Goal: Task Accomplishment & Management: Manage account settings

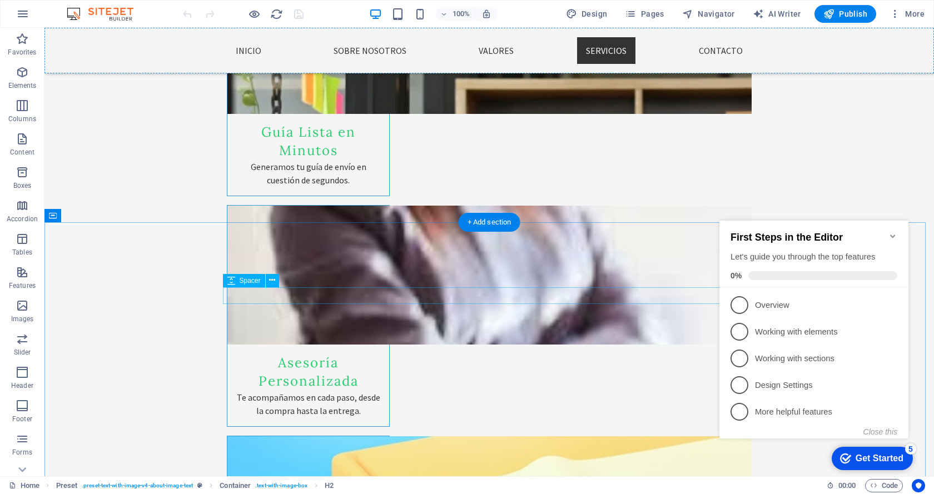
scroll to position [2177, 0]
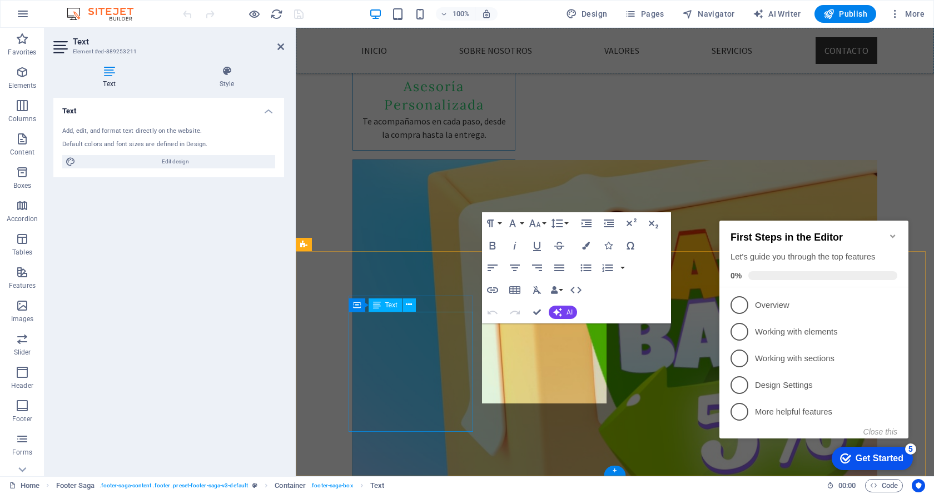
scroll to position [1933, 0]
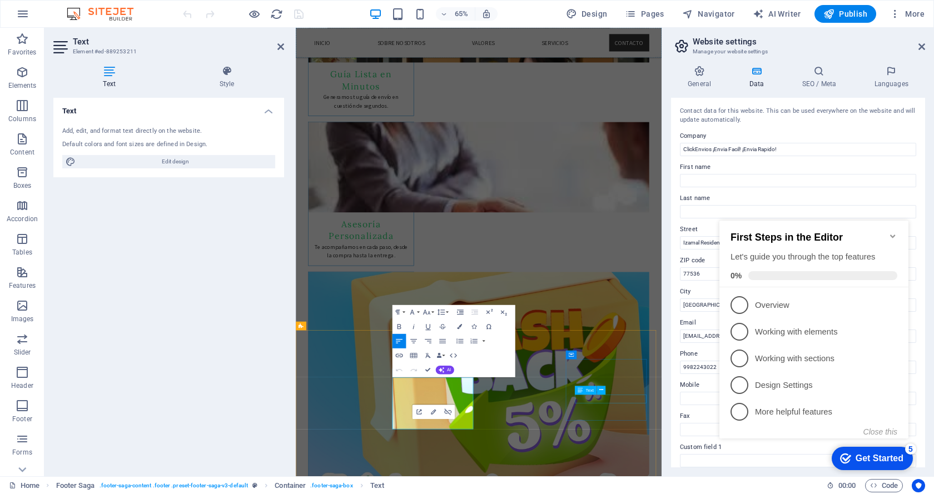
scroll to position [1618, 0]
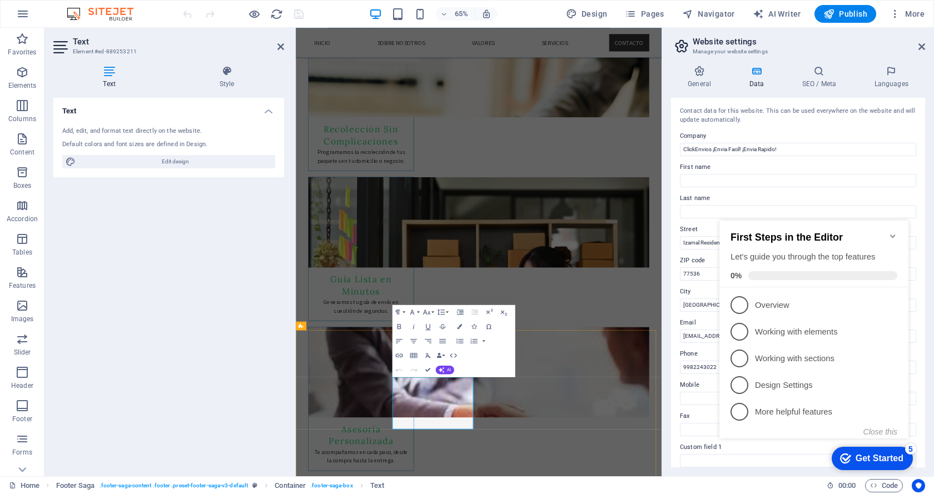
click at [893, 232] on icon "Minimize checklist" at bounding box center [892, 236] width 9 height 9
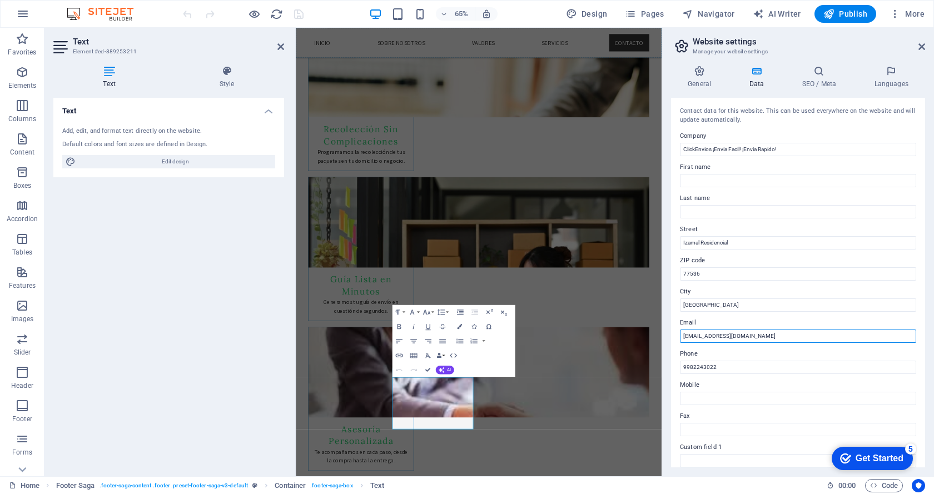
click at [766, 334] on input "marketing@clickenvios.com" at bounding box center [798, 336] width 236 height 13
type input "[EMAIL_ADDRESS][DOMAIN_NAME]"
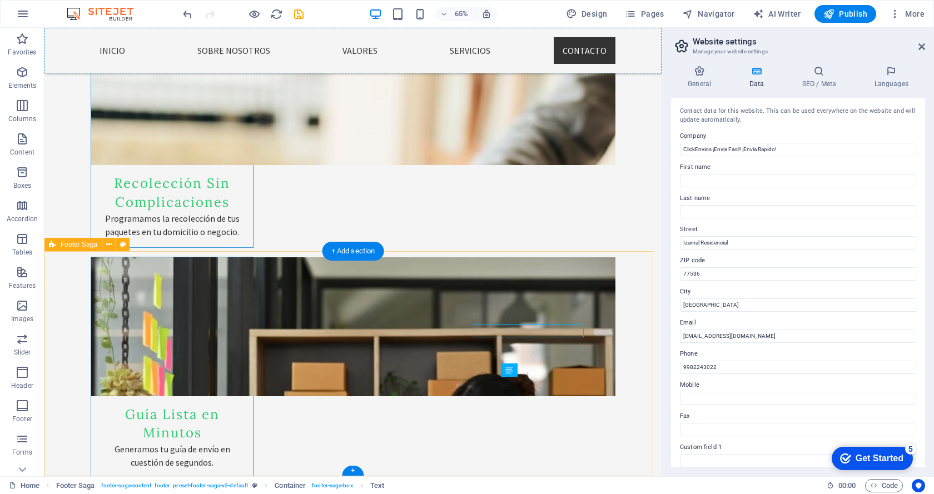
scroll to position [1912, 0]
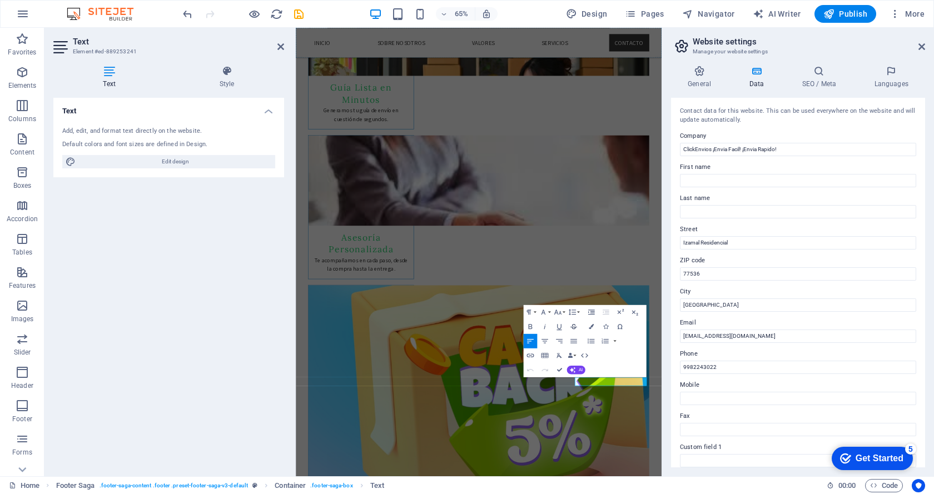
scroll to position [1618, 0]
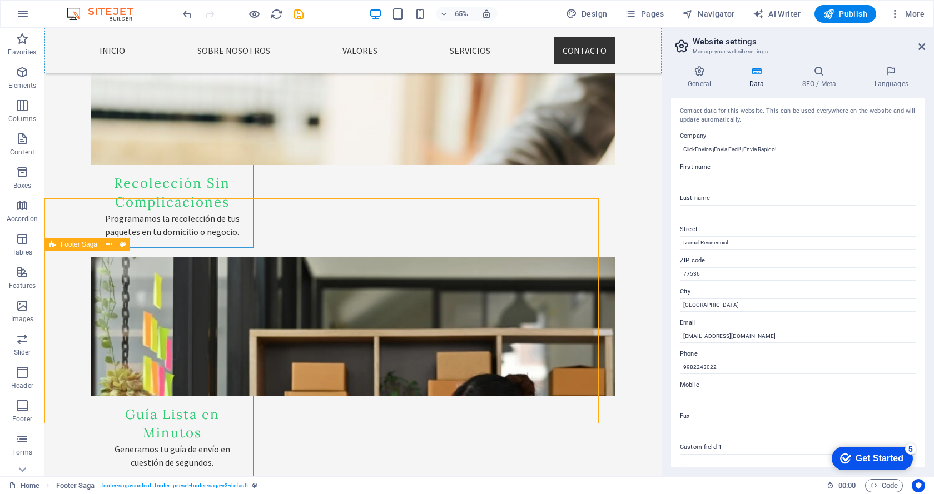
scroll to position [1912, 0]
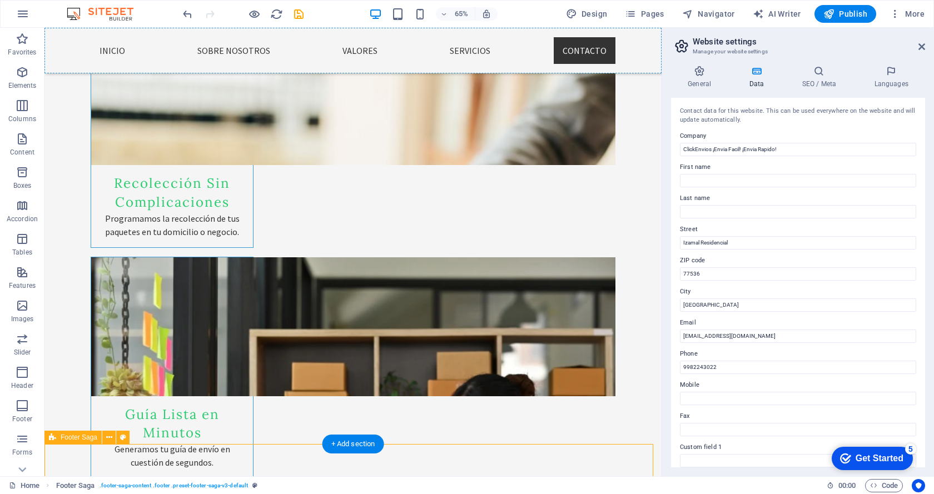
scroll to position [1912, 0]
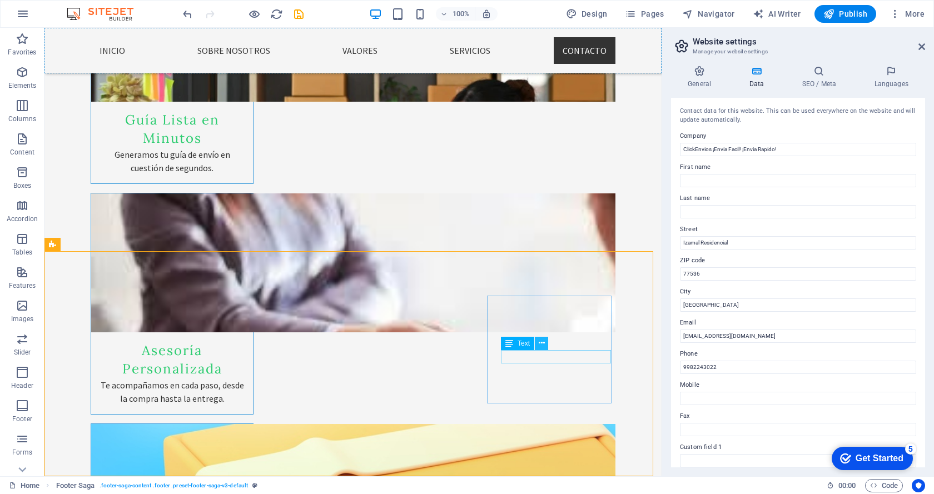
click at [539, 346] on icon at bounding box center [542, 343] width 6 height 12
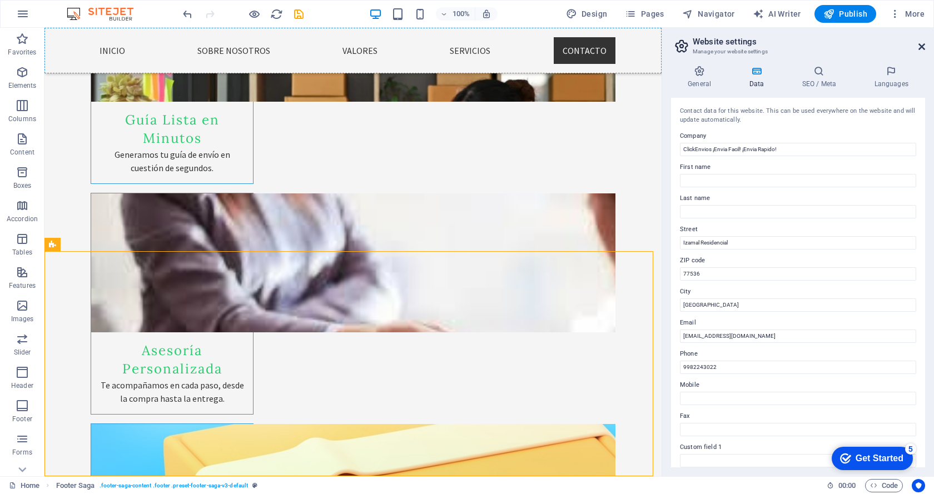
click at [921, 47] on icon at bounding box center [921, 46] width 7 height 9
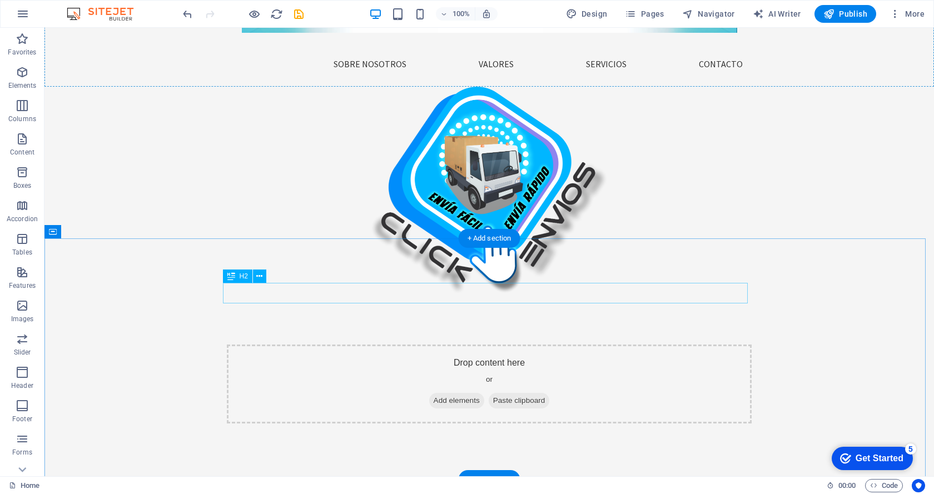
scroll to position [0, 0]
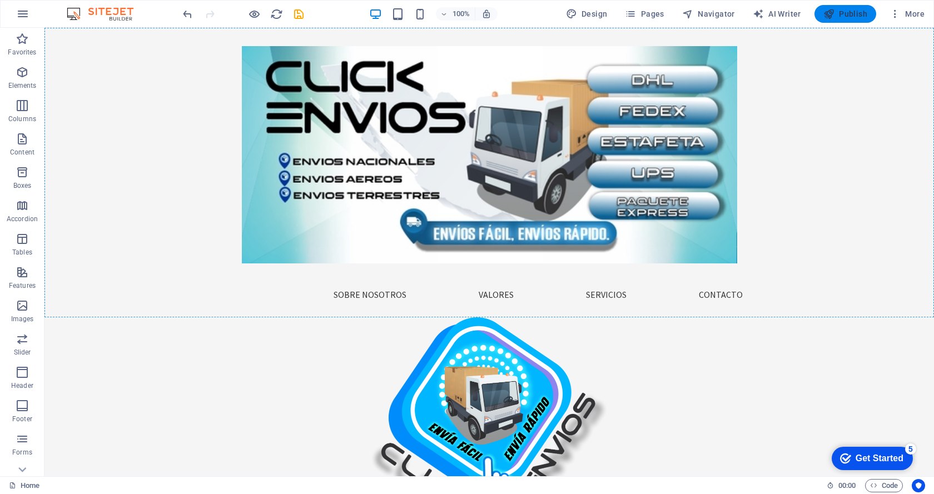
click at [844, 13] on span "Publish" at bounding box center [845, 13] width 44 height 11
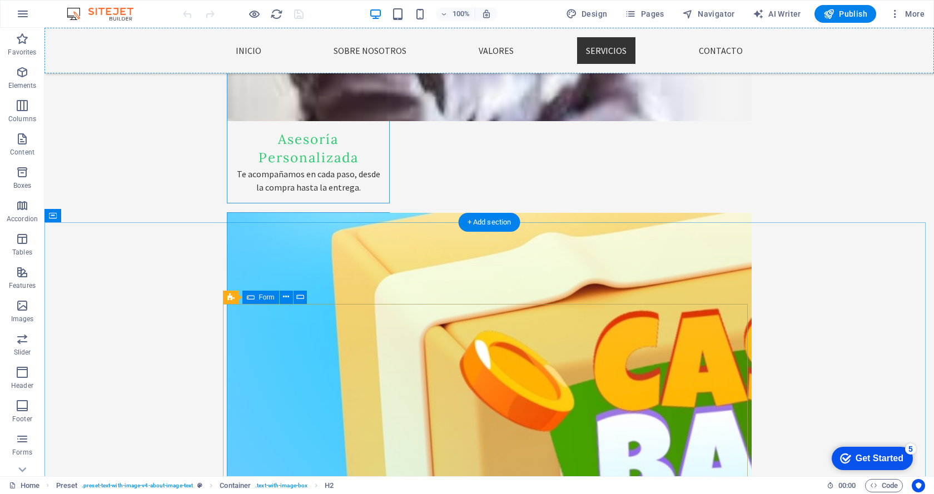
scroll to position [2177, 0]
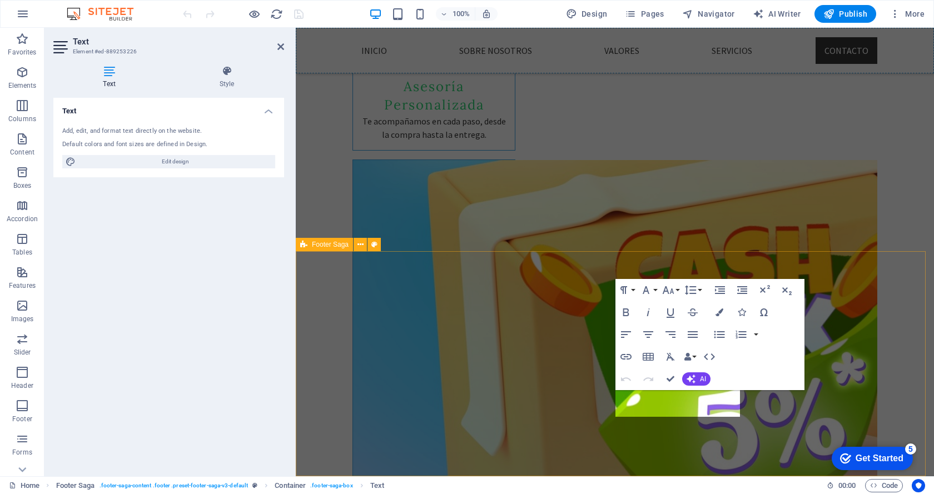
scroll to position [1933, 0]
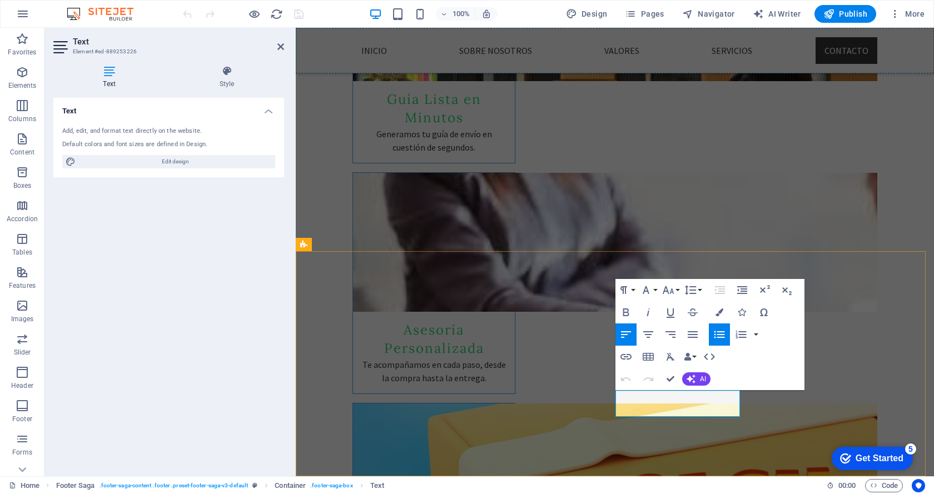
drag, startPoint x: 673, startPoint y: 410, endPoint x: 590, endPoint y: 407, distance: 83.5
drag, startPoint x: 631, startPoint y: 406, endPoint x: 624, endPoint y: 410, distance: 8.0
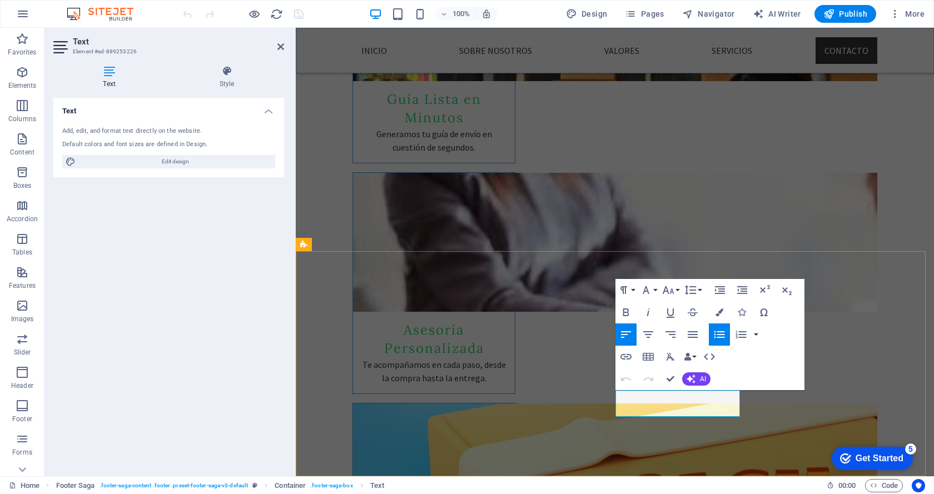
drag, startPoint x: 671, startPoint y: 410, endPoint x: 617, endPoint y: 413, distance: 54.5
click at [627, 355] on icon "button" at bounding box center [625, 356] width 13 height 13
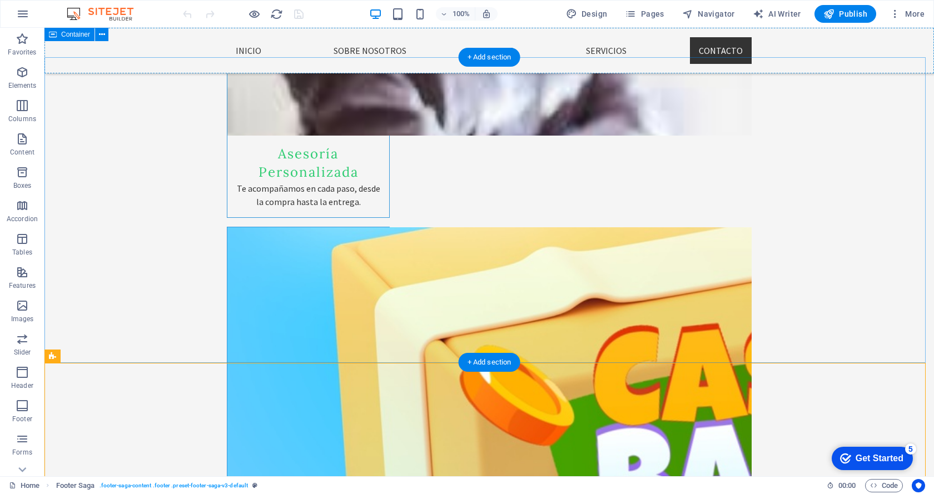
scroll to position [2065, 0]
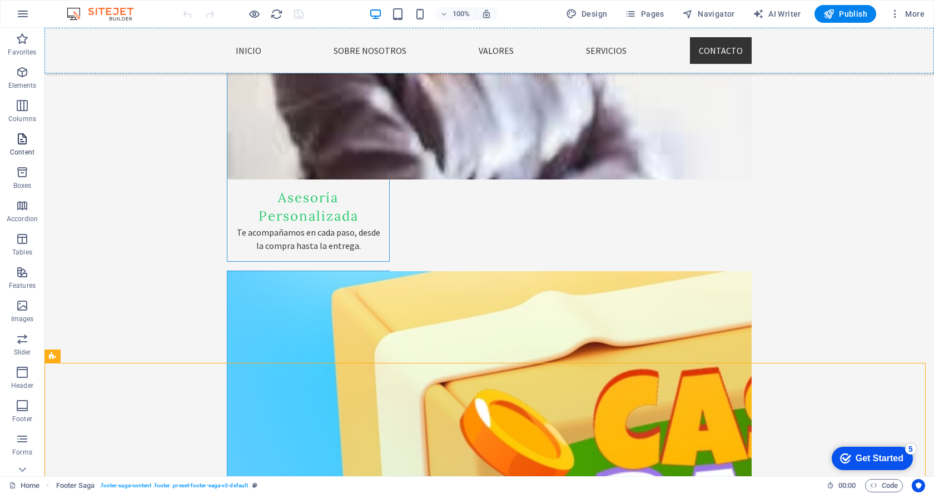
click at [17, 142] on icon "button" at bounding box center [22, 138] width 13 height 13
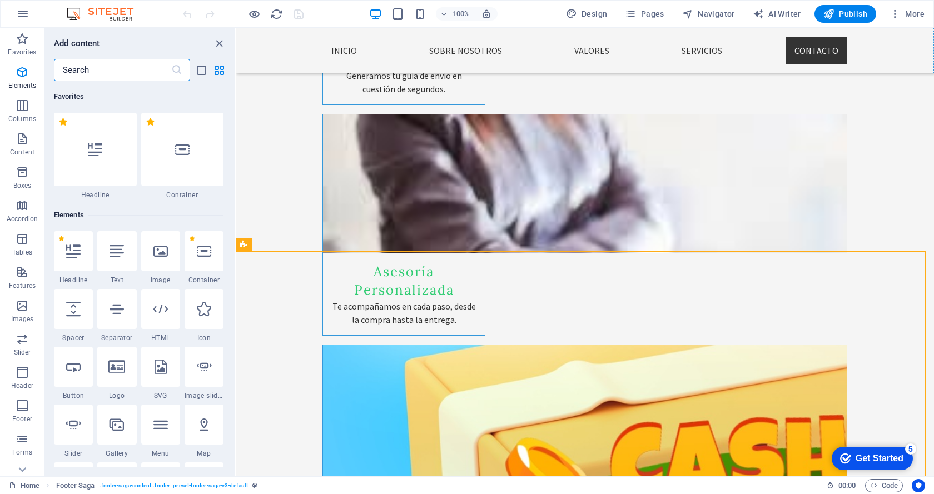
scroll to position [1945, 0]
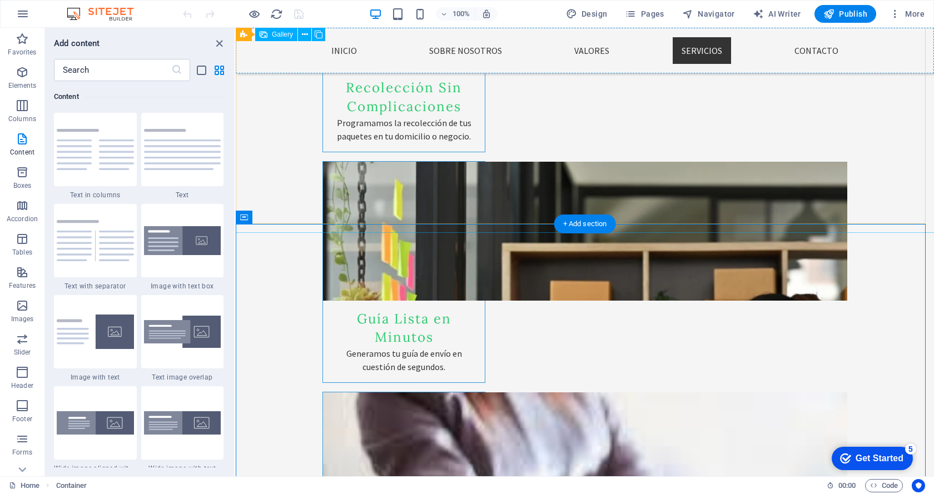
scroll to position [1435, 0]
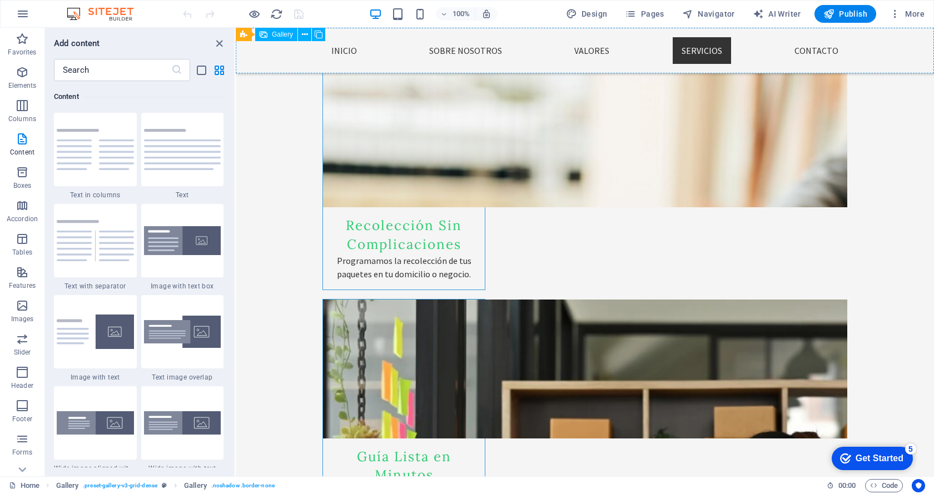
scroll to position [1602, 0]
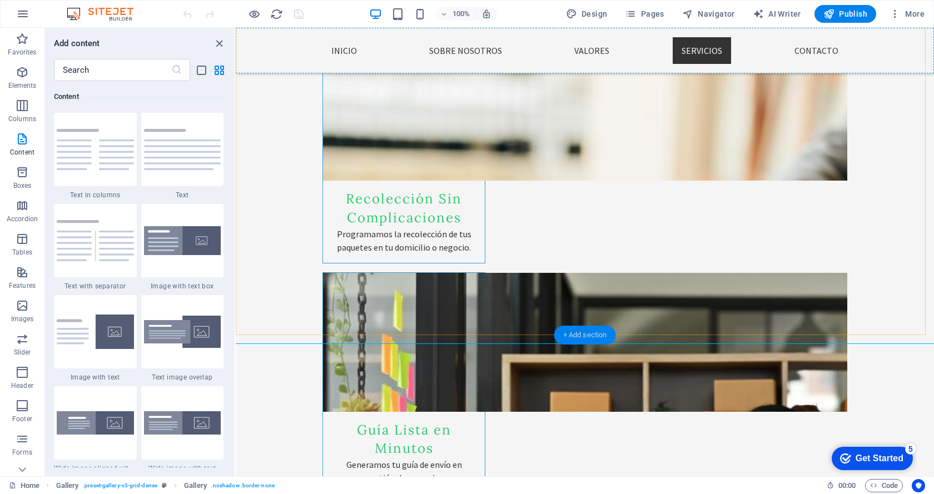
click at [597, 334] on div "+ Add section" at bounding box center [585, 335] width 62 height 19
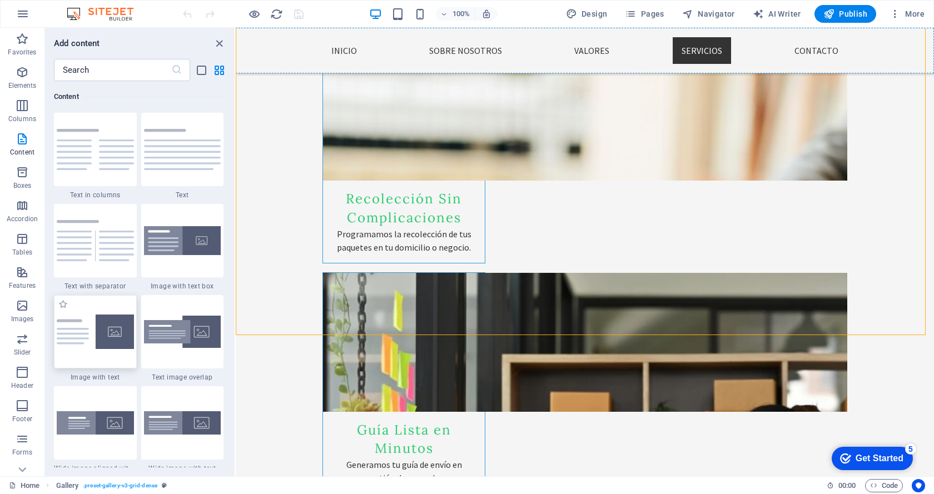
click at [92, 328] on img at bounding box center [95, 332] width 77 height 34
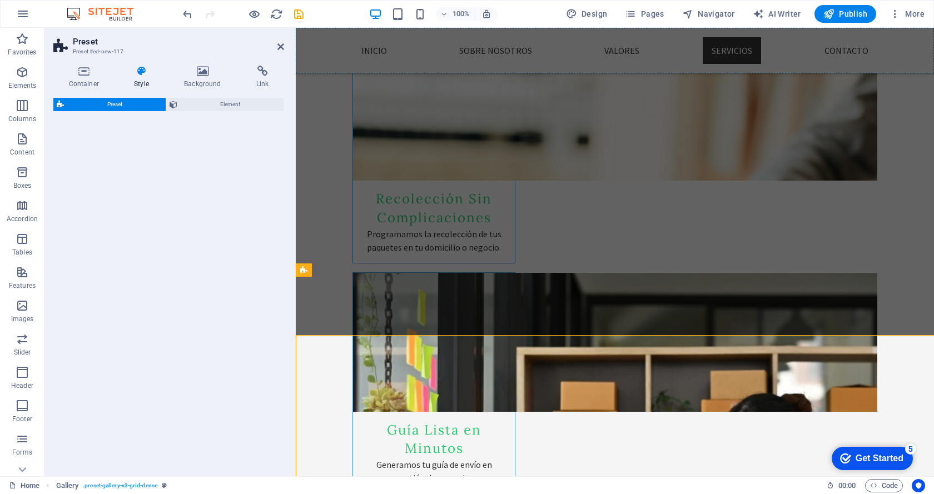
select select "rem"
select select "px"
select select "preset-text-with-image-v4-default"
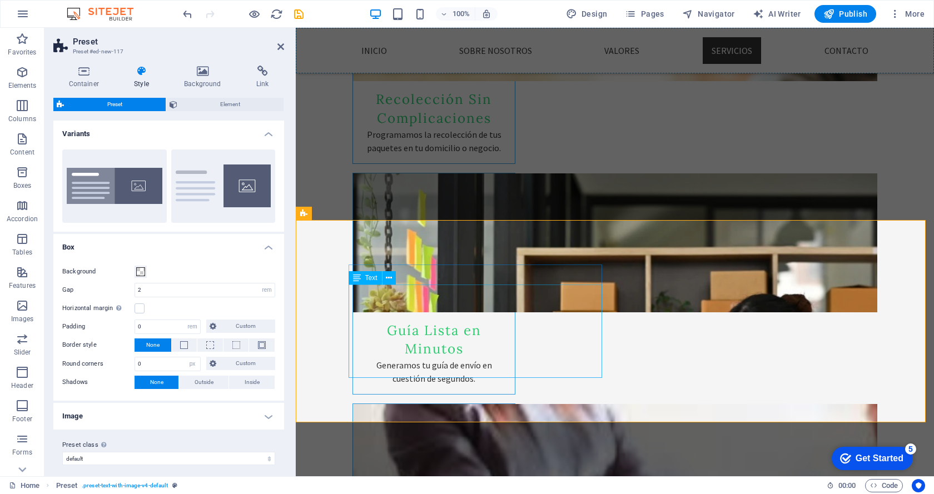
scroll to position [1713, 0]
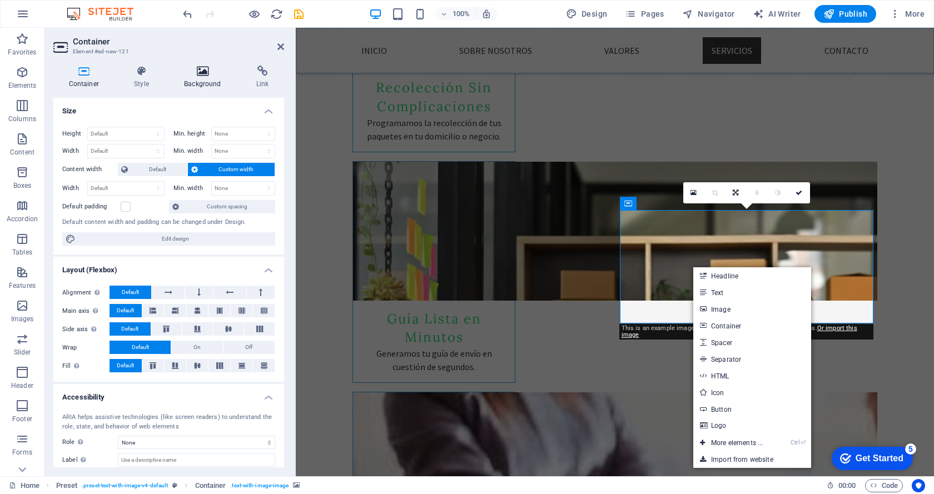
click at [202, 76] on icon at bounding box center [203, 71] width 68 height 11
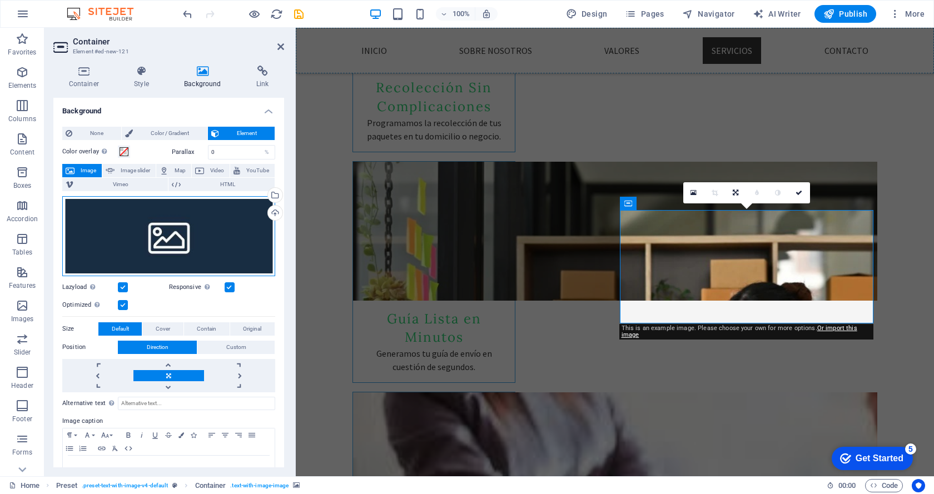
click at [171, 236] on div "Drag files here, click to choose files or select files from Files or our free s…" at bounding box center [168, 236] width 213 height 80
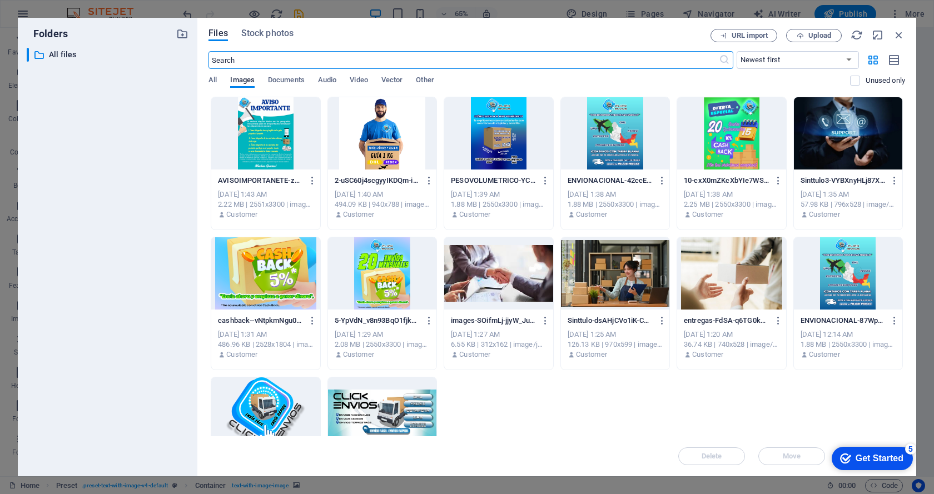
scroll to position [1689, 0]
click at [261, 414] on div at bounding box center [265, 413] width 108 height 72
click at [883, 460] on div "Get Started" at bounding box center [880, 459] width 48 height 10
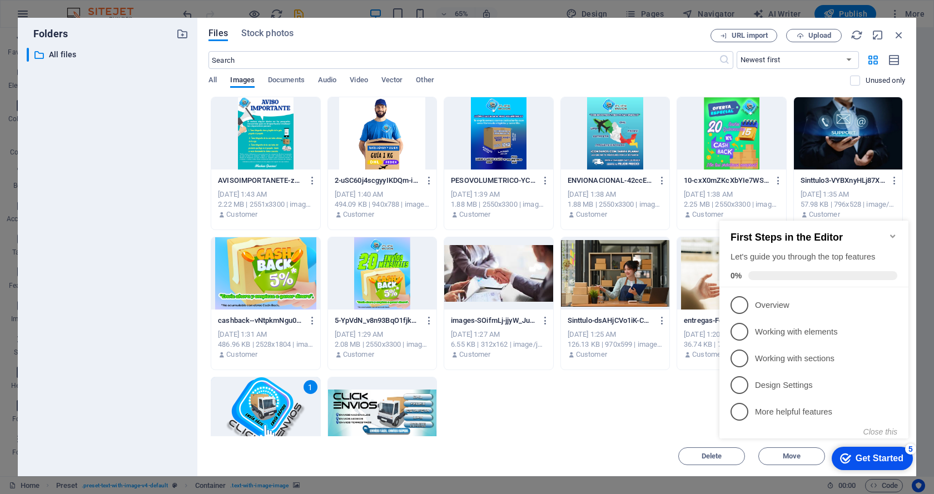
click at [874, 460] on div "Get Started" at bounding box center [880, 459] width 48 height 10
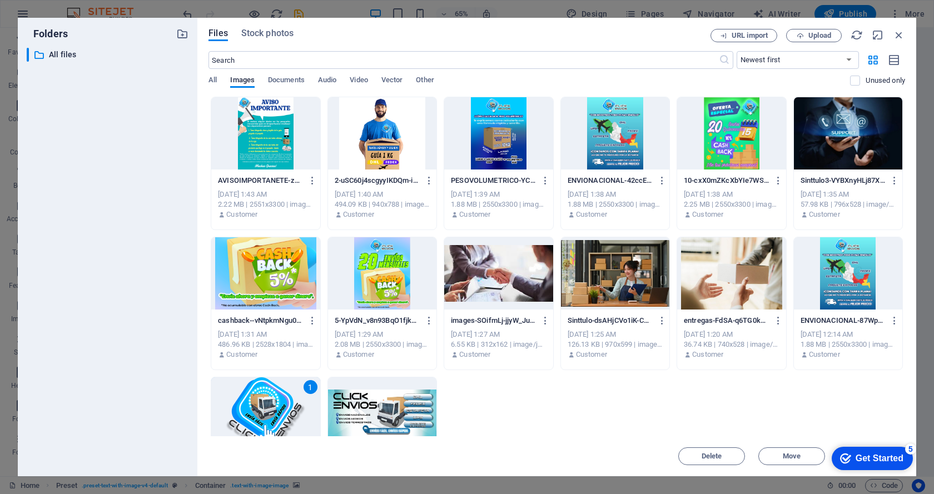
click at [272, 417] on div "1" at bounding box center [265, 413] width 108 height 72
click at [272, 417] on div at bounding box center [265, 413] width 108 height 72
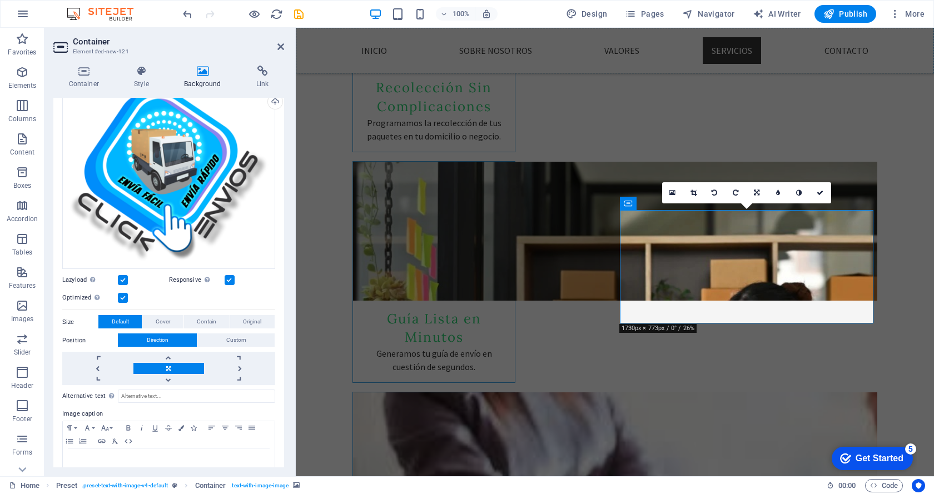
scroll to position [134, 0]
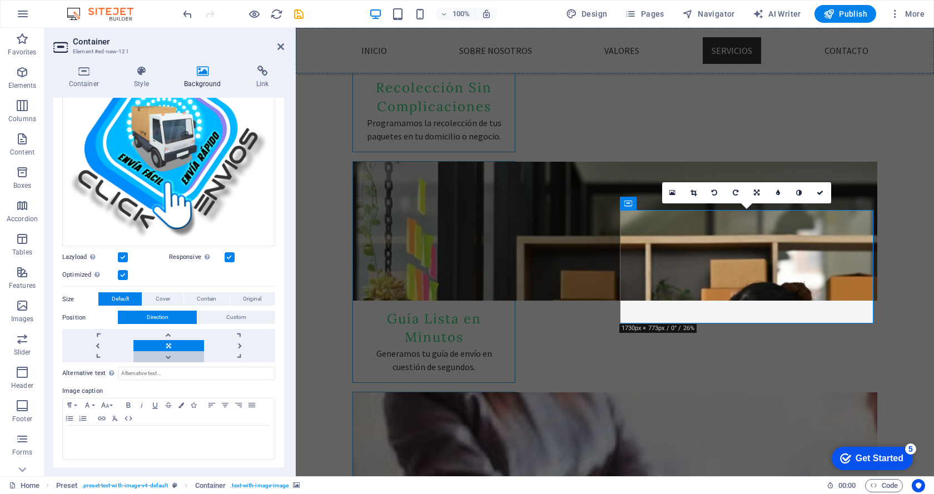
click at [166, 353] on link at bounding box center [168, 356] width 71 height 11
click at [168, 334] on link at bounding box center [168, 334] width 71 height 11
click at [167, 342] on link at bounding box center [168, 345] width 71 height 11
click at [163, 299] on span "Cover" at bounding box center [163, 298] width 14 height 13
click at [208, 296] on span "Contain" at bounding box center [206, 298] width 19 height 13
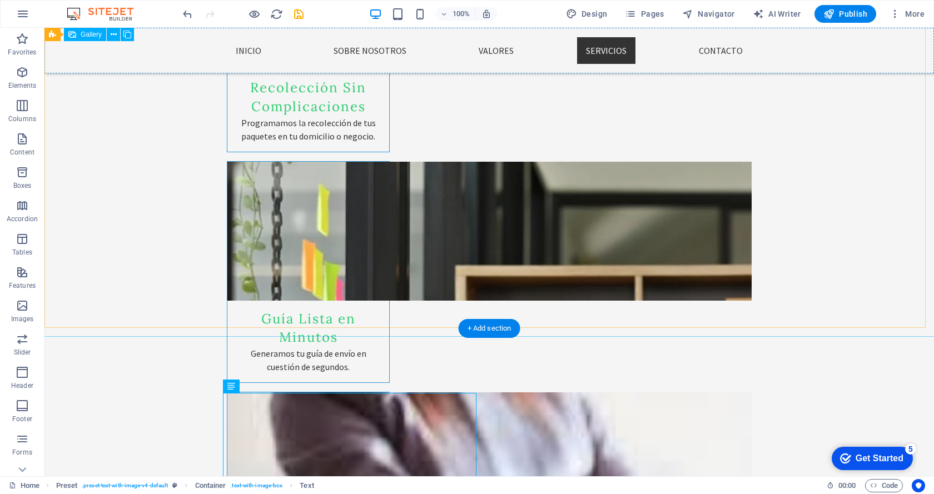
scroll to position [1795, 0]
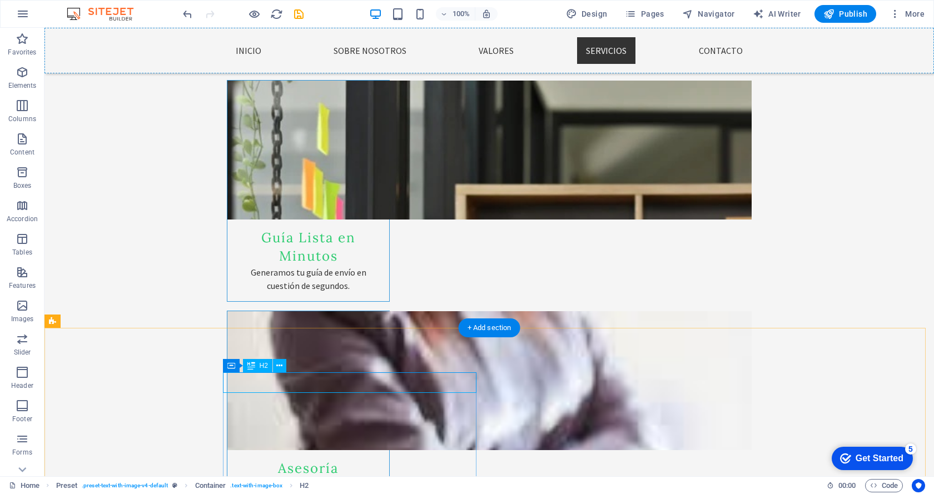
scroll to position [1713, 0]
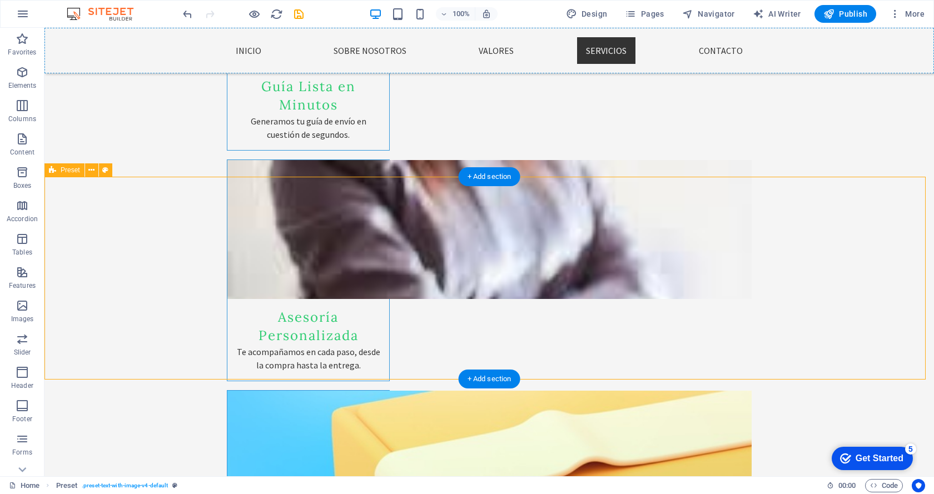
scroll to position [1957, 0]
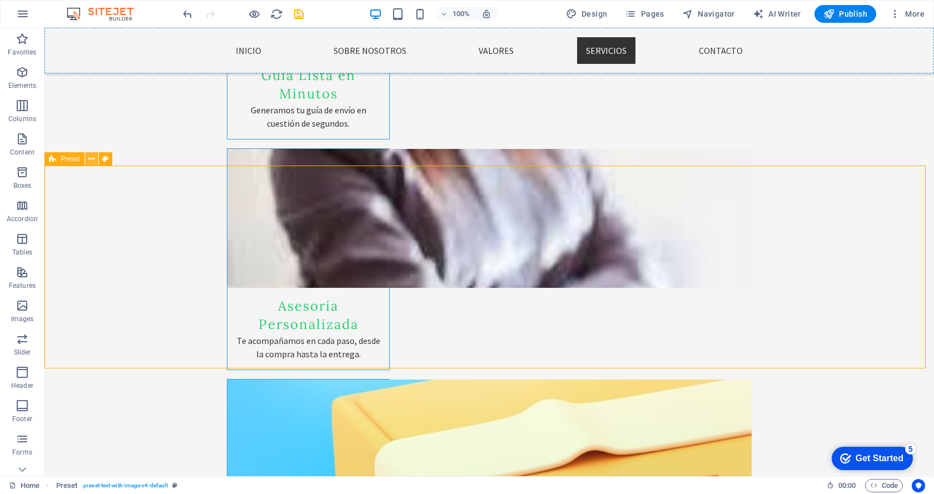
click at [91, 158] on icon at bounding box center [91, 159] width 6 height 12
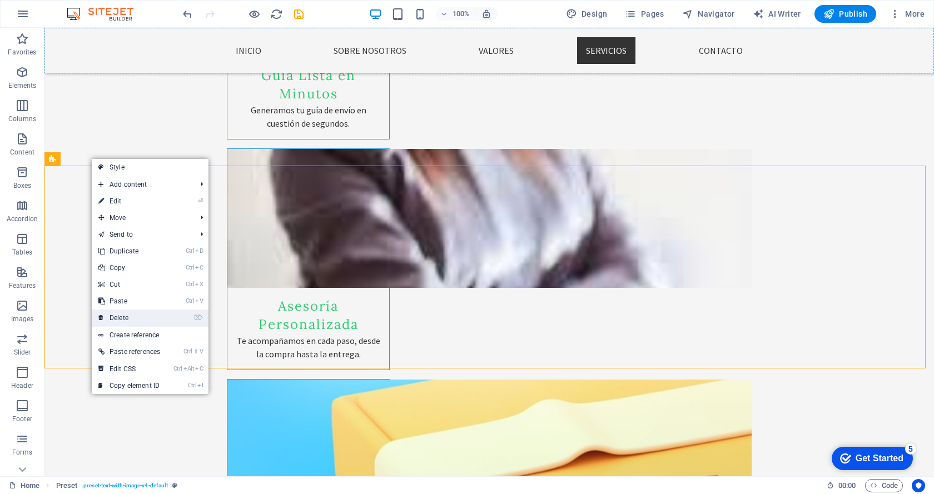
click at [124, 312] on link "⌦ Delete" at bounding box center [129, 318] width 75 height 17
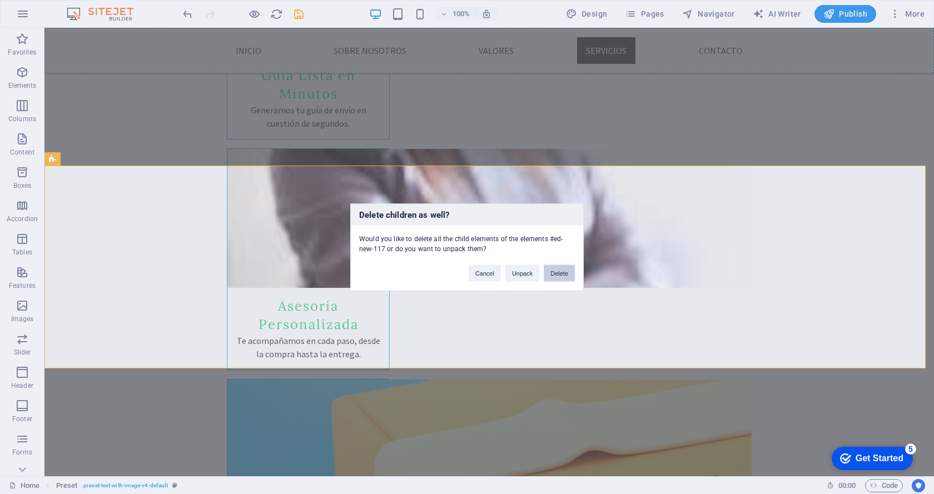
click at [567, 274] on button "Delete" at bounding box center [559, 273] width 31 height 17
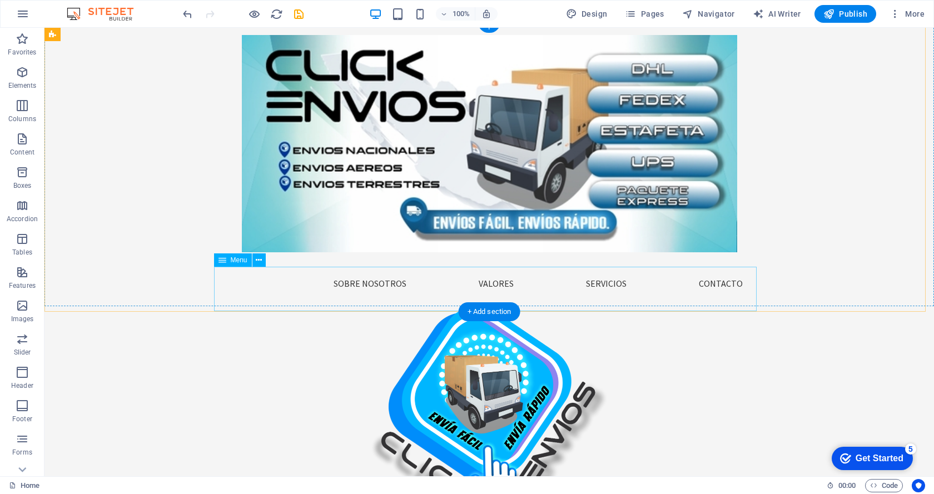
scroll to position [0, 0]
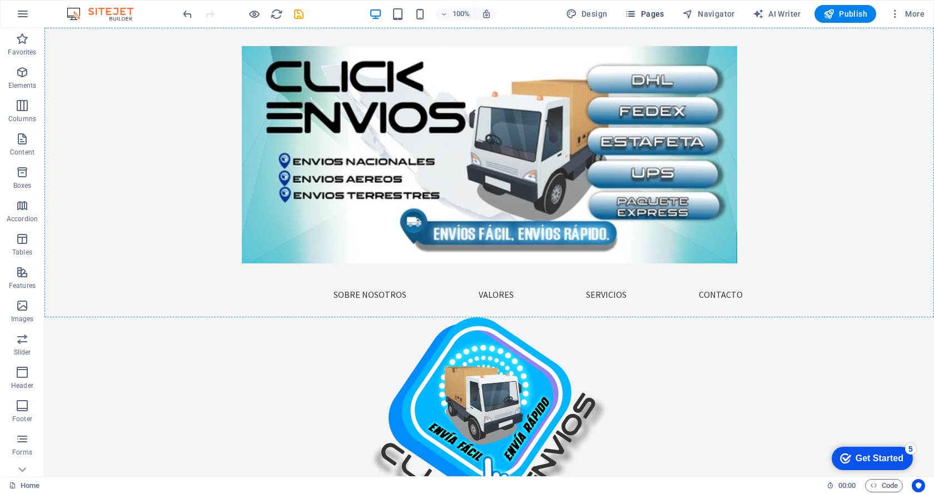
click at [636, 14] on icon "button" at bounding box center [630, 13] width 11 height 11
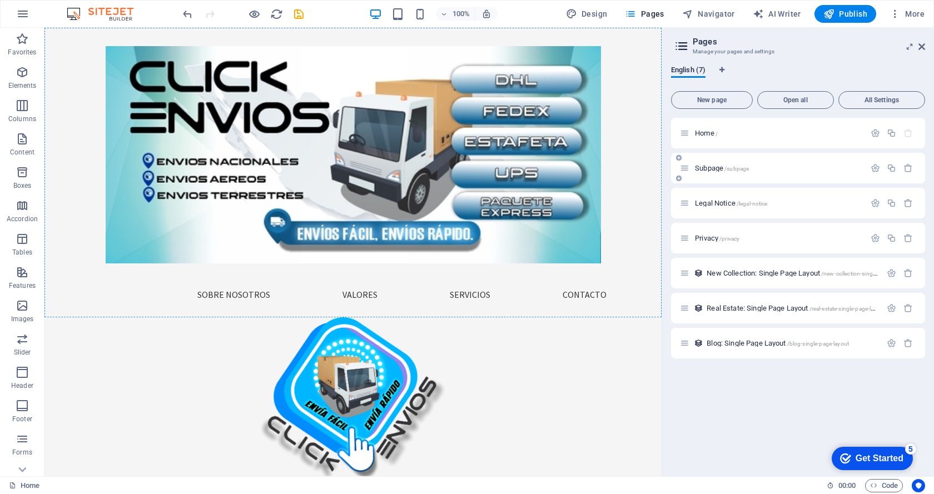
click at [684, 170] on icon at bounding box center [684, 167] width 9 height 9
click at [719, 240] on span "Privacy /privacy" at bounding box center [717, 238] width 44 height 8
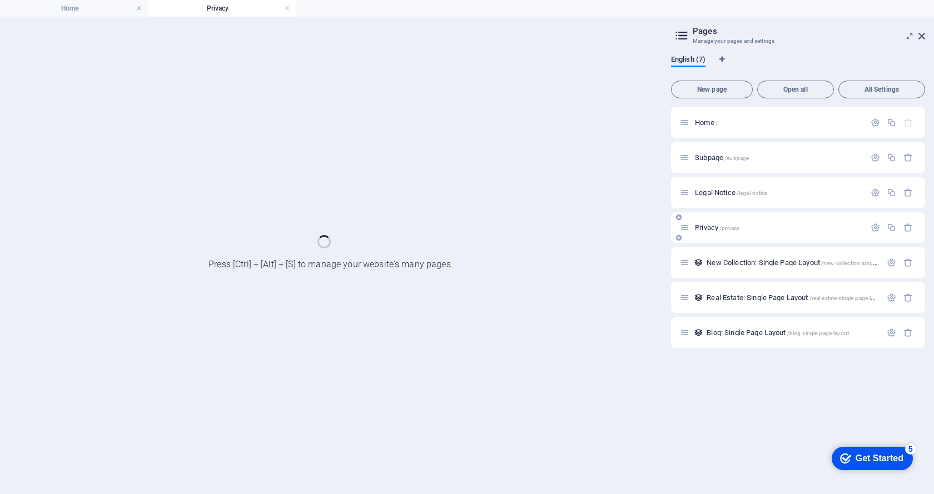
click at [719, 240] on div "Privacy /privacy" at bounding box center [798, 227] width 254 height 31
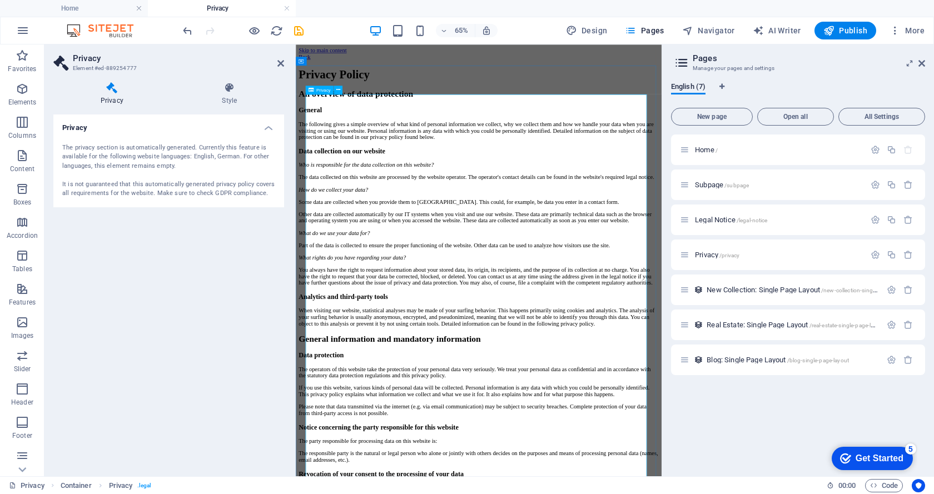
click at [341, 89] on button at bounding box center [338, 90] width 9 height 9
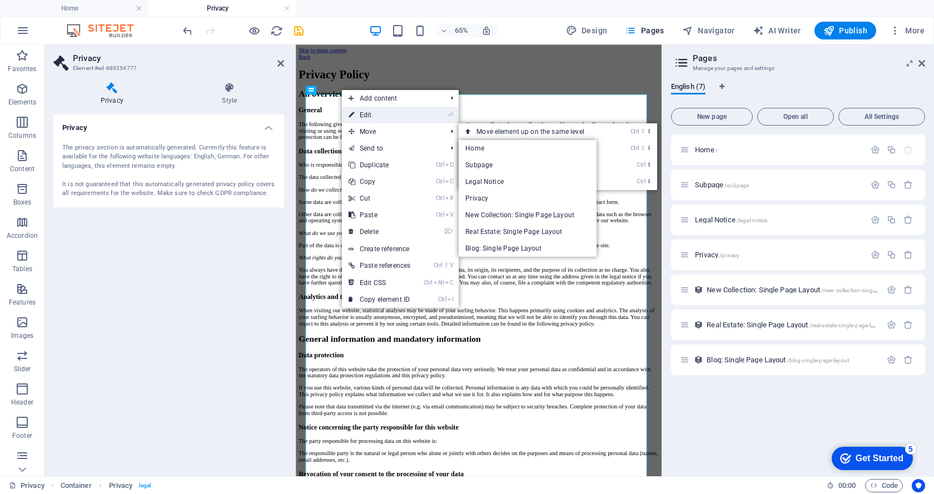
click at [360, 115] on link "⏎ Edit" at bounding box center [379, 115] width 75 height 17
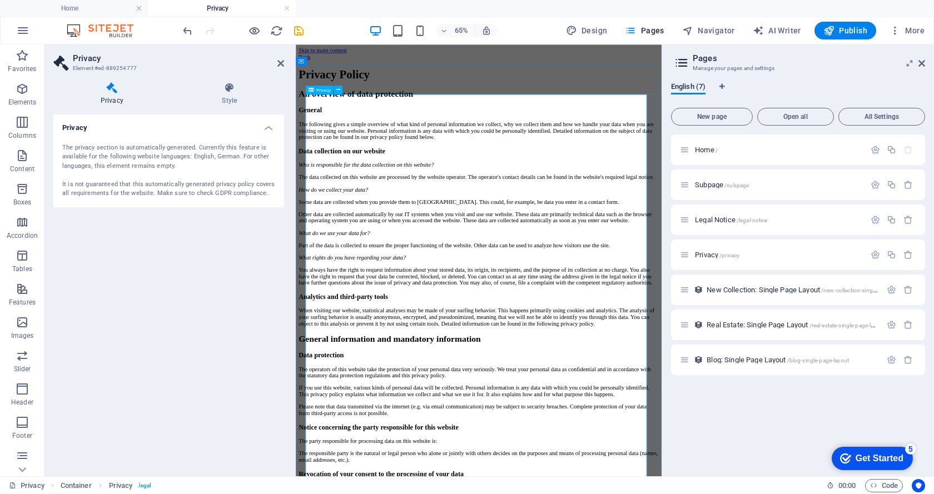
click at [117, 152] on div "The privacy section is automatically generated. Currently this feature is avail…" at bounding box center [168, 170] width 213 height 55
click at [270, 126] on h4 "Privacy" at bounding box center [168, 125] width 231 height 20
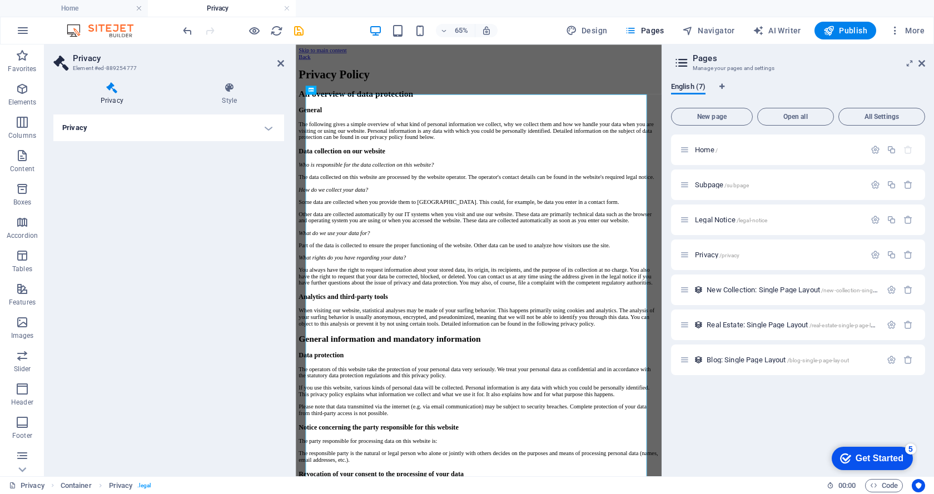
click at [269, 126] on h4 "Privacy" at bounding box center [168, 128] width 231 height 27
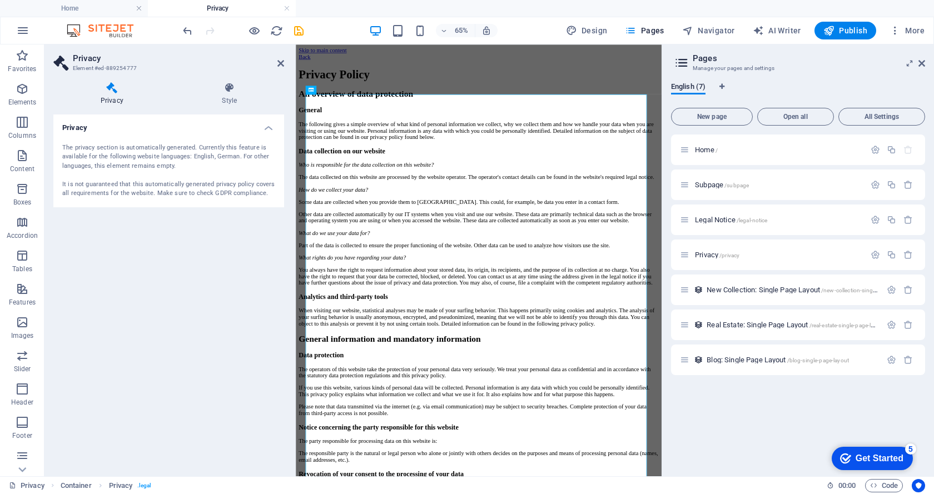
click at [115, 160] on div "The privacy section is automatically generated. Currently this feature is avail…" at bounding box center [168, 170] width 213 height 55
click at [108, 149] on div "The privacy section is automatically generated. Currently this feature is avail…" at bounding box center [168, 170] width 213 height 55
click at [692, 88] on span "English (7)" at bounding box center [688, 88] width 34 height 16
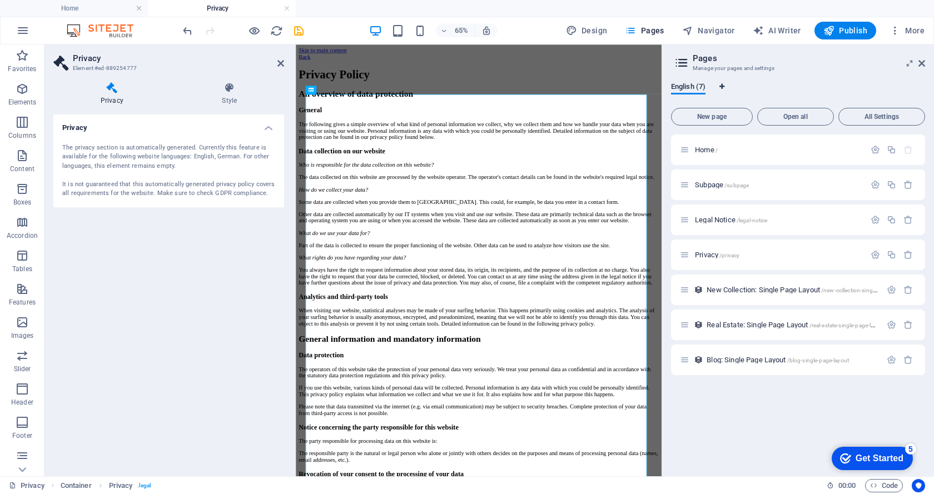
click at [723, 85] on icon "Language Tabs" at bounding box center [721, 86] width 5 height 7
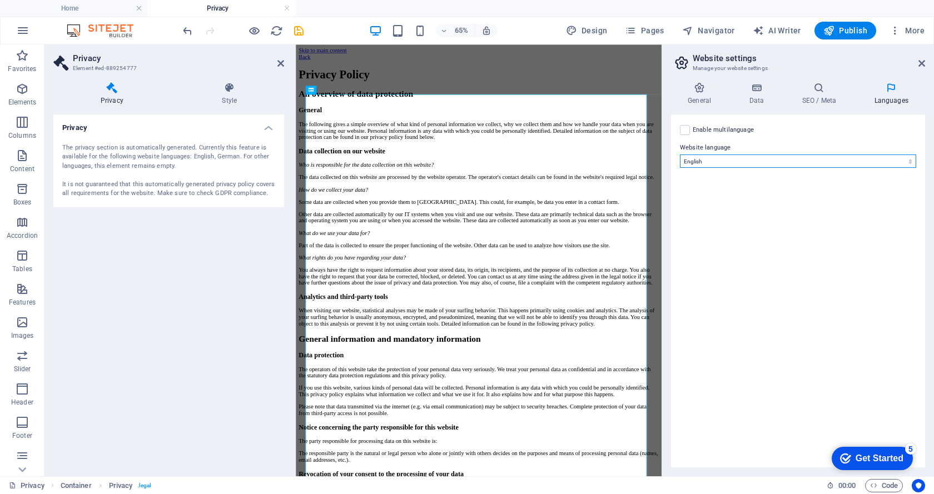
click at [721, 162] on select "Abkhazian Afar Afrikaans Akan Albanian Amharic Arabic Aragonese Armenian Assame…" at bounding box center [798, 161] width 236 height 13
select select "148"
click at [680, 155] on select "Abkhazian Afar Afrikaans Akan Albanian Amharic Arabic Aragonese Armenian Assame…" at bounding box center [798, 161] width 236 height 13
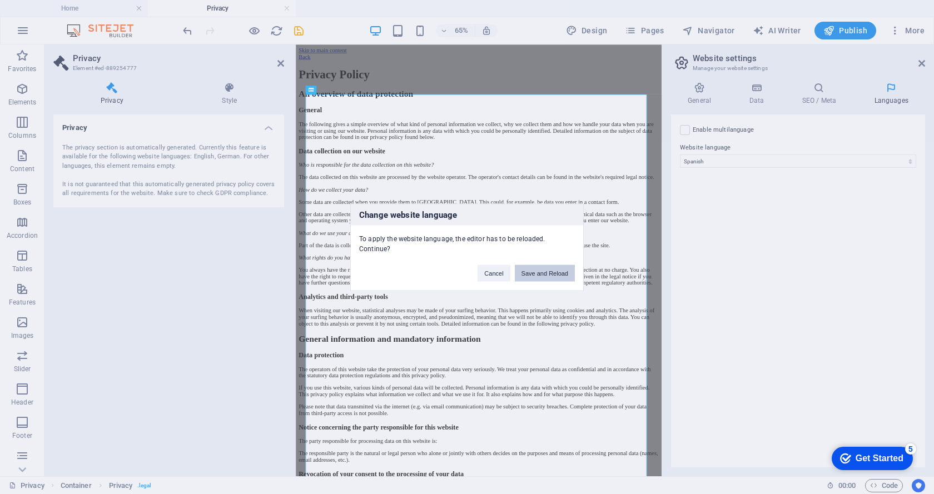
click at [544, 272] on button "Save and Reload" at bounding box center [545, 273] width 60 height 17
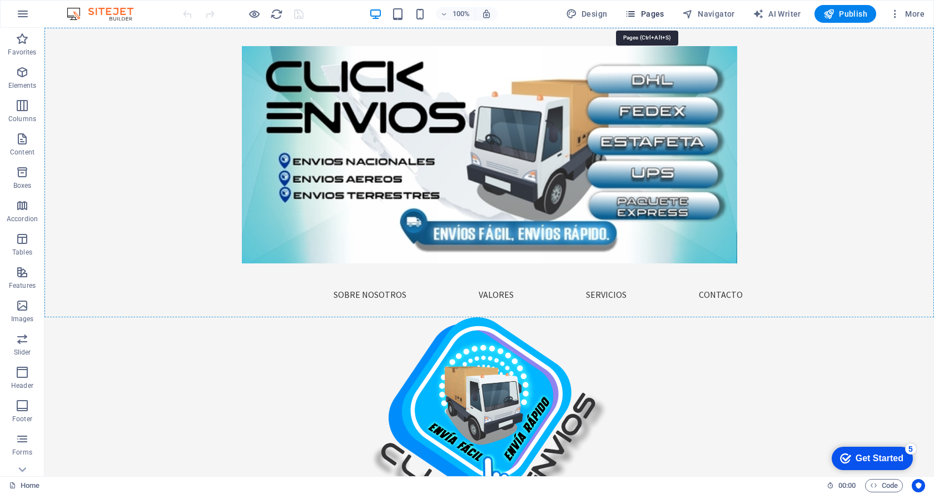
click at [634, 13] on icon "button" at bounding box center [630, 13] width 11 height 11
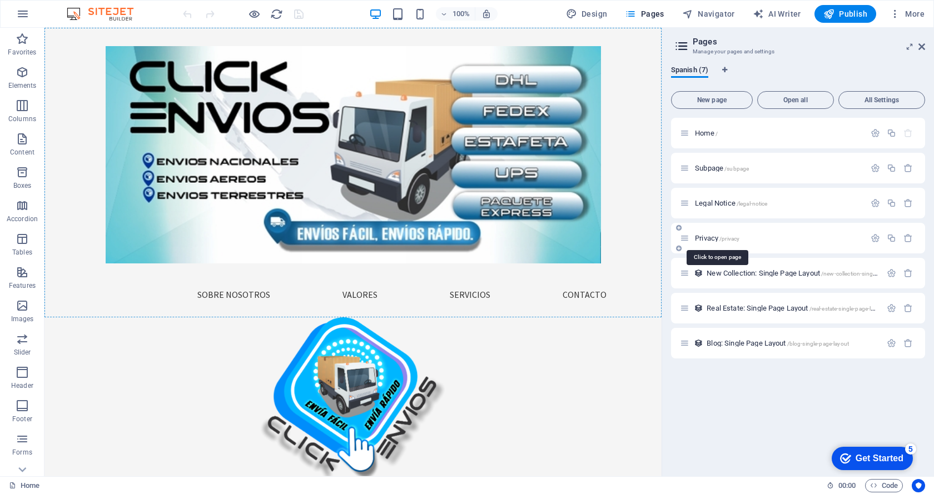
click at [704, 237] on span "Privacy /privacy" at bounding box center [717, 238] width 44 height 8
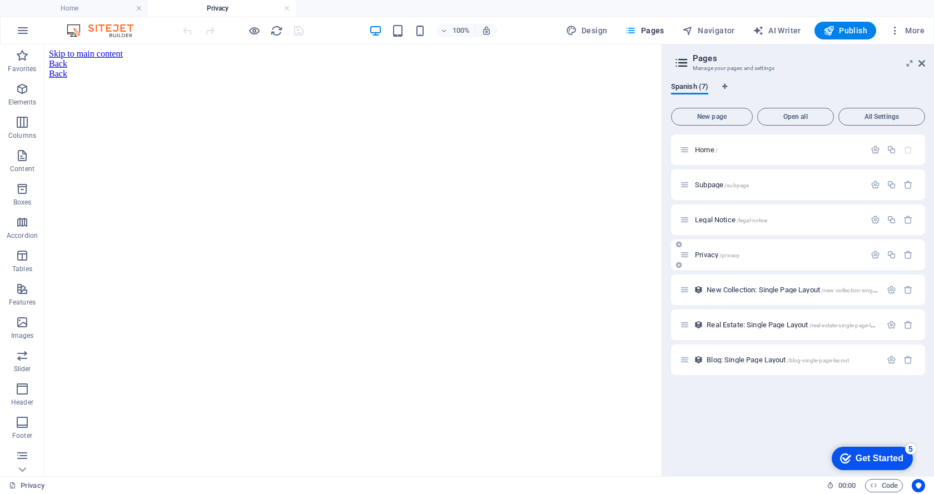
click at [713, 254] on span "Privacy /privacy" at bounding box center [717, 255] width 44 height 8
click at [354, 80] on div "+ Add section" at bounding box center [353, 76] width 62 height 19
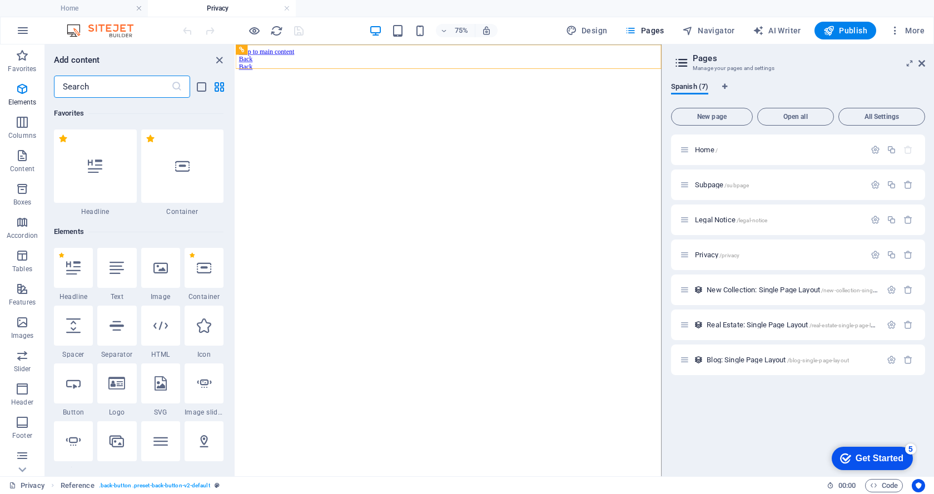
scroll to position [1945, 0]
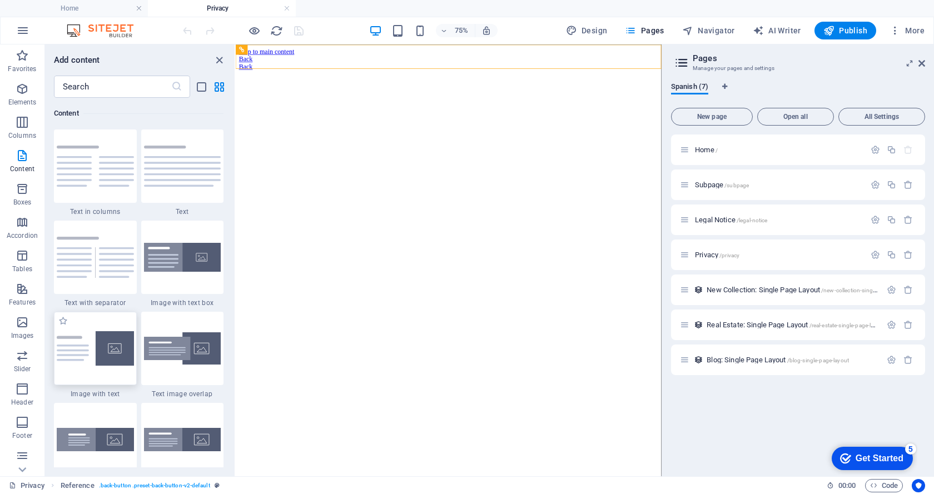
click at [103, 350] on img at bounding box center [95, 348] width 77 height 34
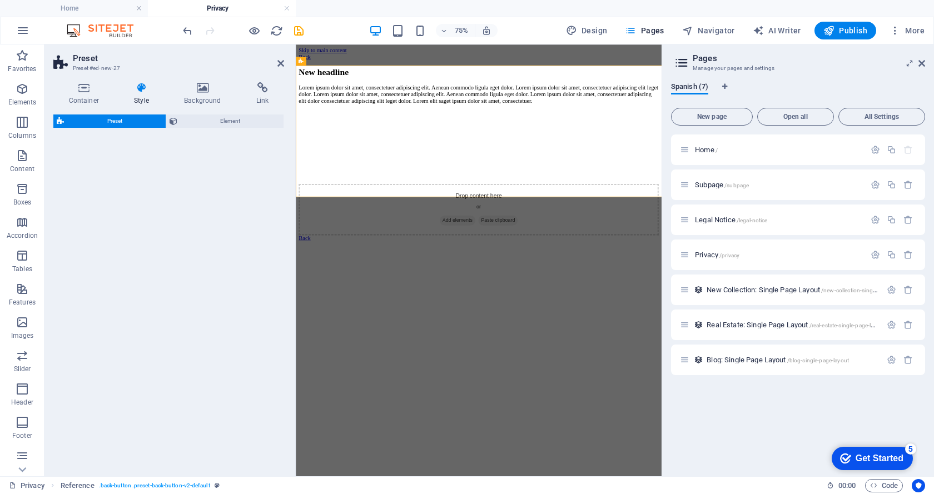
select select "rem"
select select "px"
select select "preset-text-with-image-v4-default"
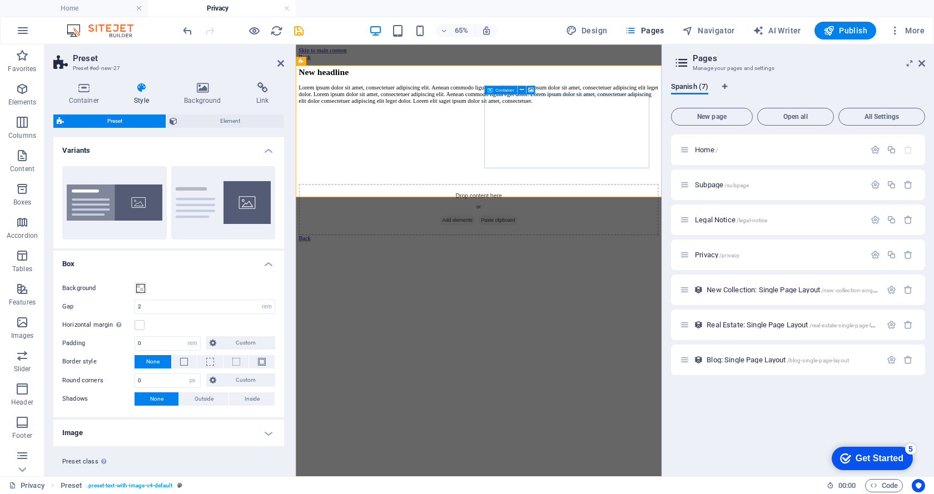
click at [709, 259] on div "Drop content here or Add elements Paste clipboard" at bounding box center [577, 298] width 554 height 79
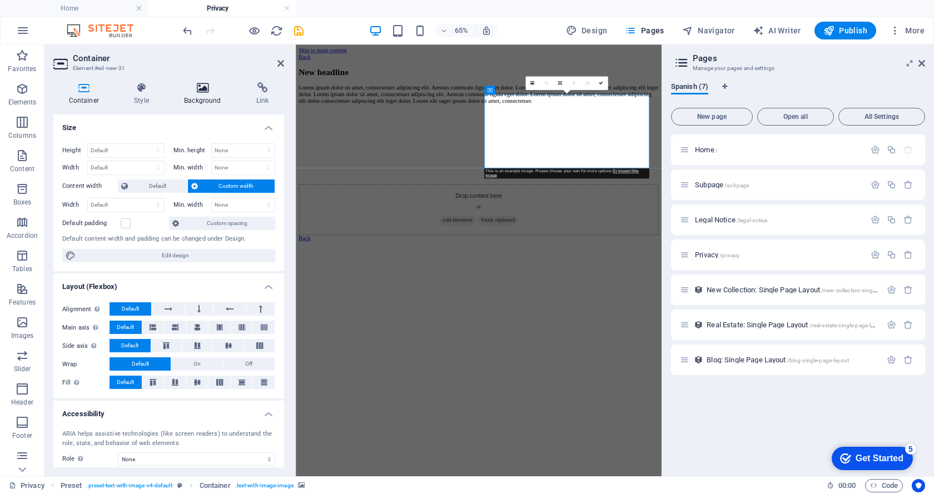
click at [197, 90] on icon at bounding box center [203, 87] width 68 height 11
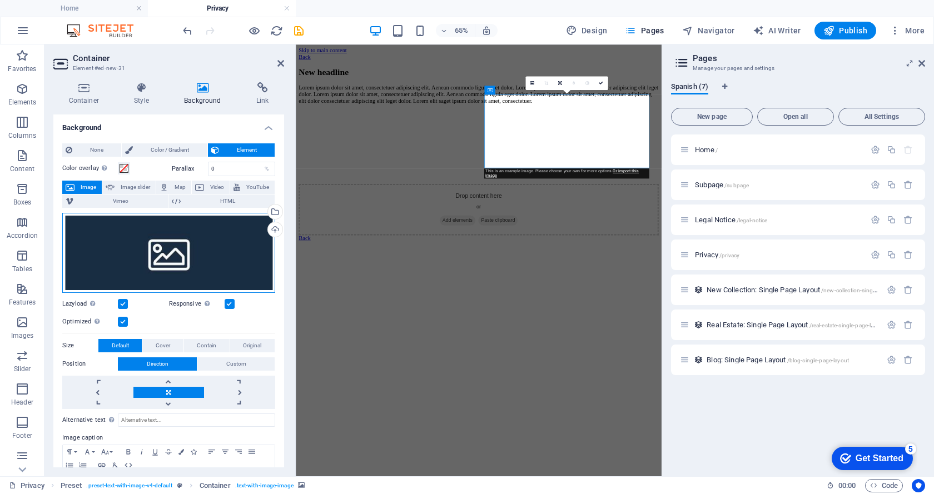
click at [168, 257] on div "Drag files here, click to choose files or select files from Files or our free s…" at bounding box center [168, 253] width 213 height 80
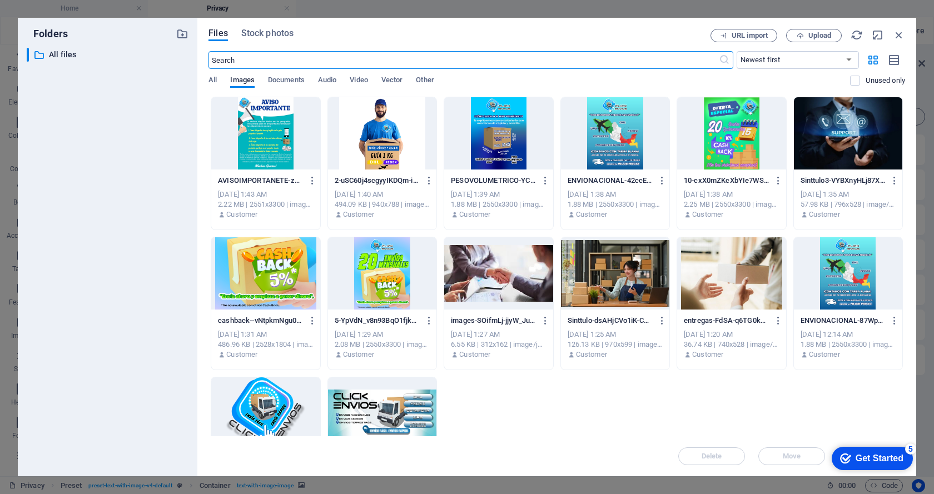
click at [259, 409] on div at bounding box center [265, 413] width 108 height 72
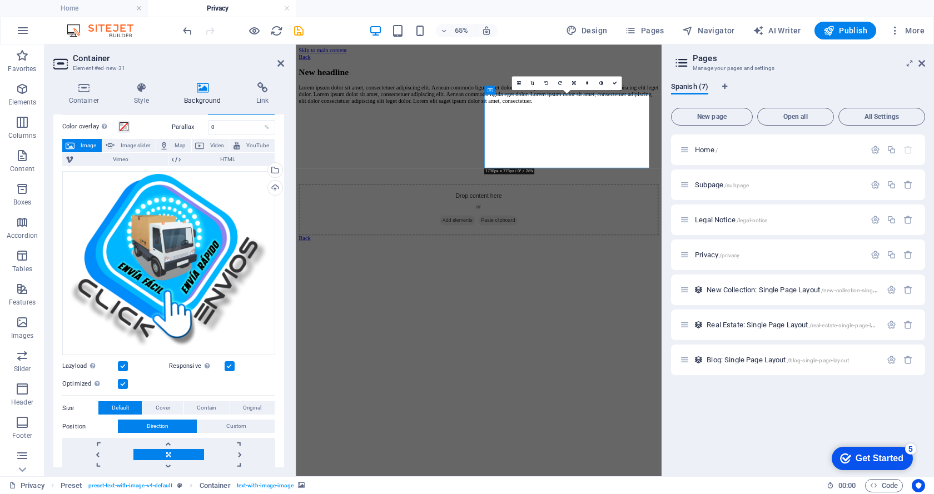
scroll to position [56, 0]
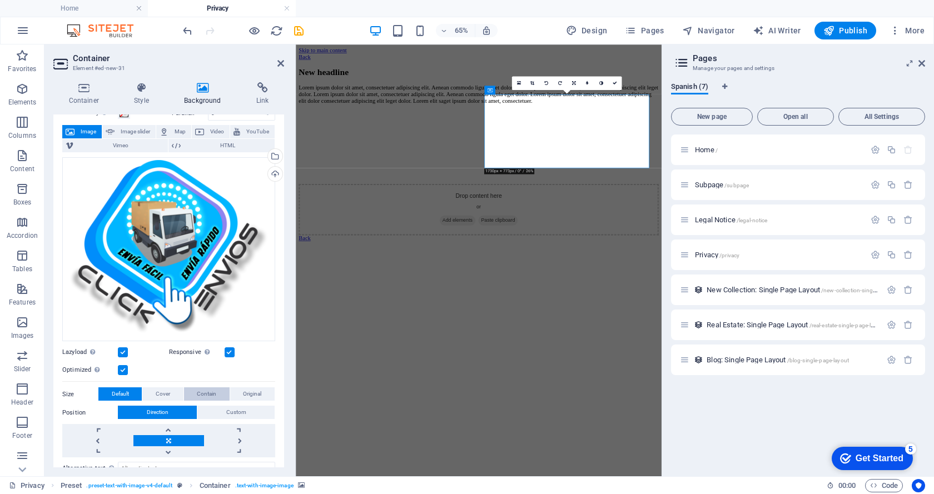
click at [197, 391] on span "Contain" at bounding box center [206, 393] width 19 height 13
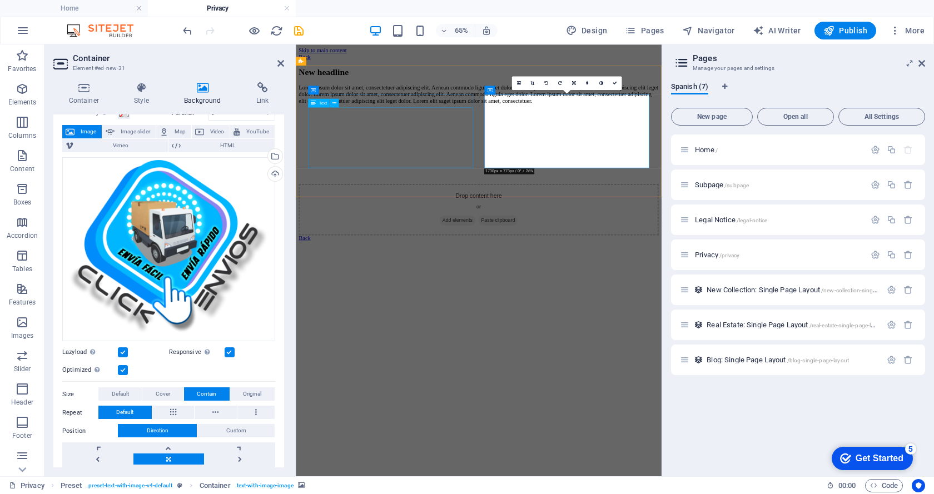
click at [415, 136] on div "Lorem ipsum dolor sit amet, consectetuer adipiscing elit. Aenean commodo ligula…" at bounding box center [577, 121] width 554 height 30
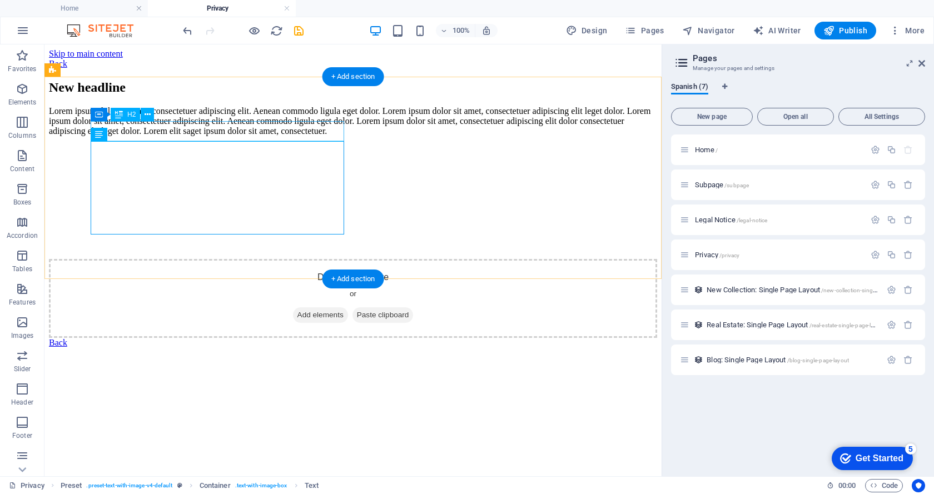
click at [198, 95] on div "New headline" at bounding box center [353, 87] width 608 height 15
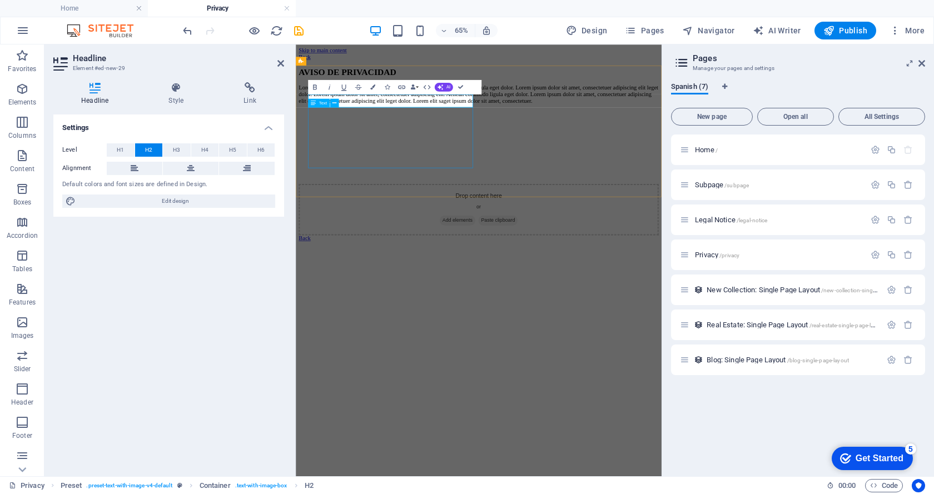
click at [362, 136] on div "Lorem ipsum dolor sit amet, consectetuer adipiscing elit. Aenean commodo ligula…" at bounding box center [577, 121] width 554 height 30
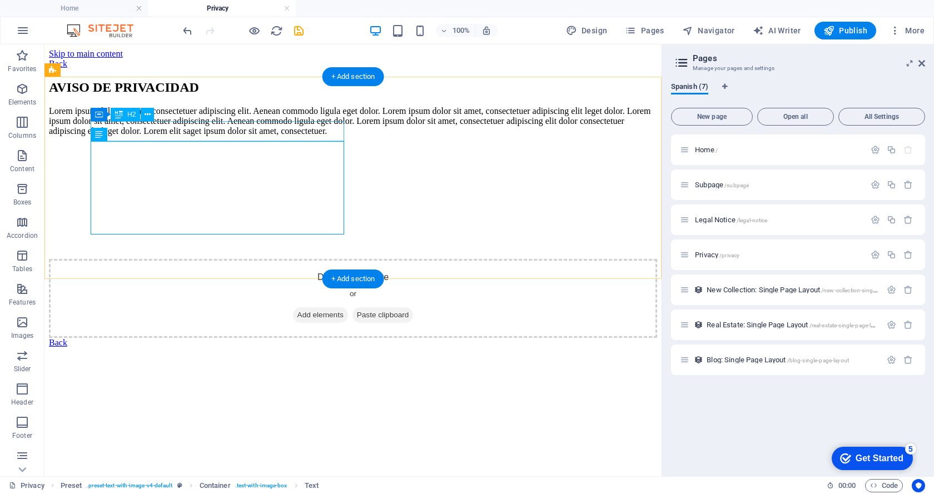
click at [343, 95] on div "AVISO DE PRIVACIDAD" at bounding box center [353, 87] width 608 height 15
click at [255, 136] on div "Lorem ipsum dolor sit amet, consectetuer adipiscing elit. Aenean commodo ligula…" at bounding box center [353, 121] width 608 height 30
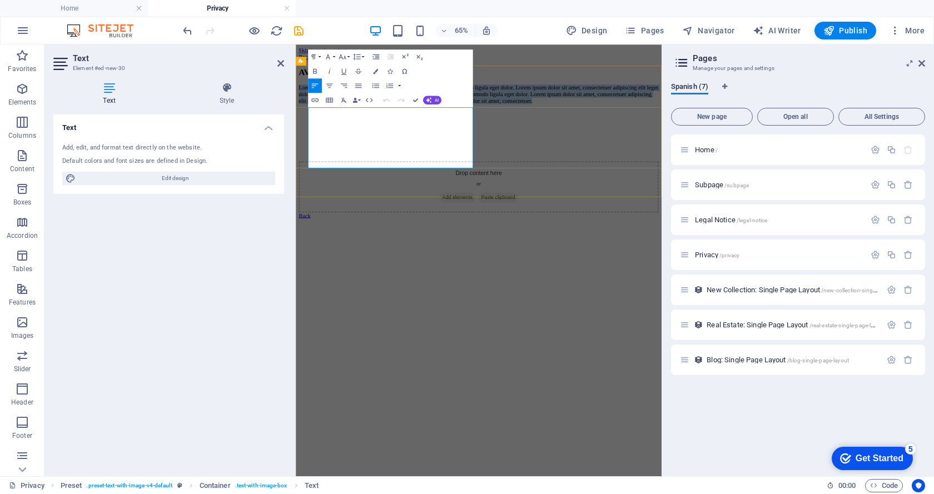
drag, startPoint x: 406, startPoint y: 227, endPoint x: 315, endPoint y: 148, distance: 120.6
click at [315, 136] on p "Lorem ipsum dolor sit amet, consectetuer adipiscing elit. Aenean commodo ligula…" at bounding box center [577, 121] width 554 height 30
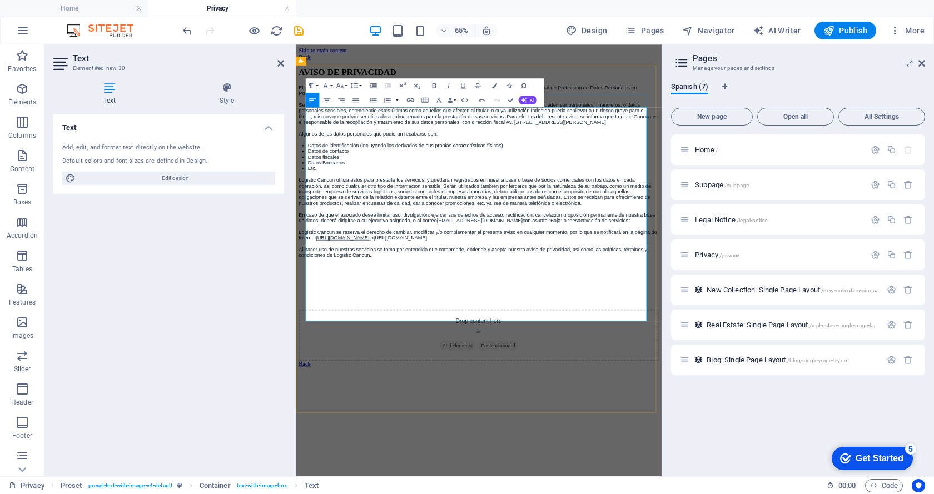
click at [595, 124] on p "El presente documento se da a conocer a los interesados con base a los artículo…" at bounding box center [577, 115] width 554 height 18
click at [592, 124] on p "15, 16 y 17 de la Ley Federal de Protección de Datos Personales en Posesión de …" at bounding box center [577, 119] width 554 height 9
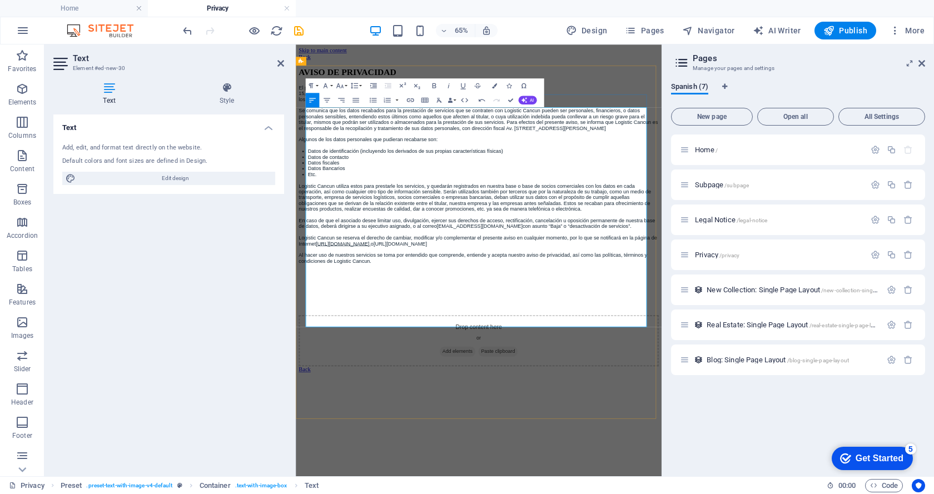
click at [577, 177] on p "Se comunica que los datos recabados para la prestación de servicios que se cont…" at bounding box center [577, 160] width 554 height 36
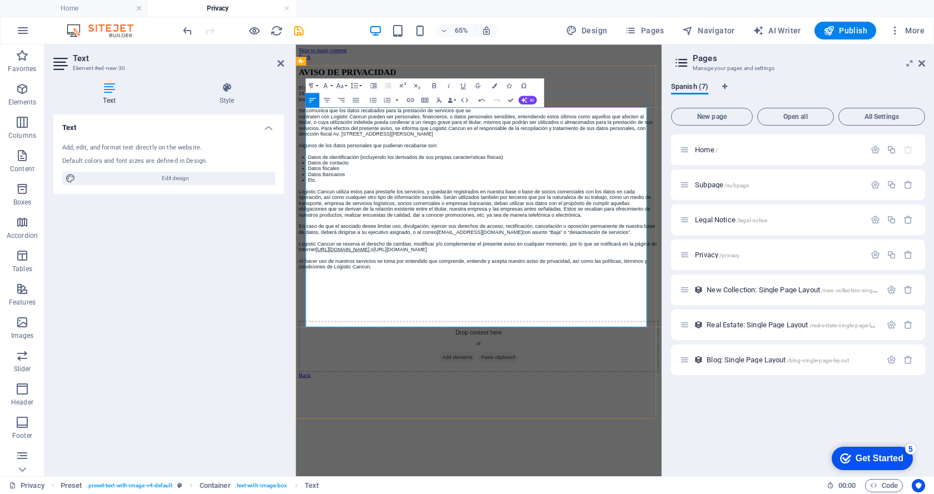
click at [570, 186] on p "contraten con Logistic Cancun pueden ser personales, financieros, o datos perso…" at bounding box center [577, 169] width 554 height 36
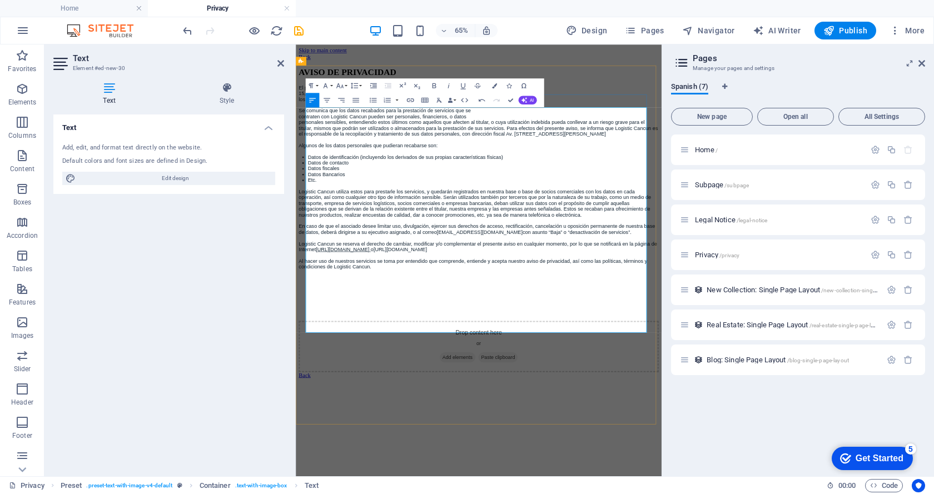
click at [414, 160] on p "contraten con Logistic Cancun pueden ser personales, financieros, o datos" at bounding box center [577, 155] width 554 height 9
click at [582, 186] on p "personales sensibles, entendiendo estos últimos como aquellos que afecten al ti…" at bounding box center [577, 173] width 554 height 27
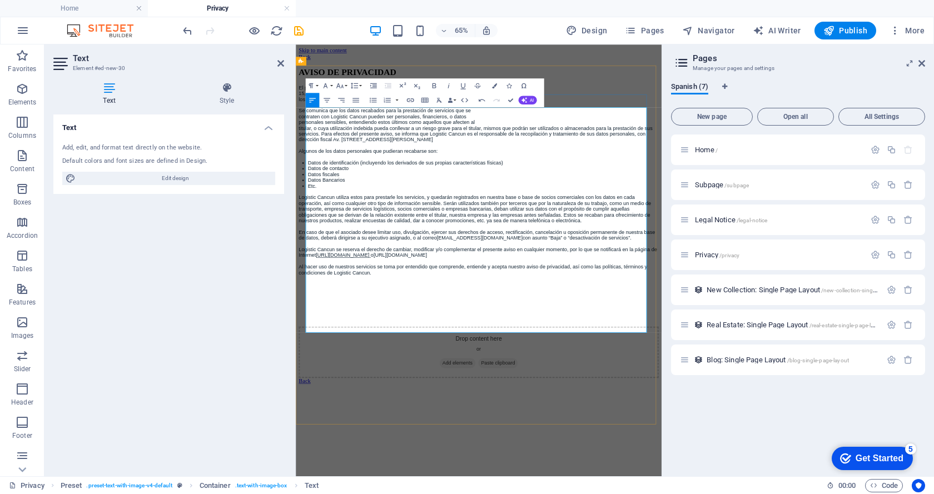
click at [571, 195] on p "titular, o cuya utilización indebida pueda conllevar a un riesgo grave para el …" at bounding box center [577, 181] width 554 height 27
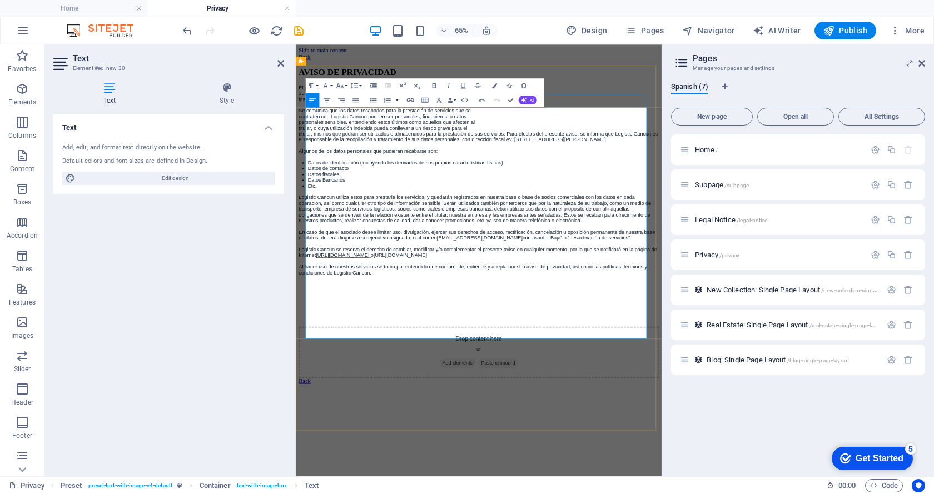
click at [570, 195] on p "titular, mismos que podrán ser utilizados o almacenados para la prestación de s…" at bounding box center [577, 186] width 554 height 18
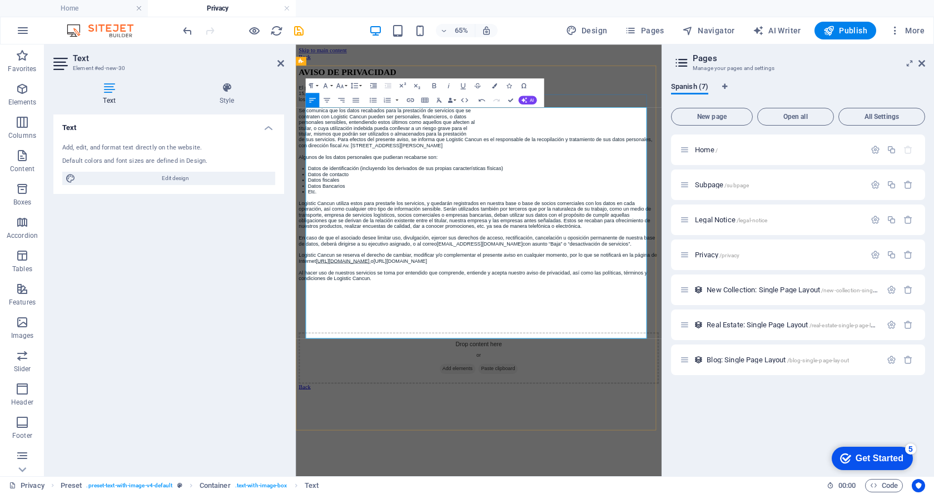
click at [414, 160] on p "contraten con Logistic Cancun pueden ser personales, financieros, o datos" at bounding box center [577, 155] width 554 height 9
click at [573, 160] on p "contraten con ClickEnvios pueden ser personales, financieros, o datos" at bounding box center [577, 155] width 554 height 9
click at [590, 204] on p "de sus servicios. Para efectos del presente aviso, se informa que Logistic Canc…" at bounding box center [577, 195] width 554 height 18
click at [572, 204] on p "es el responsable de la recopilación y tratamiento de sus datos personales, con…" at bounding box center [577, 199] width 554 height 9
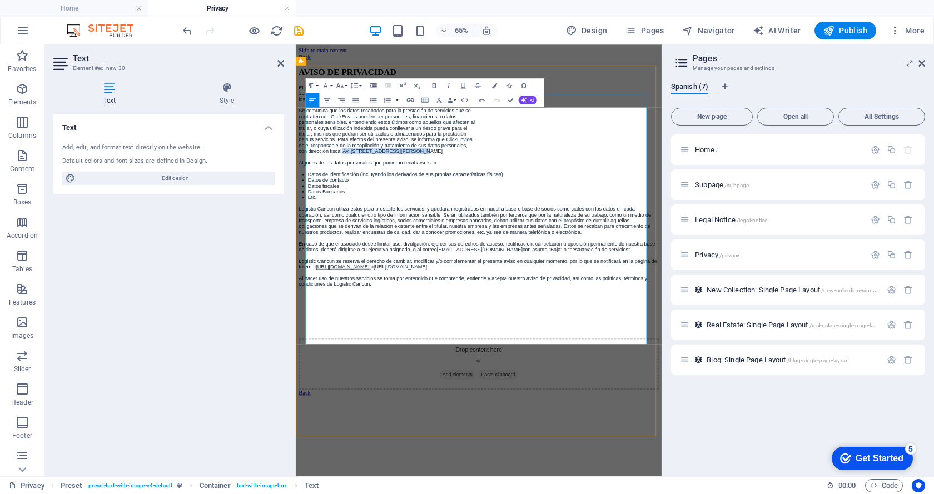
drag, startPoint x: 487, startPoint y: 242, endPoint x: 379, endPoint y: 242, distance: 108.4
click at [379, 213] on p "con dirección fiscal Av. [STREET_ADDRESS][PERSON_NAME]" at bounding box center [577, 208] width 554 height 9
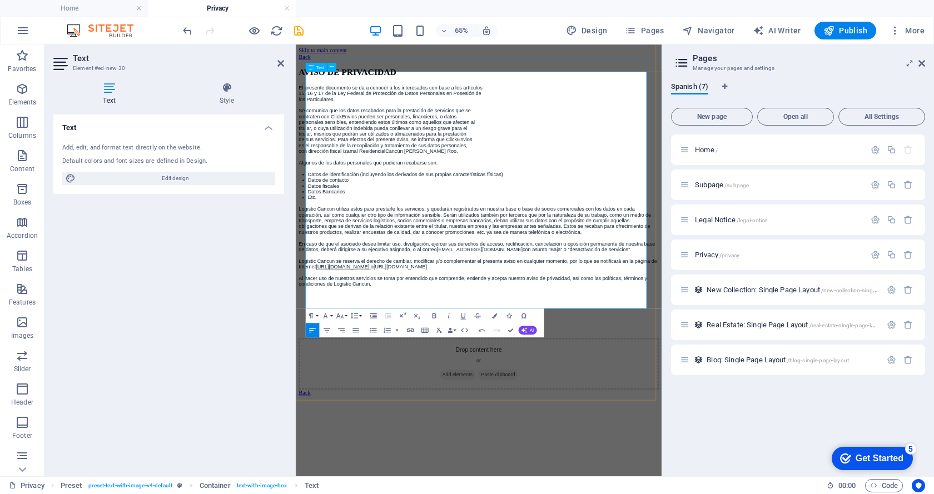
scroll to position [4, 0]
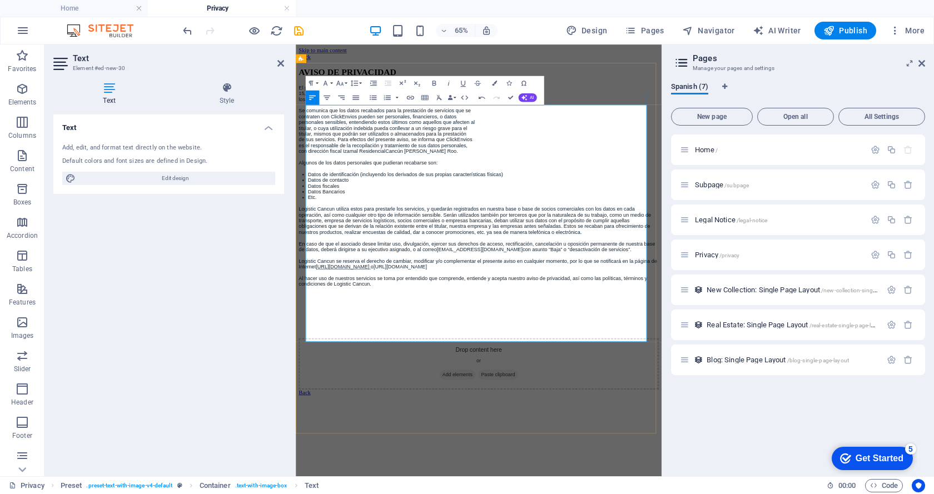
click at [588, 337] on p "Logistic Cancun utiliza estos para prestarle los servicios, y quedarán registra…" at bounding box center [577, 315] width 554 height 44
click at [601, 337] on p "Logistic Cancun utiliza estos para prestarle los servicios, y quedarán registra…" at bounding box center [577, 315] width 554 height 44
drag, startPoint x: 364, startPoint y: 371, endPoint x: 311, endPoint y: 376, distance: 53.6
click at [311, 337] on p "Logistic Cancun utiliza estos para prestarle los servicios, y quedarán registra…" at bounding box center [577, 315] width 554 height 44
click at [572, 337] on p "ClickEnvios utiliza estos para prestarle los servicios, y quedarán registrados …" at bounding box center [577, 315] width 554 height 44
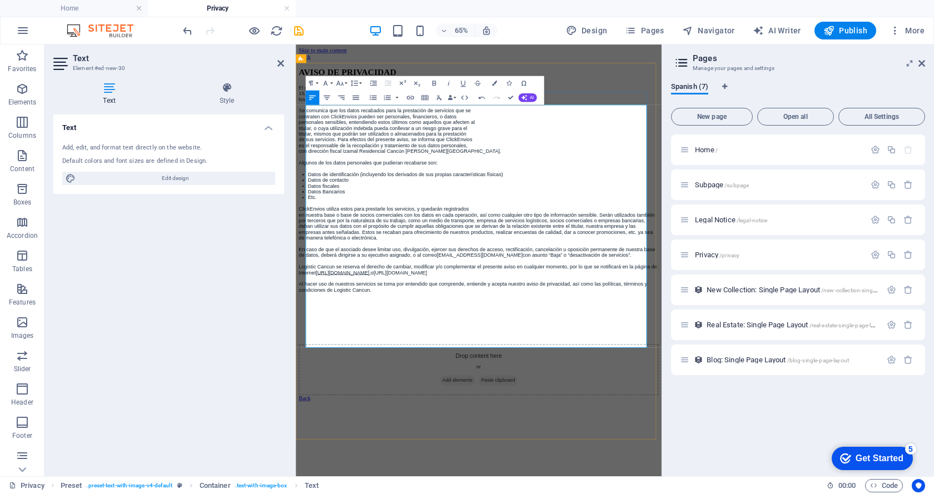
click at [588, 346] on p "en nuestra base o base de socios comerciales con los datos en cada operación, a…" at bounding box center [577, 324] width 554 height 44
click at [580, 346] on p "así como cualquier otro tipo de información sensible. Serán utilizados también …" at bounding box center [577, 329] width 554 height 36
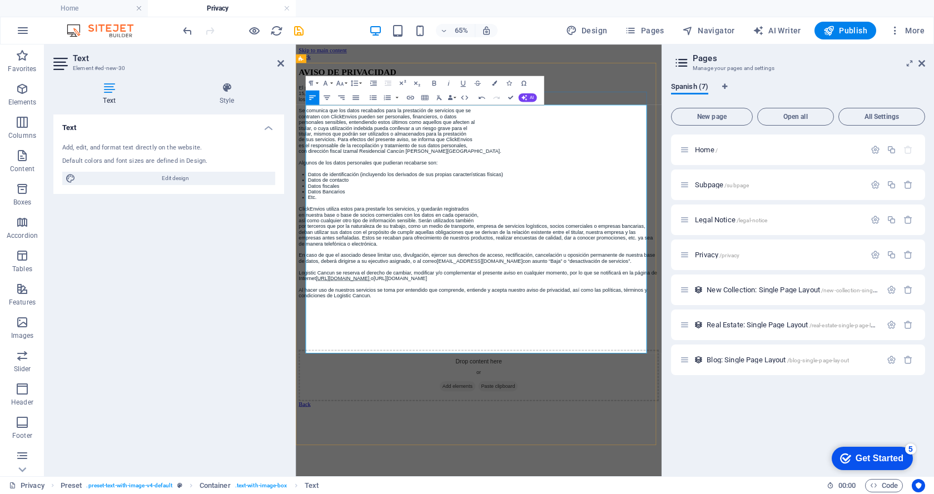
click at [585, 355] on p "por terceros que por la naturaleza de su trabajo, como un medio de transporte, …" at bounding box center [577, 338] width 554 height 36
click at [571, 355] on p "empresa de servicios logísticos, socios comerciales o empresas bancarias, deban…" at bounding box center [577, 342] width 554 height 27
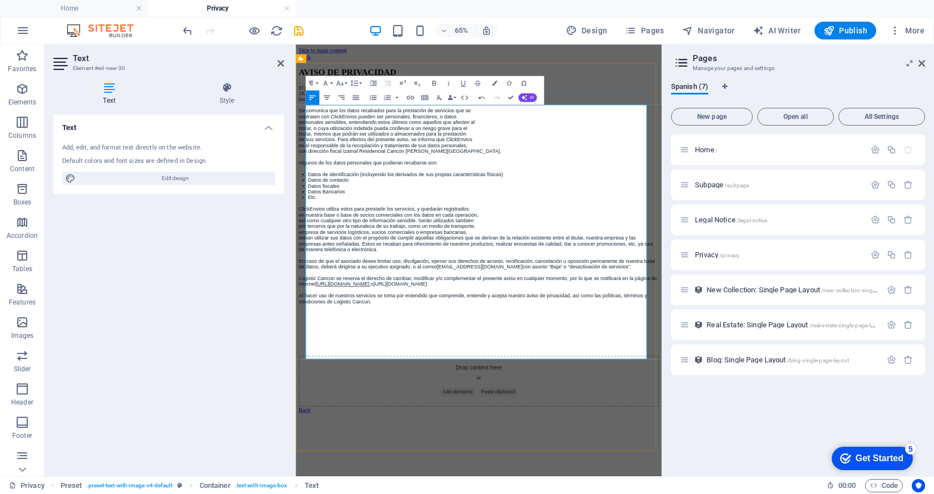
click at [581, 364] on p "deban utilizar sus datos con el propósito de cumplir aquellas obligaciones que …" at bounding box center [577, 350] width 554 height 27
click at [595, 364] on p "se derivan de la relación existente entre el titular, nuestra empresa y las emp…" at bounding box center [577, 355] width 554 height 18
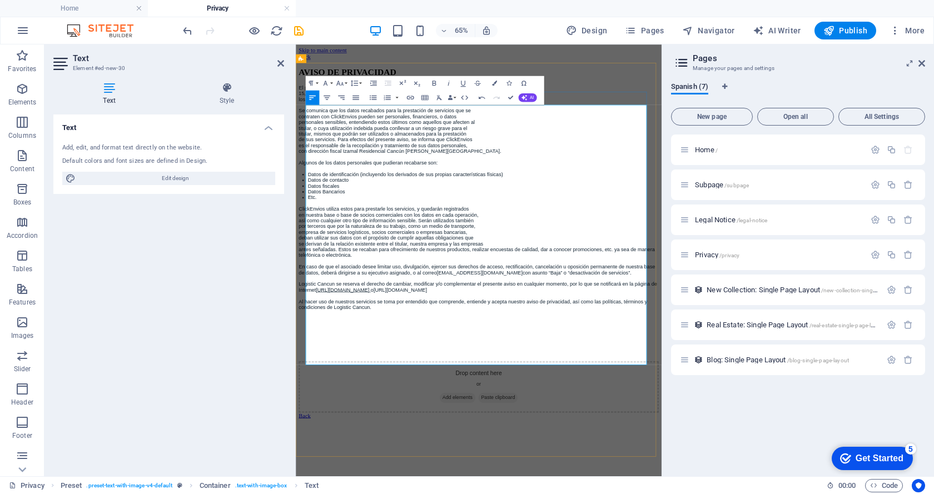
click at [577, 373] on p "antes señaladas. Estos se recaban para ofrecimiento de nuestros productos, real…" at bounding box center [577, 364] width 554 height 18
click at [592, 373] on p "realizar encuestas de calidad, dar a conocer promociones, etc. ya sea de manera…" at bounding box center [577, 368] width 554 height 9
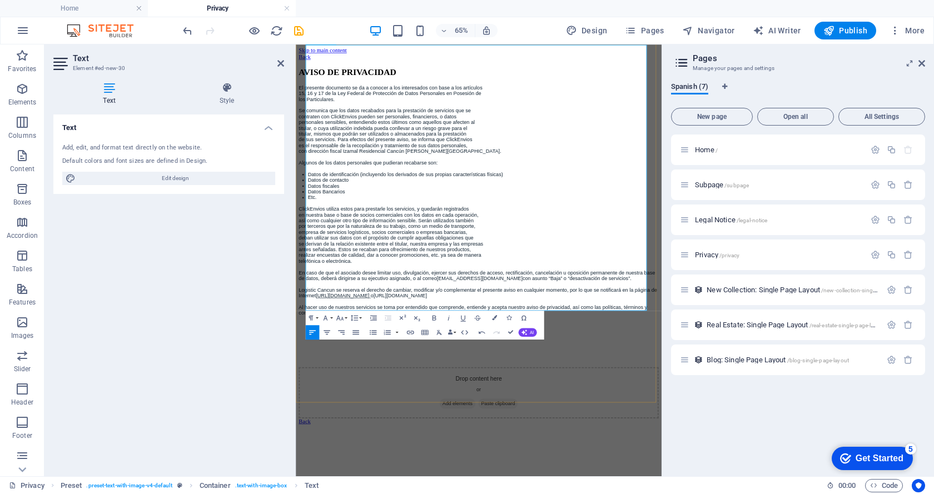
scroll to position [104, 0]
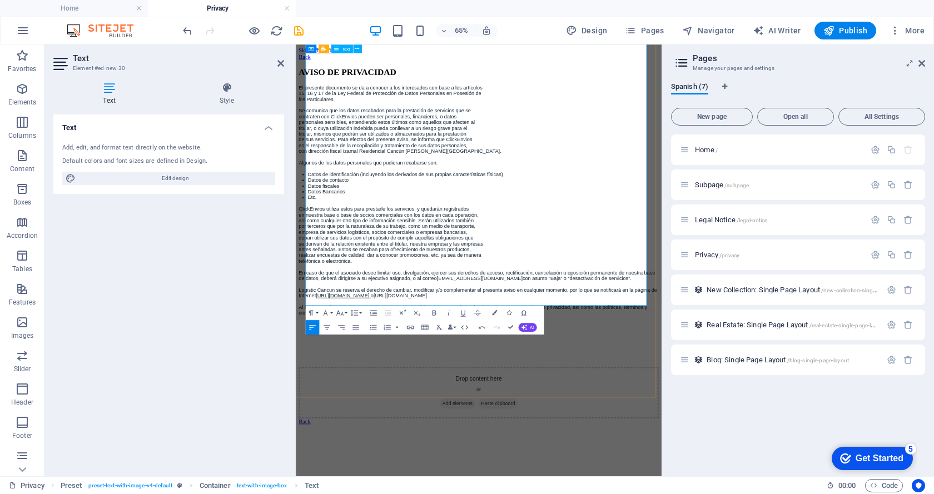
click at [590, 391] on p "En caso de que el asociado desee limitar uso, divulgación, ejercer sus derechos…" at bounding box center [577, 400] width 554 height 18
click at [600, 391] on p "En caso de que el asociado desee limitar uso, divulgación, ejercer sus derechos…" at bounding box center [577, 400] width 554 height 18
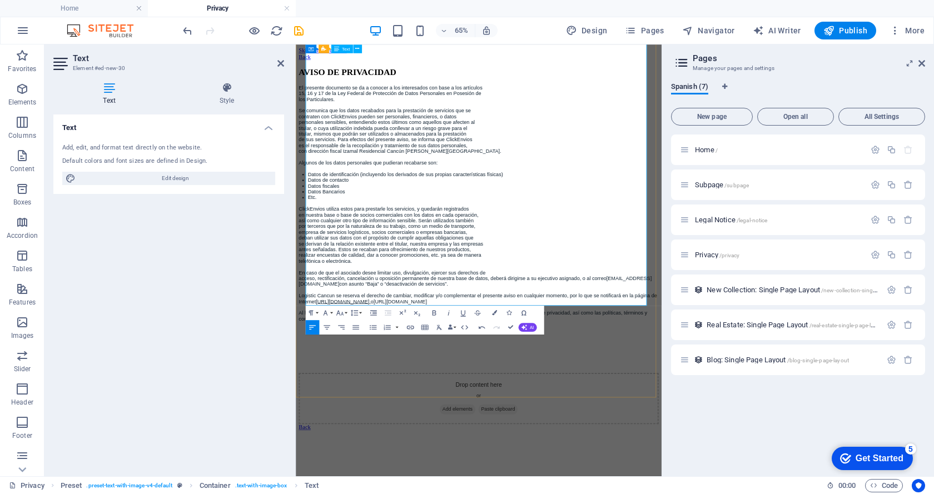
click at [604, 400] on p "acceso, rectificación, cancelación u oposición permanente de nuestra base de da…" at bounding box center [577, 409] width 554 height 18
click at [629, 409] on p "deberá dirigirse a su ejecutivo asignado, o al correo [EMAIL_ADDRESS][DOMAIN_NA…" at bounding box center [577, 413] width 554 height 9
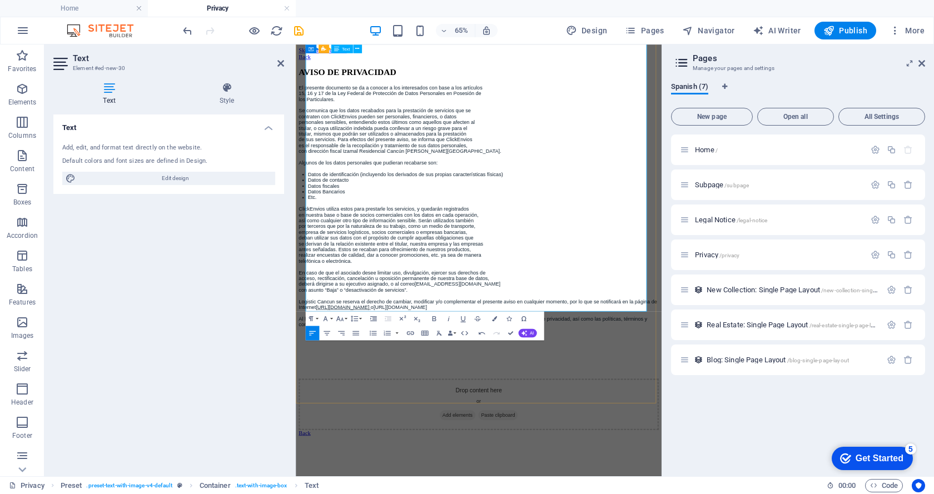
click at [366, 435] on p "Logistic Cancun se reserva el derecho de cambiar, modificar y/o complementar el…" at bounding box center [577, 444] width 554 height 18
click at [708, 435] on p "ClickEnvios se reserva el derecho de cambiar, modificar y/o complementar el pre…" at bounding box center [577, 444] width 554 height 18
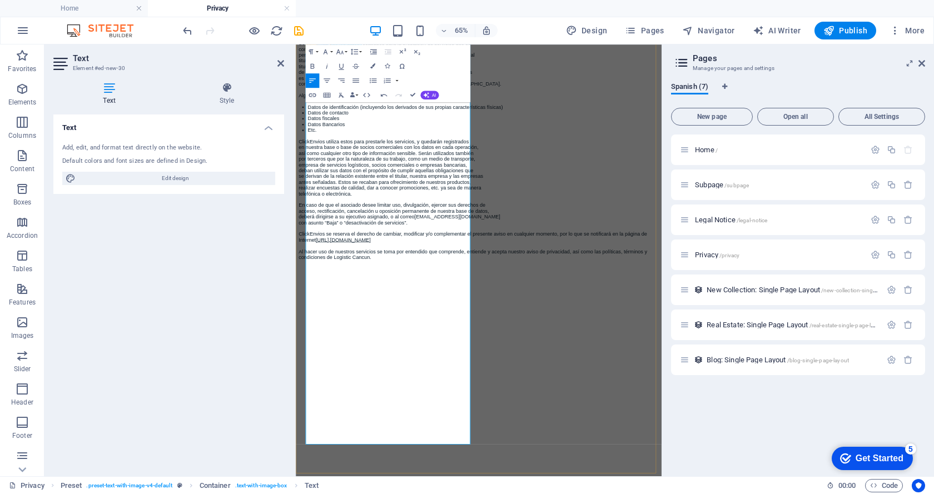
click at [491, 376] on p "Al hacer uso de nuestros servicios se toma por entendido que comprende, entiend…" at bounding box center [577, 367] width 554 height 18
click at [653, 376] on figure at bounding box center [577, 376] width 554 height 0
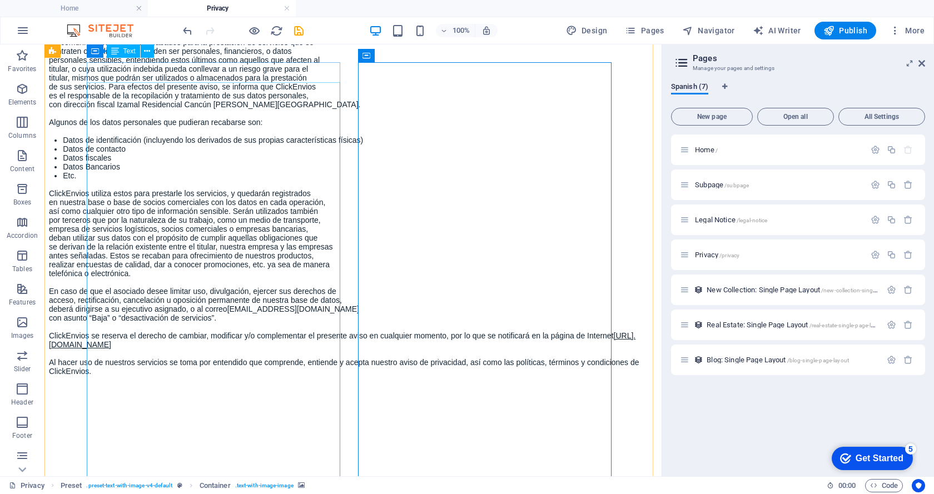
scroll to position [0, 0]
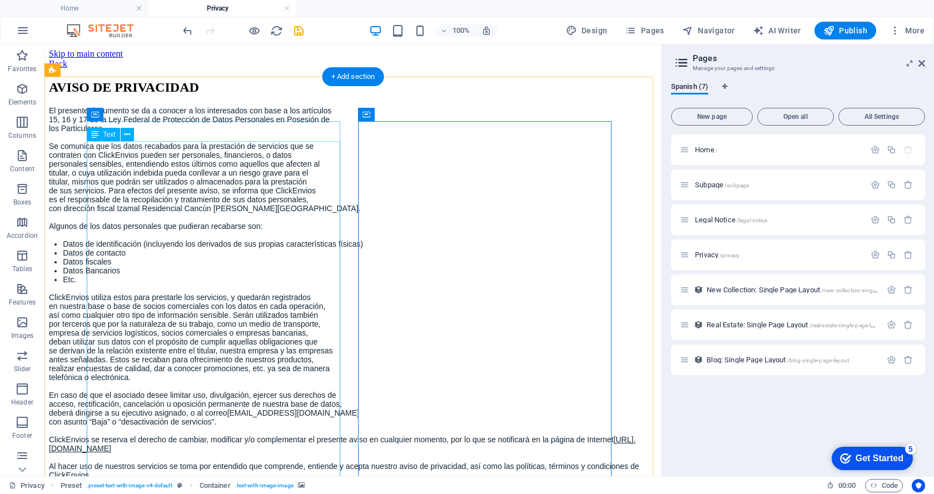
click at [126, 115] on p "El presente documento se da a conocer a los interesados con base a los artículos" at bounding box center [353, 110] width 608 height 9
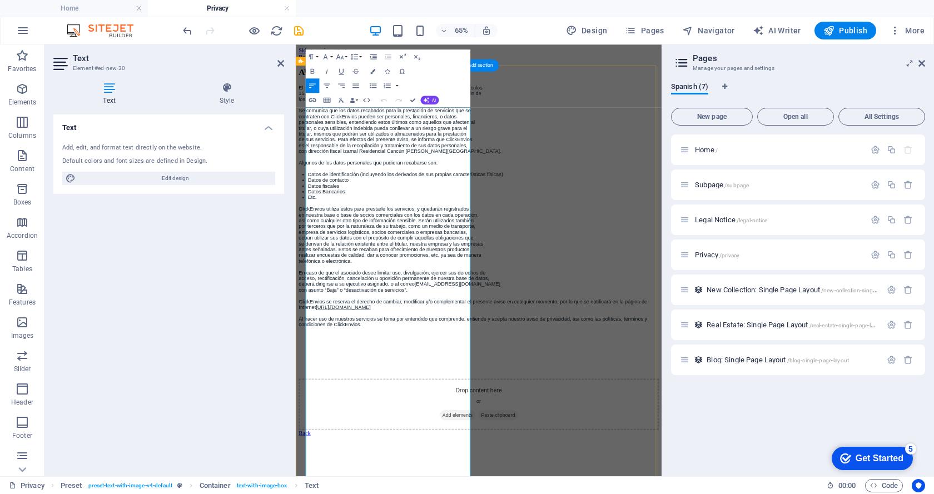
click at [366, 115] on p "El presente documento se da a conocer a los interesados con base a los artículos" at bounding box center [577, 110] width 554 height 9
click at [533, 124] on p "El presente documento se da a conocer a los interesados con base a los artículo…" at bounding box center [577, 115] width 554 height 18
click at [453, 124] on p "El presente documento se da a conocer a los interesados con base a los artículo…" at bounding box center [577, 115] width 554 height 18
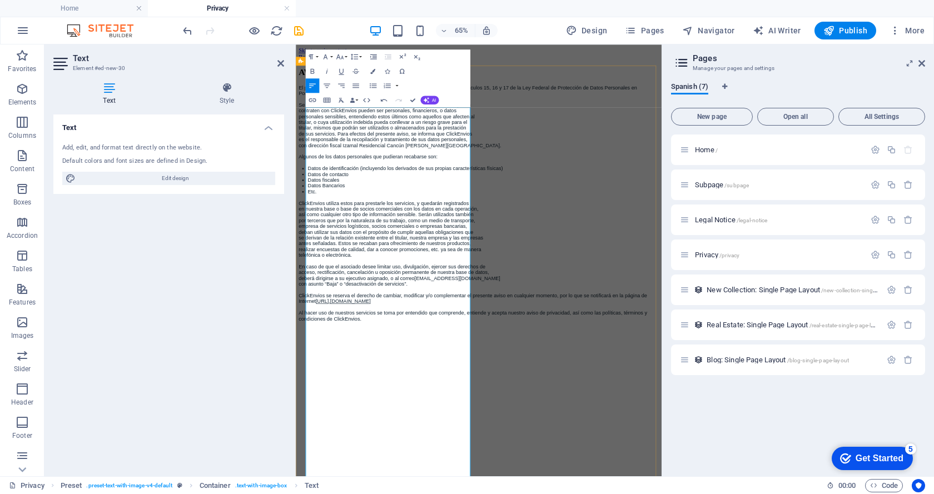
click at [341, 142] on p "Se comunica que los datos recabados para la prestación de servicios que se" at bounding box center [577, 137] width 554 height 9
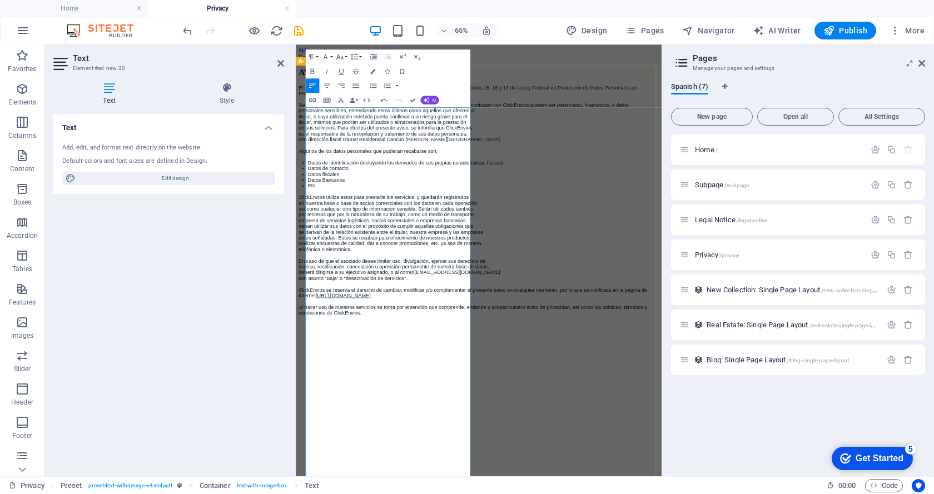
click at [362, 142] on p "Se comunica que los datos recabados para la prestación de servicios que se cont…" at bounding box center [577, 137] width 554 height 9
click at [365, 151] on p "Se comunica que los datos recabados para la prestación de servicios que se cont…" at bounding box center [577, 142] width 554 height 18
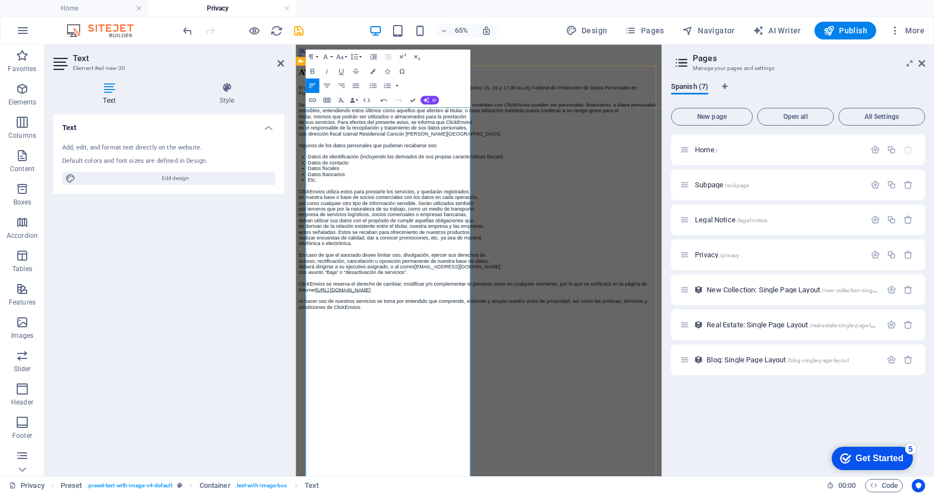
click at [387, 151] on p "Se comunica que los datos recabados para la prestación de servicios que se cont…" at bounding box center [577, 142] width 554 height 18
click at [430, 160] on p "Se comunica que los datos recabados para la prestación de servicios que se cont…" at bounding box center [577, 146] width 554 height 27
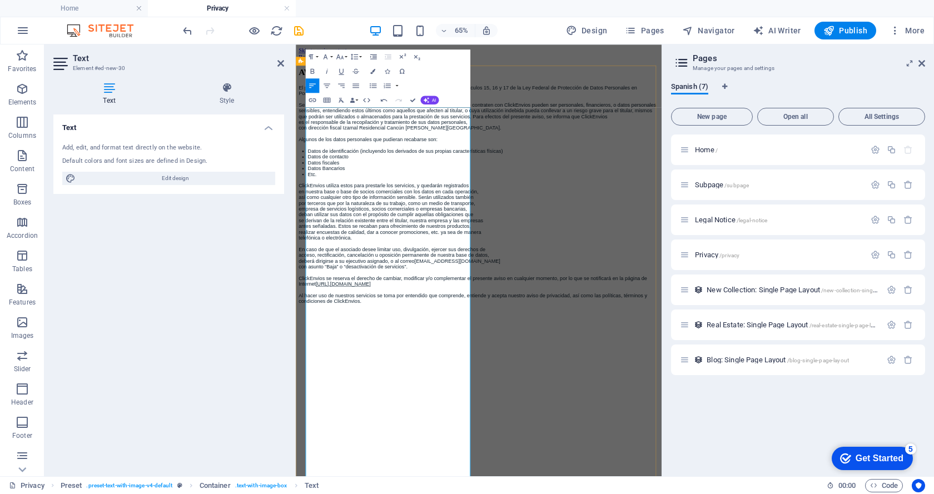
click at [478, 160] on p "Se comunica que los datos recabados para la prestación de servicios que se cont…" at bounding box center [577, 146] width 554 height 27
click at [501, 168] on p "Se comunica que los datos recabados para la prestación de servicios que se cont…" at bounding box center [577, 151] width 554 height 36
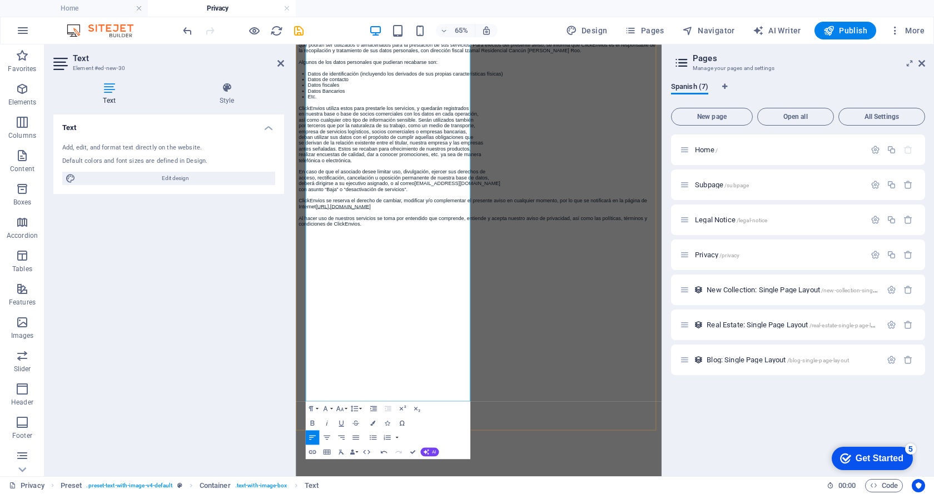
scroll to position [111, 0]
click at [377, 146] on p "ClickEnvios utiliza estos para prestarle los servicios, y quedarán registrados" at bounding box center [577, 141] width 554 height 9
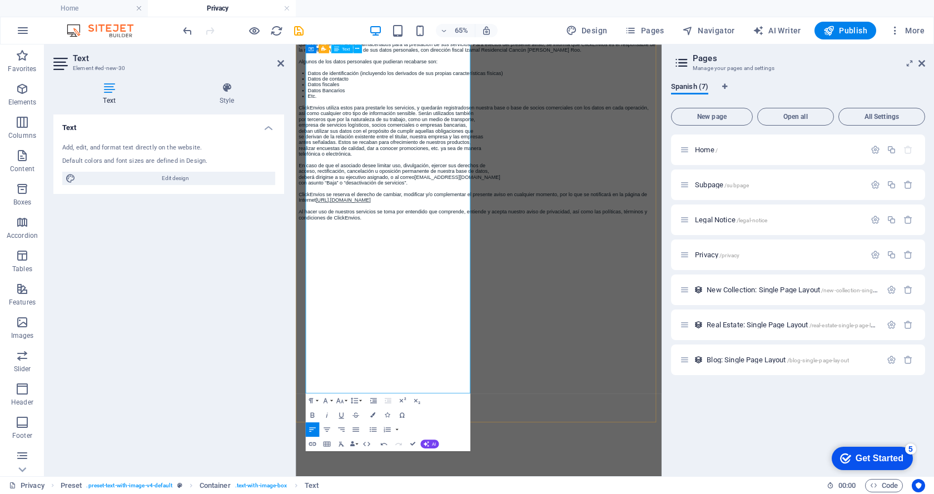
click at [393, 146] on p "ClickEnvios utiliza estos para prestarle los servicios, y quedarán registrados …" at bounding box center [577, 141] width 554 height 9
click at [411, 155] on p "ClickEnvios utiliza estos para prestarle los servicios, y quedarán registrados …" at bounding box center [577, 146] width 554 height 18
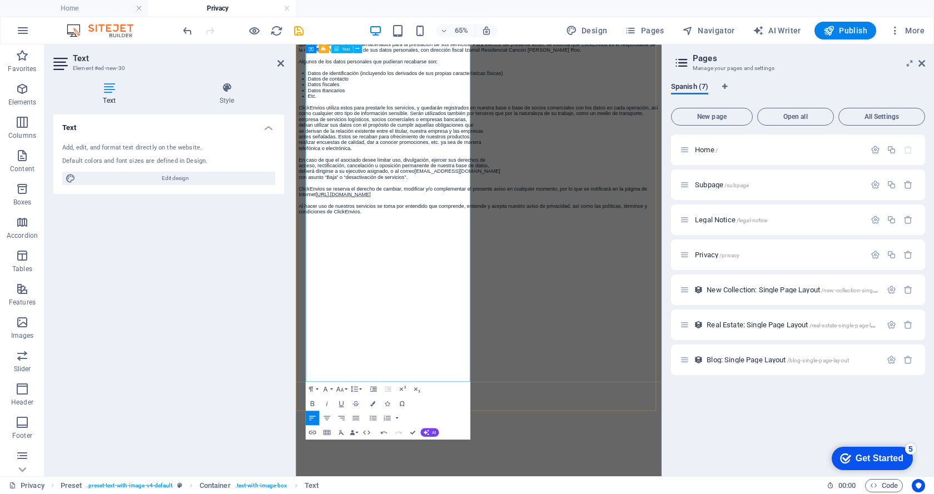
click at [455, 155] on p "ClickEnvios utiliza estos para prestarle los servicios, y quedarán registrados …" at bounding box center [577, 146] width 554 height 18
click at [471, 164] on p "ClickEnvios utiliza estos para prestarle los servicios, y quedarán registrados …" at bounding box center [577, 150] width 554 height 27
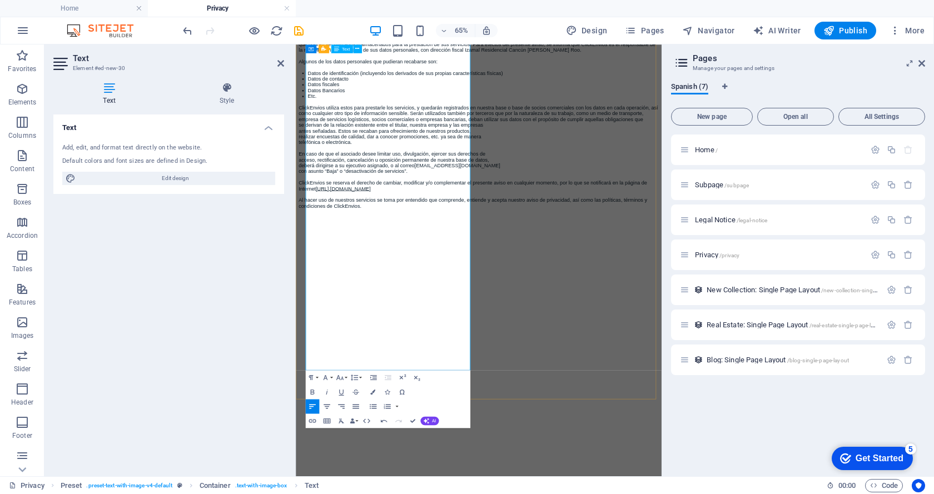
click at [484, 164] on p "ClickEnvios utiliza estos para prestarle los servicios, y quedarán registrados …" at bounding box center [577, 150] width 554 height 27
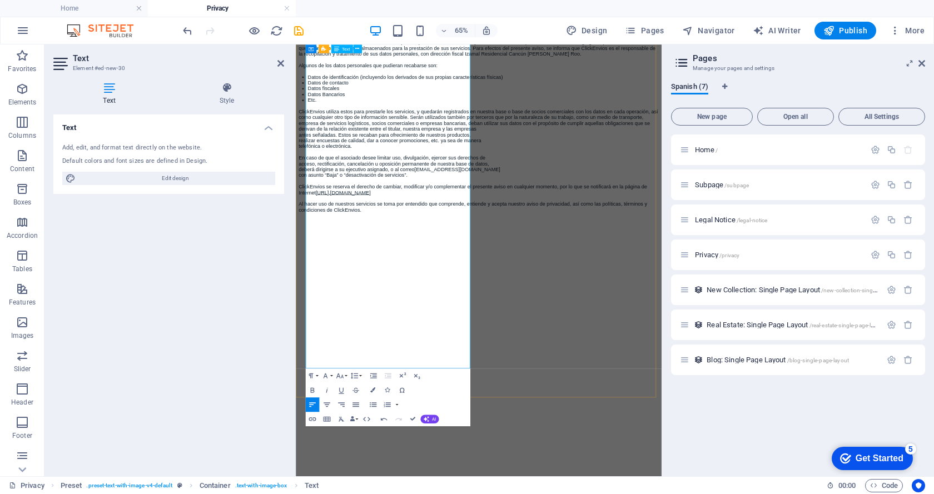
click at [513, 179] on p "ClickEnvios utiliza estos para prestarle los servicios, y quedarán registrados …" at bounding box center [577, 161] width 554 height 36
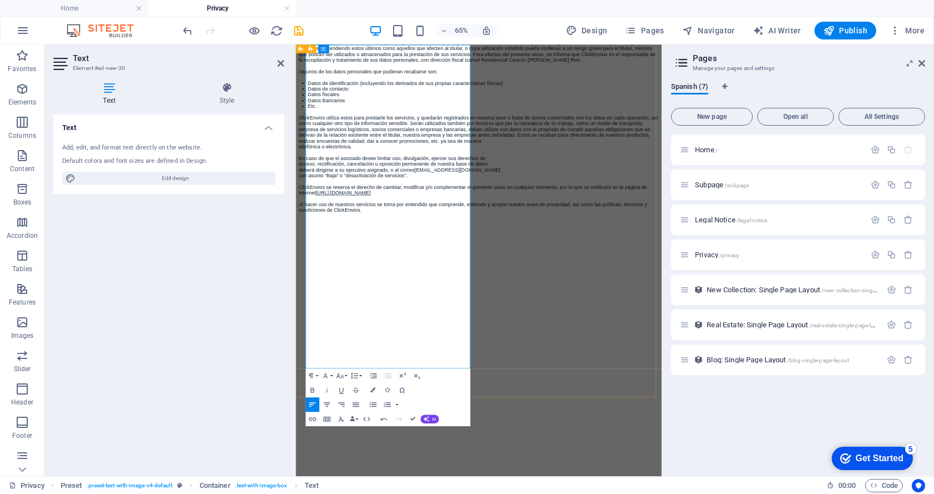
click at [544, 188] on p "ClickEnvios utiliza estos para prestarle los servicios, y quedarán registrados …" at bounding box center [577, 170] width 554 height 36
click at [559, 188] on p "ClickEnvios utiliza estos para prestarle los servicios, y quedarán registrados …" at bounding box center [577, 170] width 554 height 36
click at [355, 197] on p "ClickEnvios utiliza estos para prestarle los servicios, y quedarán registrados …" at bounding box center [577, 174] width 554 height 44
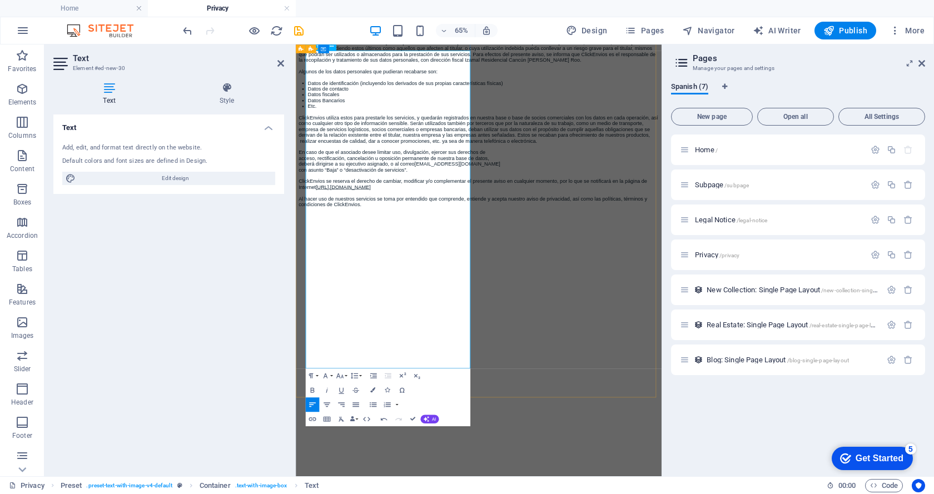
scroll to position [87, 0]
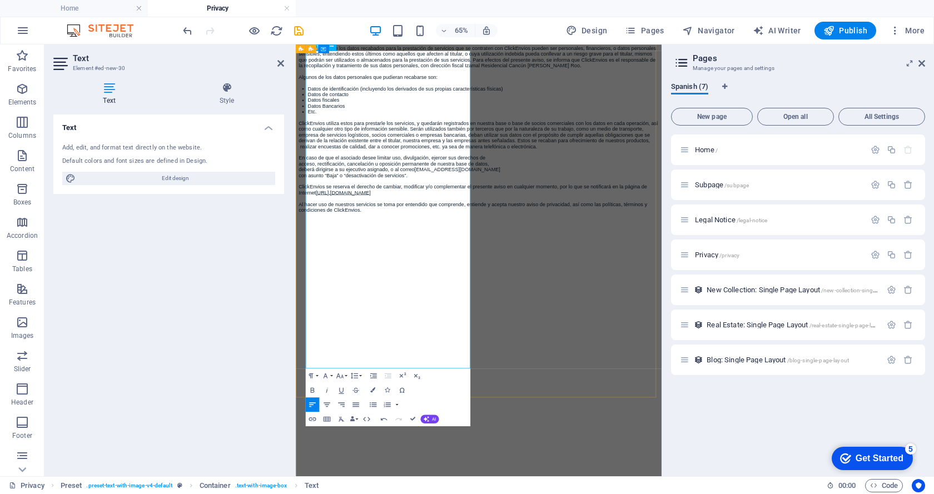
click at [372, 223] on p "En caso de que el asociado desee limitar uso, divulgación, ejercer sus derechos…" at bounding box center [577, 219] width 554 height 9
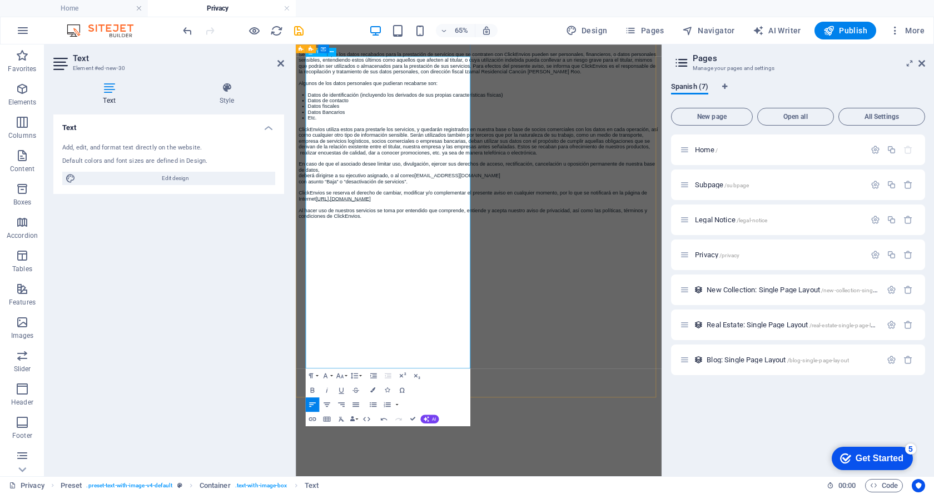
click at [422, 241] on p "En caso de que el asociado desee limitar uso, divulgación, ejercer sus derechos…" at bounding box center [577, 232] width 554 height 18
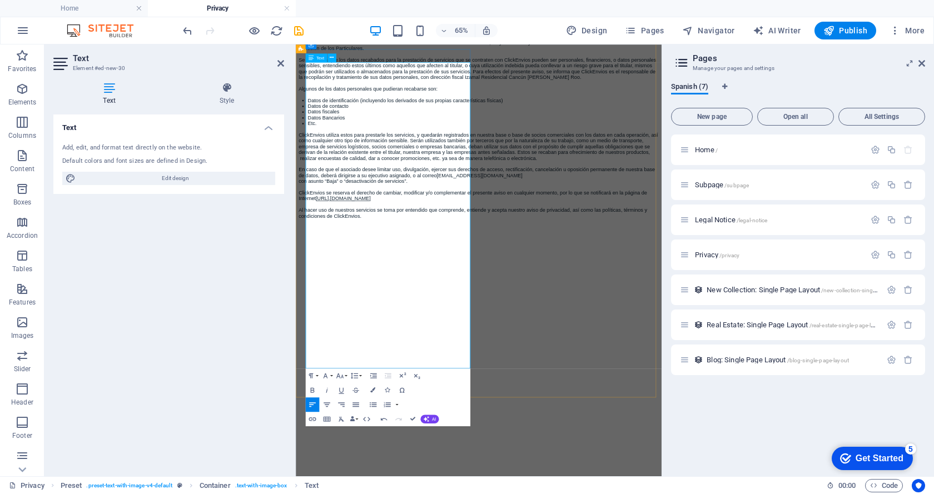
click at [449, 250] on p "En caso de que el asociado desee limitar uso, divulgación, ejercer sus derechos…" at bounding box center [577, 241] width 554 height 18
click at [527, 277] on p "ClickEnvios se reserva el derecho de cambiar, modificar y/o complementar el pre…" at bounding box center [577, 268] width 554 height 18
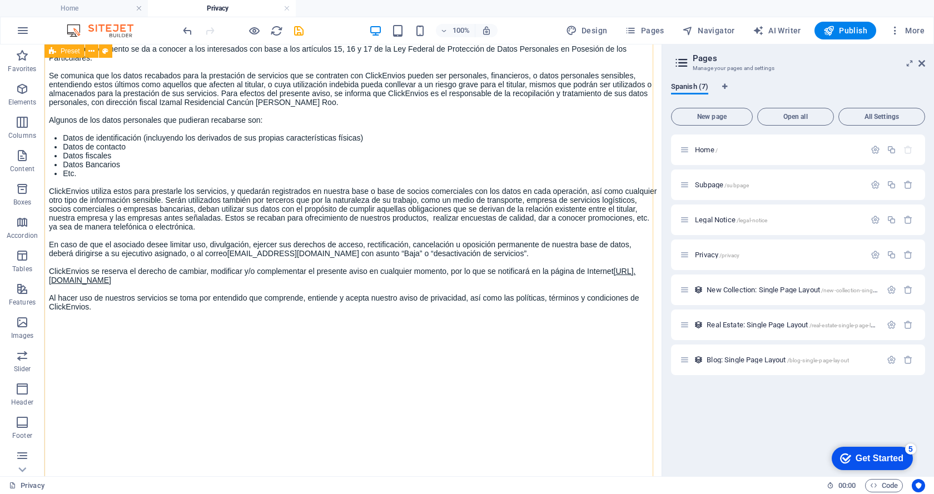
scroll to position [0, 0]
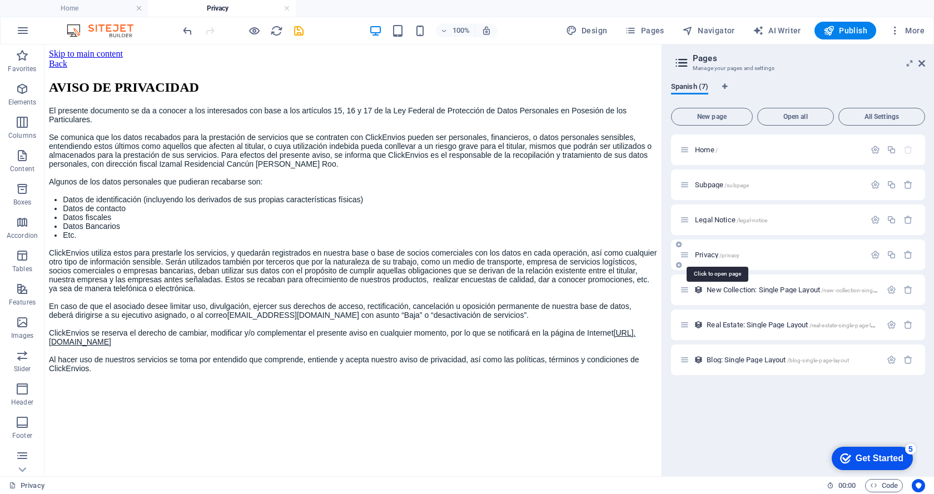
click at [707, 254] on span "Privacy /privacy" at bounding box center [717, 255] width 44 height 8
click at [708, 157] on div "Home /" at bounding box center [798, 150] width 254 height 31
click at [705, 148] on span "Home /" at bounding box center [706, 150] width 23 height 8
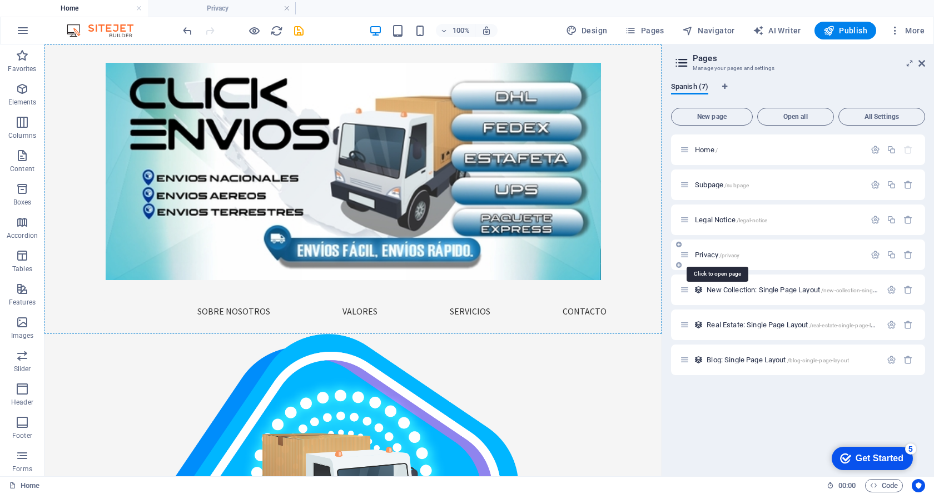
click at [724, 255] on span "/privacy" at bounding box center [729, 255] width 20 height 6
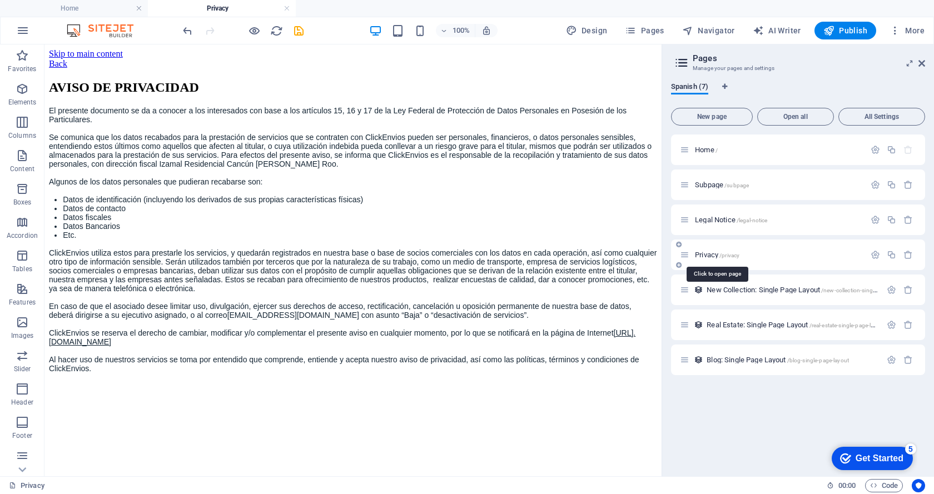
click at [724, 255] on span "/privacy" at bounding box center [729, 255] width 20 height 6
click at [715, 155] on div "Home /" at bounding box center [772, 149] width 185 height 13
click at [704, 150] on span "Home /" at bounding box center [706, 150] width 23 height 8
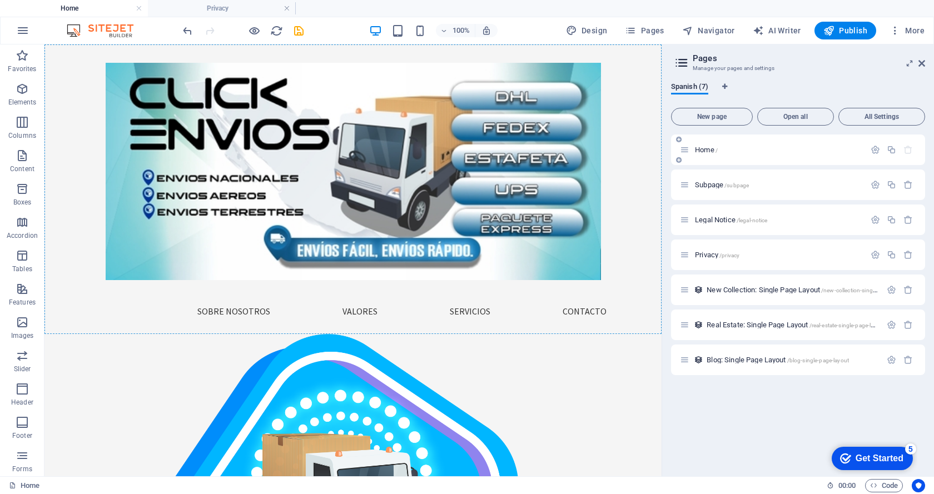
click at [704, 150] on span "Home /" at bounding box center [706, 150] width 23 height 8
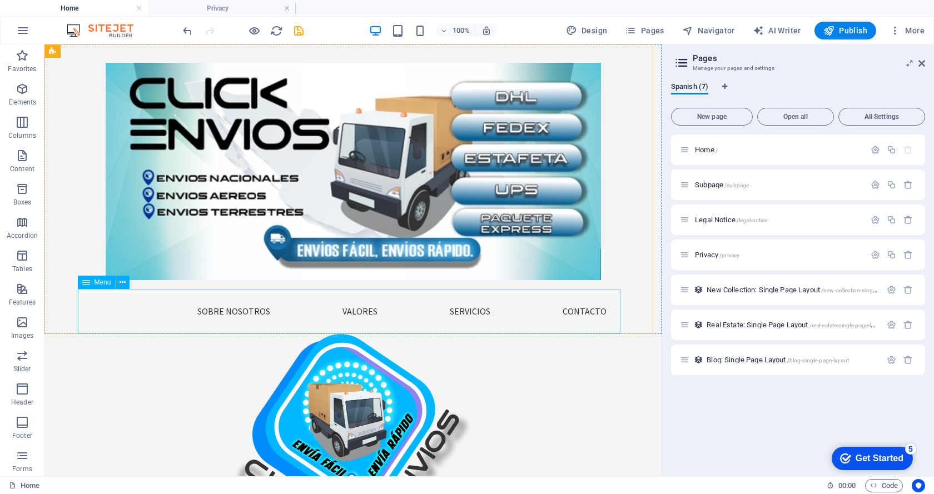
click at [102, 284] on span "Menu" at bounding box center [103, 282] width 17 height 7
click at [124, 285] on icon at bounding box center [123, 283] width 6 height 12
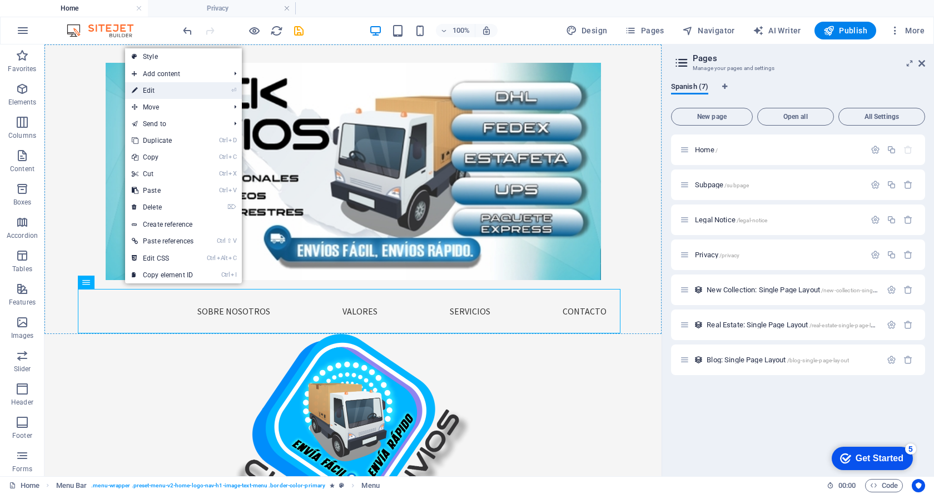
click at [173, 90] on link "⏎ Edit" at bounding box center [162, 90] width 75 height 17
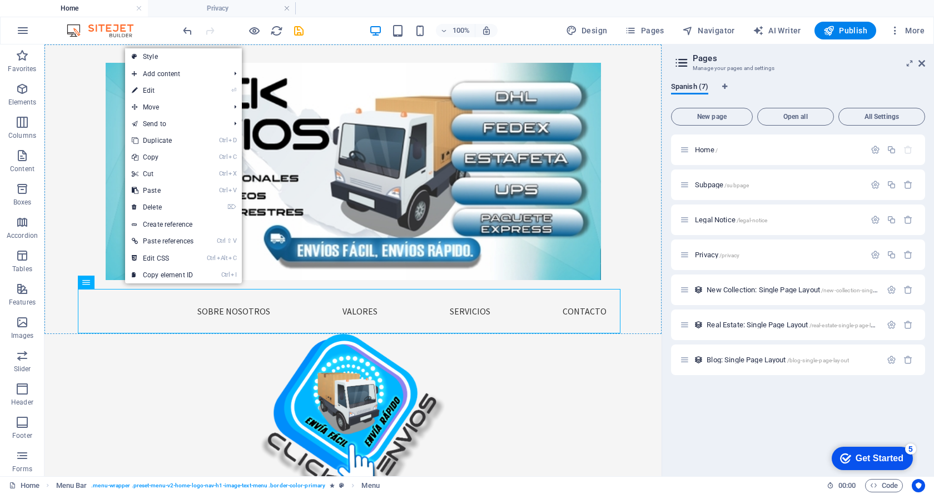
select select
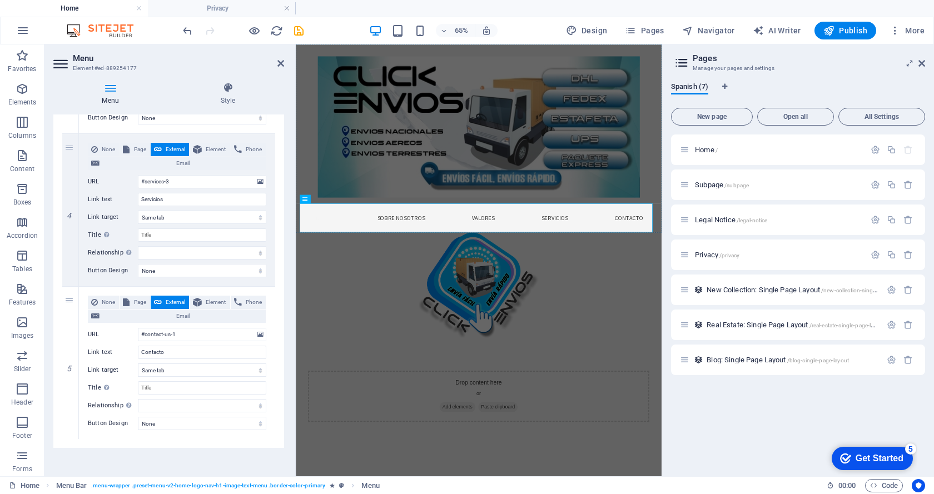
scroll to position [548, 0]
click at [69, 282] on icon at bounding box center [70, 284] width 6 height 8
select select
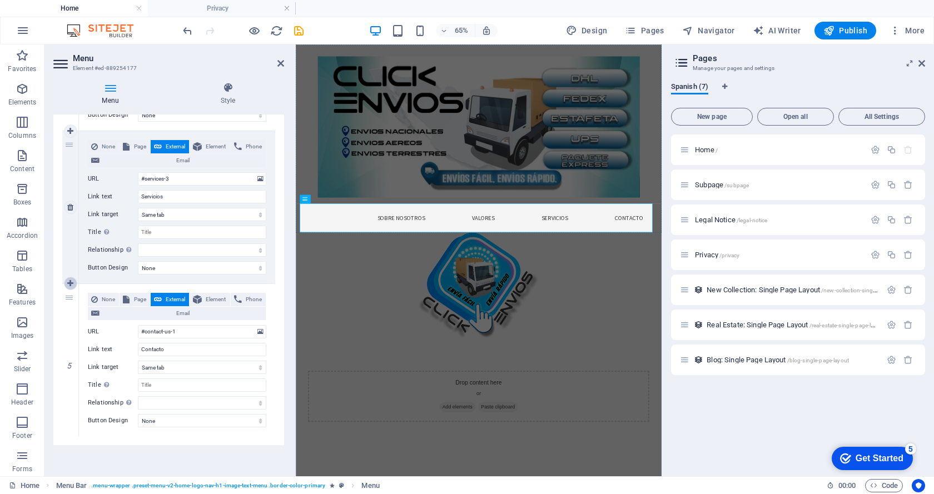
select select
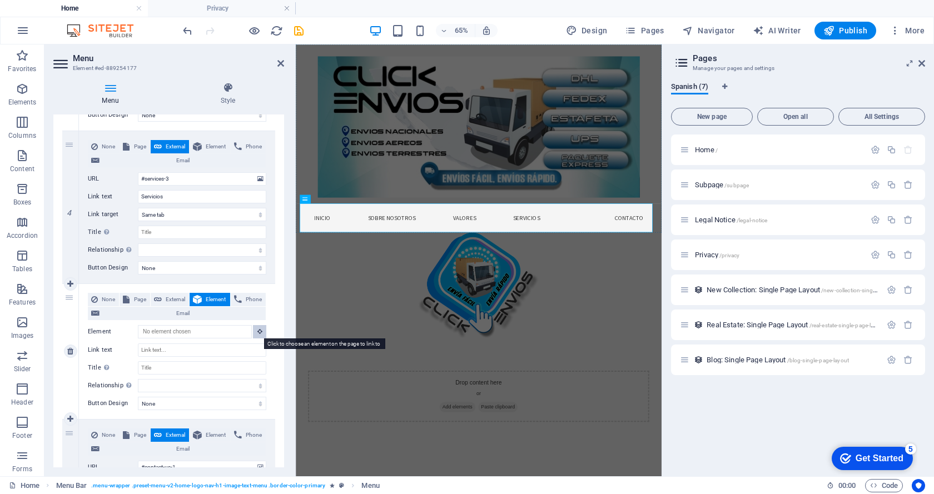
click at [257, 334] on icon at bounding box center [259, 332] width 5 height 6
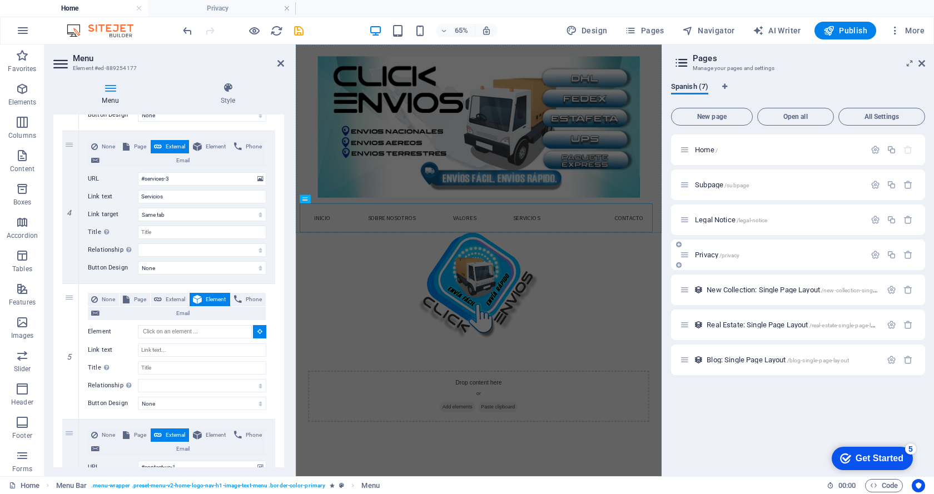
click at [723, 259] on div "Privacy /privacy" at bounding box center [772, 255] width 185 height 13
click at [694, 255] on div "Privacy /privacy" at bounding box center [778, 254] width 173 height 7
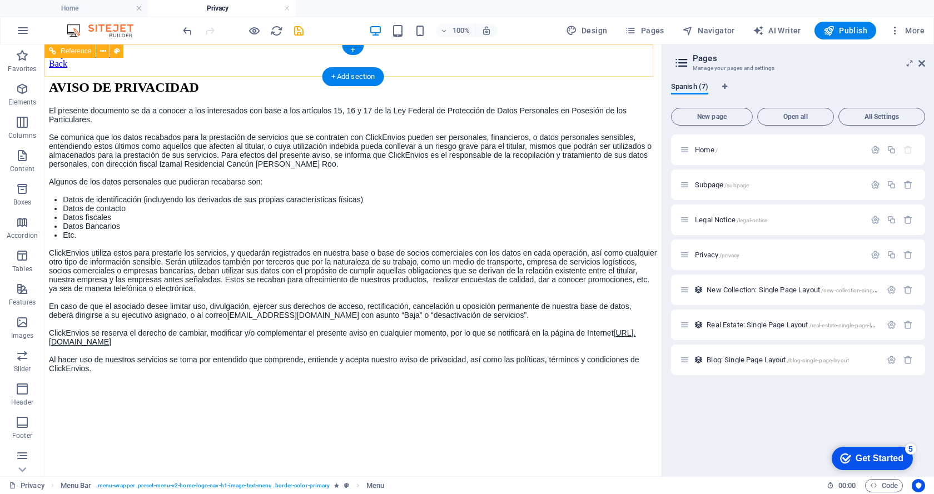
click at [90, 62] on div "Back" at bounding box center [353, 64] width 608 height 10
click at [86, 62] on div "Back" at bounding box center [353, 64] width 608 height 10
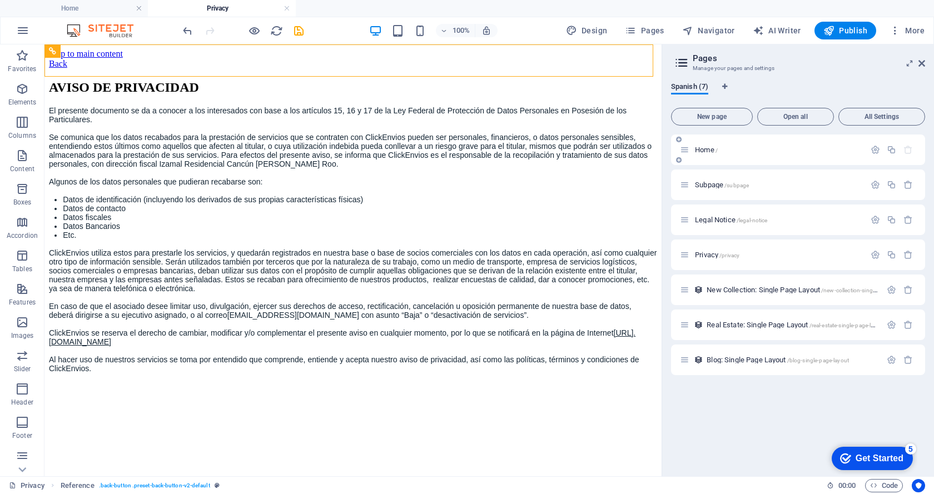
click at [736, 151] on p "Home /" at bounding box center [778, 149] width 167 height 7
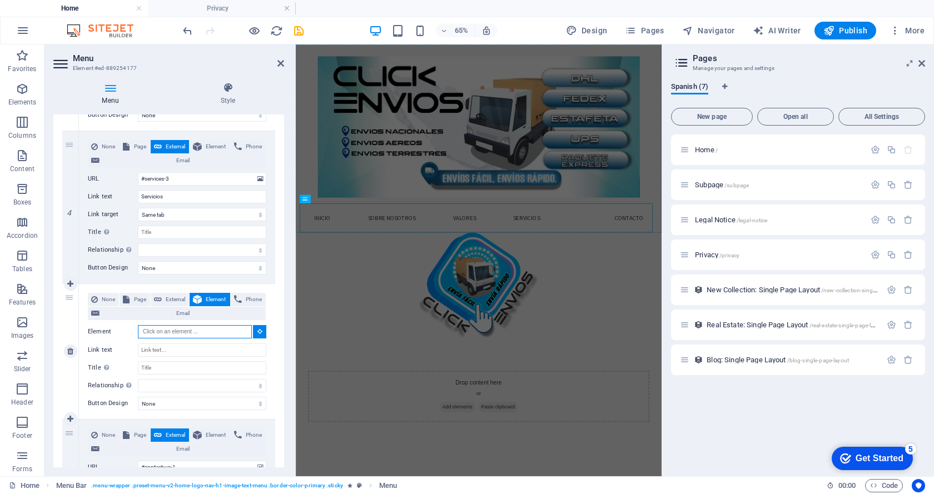
click at [171, 332] on input "Element" at bounding box center [195, 331] width 114 height 13
click at [726, 255] on span "/privacy" at bounding box center [729, 255] width 20 height 6
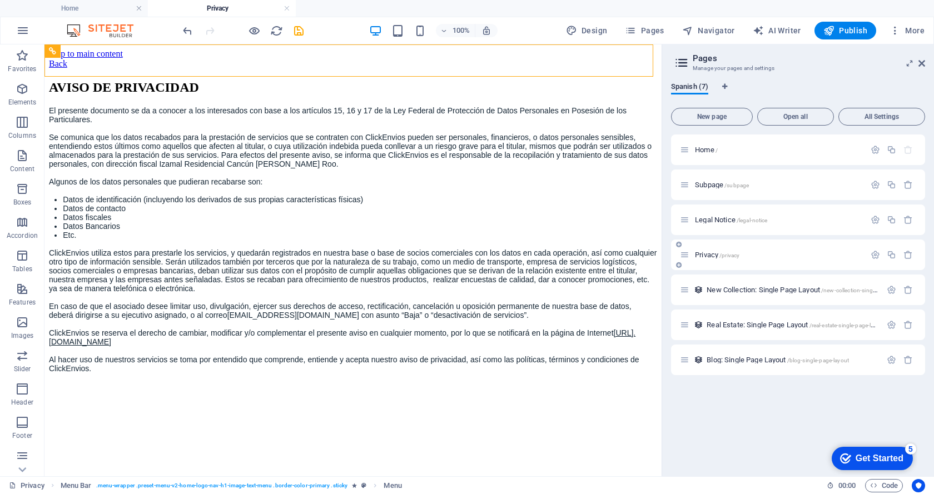
click at [726, 255] on span "/privacy" at bounding box center [729, 255] width 20 height 6
click at [685, 255] on icon at bounding box center [684, 254] width 9 height 9
click at [875, 254] on icon "button" at bounding box center [875, 254] width 9 height 9
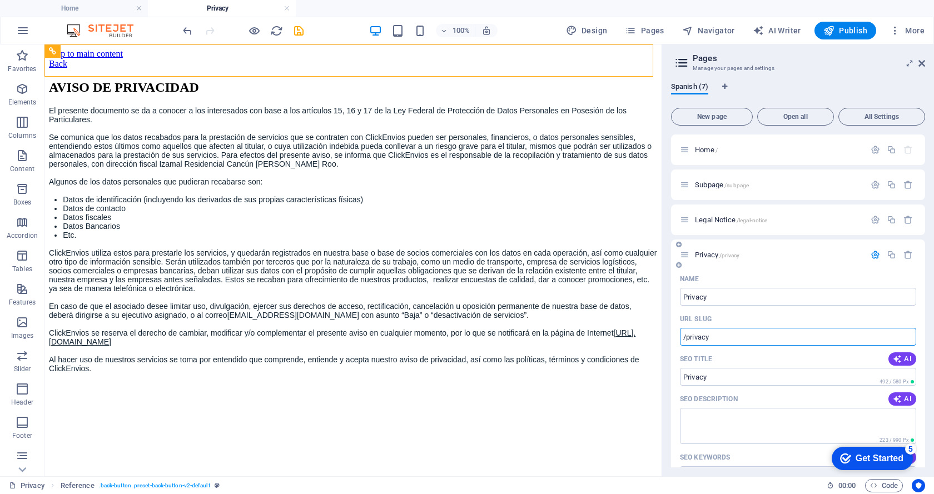
click at [722, 342] on input "/privacy" at bounding box center [798, 337] width 236 height 18
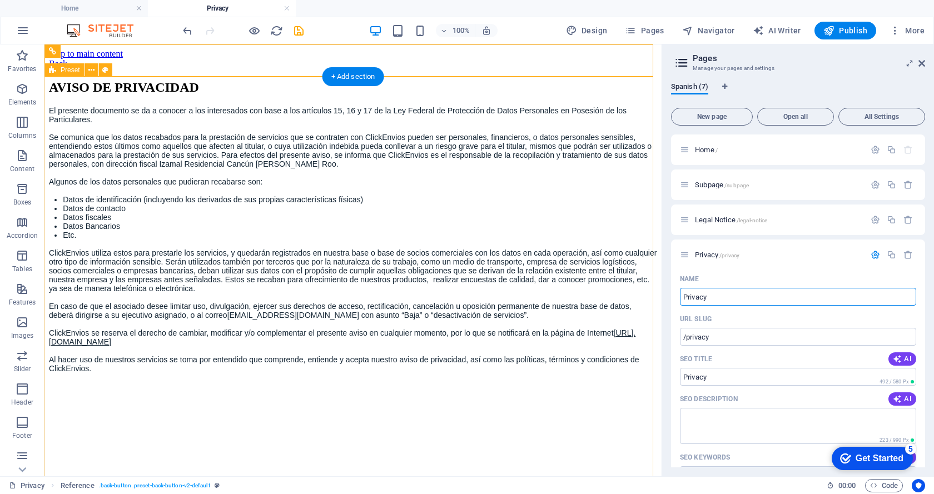
drag, startPoint x: 763, startPoint y: 341, endPoint x: 642, endPoint y: 296, distance: 129.3
click at [729, 300] on input "Privacy" at bounding box center [798, 297] width 236 height 18
type input "P"
type input "A"
type input "/"
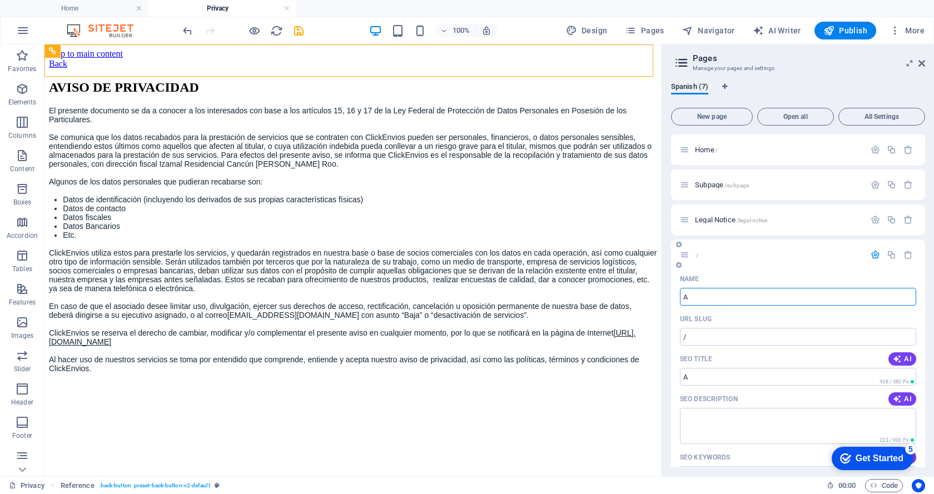
type input "Av"
type input "/a"
type input "A"
type input "Avisode"
type input "/aviso"
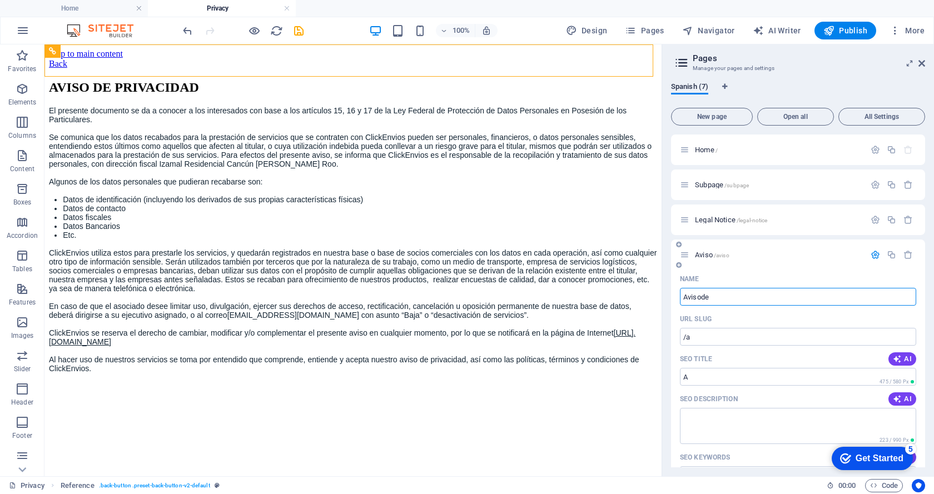
type input "Aviso"
type input "Avisod"
type input "/avisode"
type input "Avisode"
type input "Aviso"
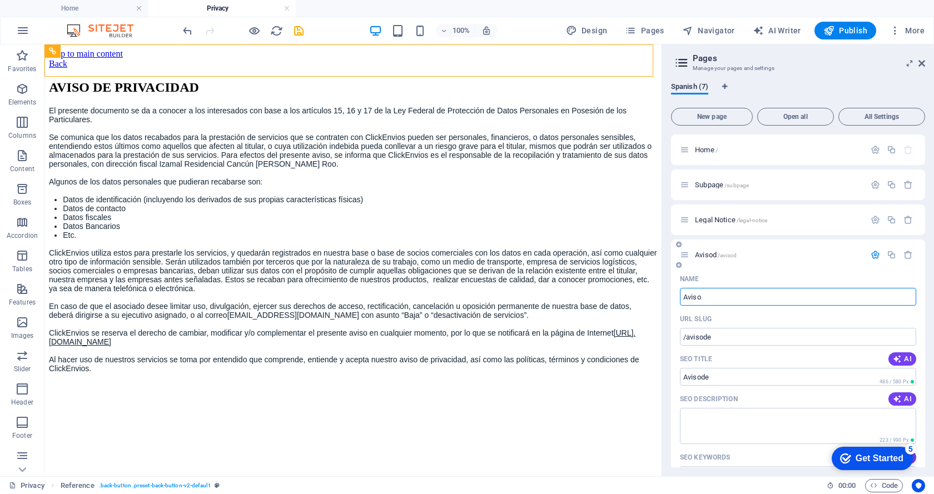
type input "/avisod"
type input "Avisod"
type input "Aviso"
type input "/aviso"
type input "Aviso"
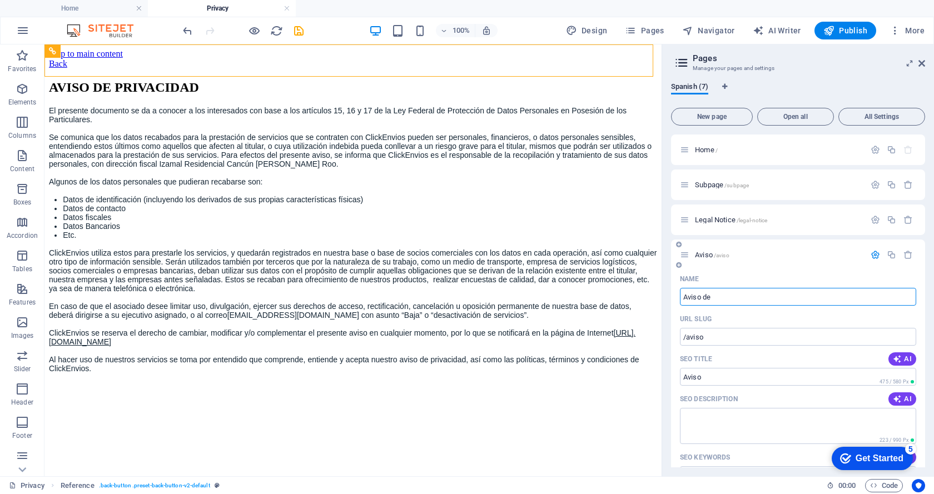
type input "Aviso de"
type input "/aviso-de"
type input "Aviso de"
type input "Aviso de Pri"
type input "Aviso de"
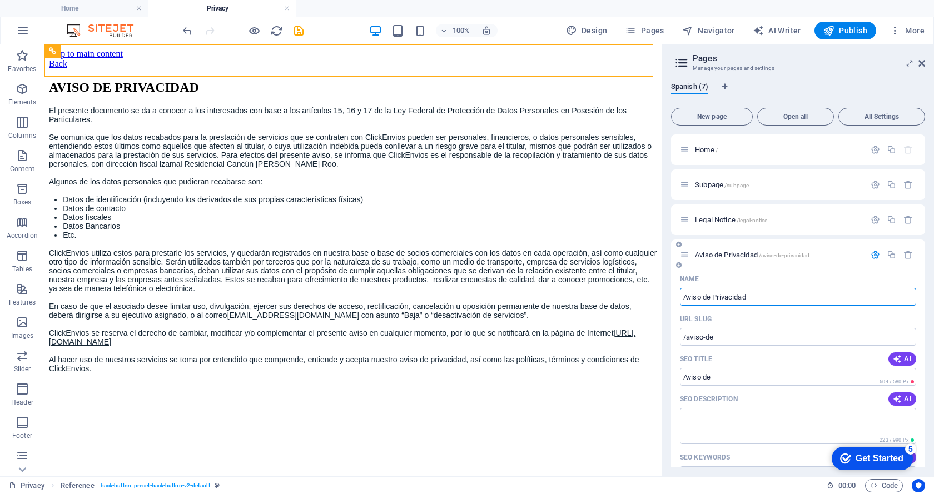
type input "Aviso de Privacidad"
type input "/aviso-de-privacidad"
type input "Aviso de Privacidad"
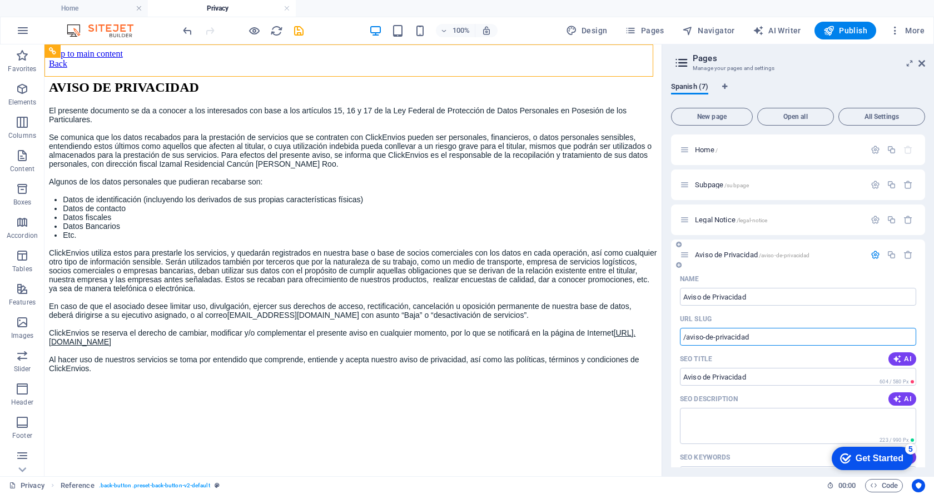
click at [708, 338] on input "/aviso-de-privacidad" at bounding box center [798, 337] width 236 height 18
click at [714, 338] on input "/avisode-privacidad" at bounding box center [798, 337] width 236 height 18
drag, startPoint x: 807, startPoint y: 381, endPoint x: 710, endPoint y: 381, distance: 96.7
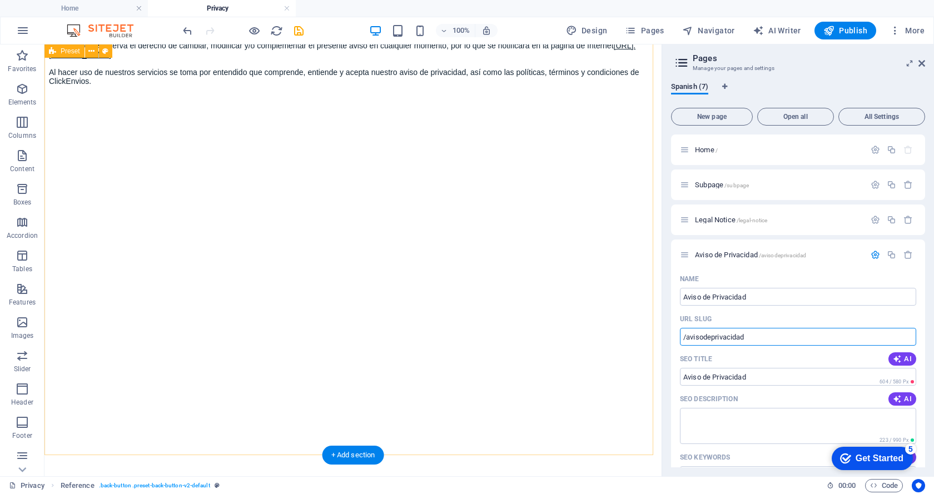
scroll to position [302, 0]
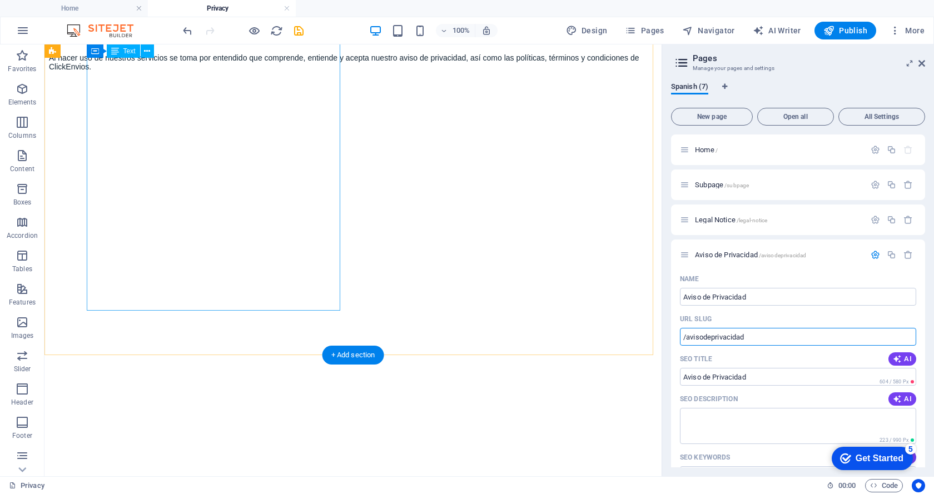
type input "/avisodeprivacidad"
click at [327, 44] on p "ClickEnvios se reserva el derecho de cambiar, modificar y/o complementar el pre…" at bounding box center [353, 36] width 608 height 18
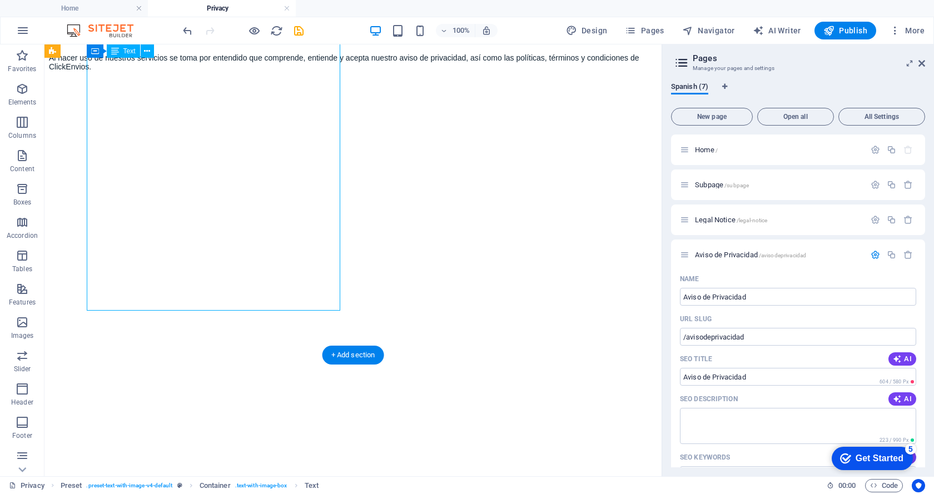
click at [322, 44] on p "ClickEnvios se reserva el derecho de cambiar, modificar y/o complementar el pre…" at bounding box center [353, 36] width 608 height 18
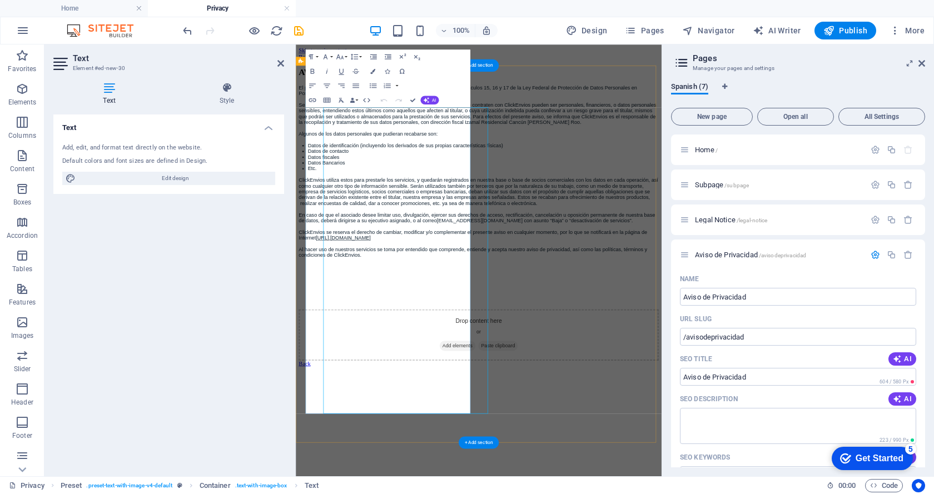
scroll to position [0, 0]
click at [539, 346] on p "ClickEnvios se reserva el derecho de cambiar, modificar y/o complementar el pre…" at bounding box center [577, 338] width 554 height 18
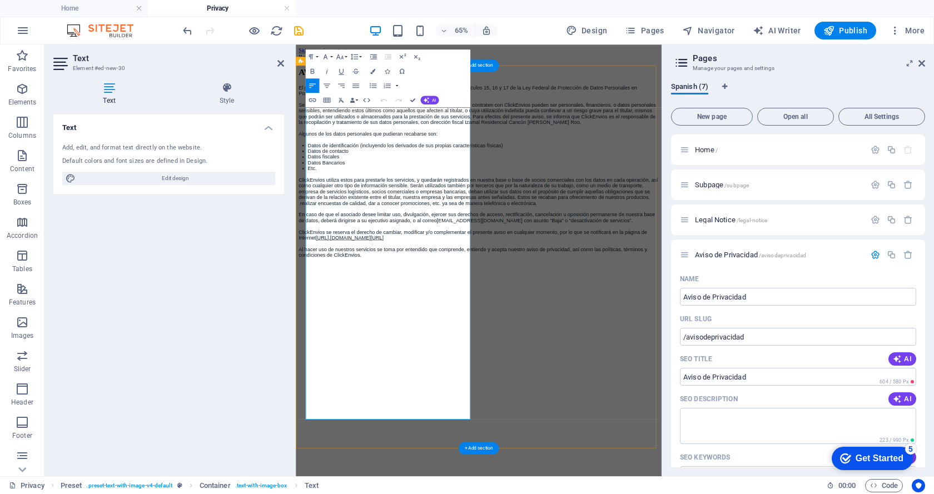
scroll to position [0, 4]
click at [241, 366] on div "Text Add, edit, and format text directly on the website. Default colors and fon…" at bounding box center [168, 291] width 231 height 353
click at [281, 62] on icon at bounding box center [280, 63] width 7 height 9
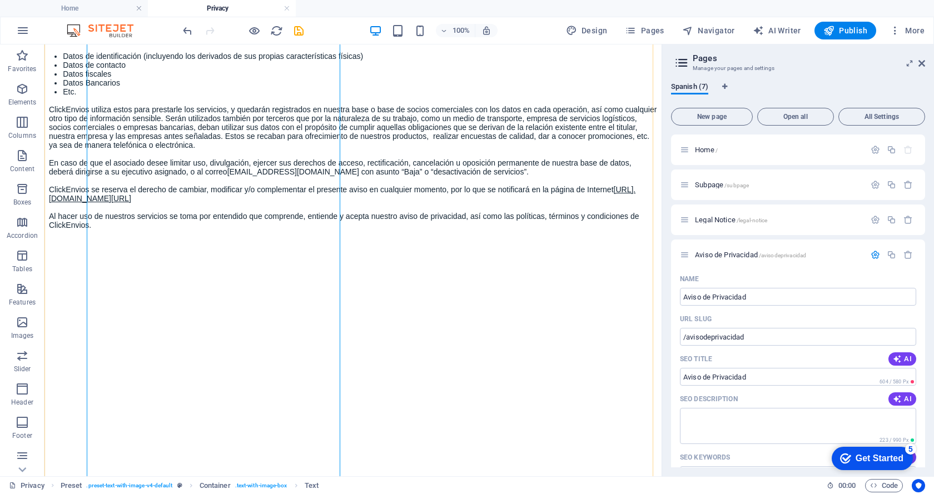
scroll to position [222, 0]
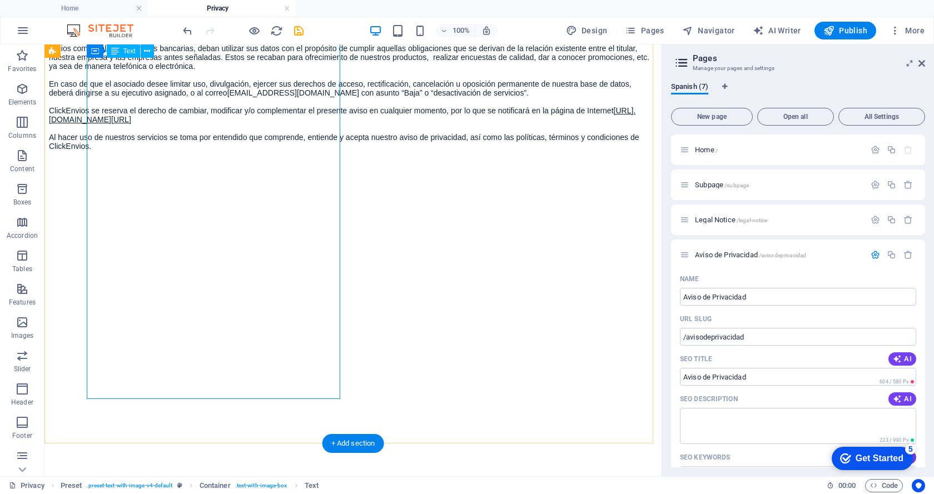
click at [279, 124] on p "ClickEnvios se reserva el derecho de cambiar, modificar y/o complementar el pre…" at bounding box center [353, 115] width 608 height 18
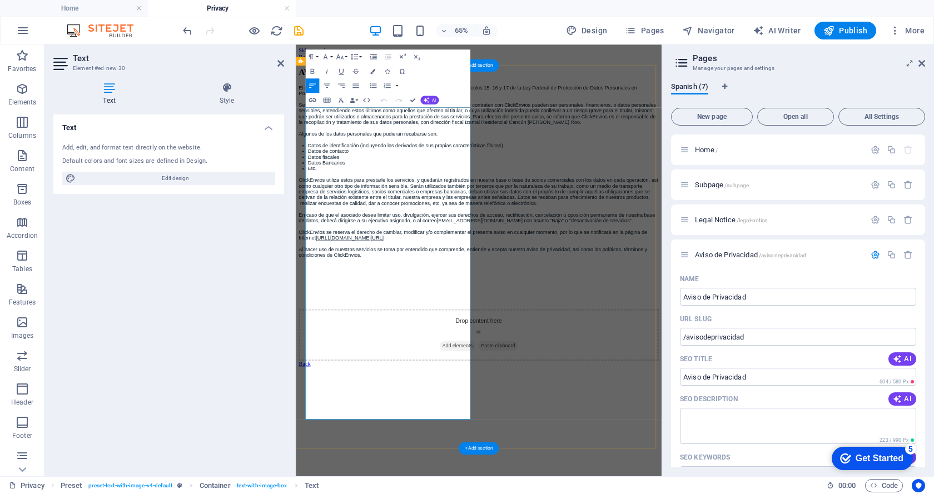
scroll to position [0, 0]
drag, startPoint x: 488, startPoint y: 584, endPoint x: 297, endPoint y: 582, distance: 190.7
click at [300, 494] on div "AVISO DE PRIVACIDAD El presente documento se da a conocer a los interesados con…" at bounding box center [577, 305] width 554 height 451
copy span "[URL]. [DOMAIN_NAME][URL]"
click at [238, 285] on div "Text Add, edit, and format text directly on the website. Default colors and fon…" at bounding box center [168, 291] width 231 height 353
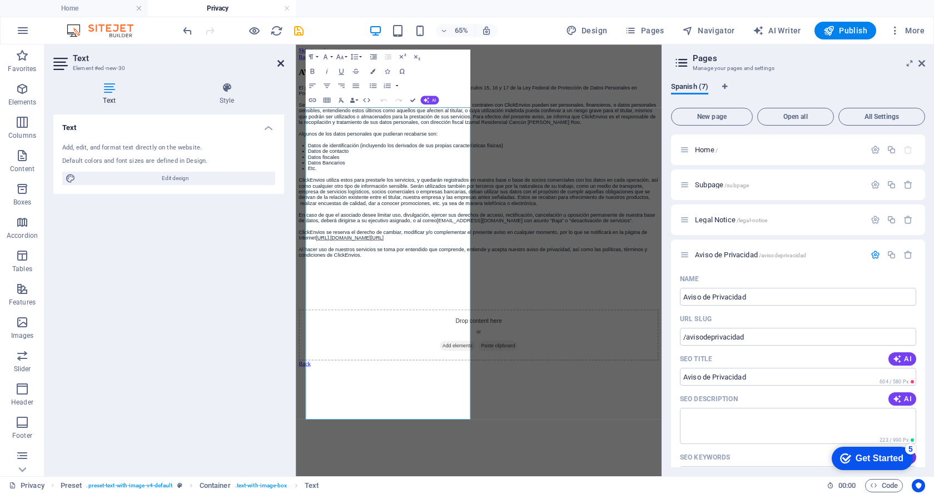
click at [280, 66] on icon at bounding box center [280, 63] width 7 height 9
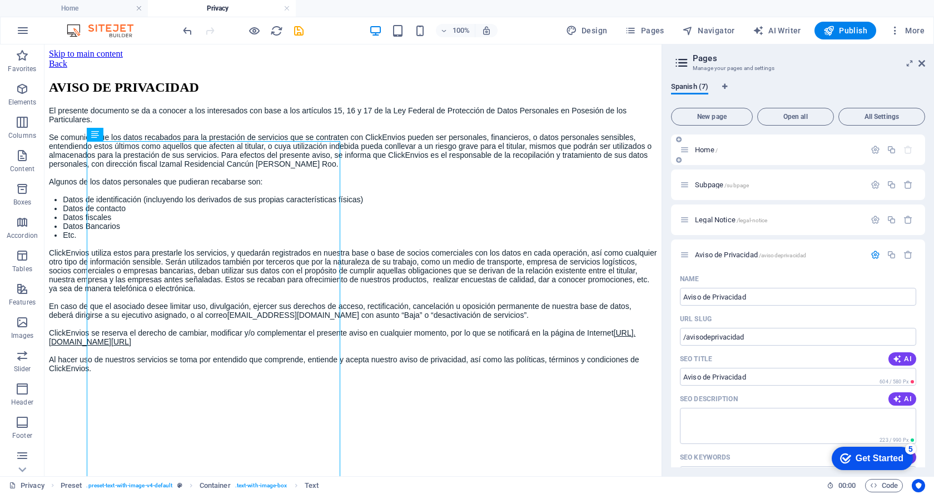
click at [726, 152] on p "Home /" at bounding box center [778, 149] width 167 height 7
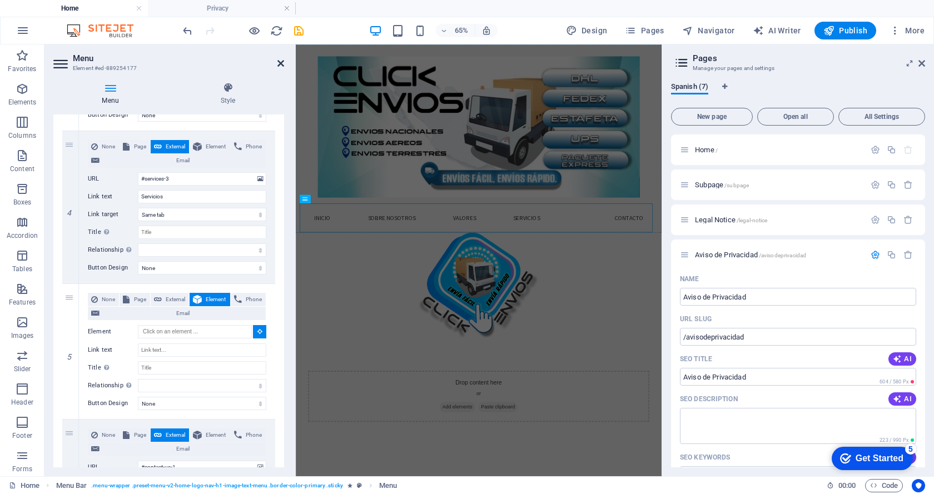
click at [280, 65] on icon at bounding box center [280, 63] width 7 height 9
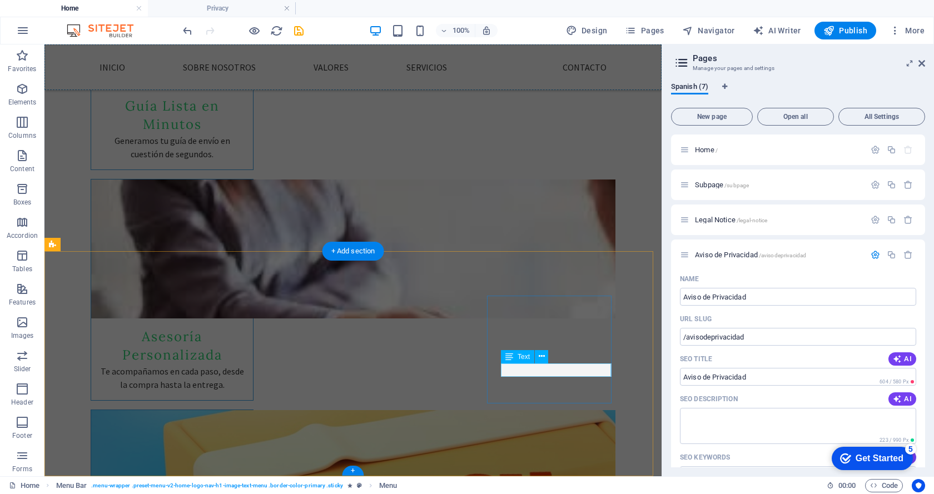
scroll to position [1929, 0]
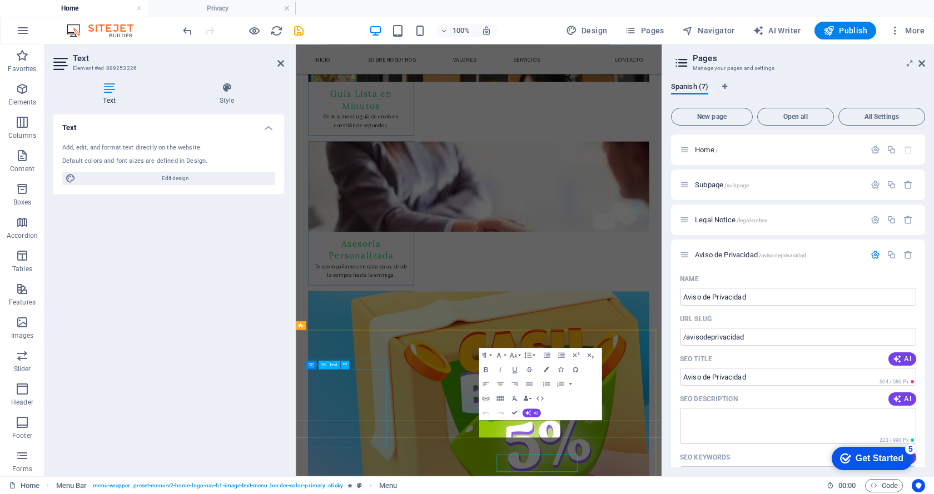
scroll to position [1644, 0]
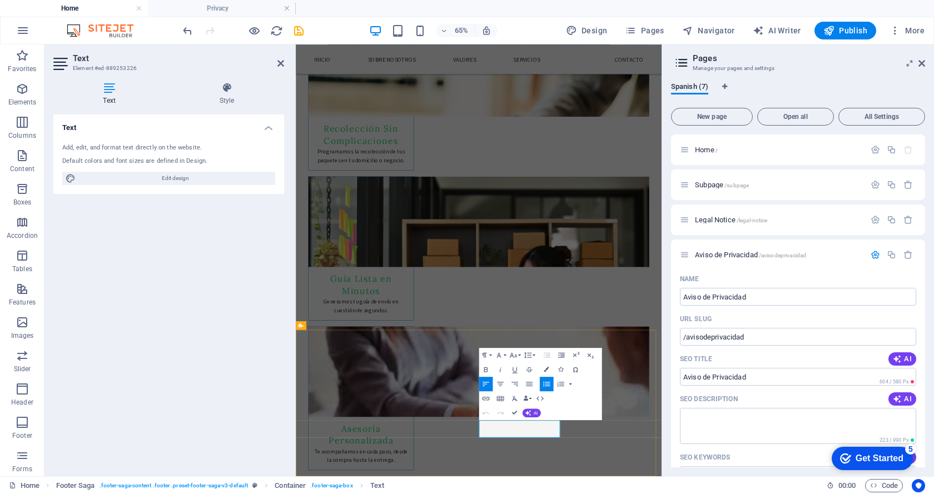
click at [488, 400] on icon "button" at bounding box center [485, 399] width 7 height 4
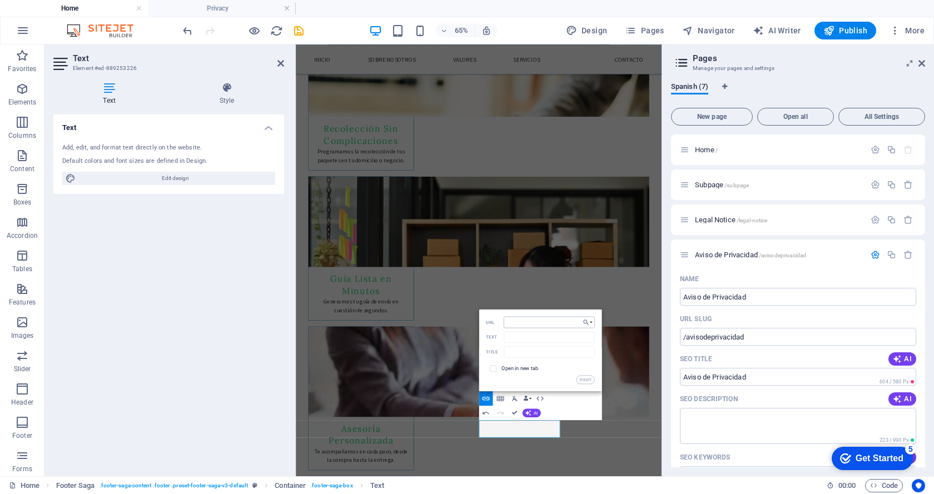
click at [520, 322] on input "URL" at bounding box center [549, 322] width 91 height 12
type input "[URL][DOMAIN_NAME]"
click at [519, 336] on input "Text" at bounding box center [549, 337] width 91 height 12
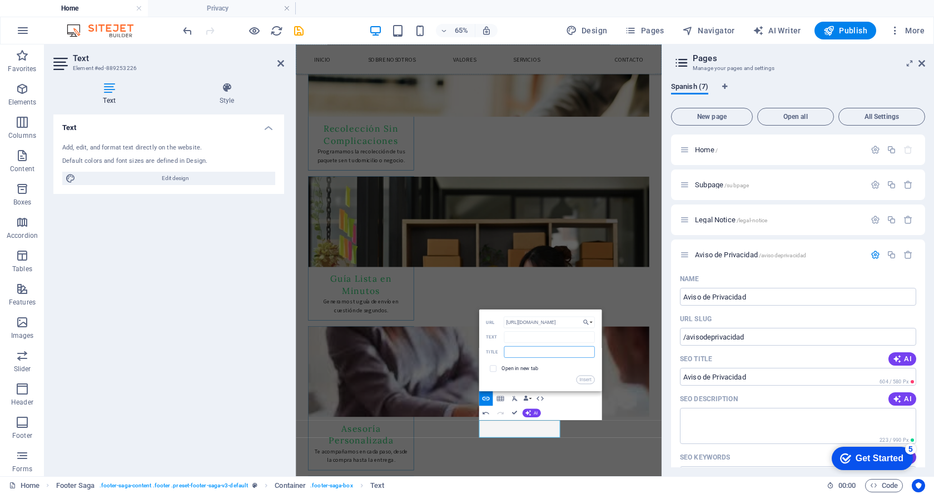
click at [516, 351] on input "text" at bounding box center [549, 352] width 91 height 12
type input "Aviso de Privacidad"
click at [585, 381] on button "Insert" at bounding box center [585, 379] width 18 height 9
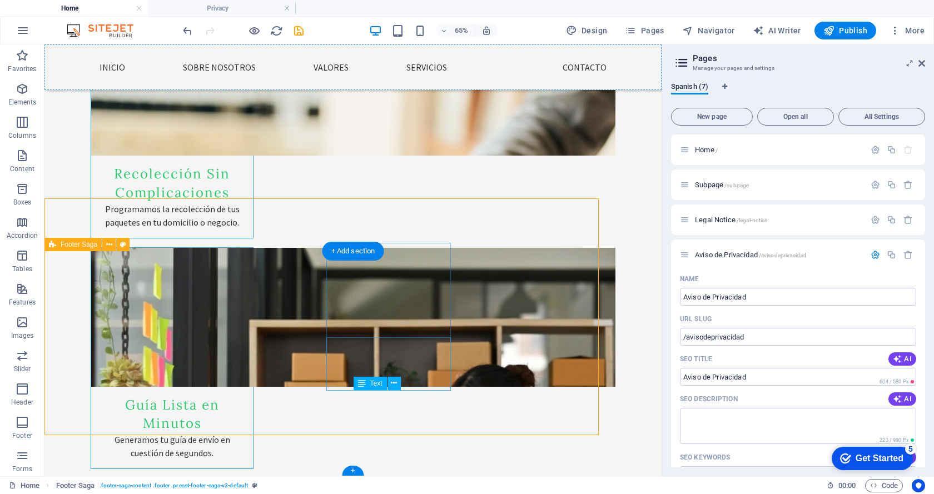
scroll to position [1929, 0]
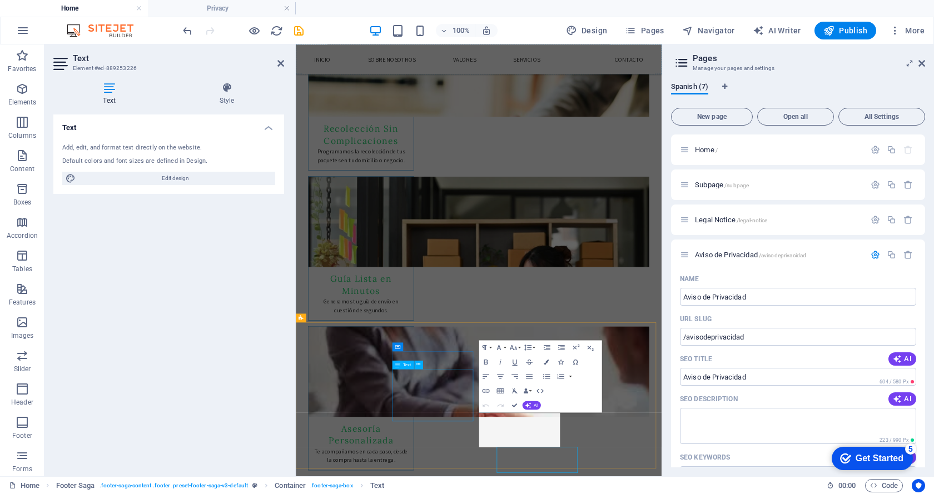
scroll to position [1656, 0]
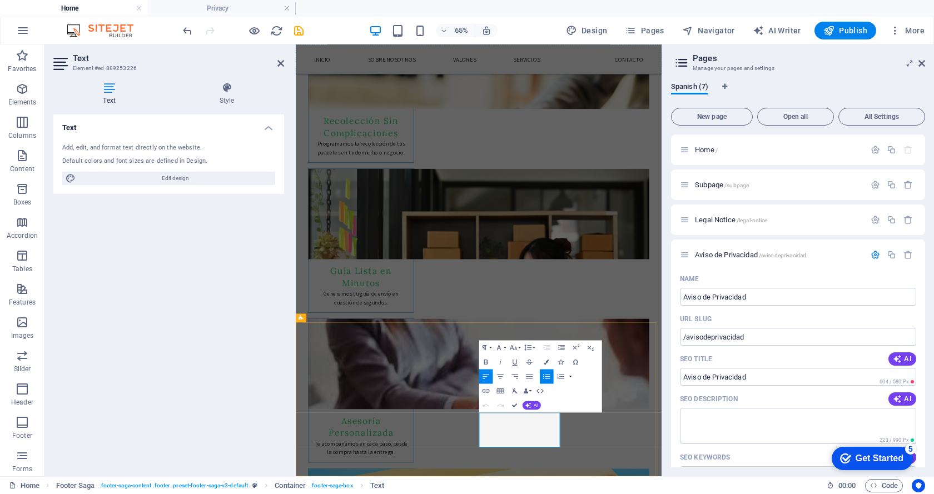
drag, startPoint x: 643, startPoint y: 647, endPoint x: 579, endPoint y: 635, distance: 64.9
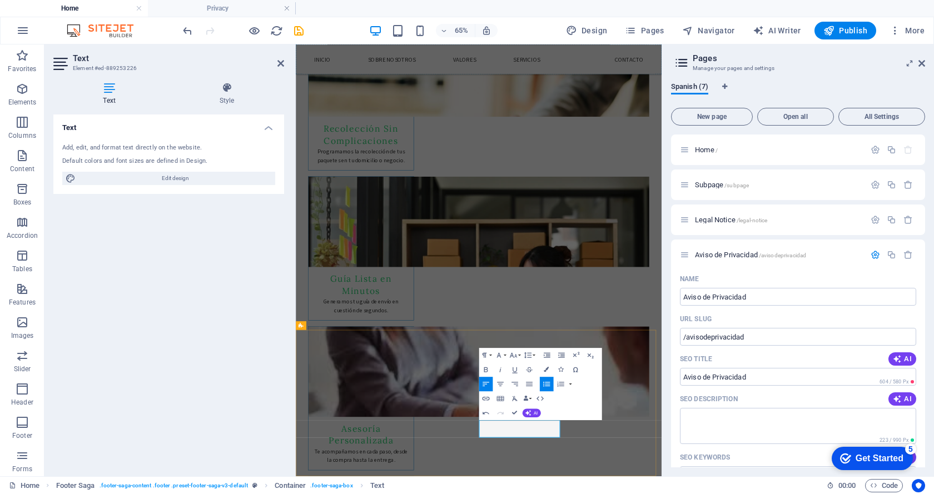
click at [488, 396] on icon "button" at bounding box center [485, 398] width 9 height 9
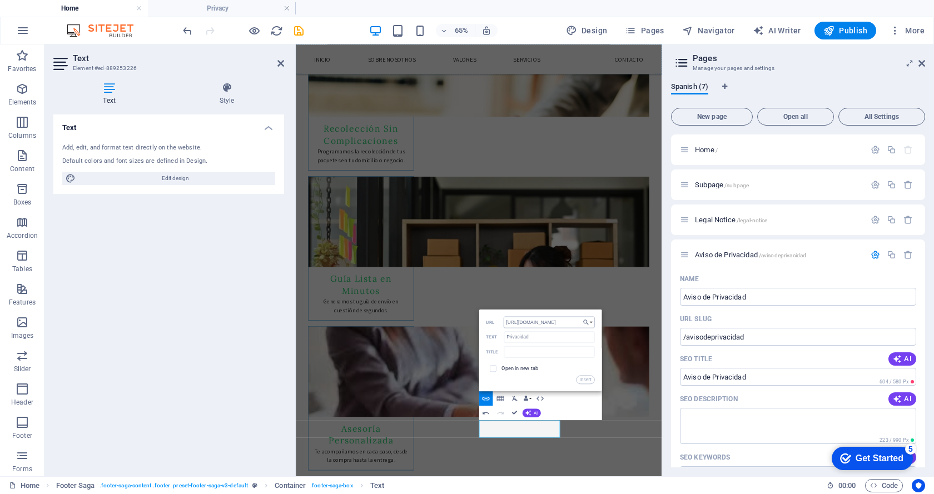
scroll to position [0, 49]
type input "[URL][DOMAIN_NAME]"
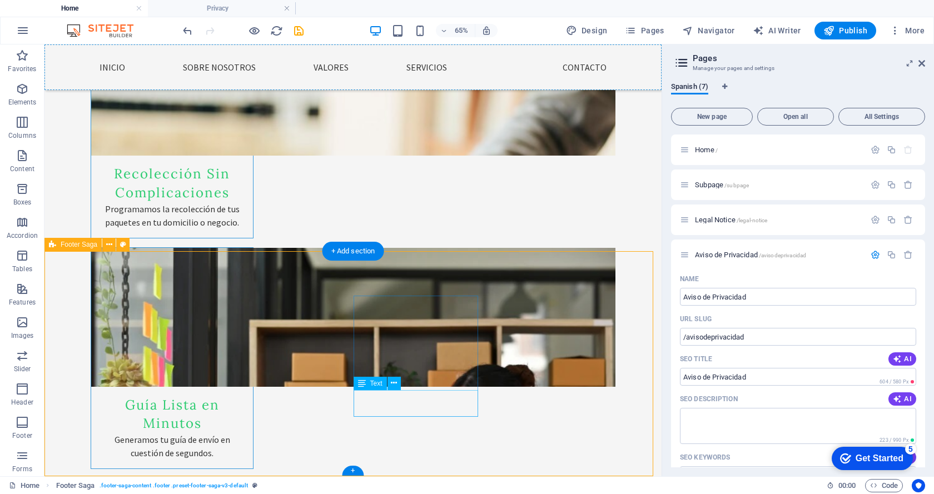
scroll to position [1929, 0]
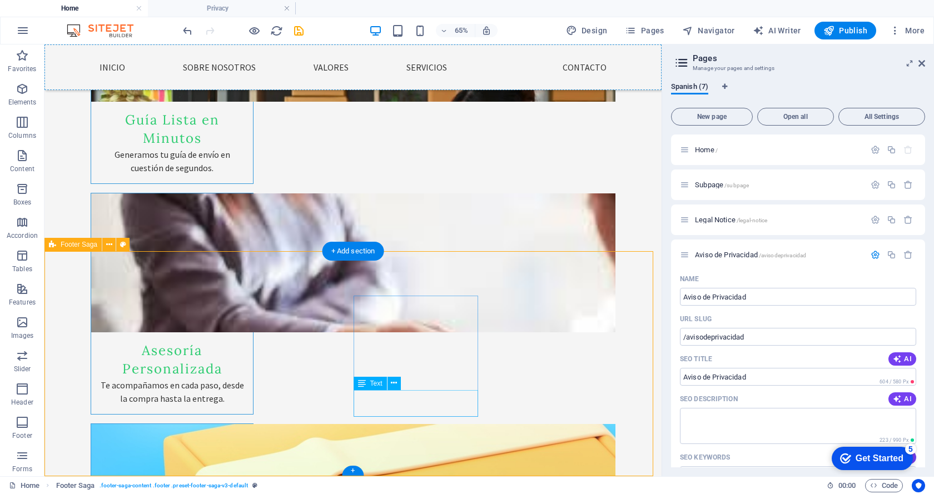
drag, startPoint x: 400, startPoint y: 644, endPoint x: 516, endPoint y: 433, distance: 241.4
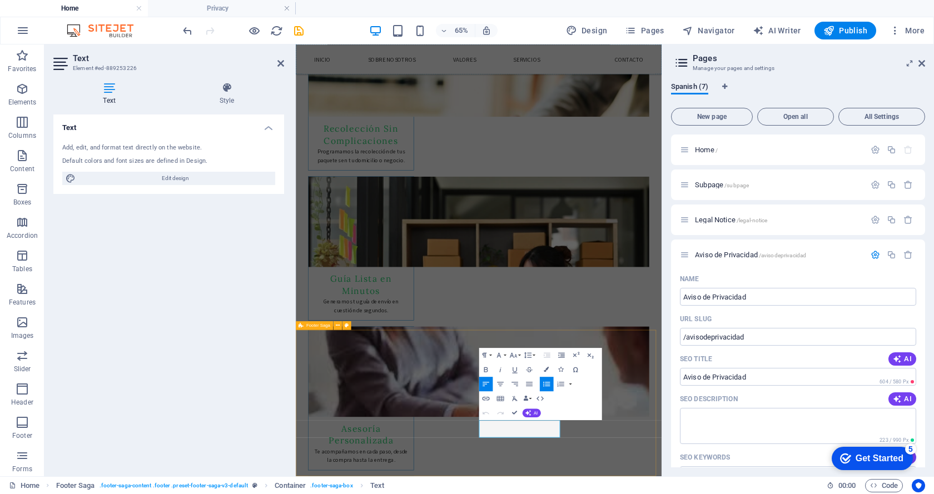
drag, startPoint x: 648, startPoint y: 644, endPoint x: 574, endPoint y: 641, distance: 73.4
click at [170, 173] on span "Edit design" at bounding box center [175, 178] width 193 height 13
select select "px"
select select "200"
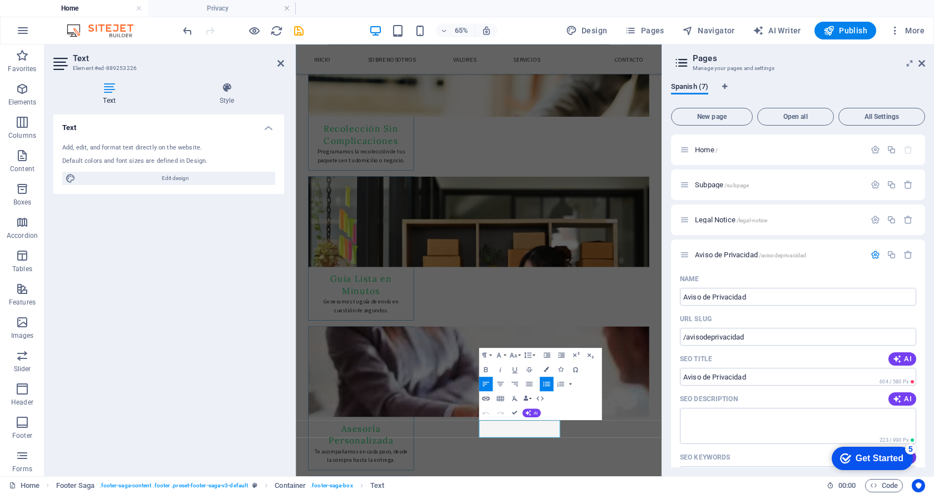
select select "px"
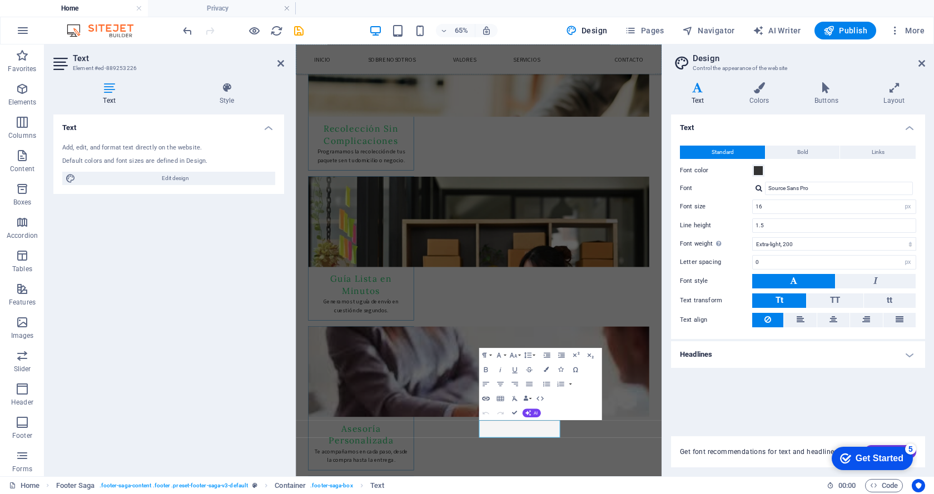
click at [486, 400] on icon "button" at bounding box center [485, 398] width 9 height 9
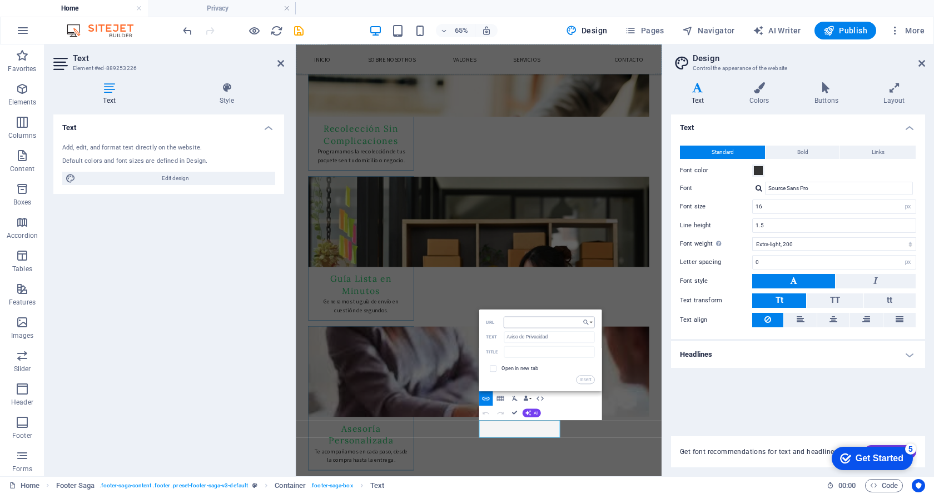
click at [522, 320] on input "URL" at bounding box center [549, 322] width 91 height 12
type input "[URL][DOMAIN_NAME]"
click at [494, 369] on input "checkbox" at bounding box center [492, 367] width 7 height 7
checkbox input "true"
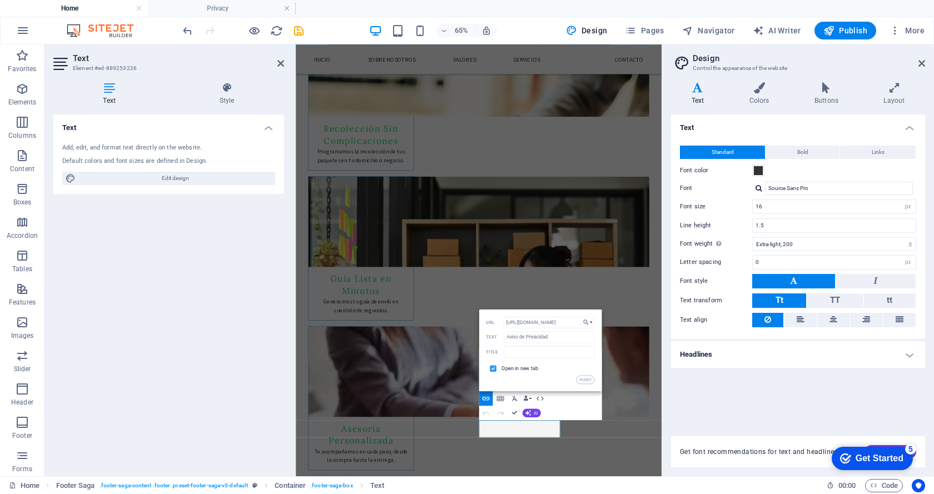
scroll to position [0, 0]
click at [585, 383] on button "Insert" at bounding box center [585, 379] width 18 height 9
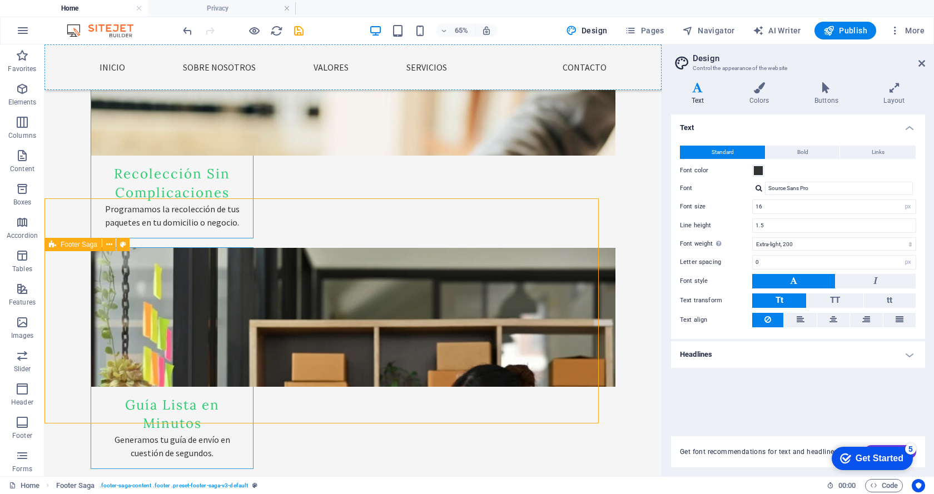
scroll to position [1929, 0]
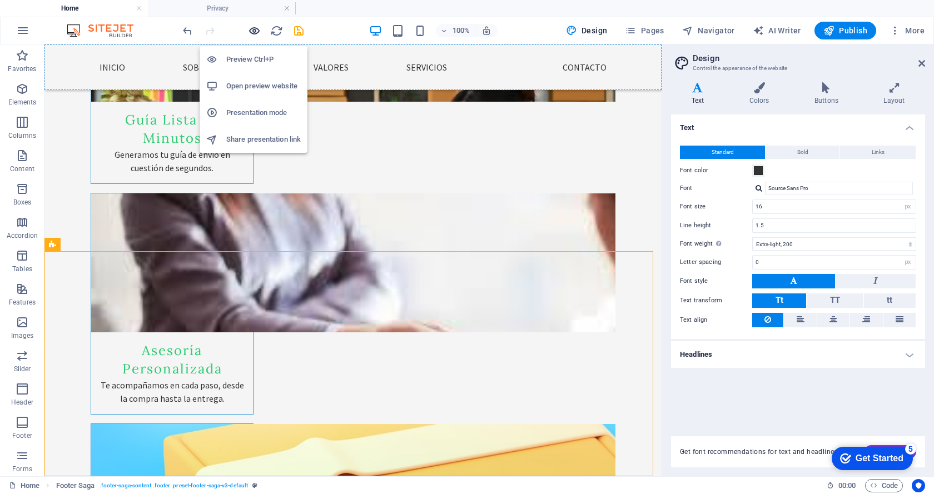
click at [252, 27] on icon "button" at bounding box center [254, 30] width 13 height 13
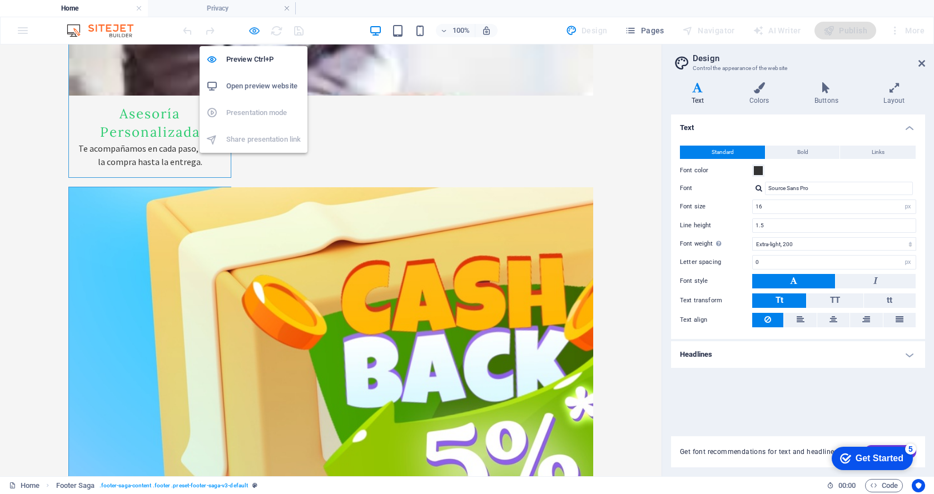
scroll to position [1894, 0]
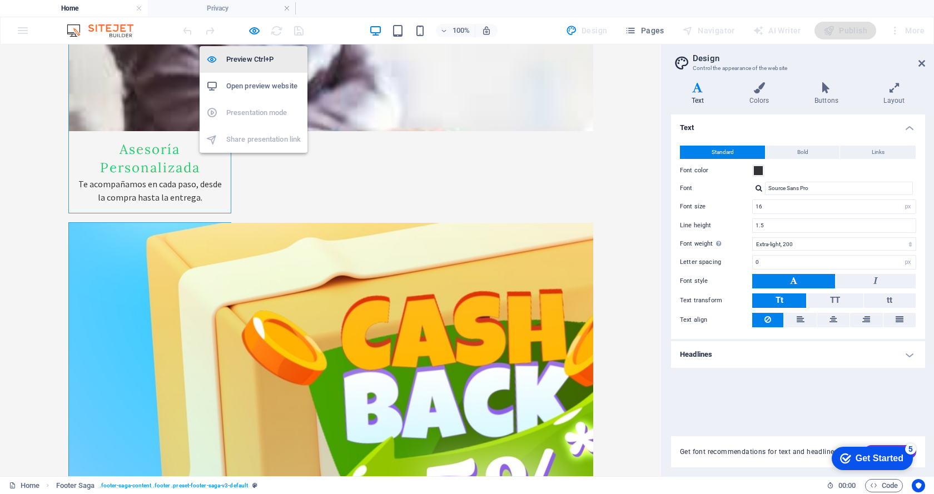
click at [248, 58] on h6 "Preview Ctrl+P" at bounding box center [263, 59] width 74 height 13
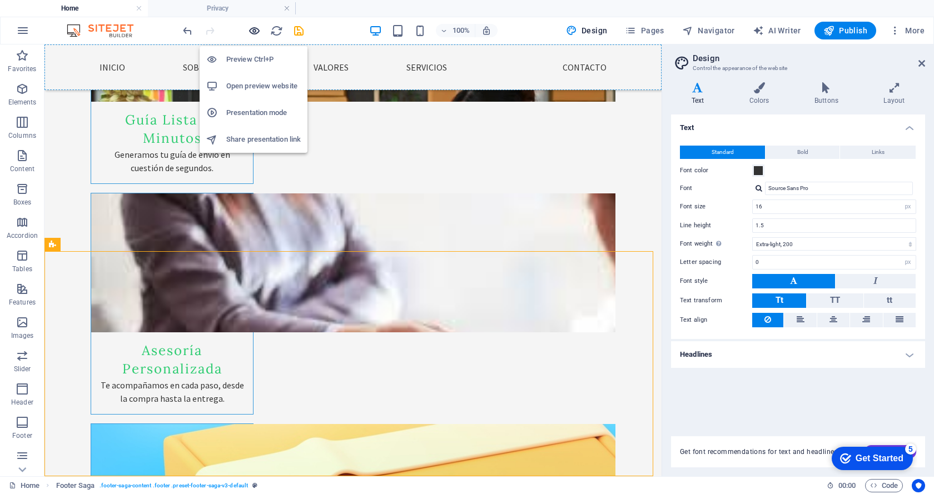
click at [254, 32] on icon "button" at bounding box center [254, 30] width 13 height 13
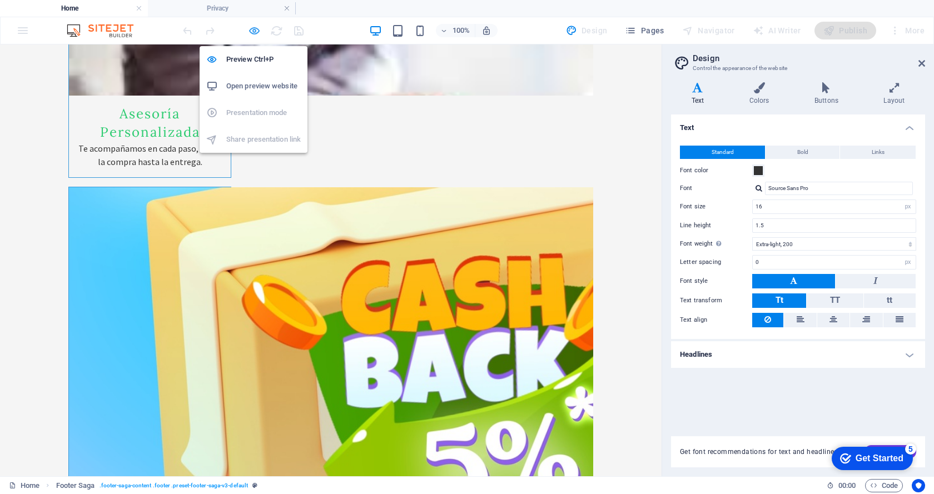
scroll to position [1894, 0]
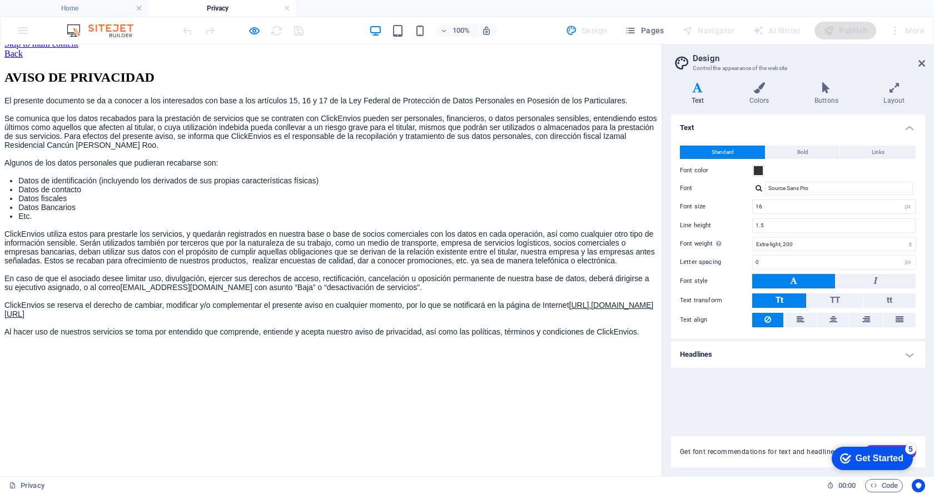
scroll to position [0, 0]
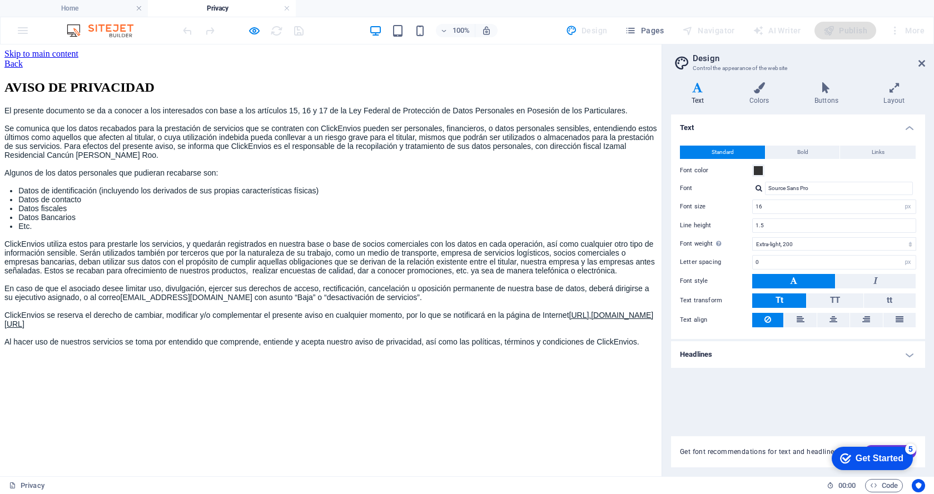
click at [23, 59] on link "Back" at bounding box center [13, 63] width 18 height 9
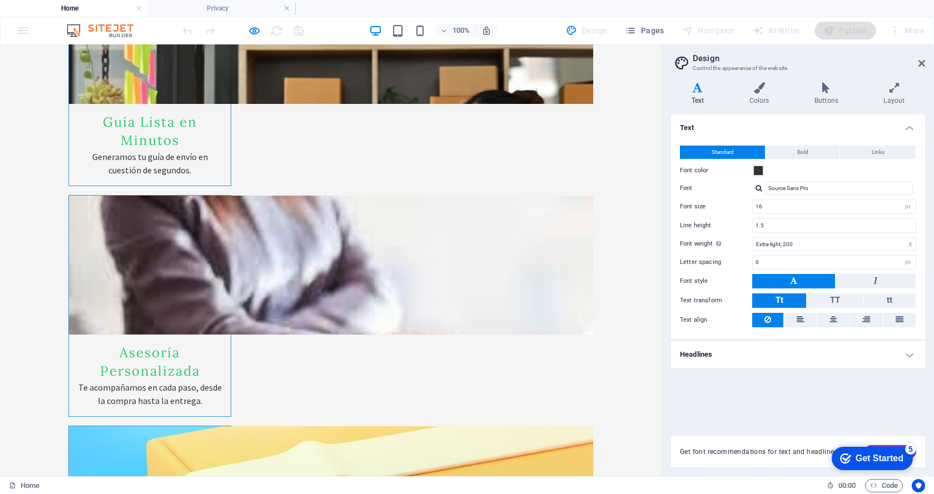
scroll to position [1894, 0]
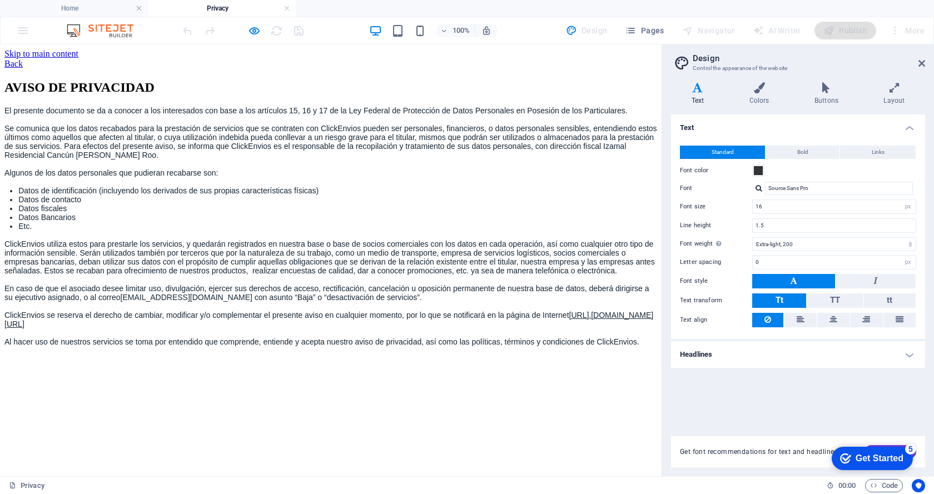
scroll to position [0, 0]
click at [23, 63] on link "Back" at bounding box center [13, 63] width 18 height 9
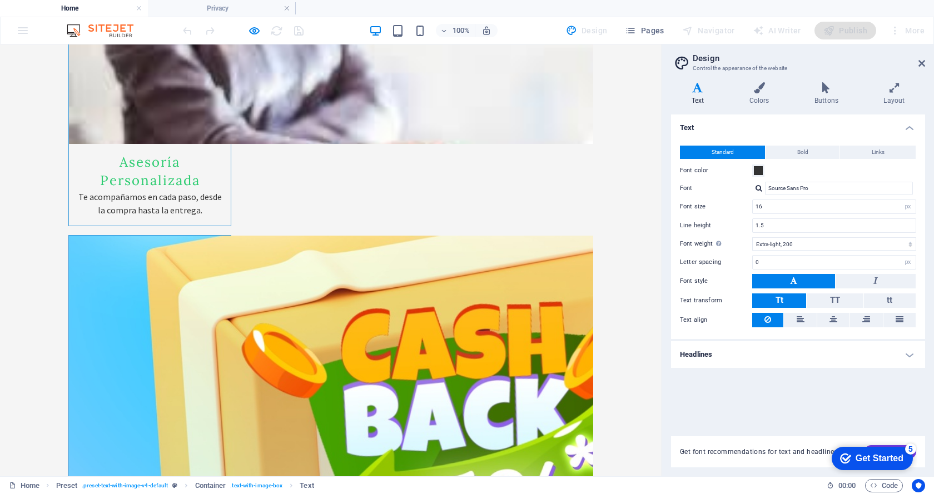
scroll to position [1894, 0]
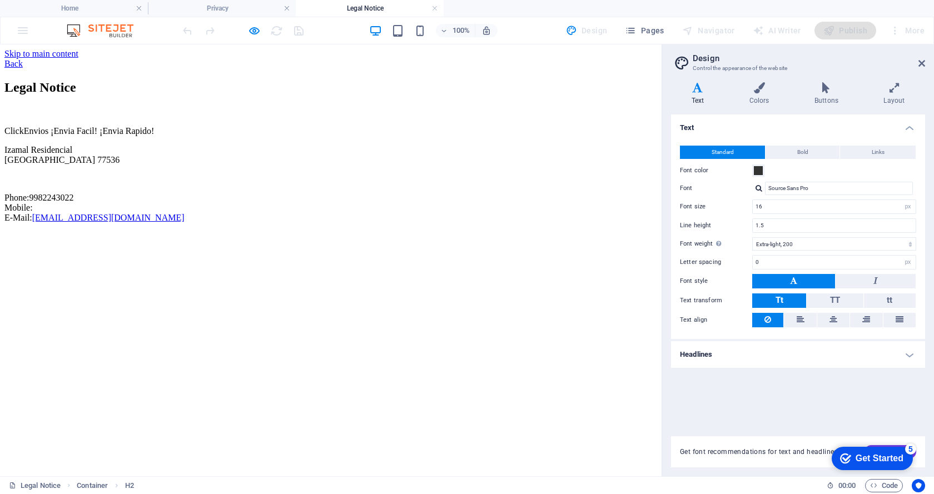
scroll to position [0, 0]
click at [88, 62] on div "Back" at bounding box center [330, 64] width 653 height 10
click at [68, 59] on div "Back" at bounding box center [330, 64] width 653 height 10
click at [68, 61] on div "Back" at bounding box center [330, 64] width 653 height 10
click at [254, 32] on icon "button" at bounding box center [254, 30] width 13 height 13
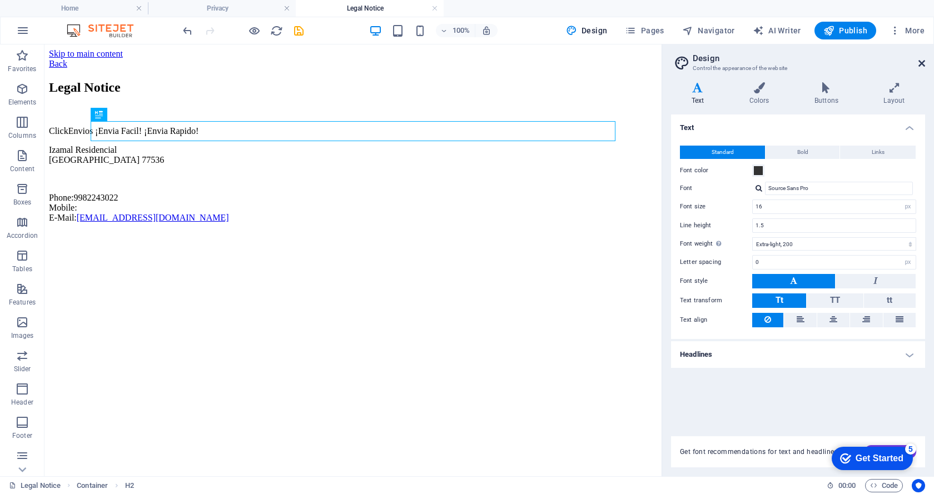
click at [920, 61] on icon at bounding box center [921, 63] width 7 height 9
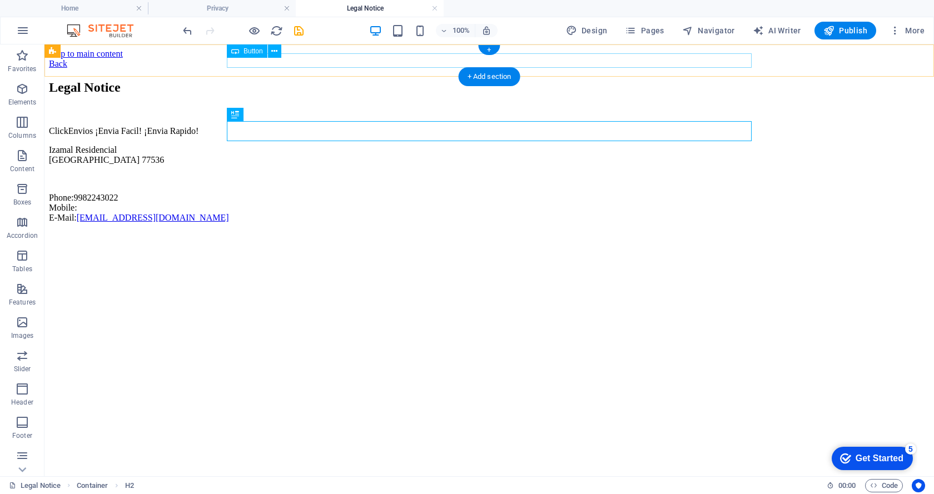
click at [243, 60] on div "Back" at bounding box center [489, 64] width 881 height 10
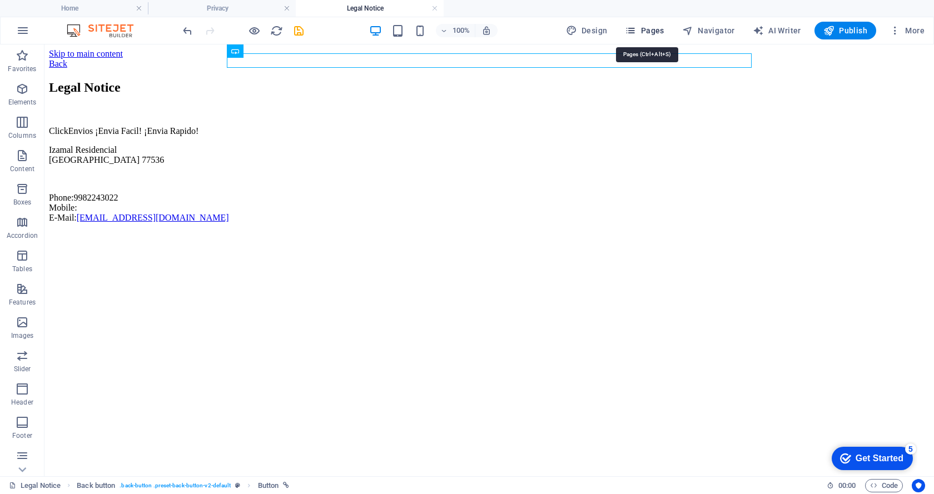
click at [659, 31] on span "Pages" at bounding box center [644, 30] width 39 height 11
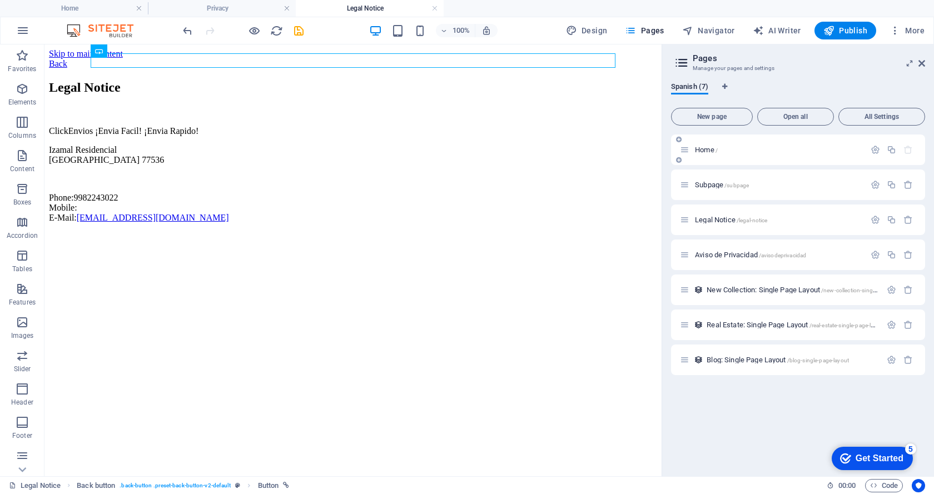
click at [710, 154] on div "Home /" at bounding box center [772, 149] width 185 height 13
click at [707, 150] on span "Home /" at bounding box center [706, 150] width 23 height 8
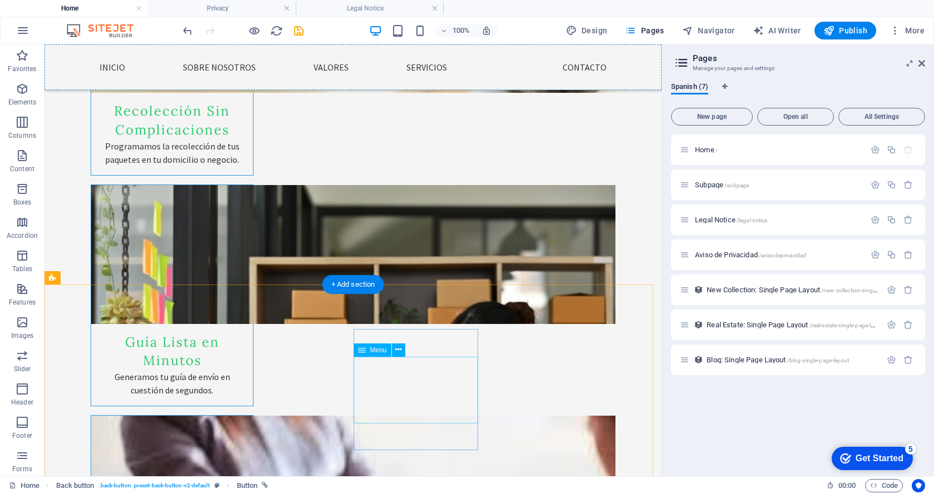
scroll to position [1929, 0]
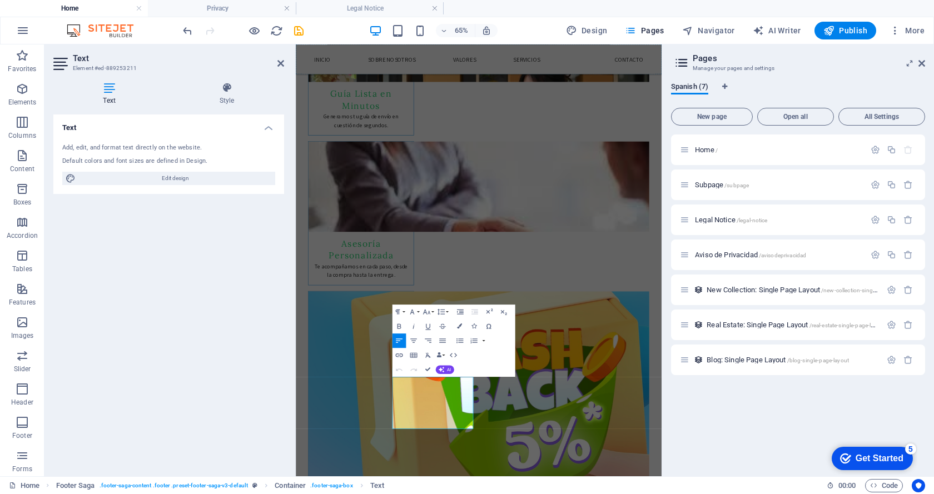
scroll to position [1644, 0]
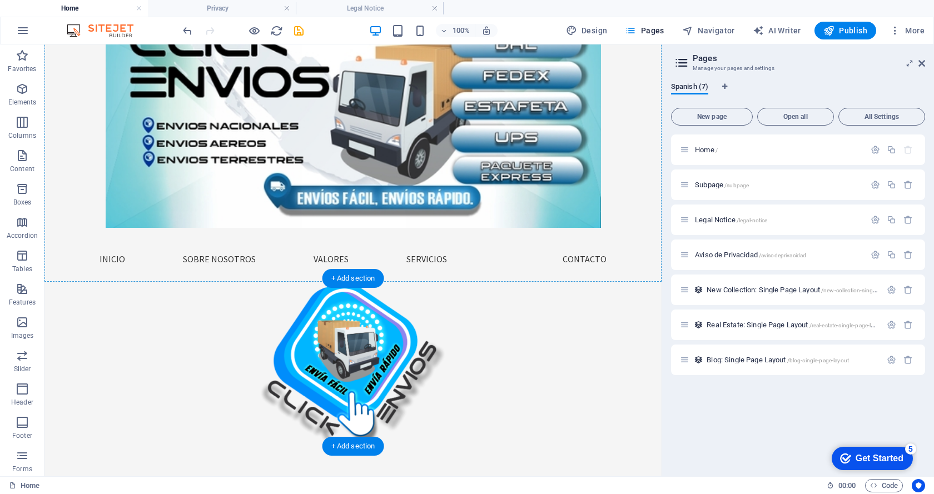
scroll to position [56, 0]
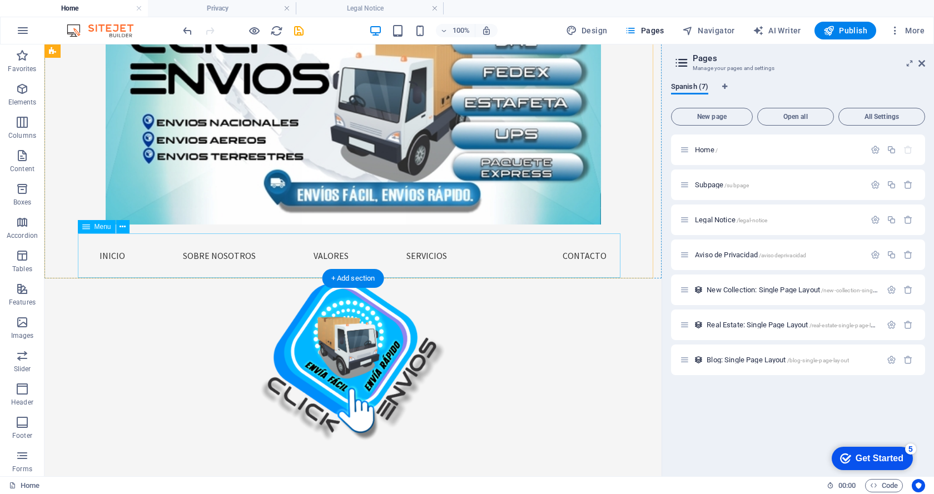
click at [498, 254] on nav "Inicio Sobre Nosotros Valores Servicios Contacto" at bounding box center [353, 255] width 543 height 44
click at [122, 227] on icon at bounding box center [123, 227] width 6 height 12
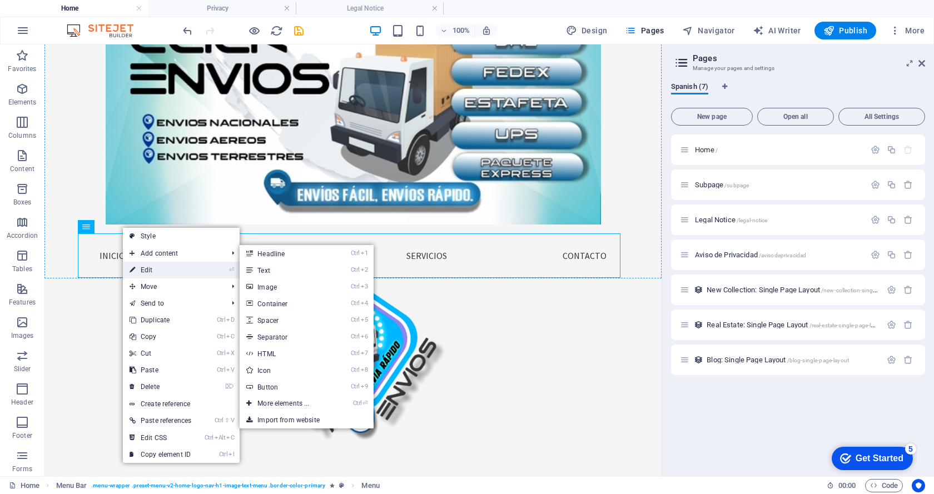
click at [141, 265] on link "⏎ Edit" at bounding box center [160, 270] width 75 height 17
select select
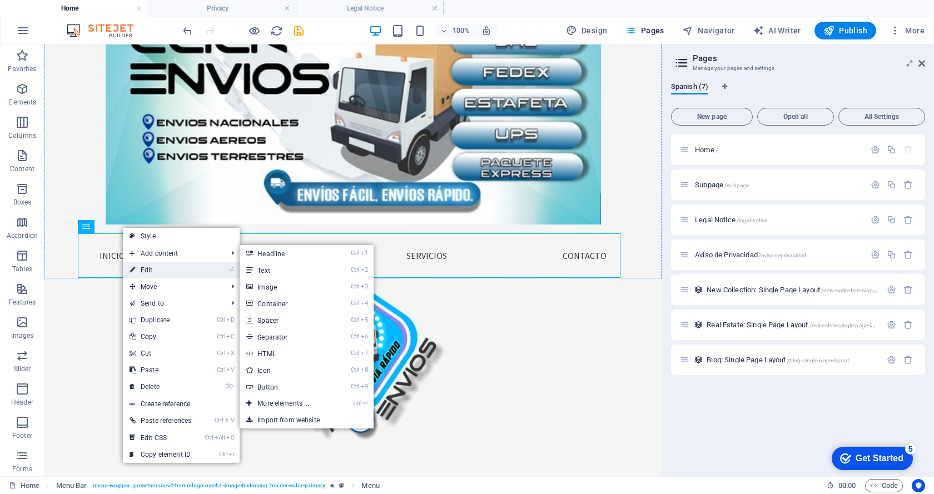
select select
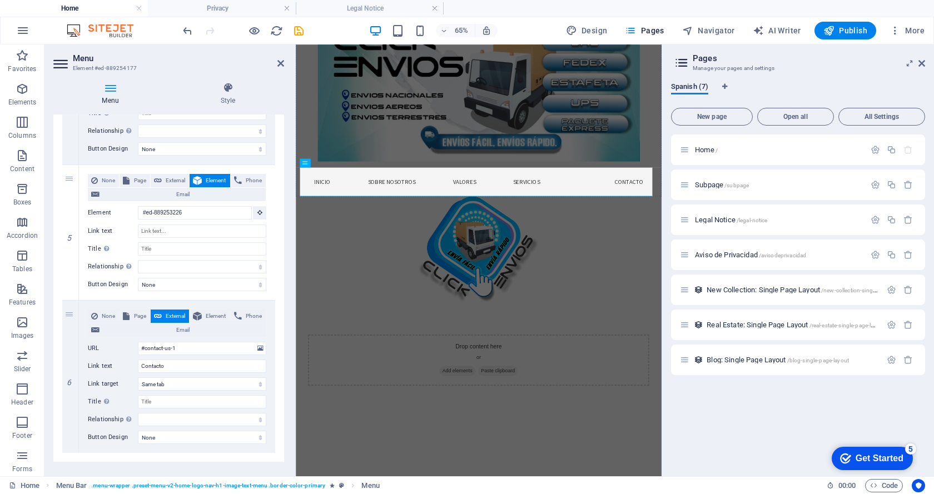
scroll to position [667, 0]
click at [69, 234] on icon at bounding box center [70, 232] width 6 height 8
select select
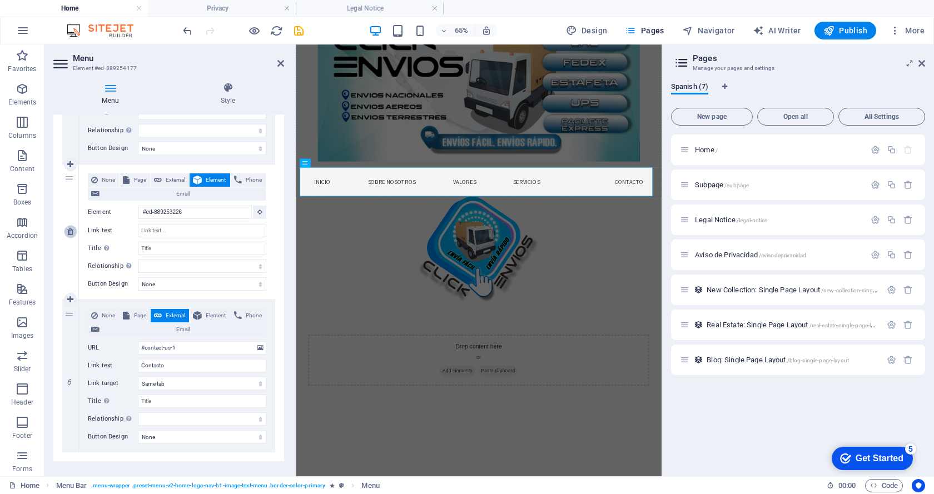
select select
type input "#contact-us-1"
type input "Contacto"
select select
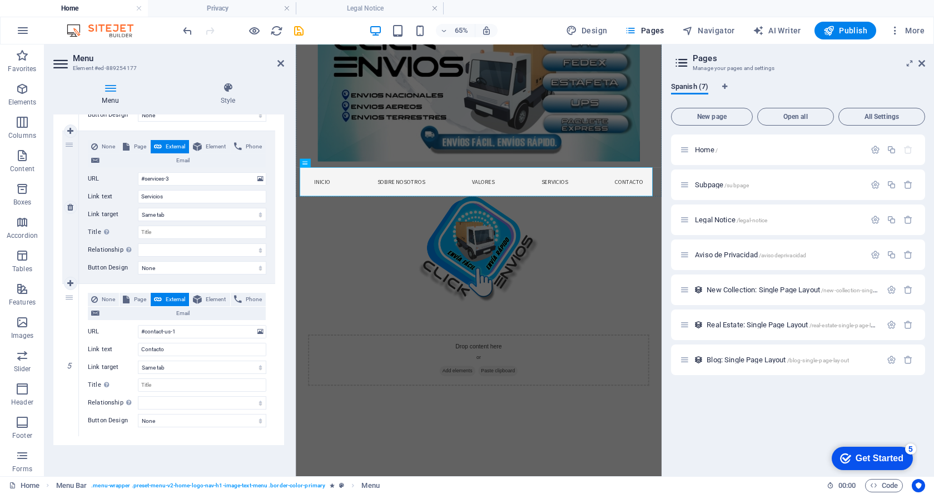
scroll to position [548, 0]
click at [71, 435] on icon at bounding box center [70, 437] width 6 height 8
select select
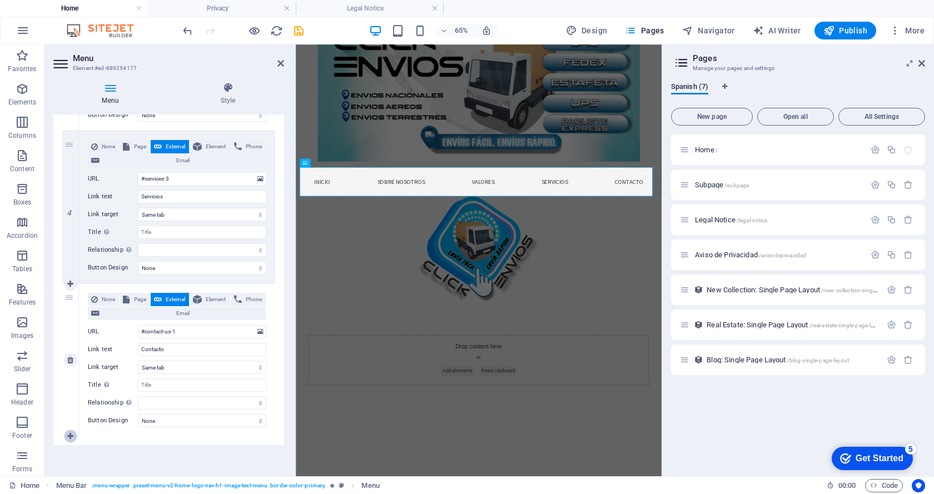
select select
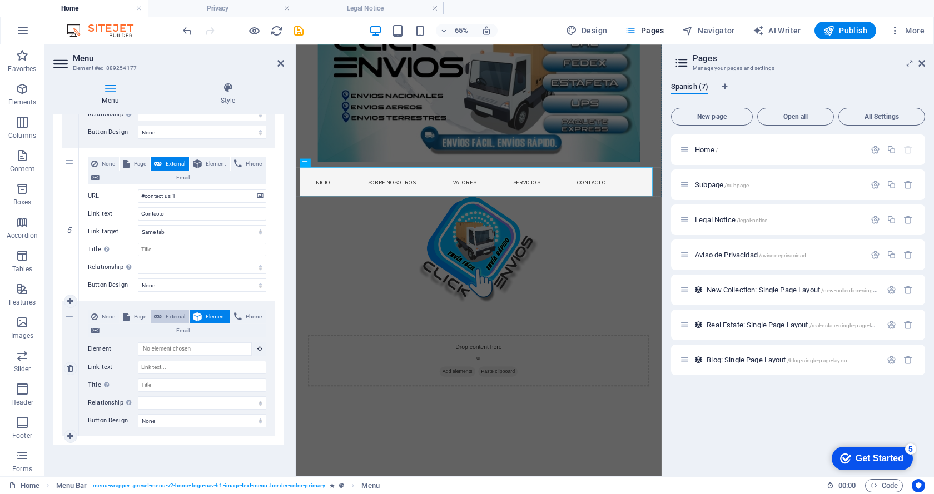
scroll to position [56, 0]
click at [169, 318] on span "External" at bounding box center [175, 316] width 21 height 13
select select
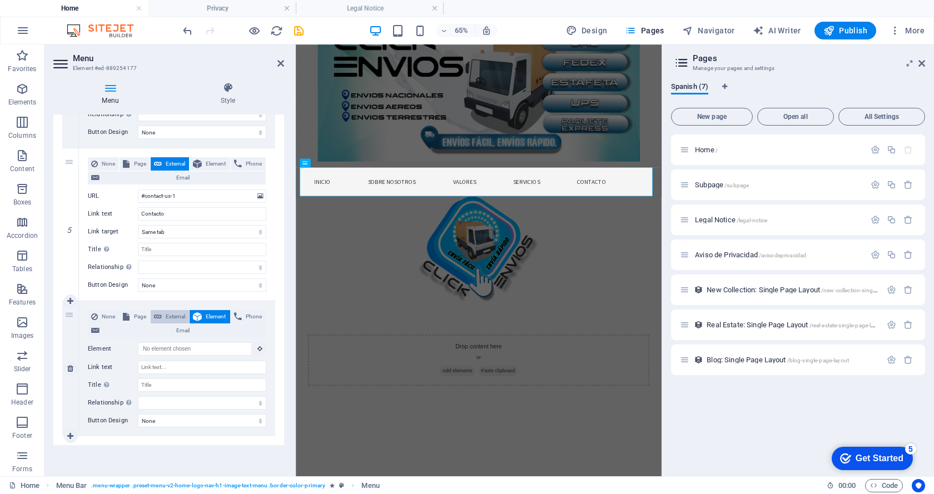
select select
select select "blank"
select select
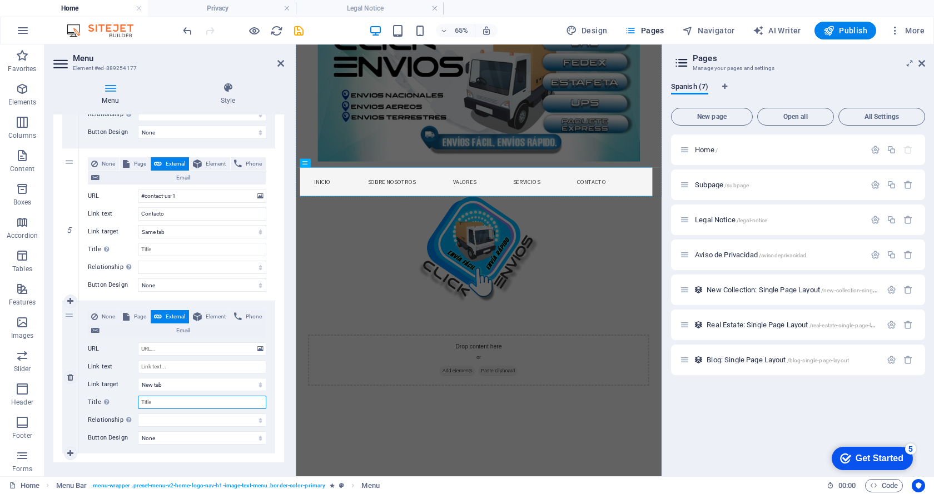
click at [157, 400] on input "Title Additional link description, should not be the same as the link text. The…" at bounding box center [202, 402] width 128 height 13
type input "In"
select select
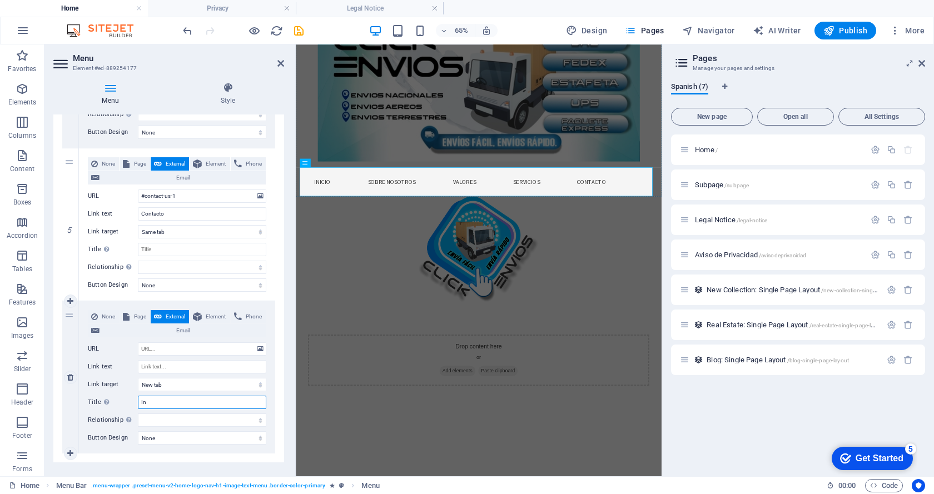
select select
type input "Ingrasar"
select select
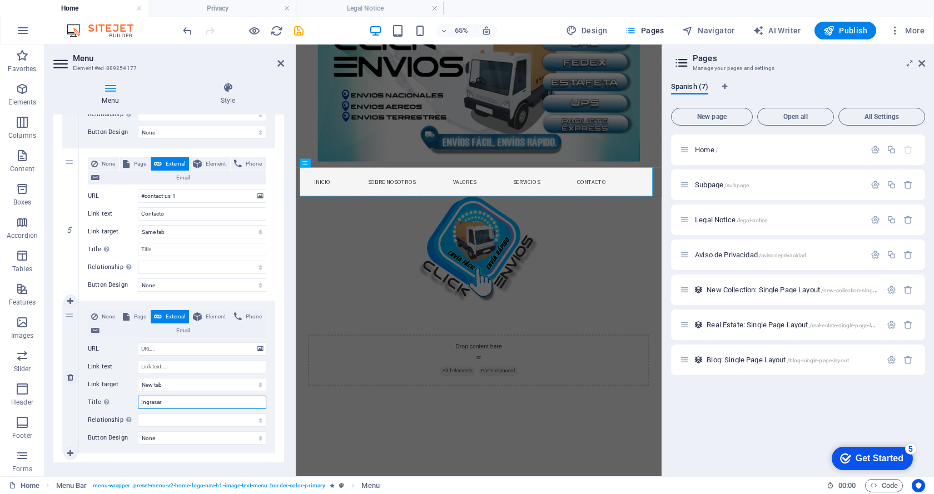
select select
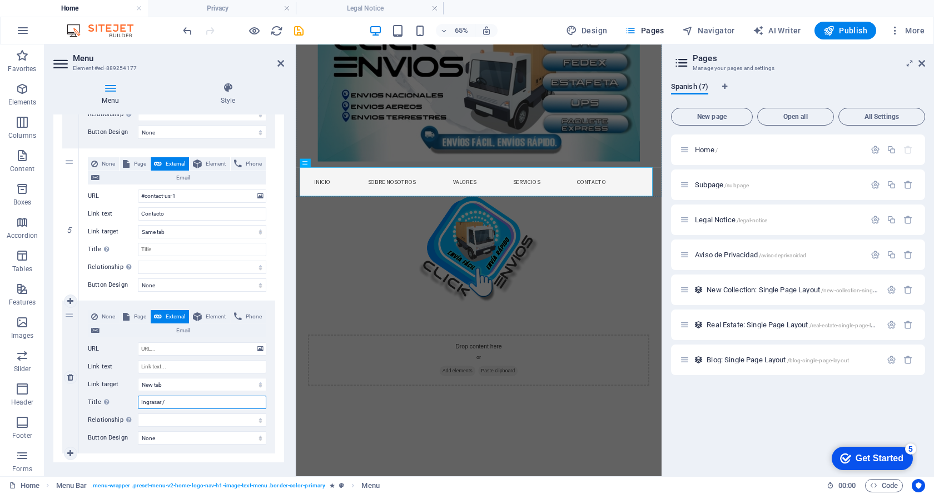
type input "Ingrasar /"
select select
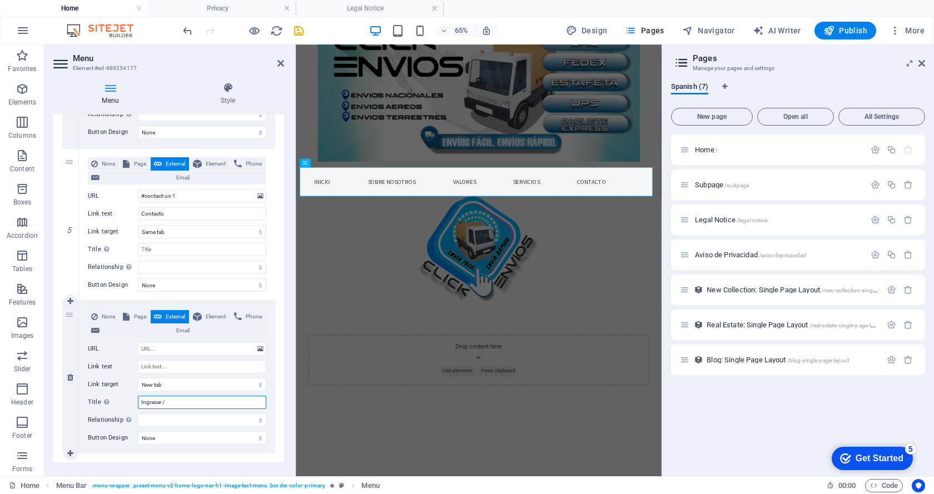
select select
type input "Ingrasar / Registrr"
select select
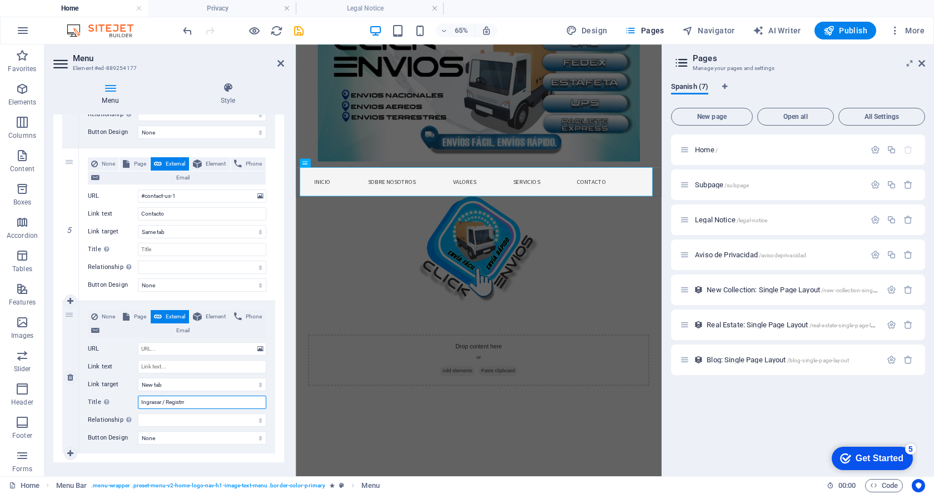
select select
type input "Ingrasar / Registra"
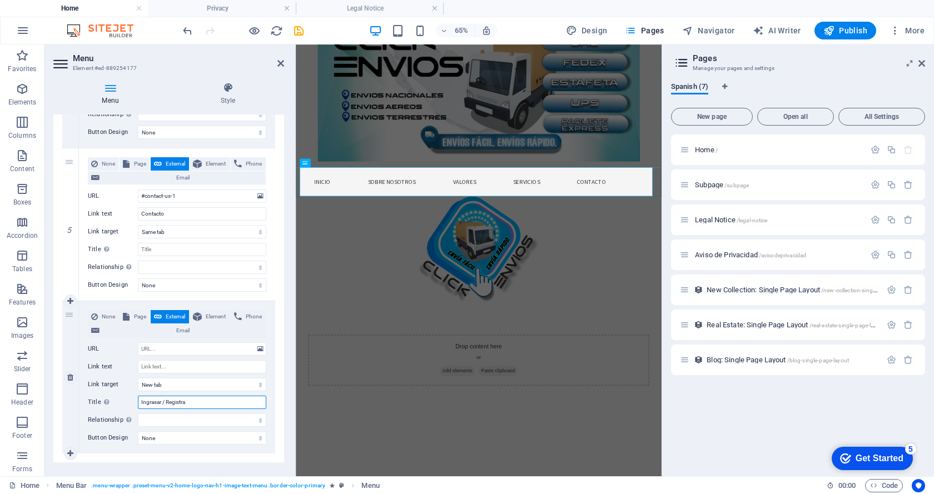
select select
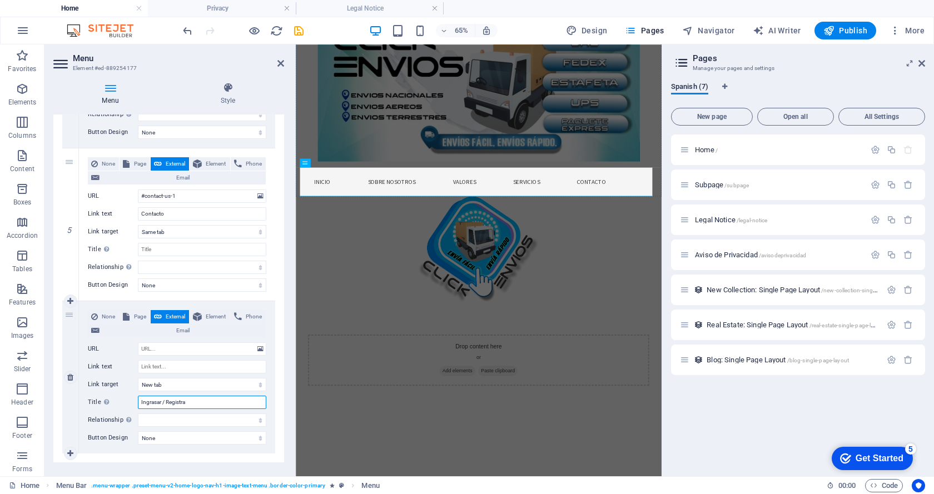
select select
type input "Ingrasar / Registrarse"
select select
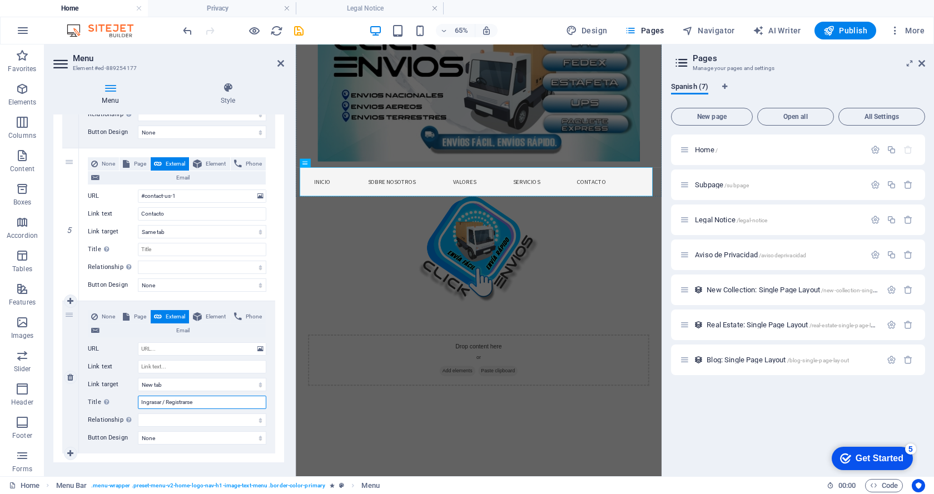
select select
type input "Ingrasar / Registrarse"
click at [163, 440] on select "None Default Primary Secondary" at bounding box center [202, 437] width 128 height 13
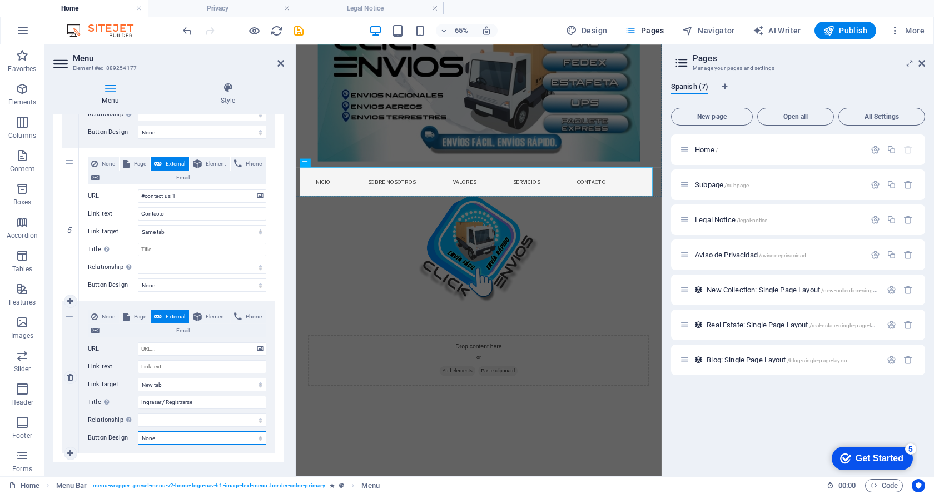
select select "primary"
click at [138, 431] on select "None Default Primary Secondary" at bounding box center [202, 437] width 128 height 13
select select
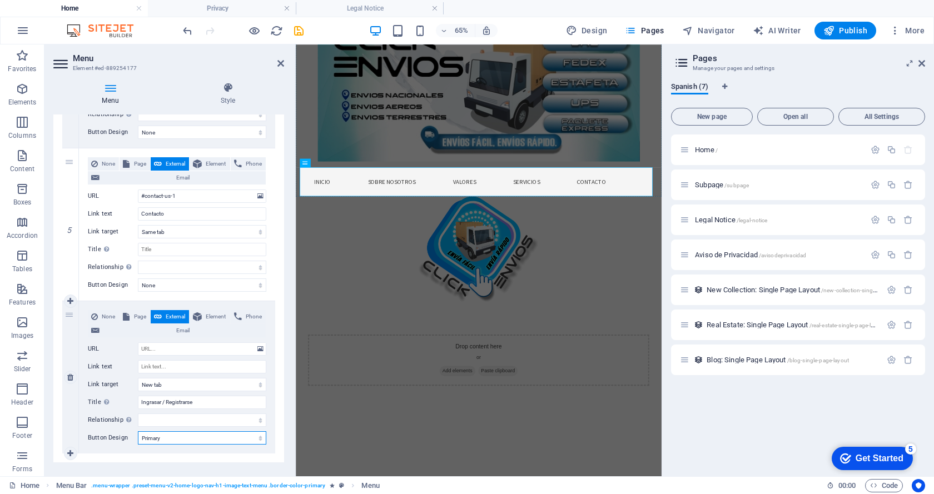
select select
click at [164, 436] on select "None Default Primary Secondary" at bounding box center [202, 437] width 128 height 13
select select "secondary"
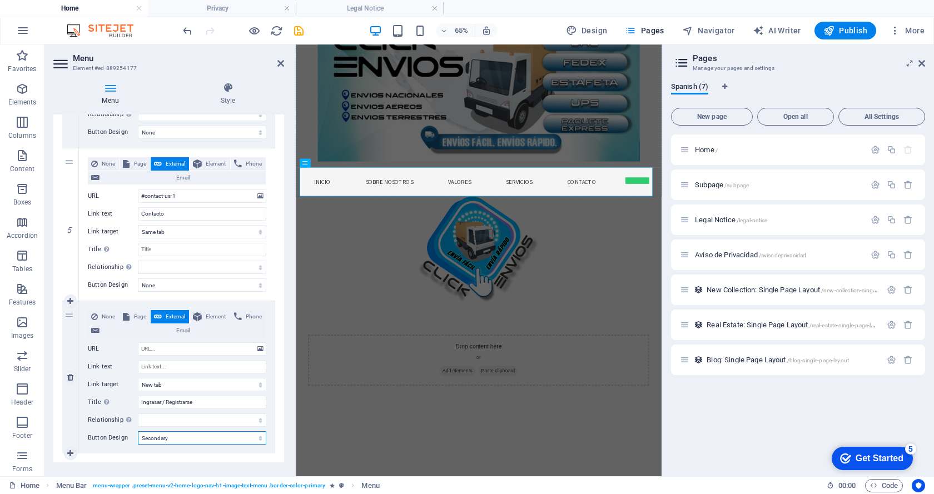
click at [138, 431] on select "None Default Primary Secondary" at bounding box center [202, 437] width 128 height 13
select select
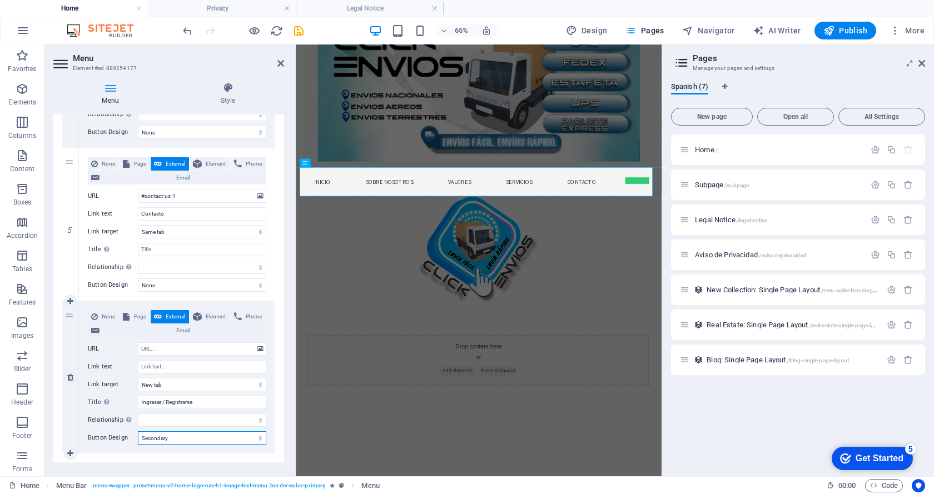
select select
click at [175, 440] on select "None Default Primary Secondary" at bounding box center [202, 437] width 128 height 13
select select "default"
click at [138, 431] on select "None Default Primary Secondary" at bounding box center [202, 437] width 128 height 13
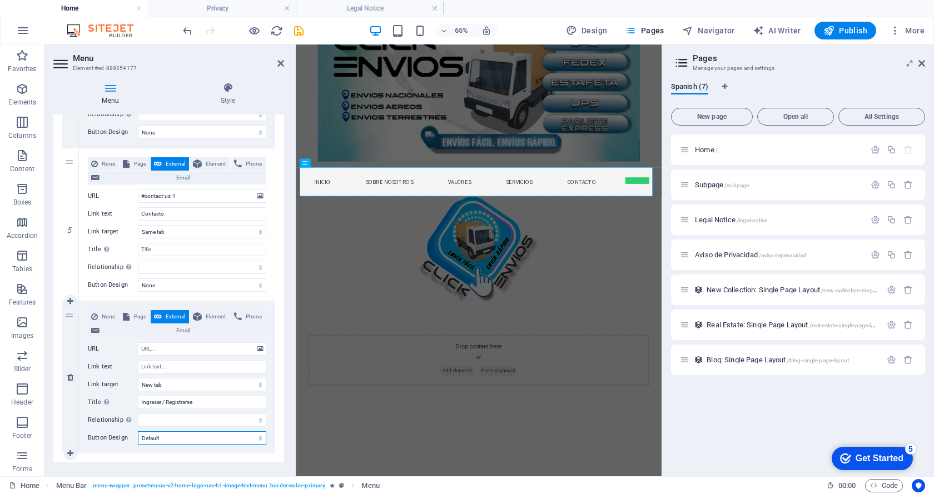
select select
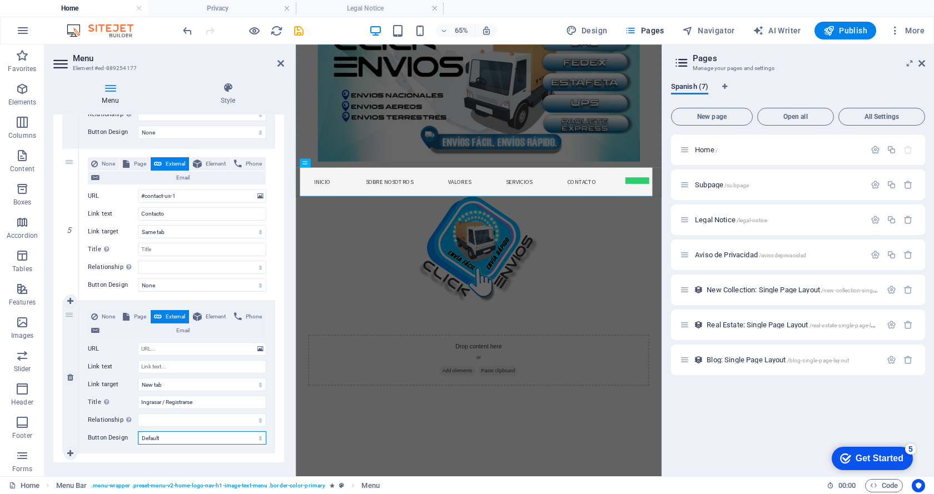
select select
click at [177, 441] on select "None Default Primary Secondary" at bounding box center [202, 437] width 128 height 13
select select
click at [138, 431] on select "None Default Primary Secondary" at bounding box center [202, 437] width 128 height 13
select select
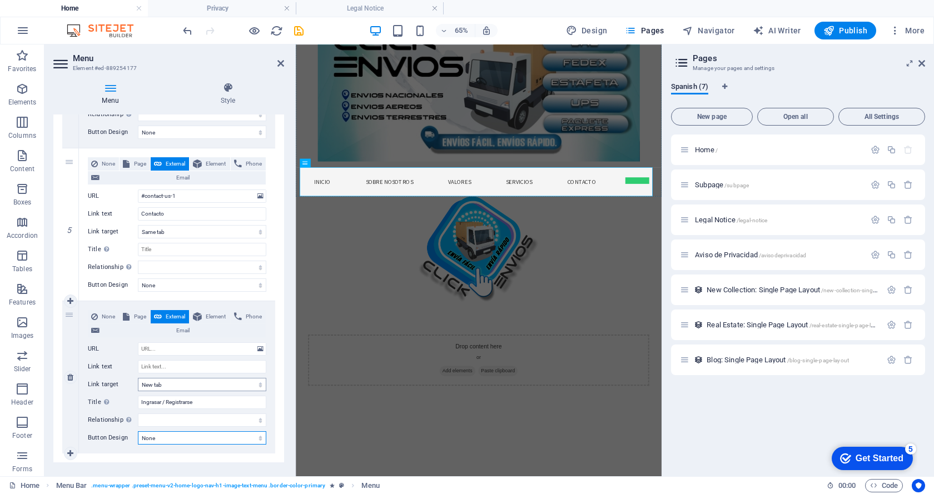
select select
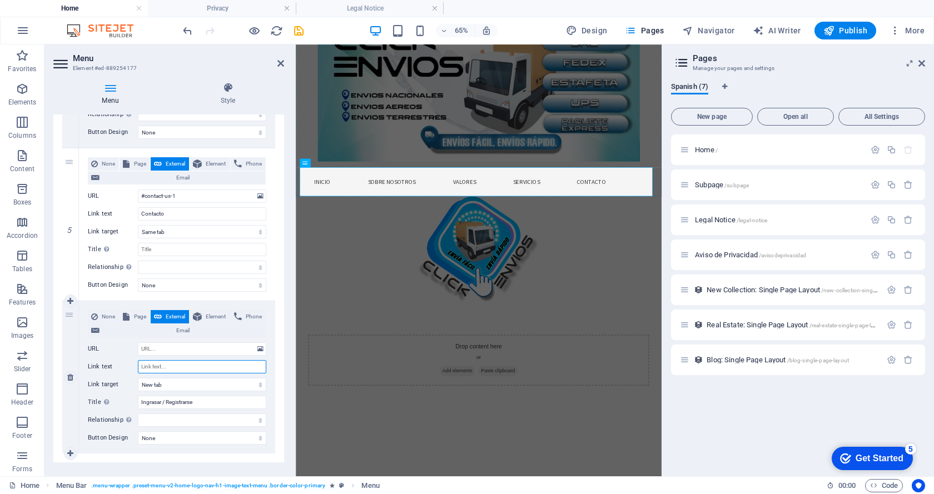
click at [162, 368] on input "Link text" at bounding box center [202, 366] width 128 height 13
click at [153, 403] on input "Ingrasar / Registrarse" at bounding box center [202, 402] width 128 height 13
type input "Ingresar / Registrarse"
select select
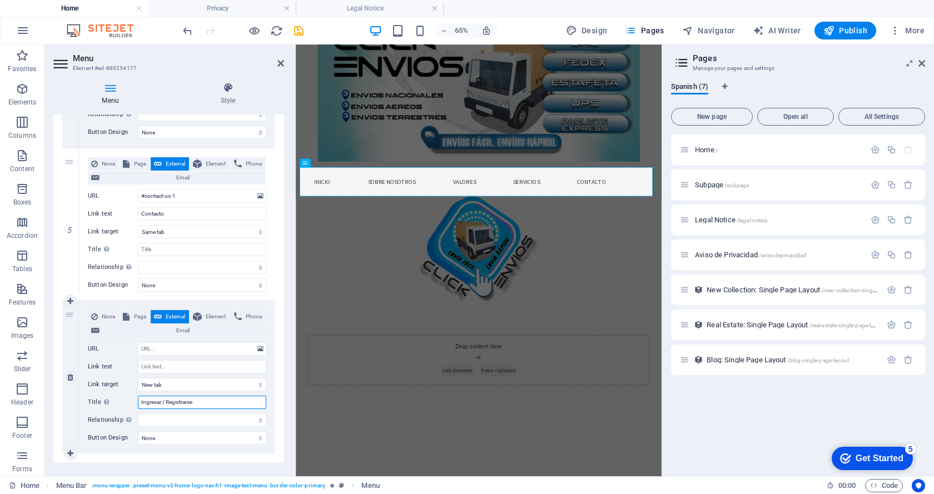
select select
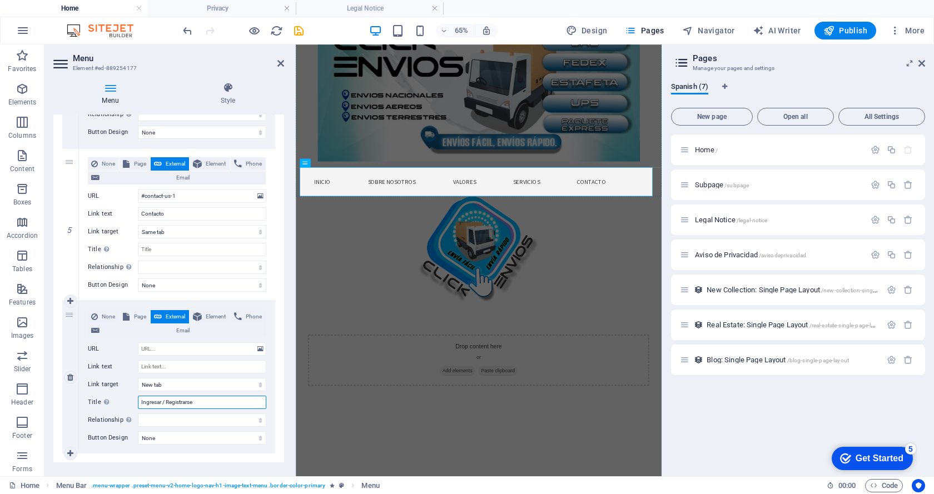
select select
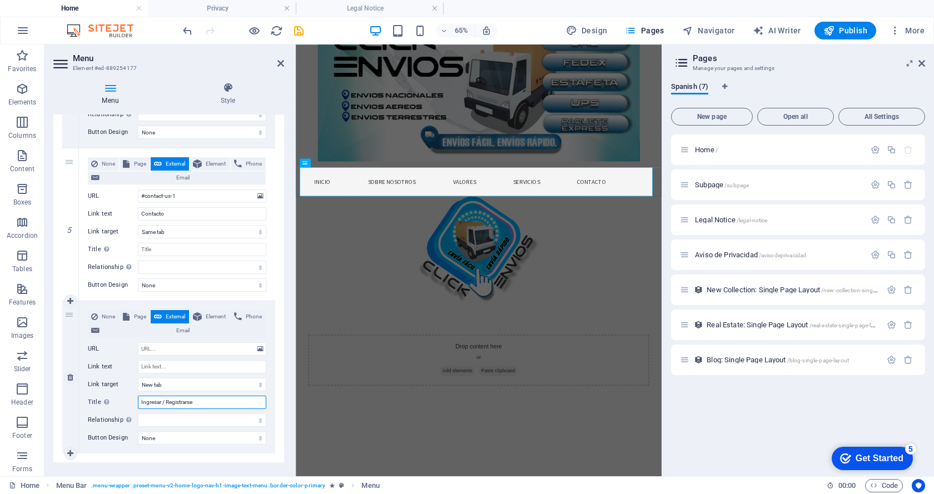
drag, startPoint x: 211, startPoint y: 400, endPoint x: 72, endPoint y: 385, distance: 139.9
click at [72, 385] on div "6 None Page External Element Phone Email Page Home Subpage Legal Notice Aviso d…" at bounding box center [168, 377] width 213 height 152
type input "Ingresar / Registrarse"
click at [162, 367] on input "Link text" at bounding box center [202, 366] width 128 height 13
paste input "Ingresar / Registrarse"
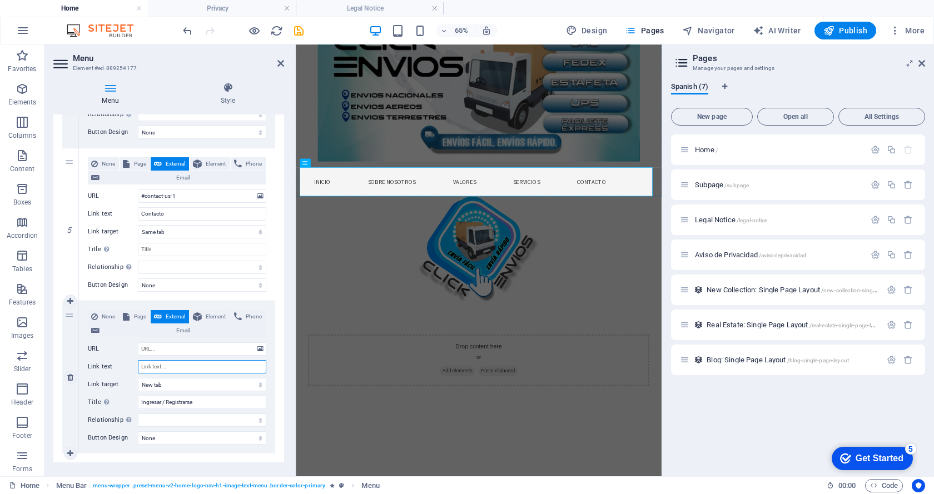
type input "Ingresar / Registrarse"
select select
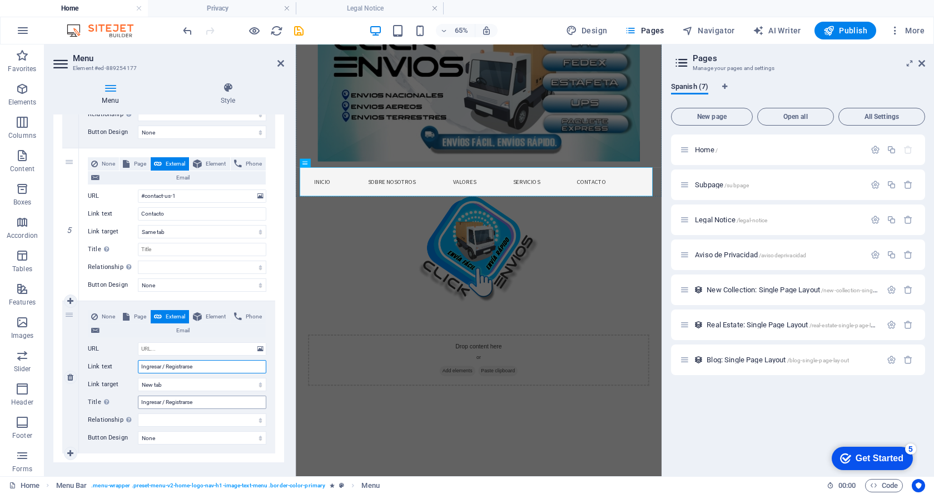
select select
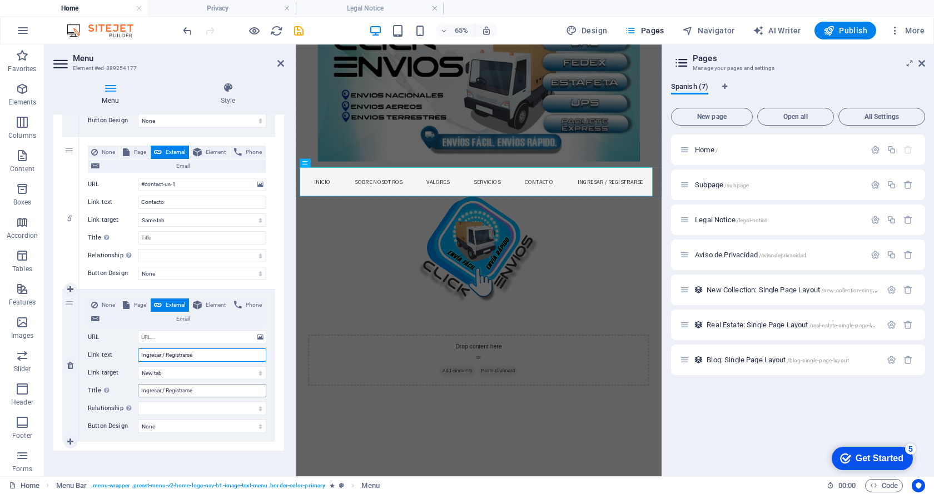
scroll to position [700, 0]
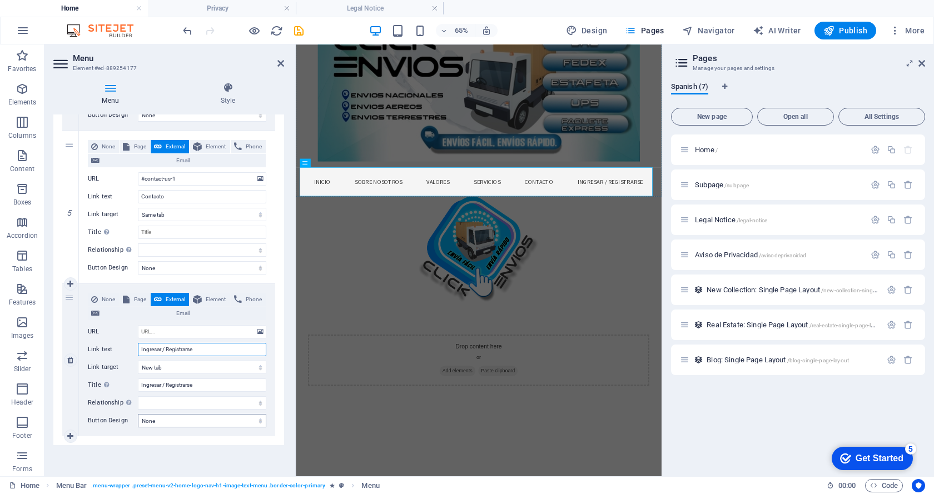
type input "Ingresar / Registrarse"
click at [237, 424] on select "None Default Primary Secondary" at bounding box center [202, 420] width 128 height 13
select select "default"
click at [138, 414] on select "None Default Primary Secondary" at bounding box center [202, 420] width 128 height 13
select select
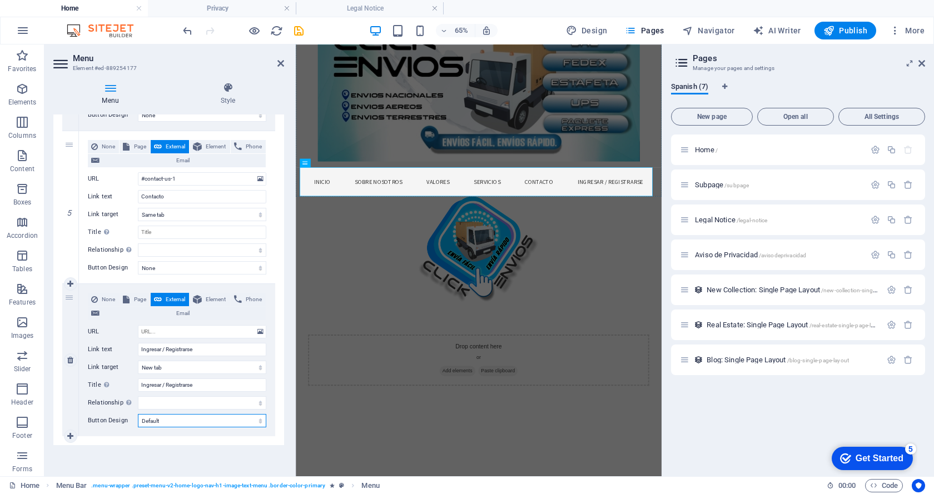
select select
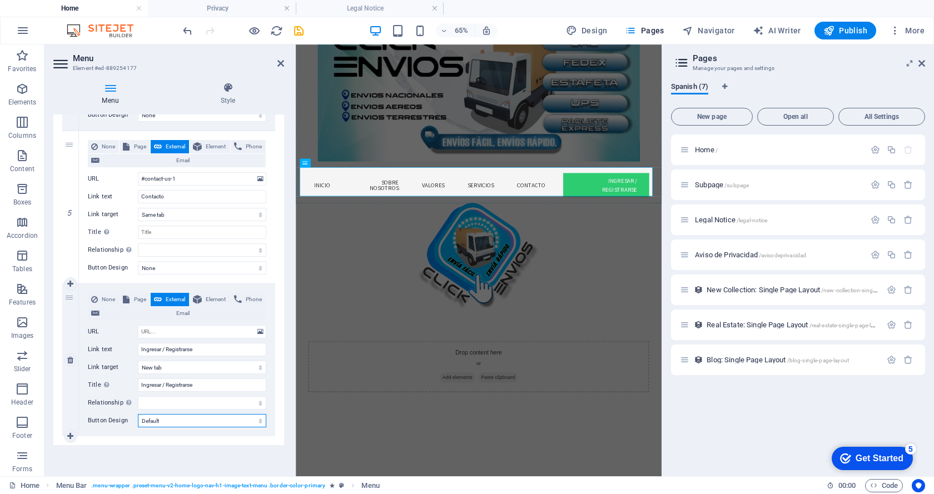
click at [223, 424] on select "None Default Primary Secondary" at bounding box center [202, 420] width 128 height 13
select select "primary"
click at [138, 414] on select "None Default Primary Secondary" at bounding box center [202, 420] width 128 height 13
select select
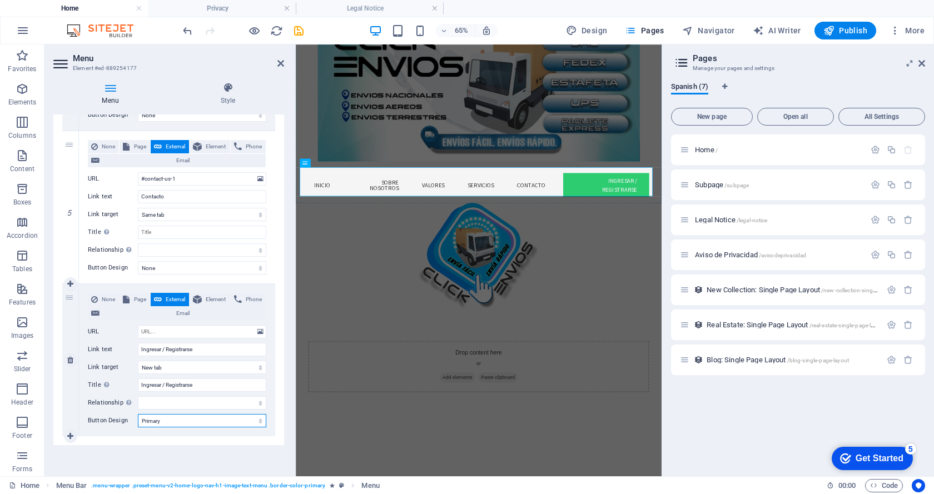
select select
click at [186, 423] on select "None Default Primary Secondary" at bounding box center [202, 420] width 128 height 13
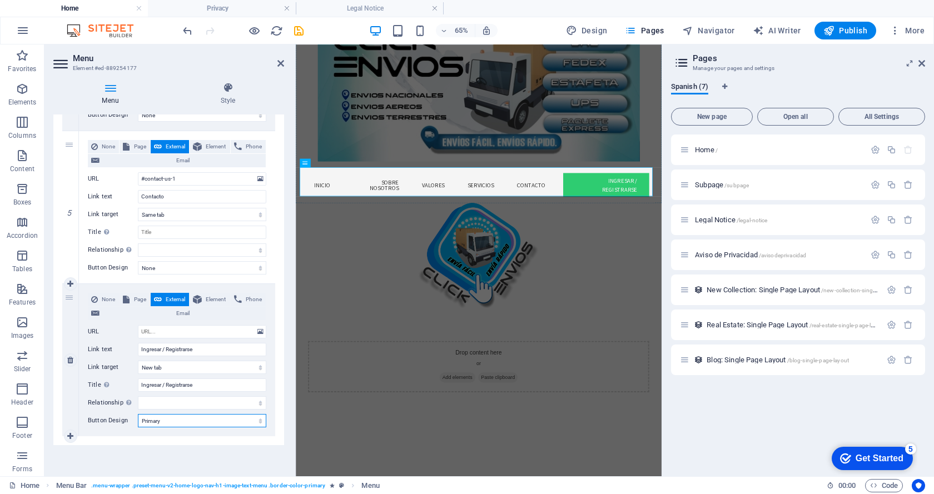
select select "secondary"
click at [138, 414] on select "None Default Primary Secondary" at bounding box center [202, 420] width 128 height 13
select select
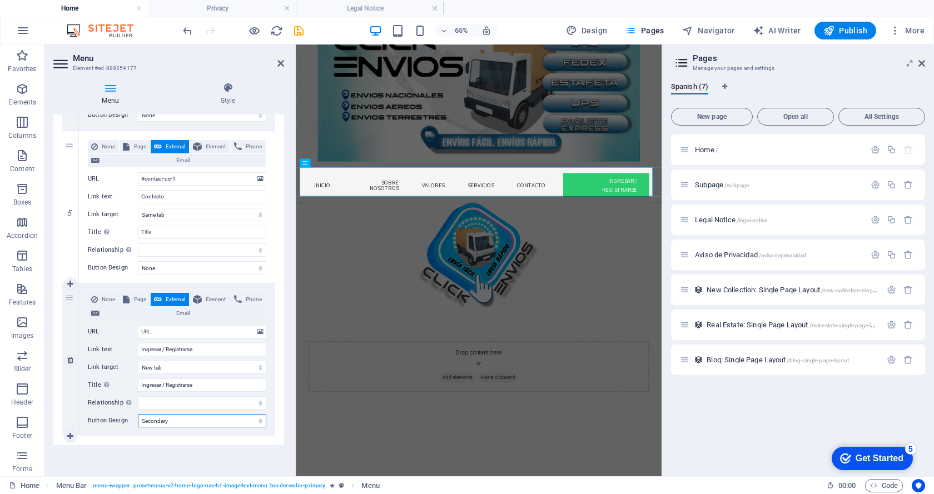
select select
click at [191, 423] on select "None Default Primary Secondary" at bounding box center [202, 420] width 128 height 13
select select "default"
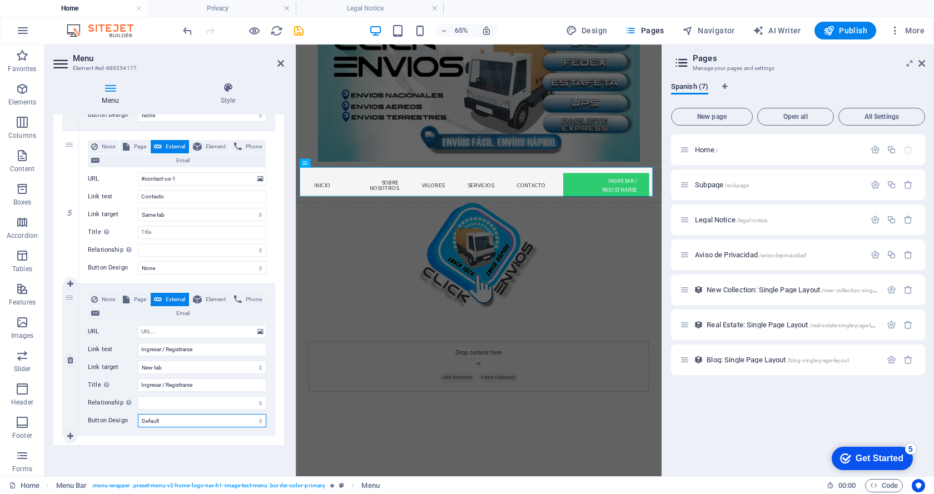
click at [138, 414] on select "None Default Primary Secondary" at bounding box center [202, 420] width 128 height 13
select select
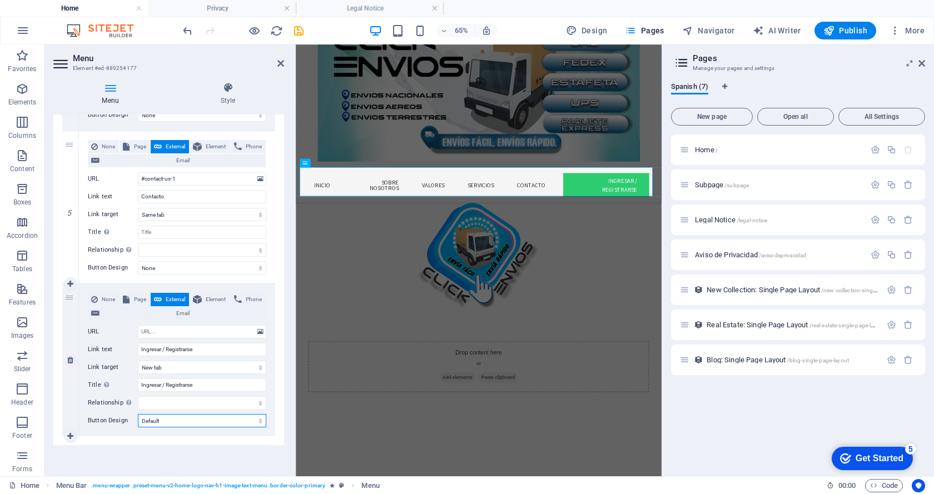
select select
click at [278, 65] on icon at bounding box center [280, 63] width 7 height 9
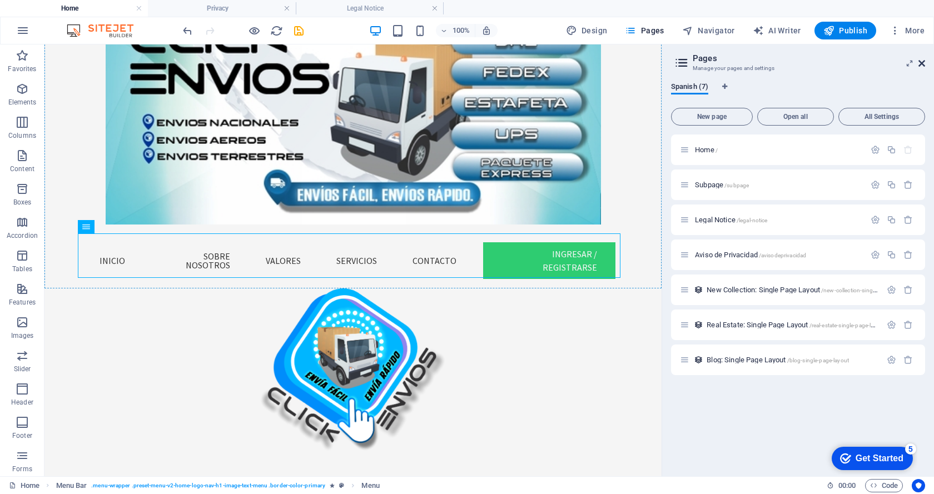
click at [922, 63] on icon at bounding box center [921, 63] width 7 height 9
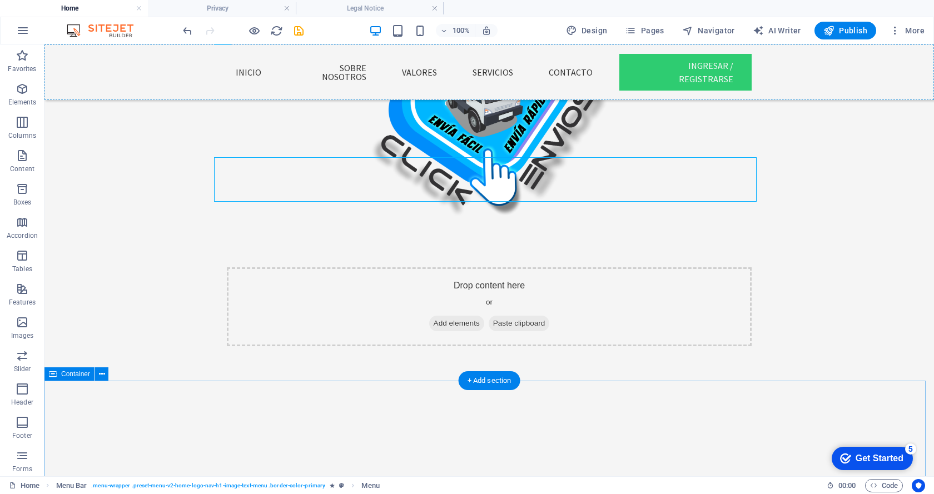
scroll to position [0, 0]
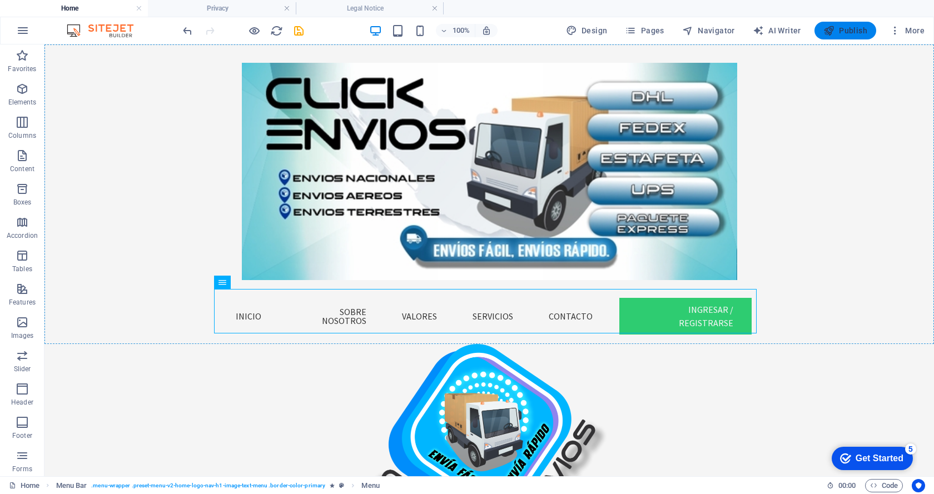
click at [839, 29] on span "Publish" at bounding box center [845, 30] width 44 height 11
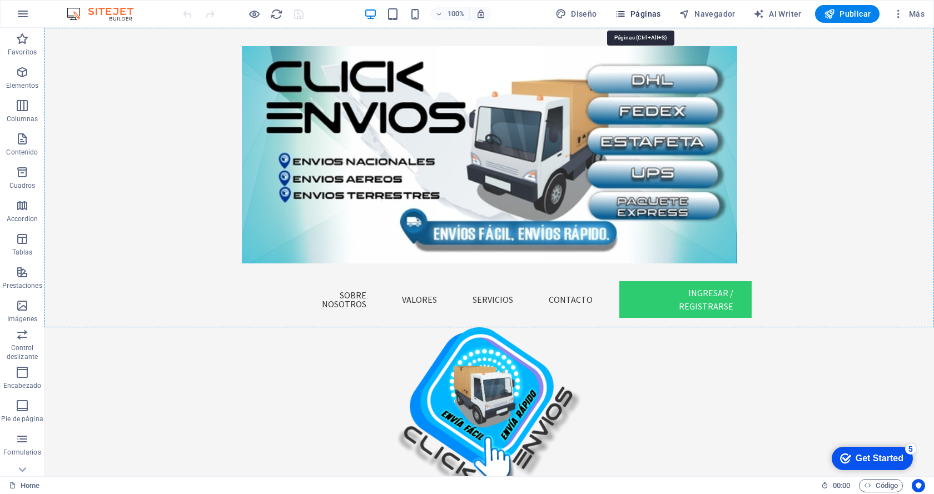
click at [637, 11] on span "Páginas" at bounding box center [638, 13] width 46 height 11
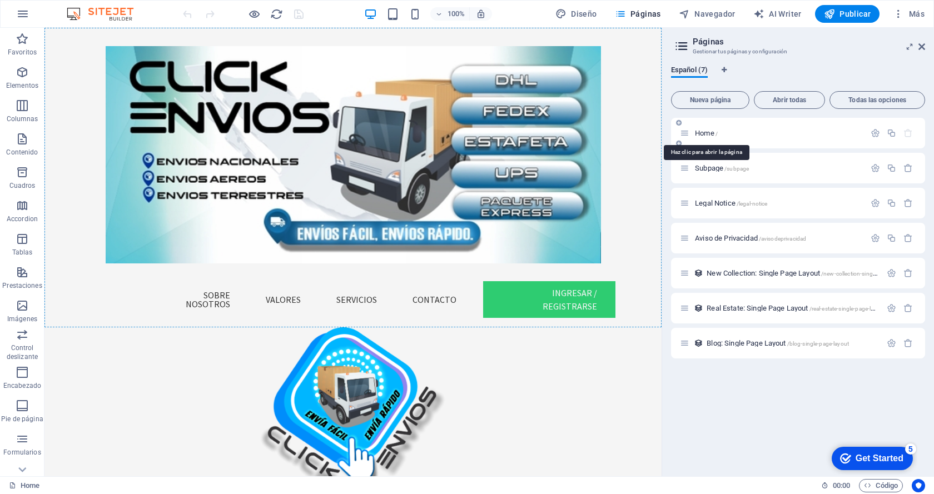
click at [697, 130] on span "Home /" at bounding box center [706, 133] width 23 height 8
click at [679, 228] on icon at bounding box center [679, 228] width 6 height 7
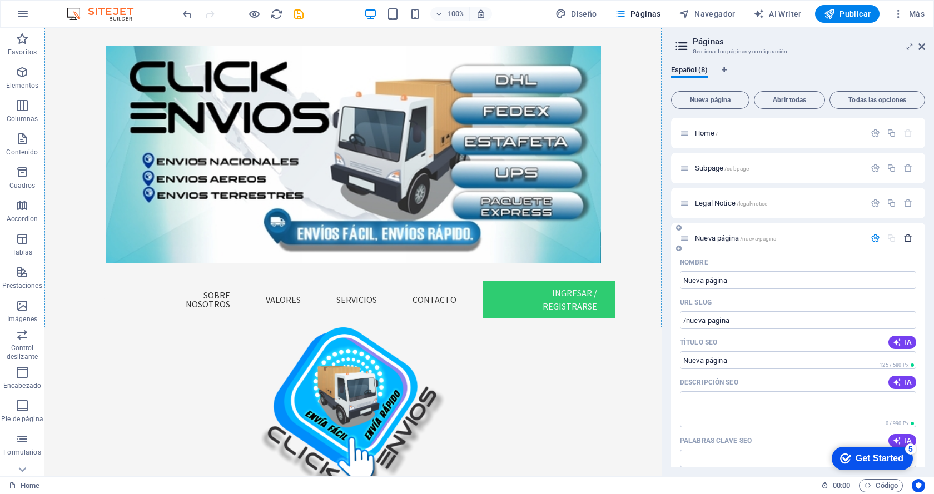
click at [907, 238] on icon "button" at bounding box center [907, 237] width 9 height 9
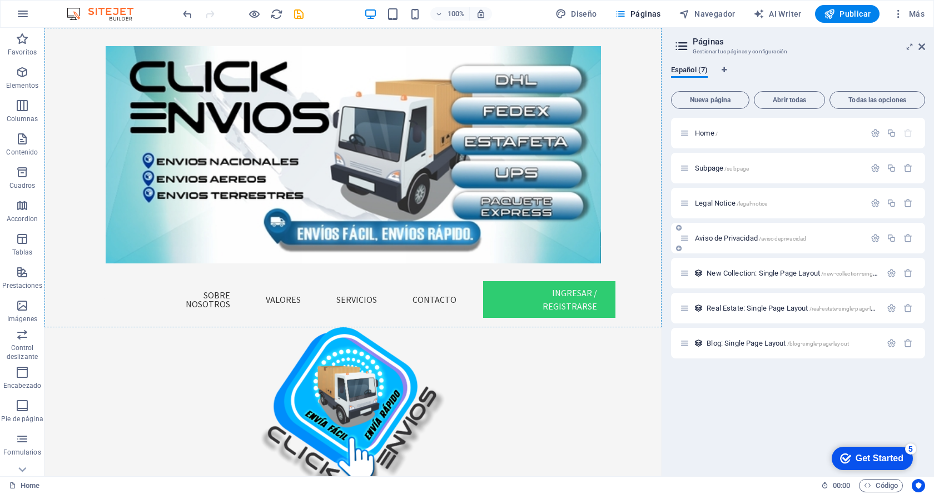
click at [726, 240] on span "Aviso de Privacidad /avisodeprivacidad" at bounding box center [750, 238] width 111 height 8
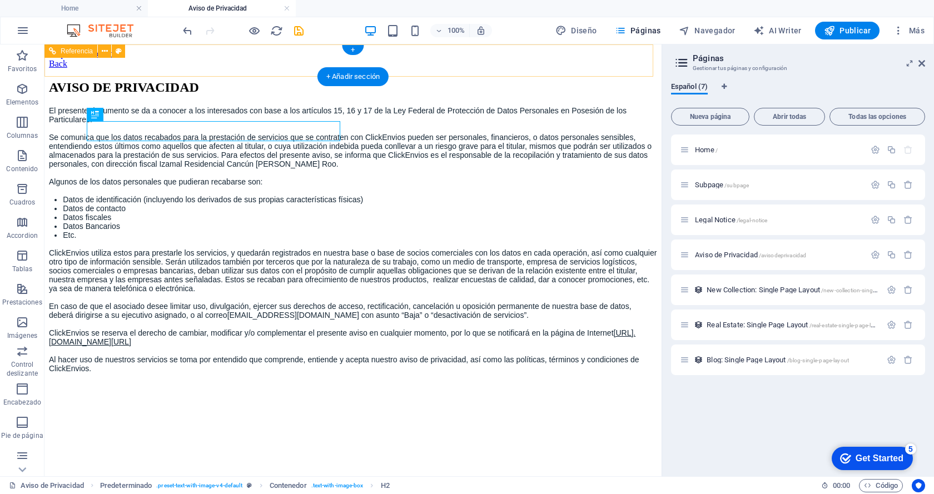
click at [106, 59] on div "Back" at bounding box center [353, 64] width 608 height 10
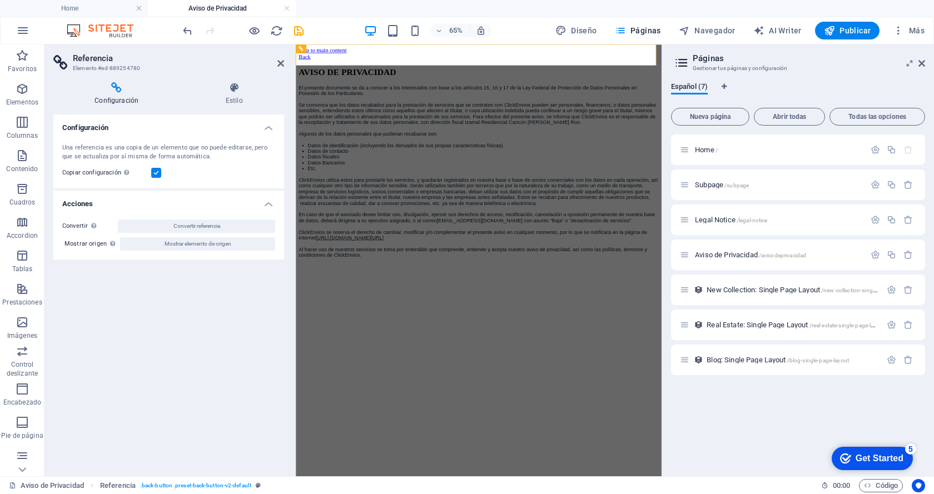
click at [114, 88] on icon at bounding box center [116, 87] width 126 height 11
click at [283, 59] on icon at bounding box center [280, 63] width 7 height 9
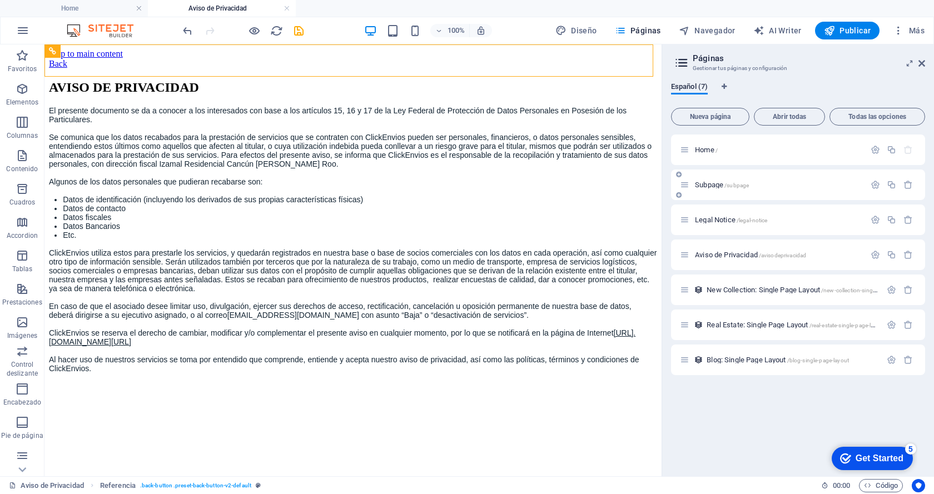
drag, startPoint x: 721, startPoint y: 257, endPoint x: 715, endPoint y: 172, distance: 85.2
click at [715, 172] on div "Home / Subpage /subpage Legal Notice /legal-notice Aviso de Privacidad /avisode…" at bounding box center [798, 255] width 254 height 241
click at [874, 254] on icon "button" at bounding box center [875, 254] width 9 height 9
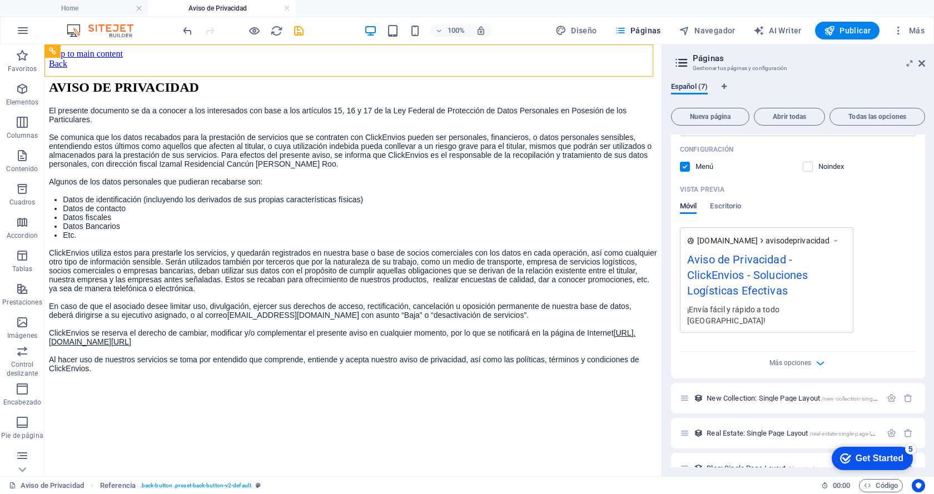
scroll to position [357, 0]
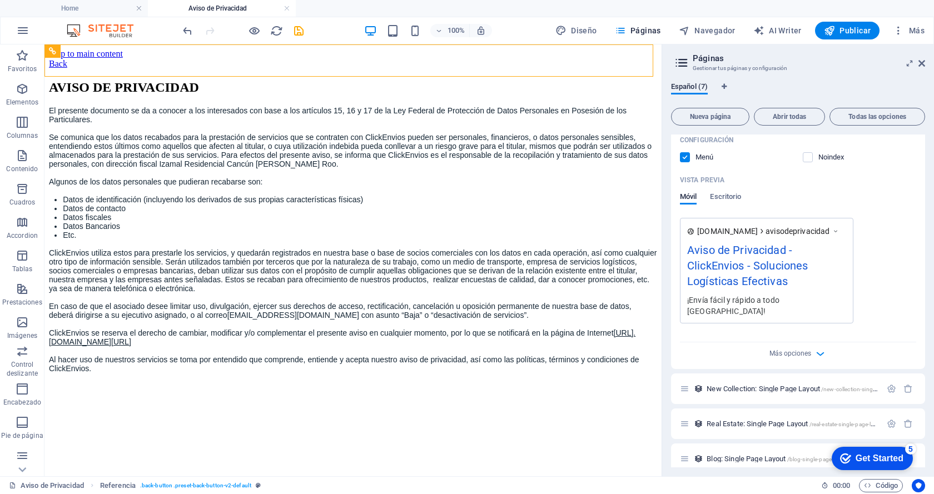
click at [810, 342] on div "Más opciones" at bounding box center [798, 351] width 236 height 18
click at [818, 347] on icon "button" at bounding box center [820, 353] width 13 height 13
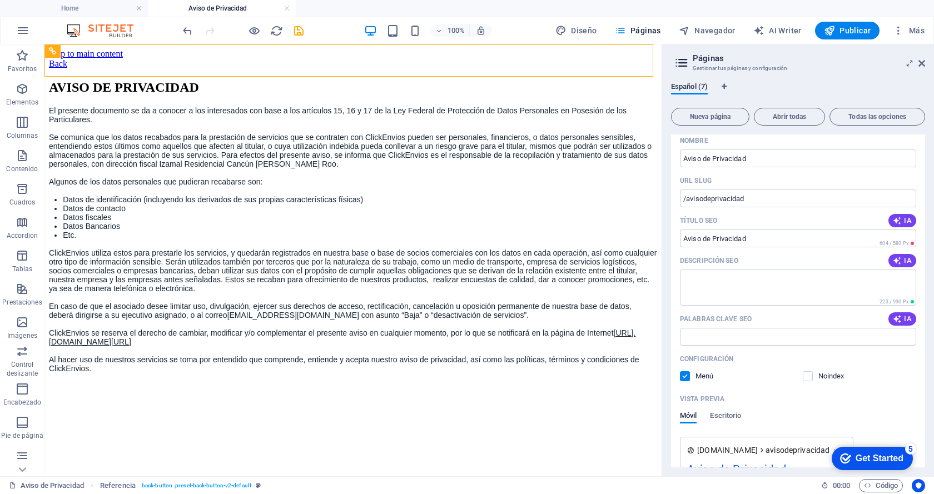
scroll to position [0, 0]
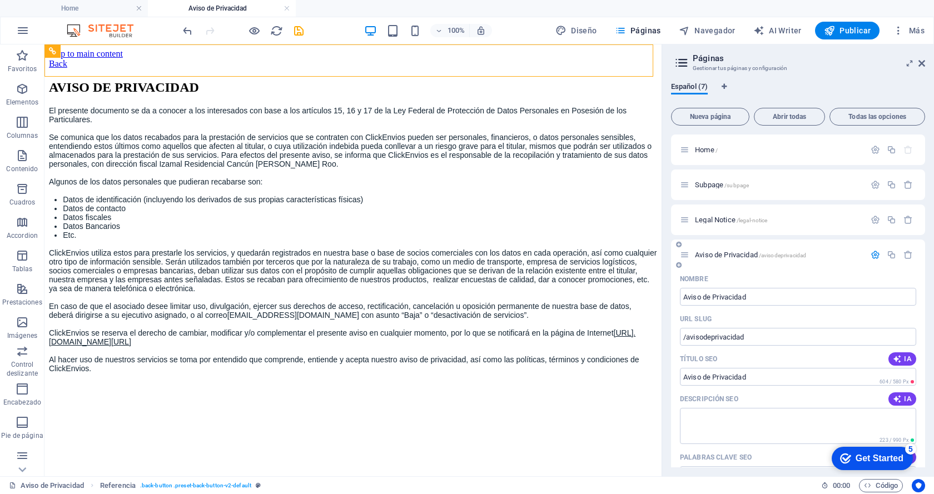
click at [874, 256] on icon "button" at bounding box center [875, 254] width 9 height 9
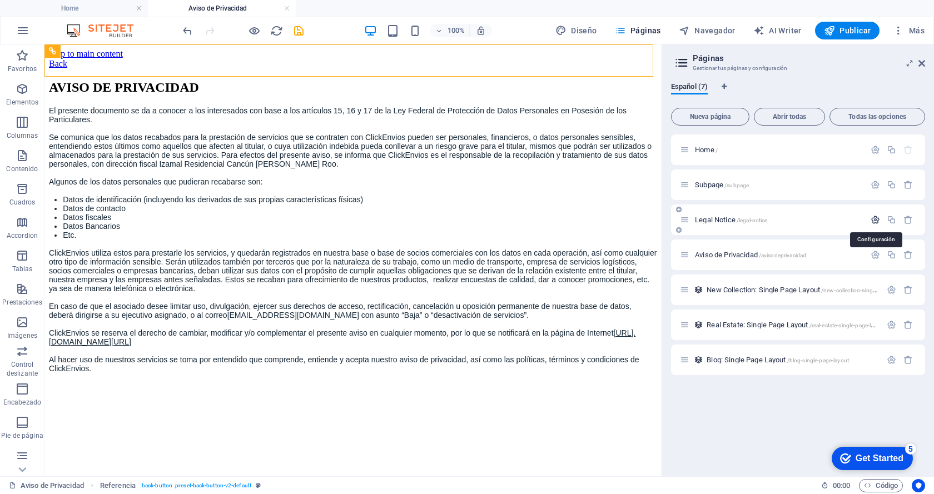
click at [875, 220] on icon "button" at bounding box center [875, 219] width 9 height 9
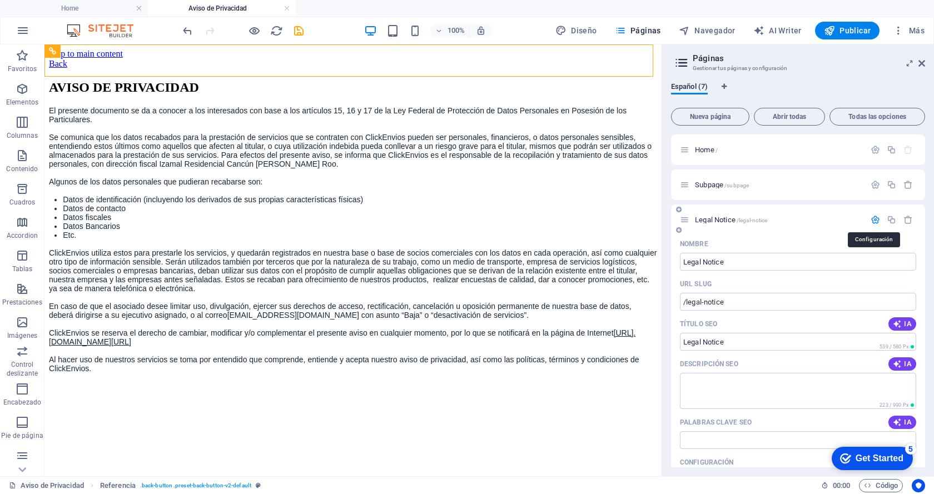
click at [875, 220] on icon "button" at bounding box center [875, 219] width 9 height 9
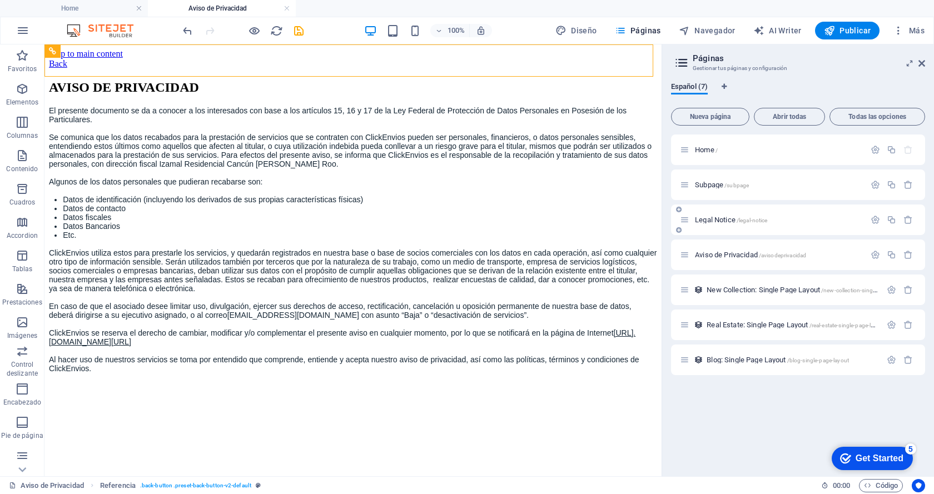
click at [686, 221] on icon at bounding box center [684, 219] width 9 height 9
click at [687, 221] on icon at bounding box center [684, 219] width 9 height 9
click at [737, 220] on span "/legal-notice" at bounding box center [752, 220] width 31 height 6
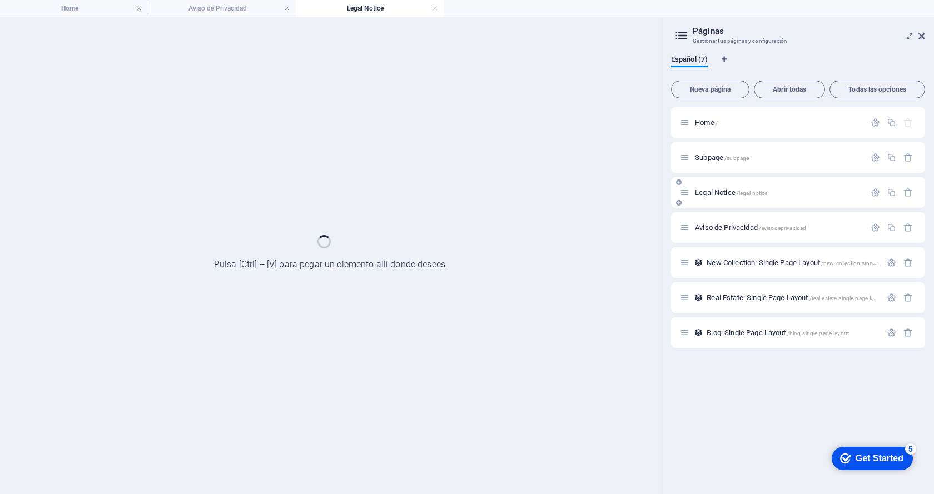
click at [737, 220] on div "Aviso de Privacidad /avisodeprivacidad" at bounding box center [798, 227] width 254 height 31
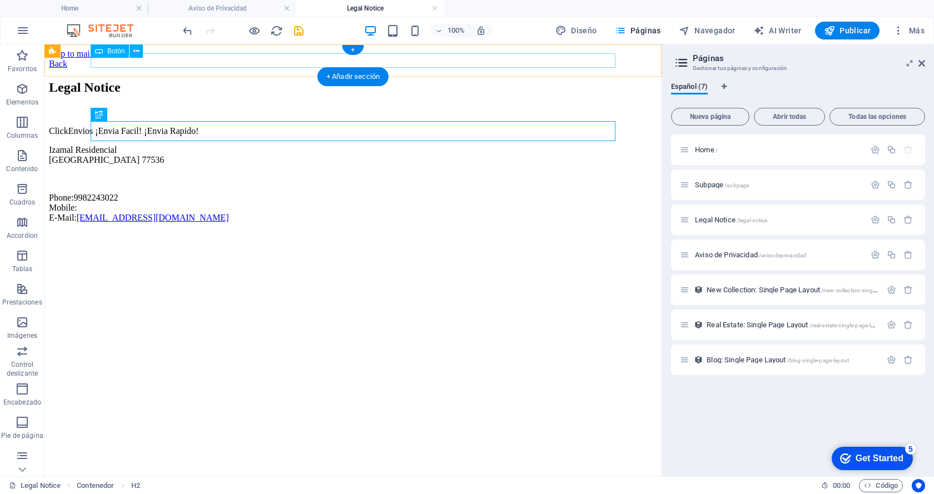
click at [108, 63] on div "Back" at bounding box center [353, 64] width 608 height 10
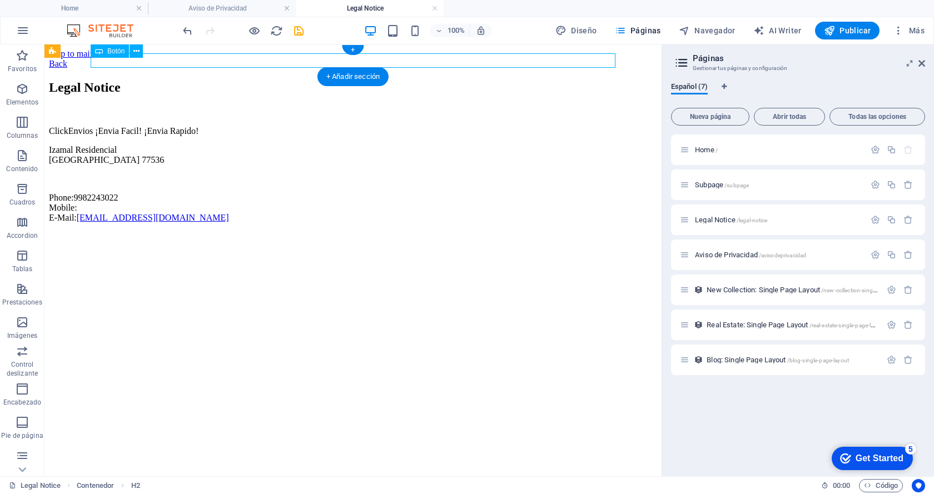
click at [108, 63] on div "Back" at bounding box center [353, 64] width 608 height 10
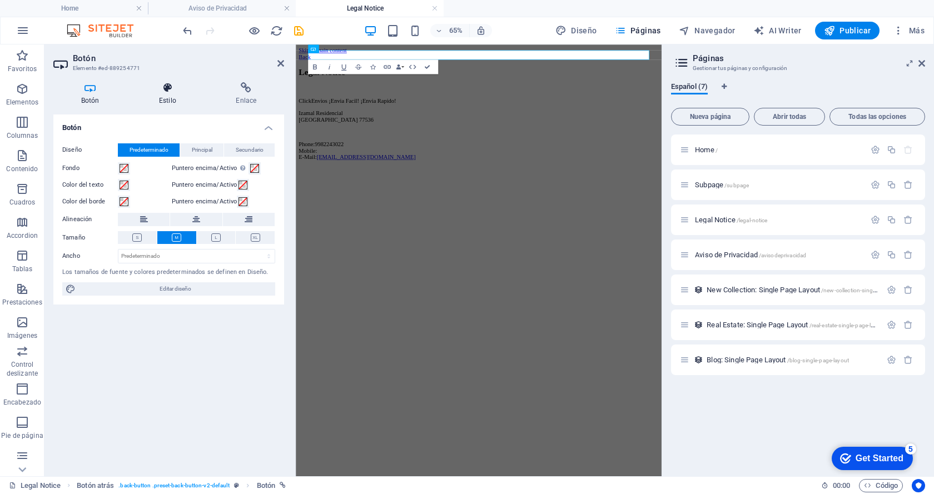
click at [158, 88] on icon at bounding box center [167, 87] width 72 height 11
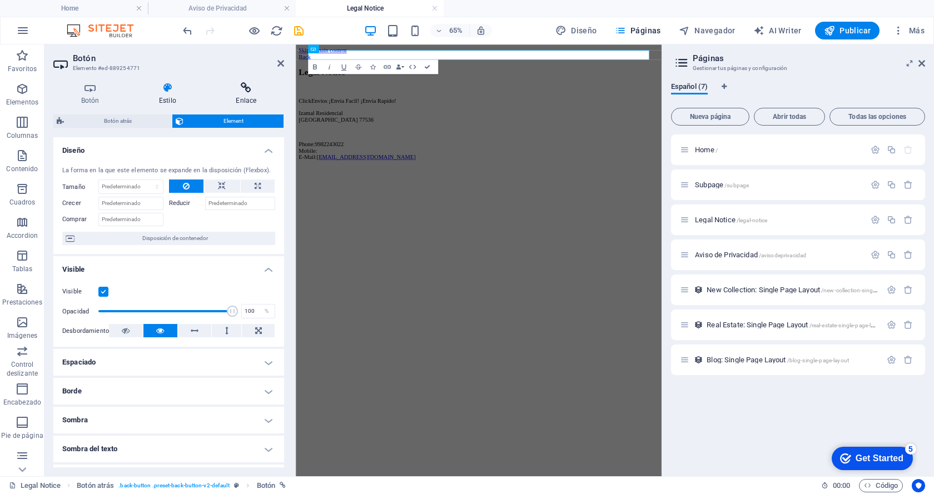
click at [245, 91] on icon at bounding box center [246, 87] width 76 height 11
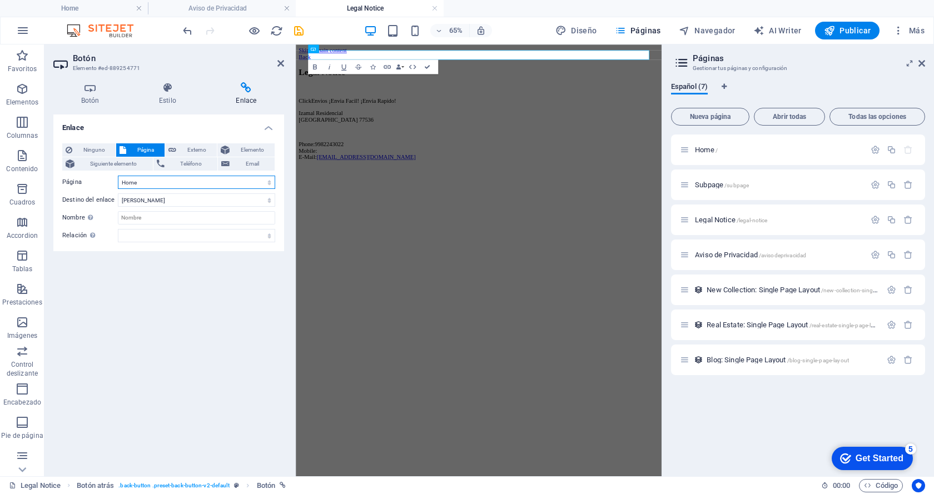
click at [257, 181] on select "Home Subpage Legal Notice Aviso de Privacidad" at bounding box center [196, 182] width 157 height 13
click at [118, 176] on select "Home Subpage Legal Notice Aviso de Privacidad" at bounding box center [196, 182] width 157 height 13
click at [148, 202] on select "Nueva pestaña Misma pestaña Superposición" at bounding box center [196, 199] width 157 height 13
click at [151, 201] on select "Nueva pestaña Misma pestaña Superposición" at bounding box center [196, 199] width 157 height 13
click at [280, 63] on icon at bounding box center [280, 63] width 7 height 9
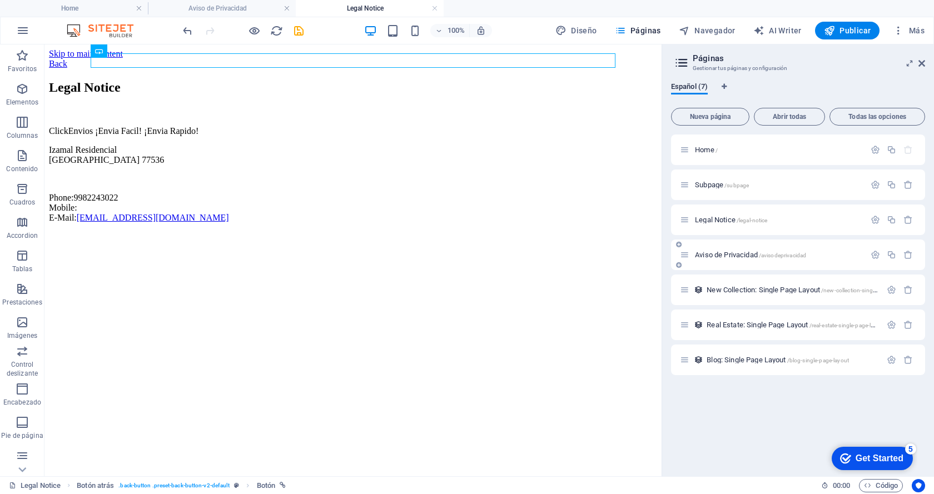
click at [719, 253] on span "Aviso de Privacidad /avisodeprivacidad" at bounding box center [750, 255] width 111 height 8
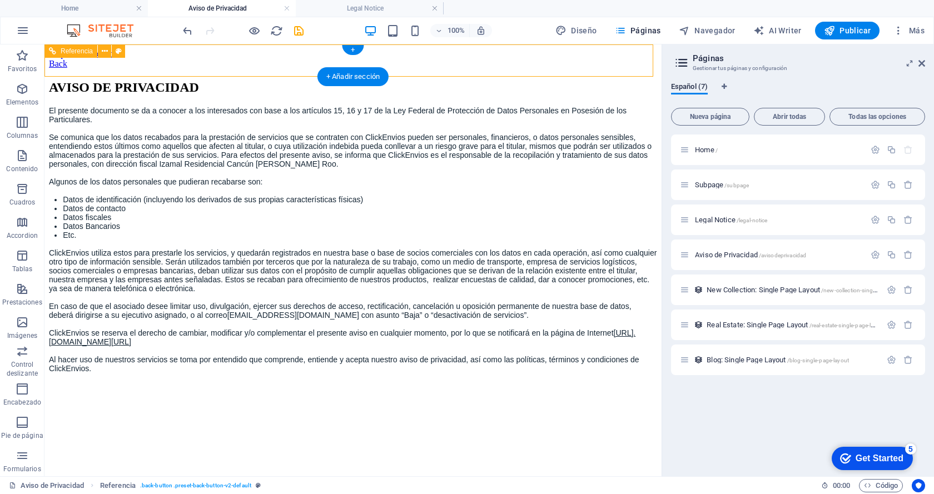
click at [106, 61] on div "Back" at bounding box center [353, 64] width 608 height 10
click at [119, 62] on div "Back" at bounding box center [353, 64] width 608 height 10
click at [98, 59] on div "Back" at bounding box center [353, 64] width 608 height 10
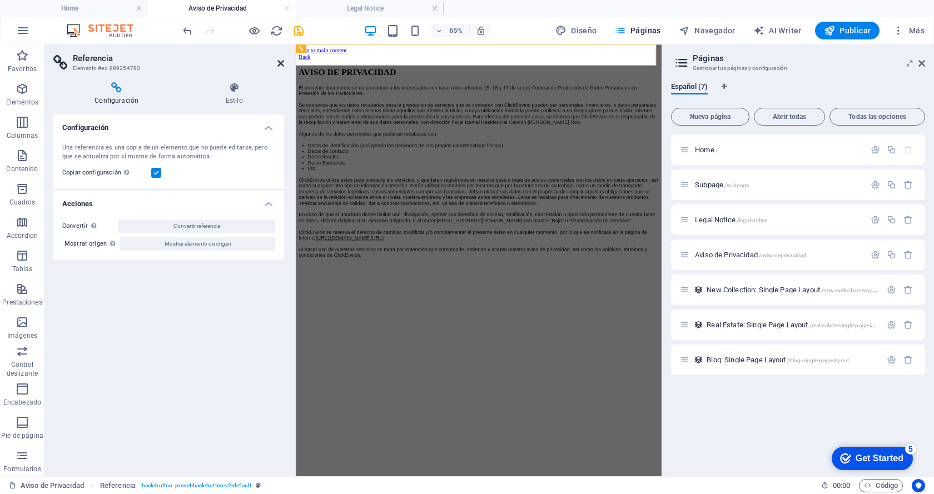
click at [280, 63] on icon at bounding box center [280, 63] width 7 height 9
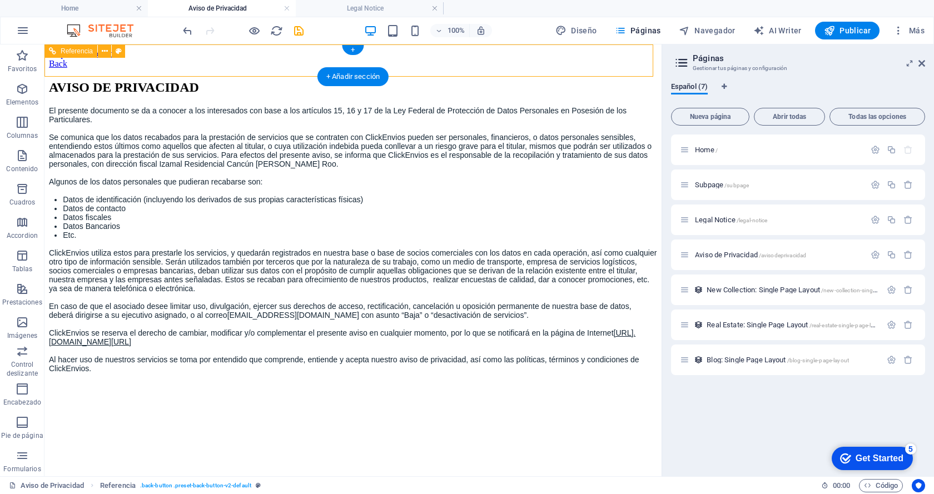
click at [277, 67] on div "Back" at bounding box center [353, 64] width 608 height 10
click at [105, 63] on div "Back" at bounding box center [353, 64] width 608 height 10
select select "rem"
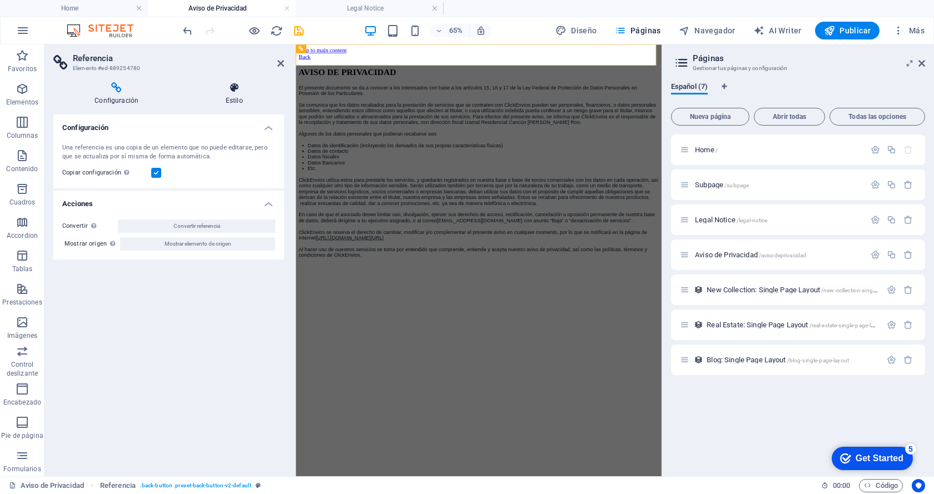
click at [239, 96] on h4 "Estilo" at bounding box center [234, 93] width 100 height 23
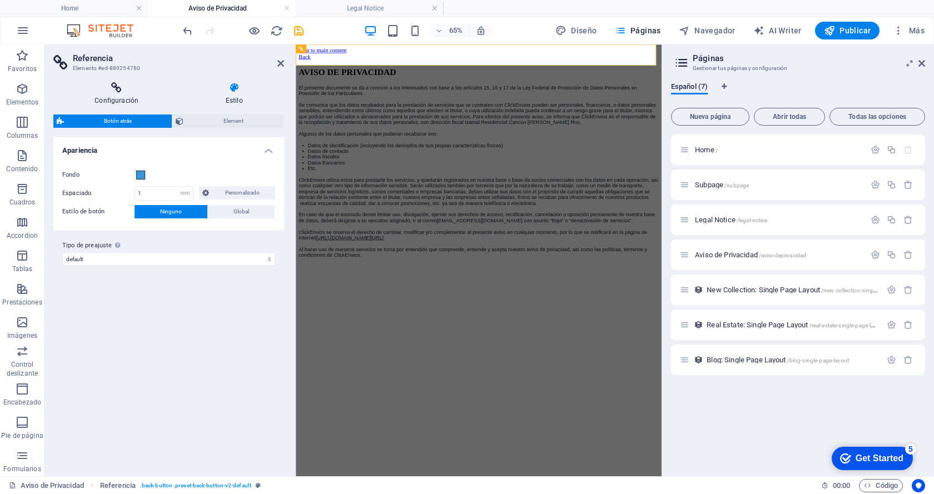
click at [115, 88] on icon at bounding box center [116, 87] width 126 height 11
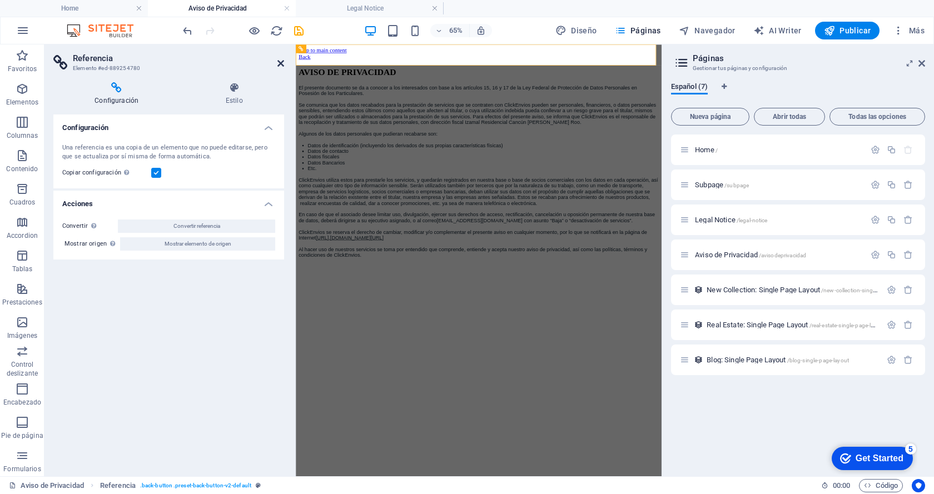
click at [279, 63] on icon at bounding box center [280, 63] width 7 height 9
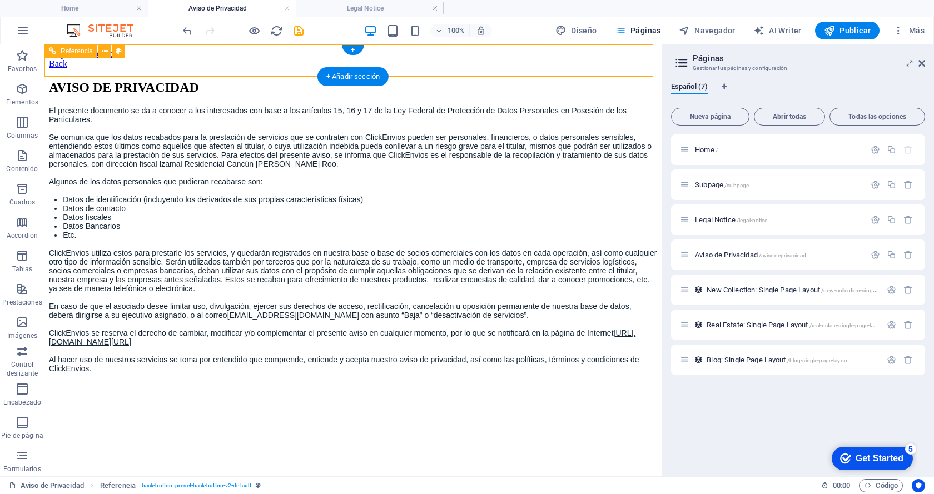
click at [87, 59] on div "Back" at bounding box center [353, 64] width 608 height 10
click at [106, 61] on div "Back" at bounding box center [353, 64] width 608 height 10
click at [114, 64] on div "Back" at bounding box center [353, 64] width 608 height 10
click at [117, 62] on div "Back" at bounding box center [353, 64] width 608 height 10
click at [133, 59] on div "Back" at bounding box center [353, 64] width 608 height 10
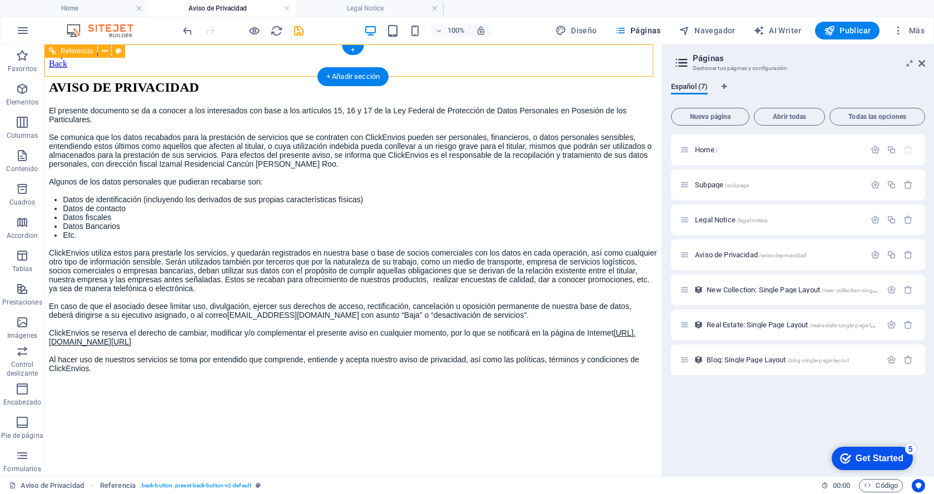
click at [217, 61] on div "Back" at bounding box center [353, 64] width 608 height 10
click at [115, 168] on p "Se comunica que los datos recabados para la prestación de servicios que se cont…" at bounding box center [353, 151] width 608 height 36
click at [112, 60] on div "Back" at bounding box center [353, 64] width 608 height 10
click at [112, 62] on div "Back" at bounding box center [353, 64] width 608 height 10
click at [112, 63] on div "Back" at bounding box center [353, 64] width 608 height 10
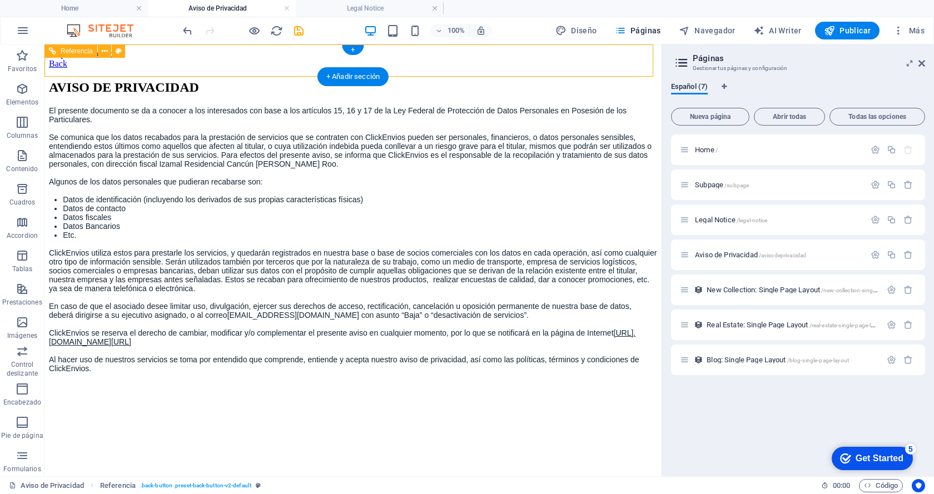
click at [112, 63] on div "Back" at bounding box center [353, 64] width 608 height 10
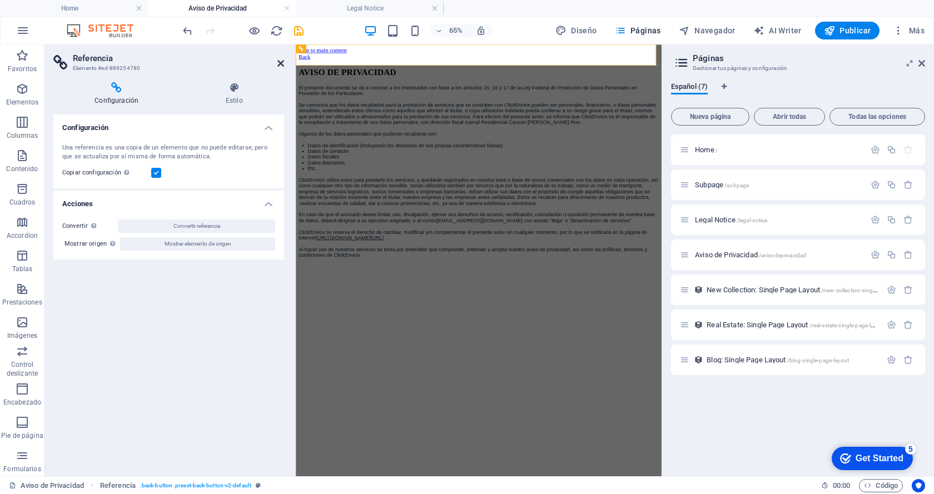
click at [281, 62] on icon at bounding box center [280, 63] width 7 height 9
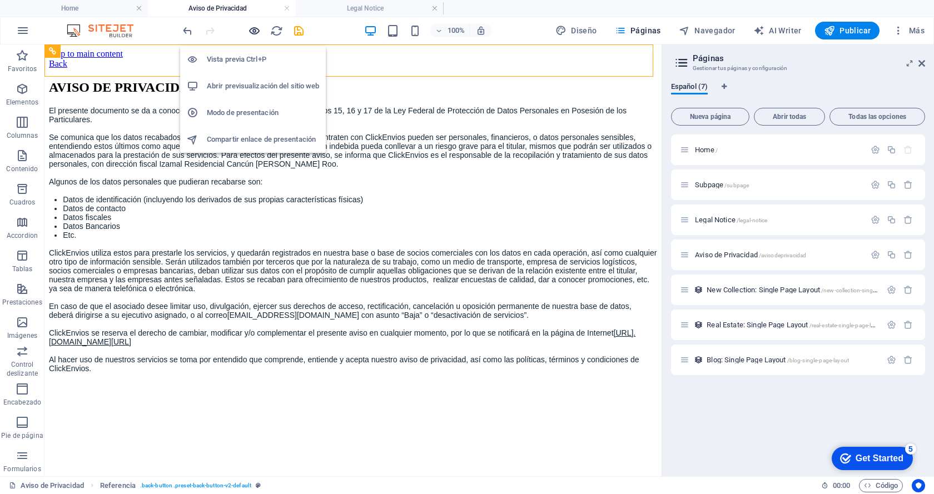
click at [256, 32] on icon "button" at bounding box center [254, 30] width 13 height 13
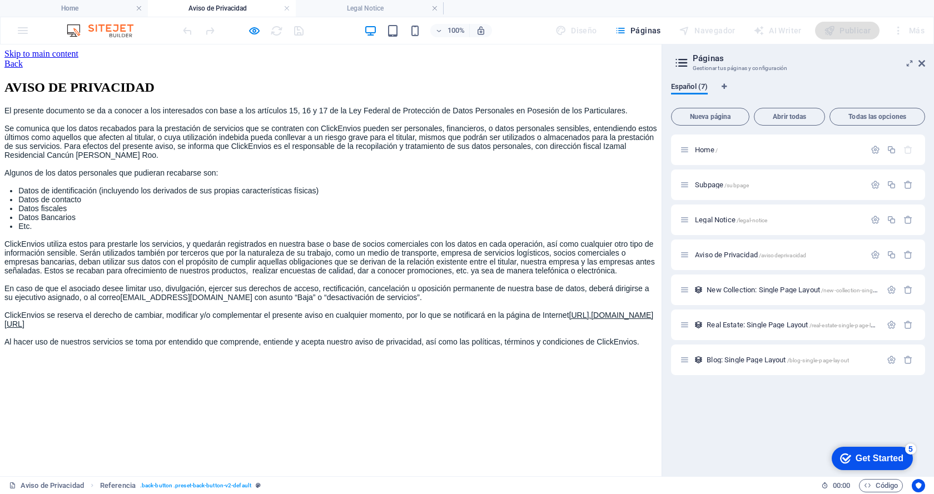
click at [23, 59] on link "Back" at bounding box center [13, 63] width 18 height 9
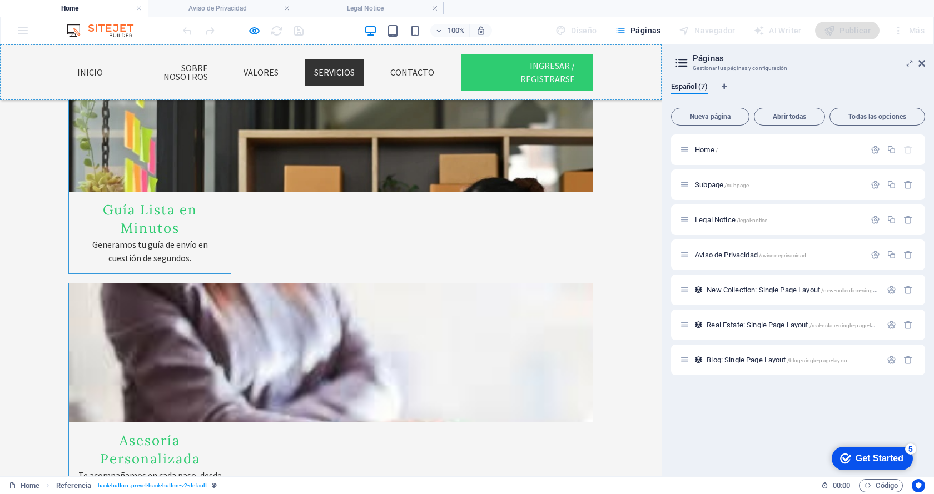
scroll to position [1894, 0]
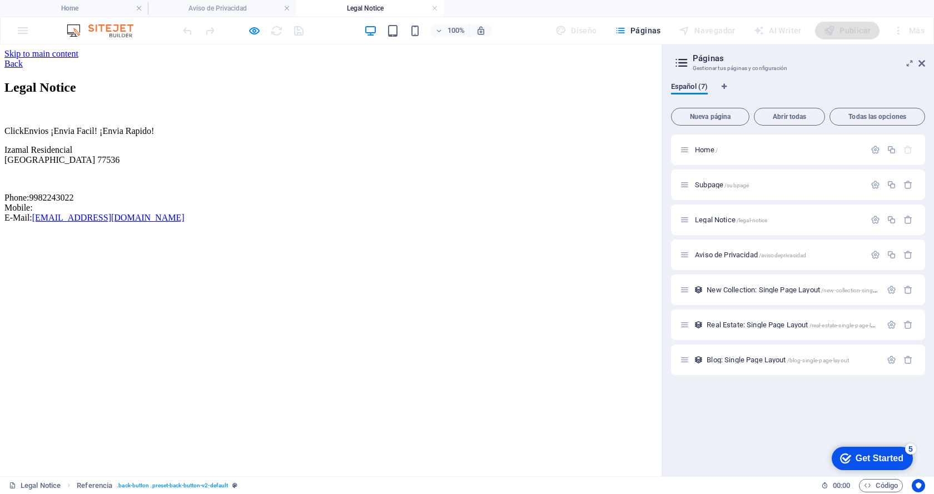
scroll to position [0, 0]
click at [23, 59] on link "Back" at bounding box center [13, 63] width 18 height 9
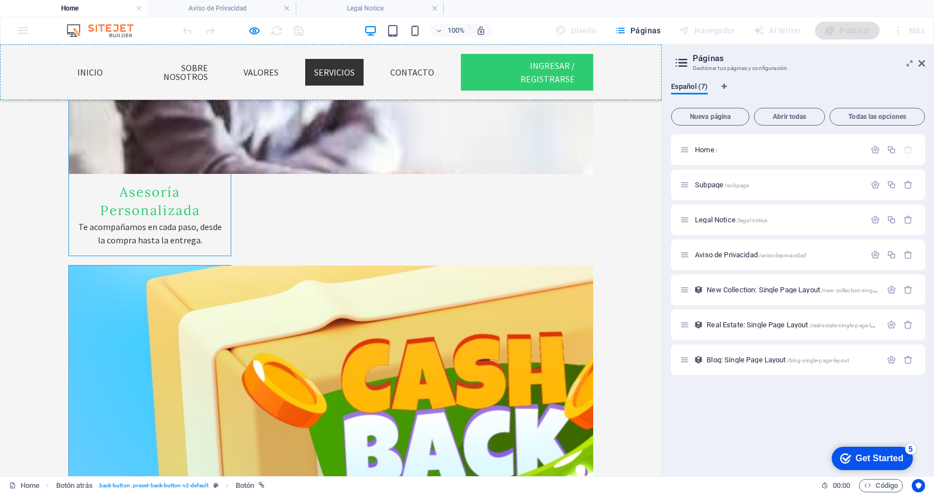
scroll to position [1894, 0]
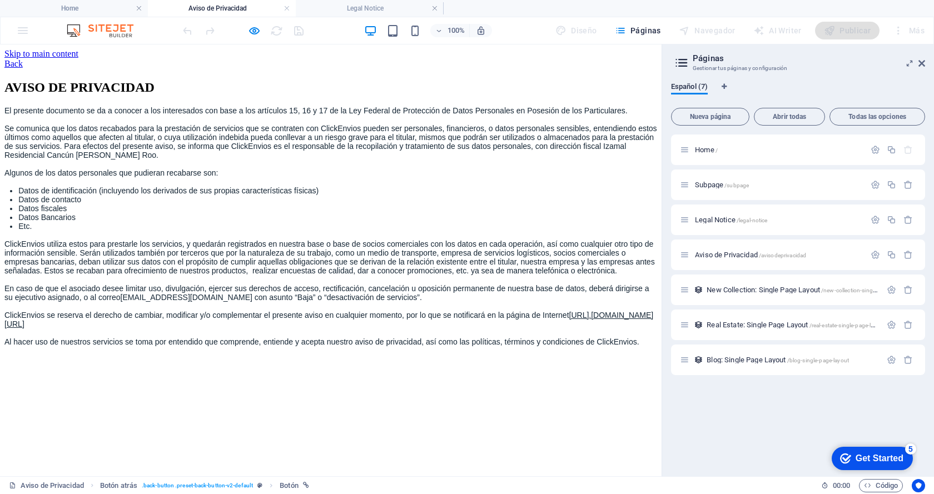
scroll to position [0, 0]
click at [23, 60] on link "Back" at bounding box center [13, 63] width 18 height 9
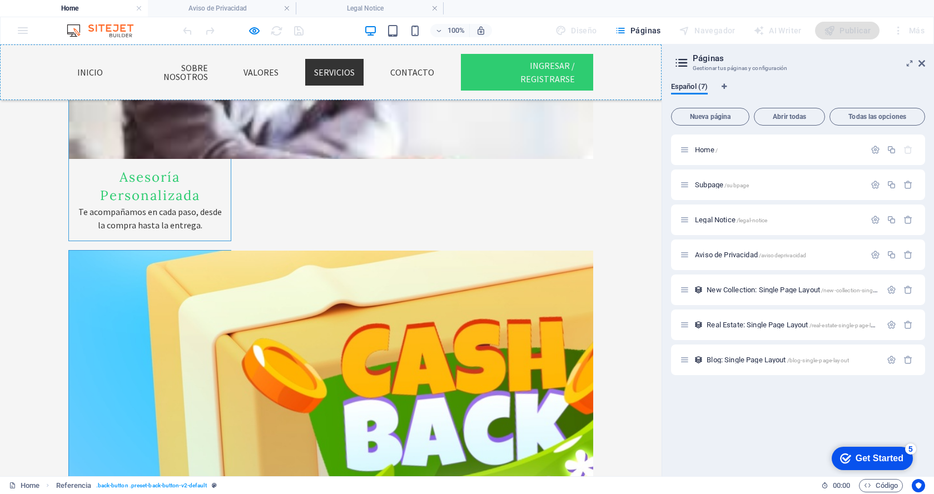
scroll to position [1894, 0]
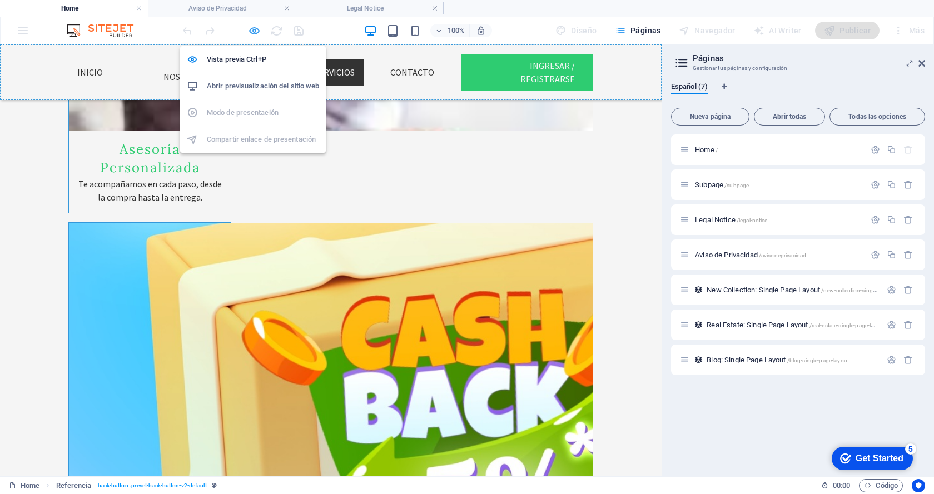
click at [252, 29] on icon "button" at bounding box center [254, 30] width 13 height 13
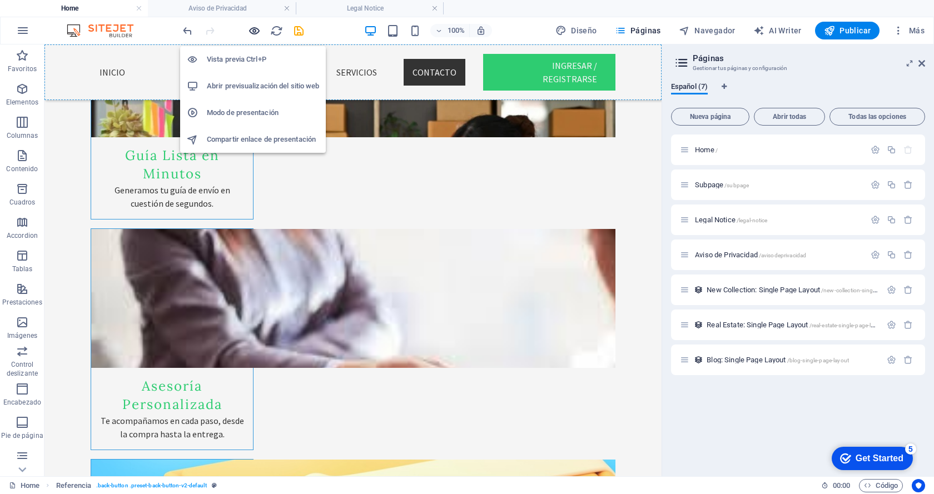
scroll to position [1929, 0]
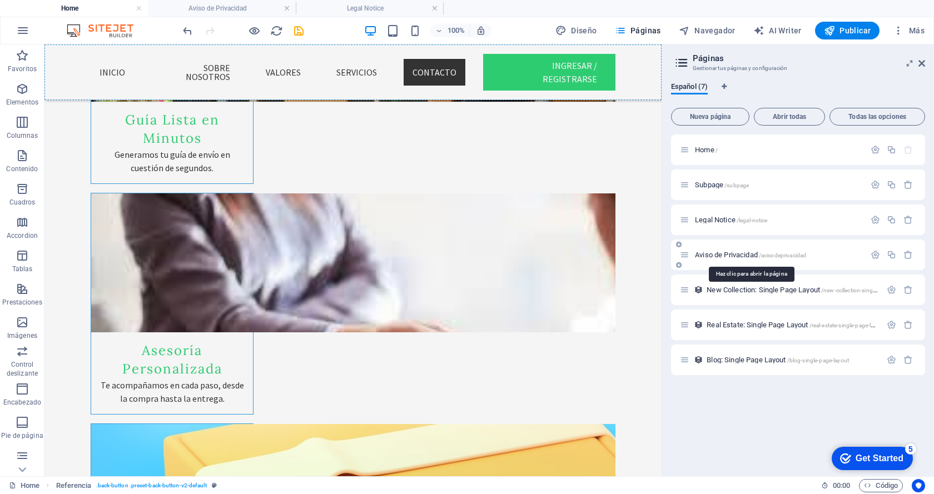
click at [736, 254] on span "Aviso de Privacidad /avisodeprivacidad" at bounding box center [750, 255] width 111 height 8
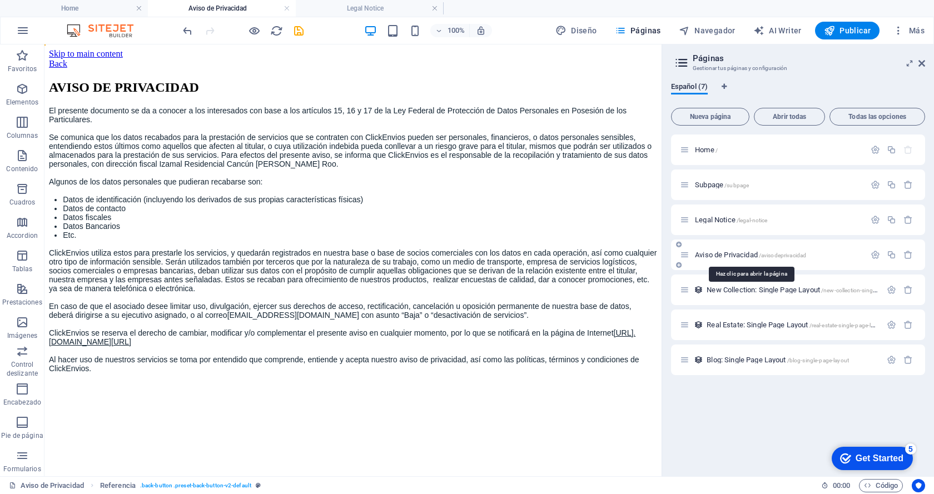
scroll to position [0, 0]
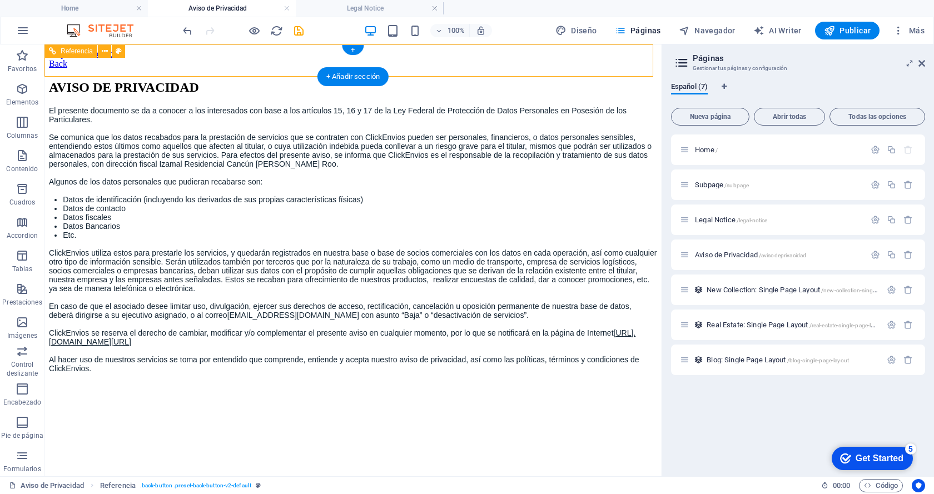
click at [110, 62] on div "Back" at bounding box center [353, 64] width 608 height 10
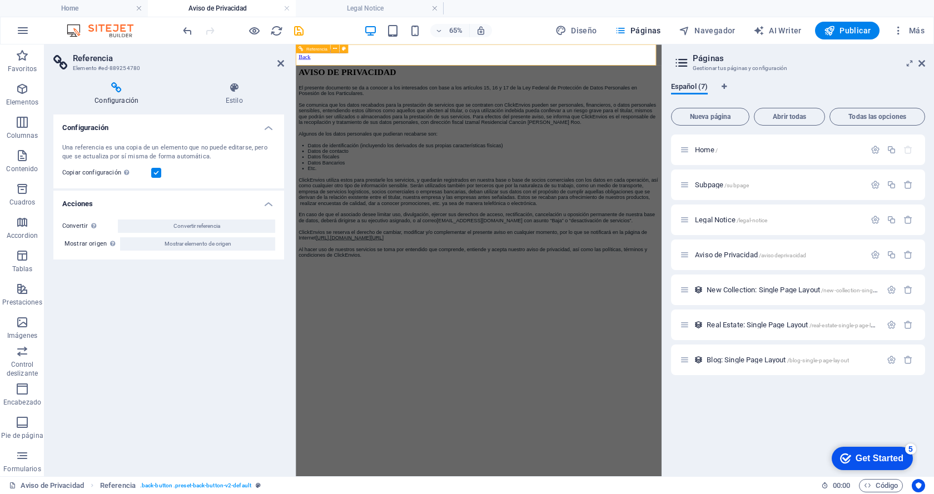
click at [331, 63] on div "Back" at bounding box center [577, 64] width 554 height 10
click at [333, 61] on div "Back" at bounding box center [577, 64] width 554 height 10
click at [352, 61] on div "Back" at bounding box center [577, 64] width 554 height 10
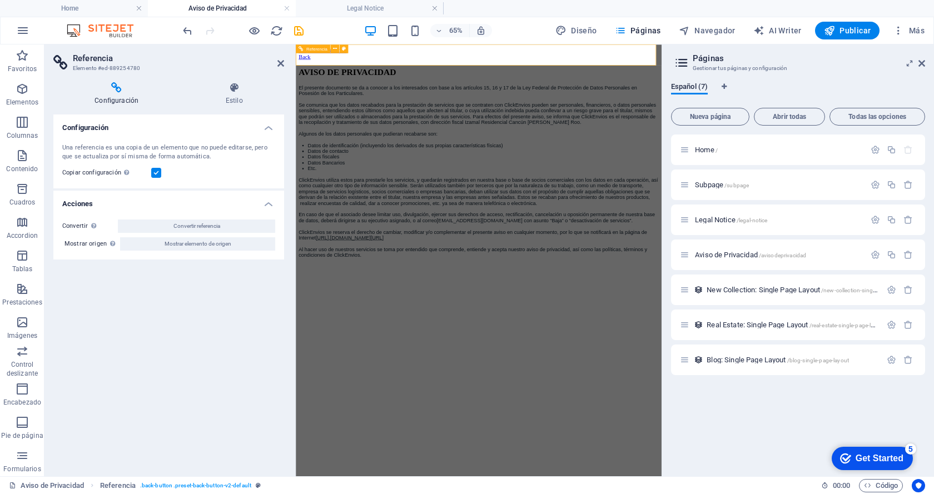
click at [352, 61] on div "Back" at bounding box center [577, 64] width 554 height 10
click at [374, 64] on div "Back" at bounding box center [577, 64] width 554 height 10
drag, startPoint x: 282, startPoint y: 63, endPoint x: 224, endPoint y: 20, distance: 72.7
click at [282, 63] on icon at bounding box center [280, 63] width 7 height 9
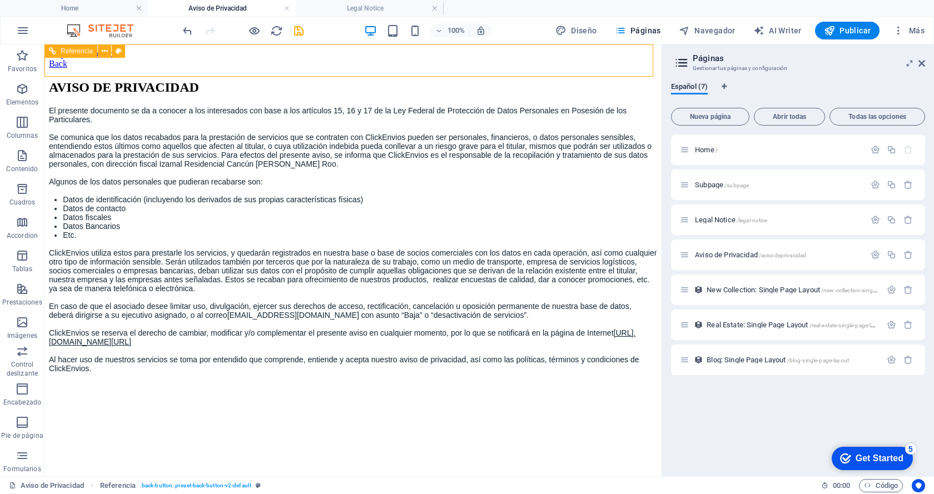
click at [76, 52] on span "Referencia" at bounding box center [77, 51] width 32 height 7
click at [108, 51] on button at bounding box center [104, 50] width 13 height 13
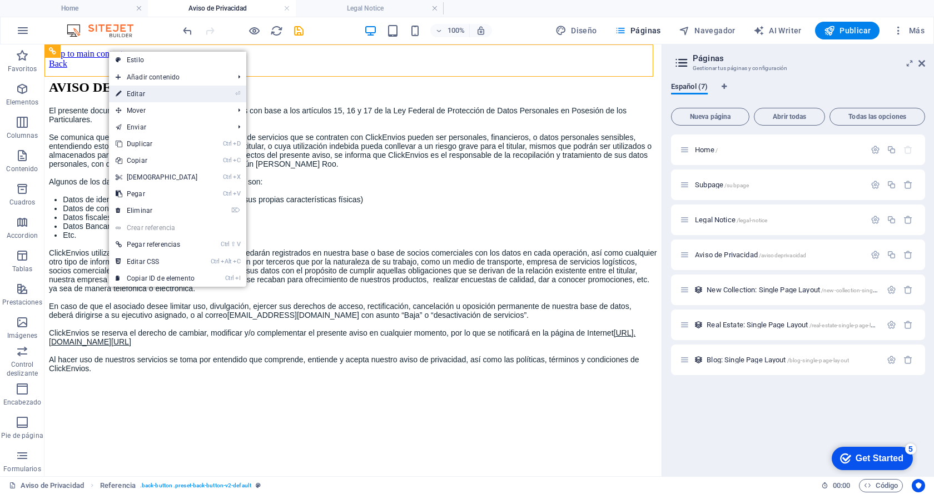
click at [141, 92] on link "⏎ Editar" at bounding box center [157, 94] width 96 height 17
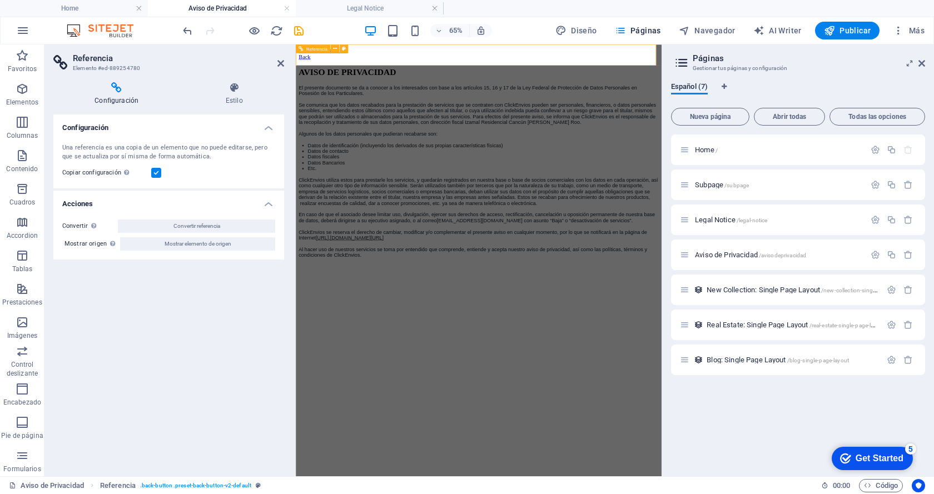
click at [331, 64] on div "Back" at bounding box center [577, 64] width 554 height 10
click at [277, 63] on icon at bounding box center [280, 63] width 7 height 9
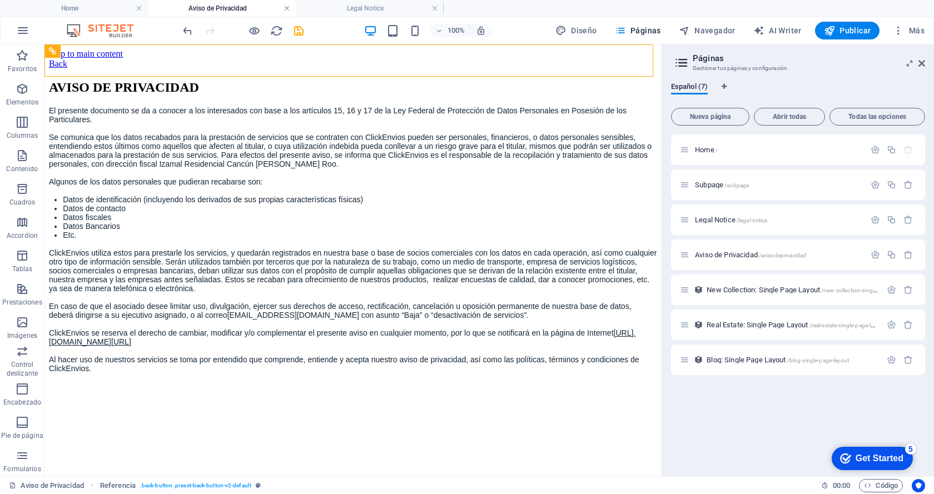
click at [285, 8] on link at bounding box center [287, 8] width 7 height 11
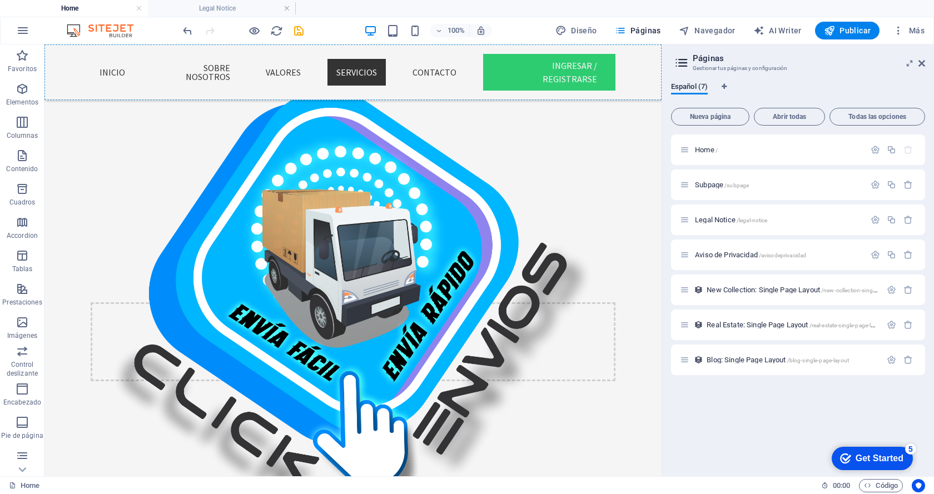
scroll to position [1685, 0]
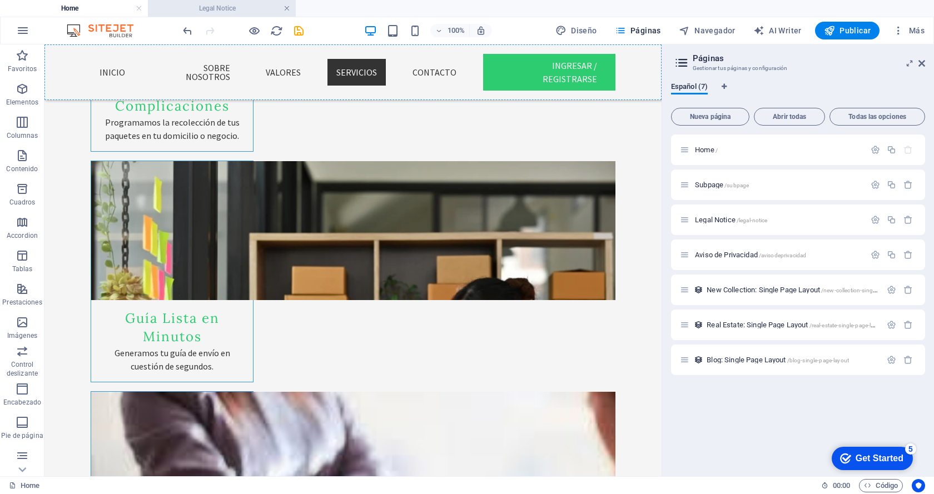
click at [286, 10] on link at bounding box center [287, 8] width 7 height 11
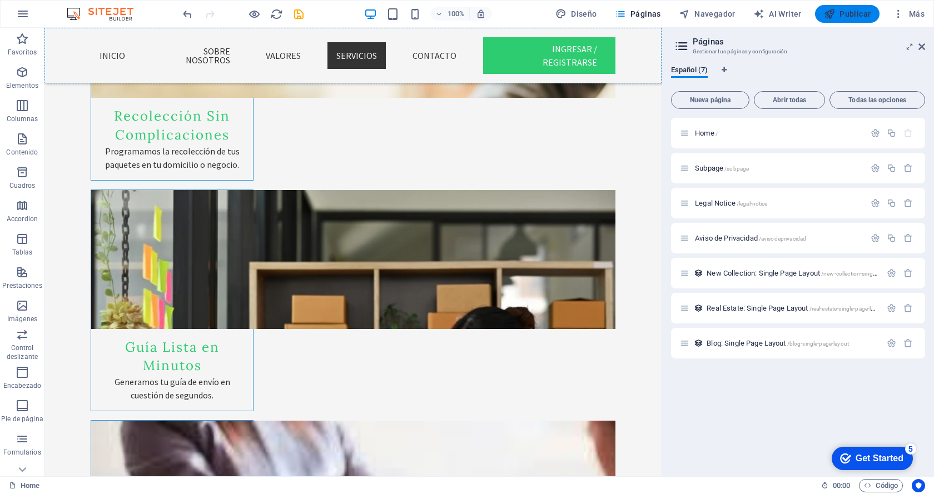
click at [842, 16] on span "Publicar" at bounding box center [847, 13] width 47 height 11
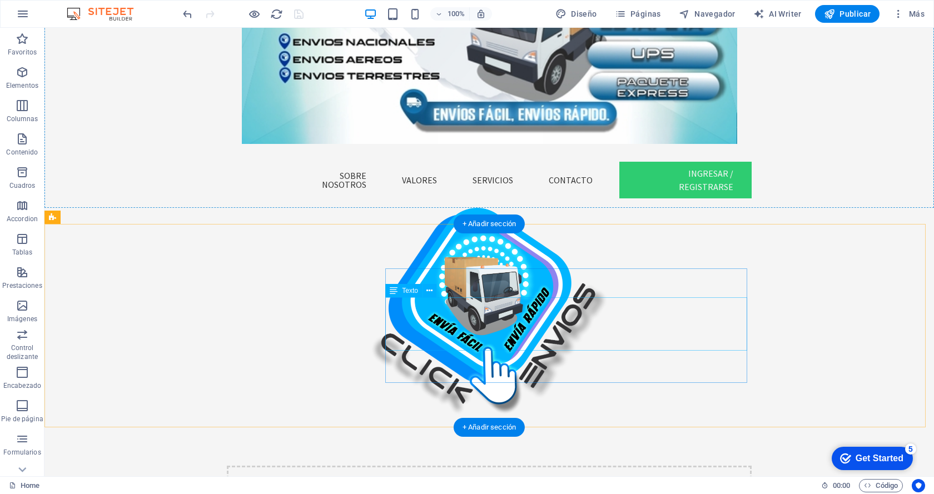
scroll to position [0, 0]
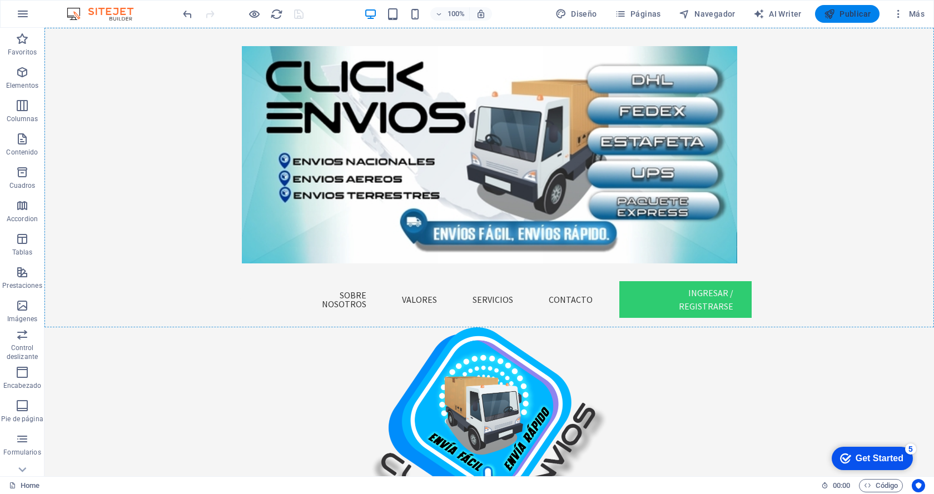
click at [844, 13] on span "Publicar" at bounding box center [847, 13] width 47 height 11
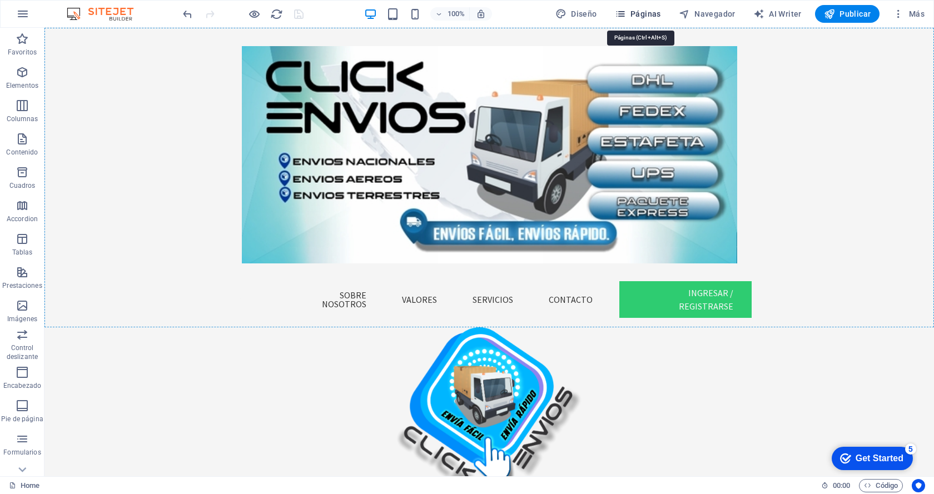
click at [648, 16] on span "Páginas" at bounding box center [638, 13] width 46 height 11
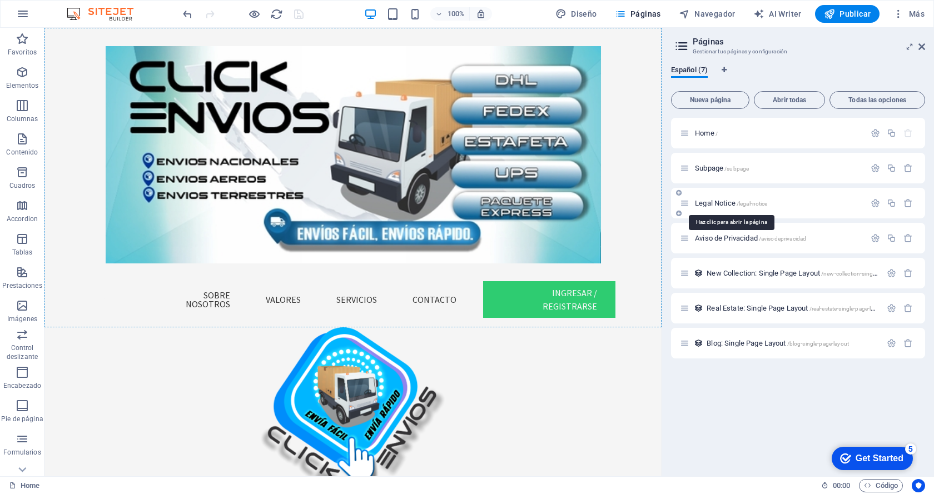
click at [714, 202] on span "Legal Notice /legal-notice" at bounding box center [731, 203] width 72 height 8
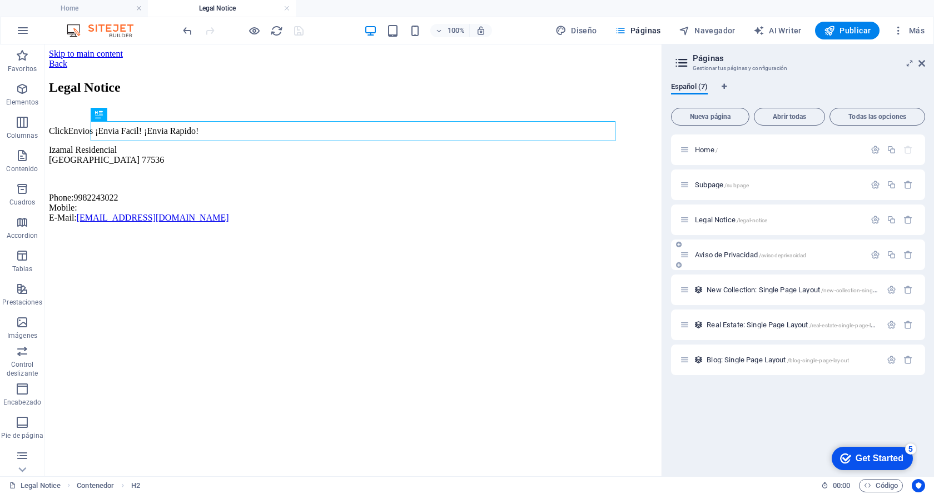
click at [715, 255] on span "Aviso de Privacidad /avisodeprivacidad" at bounding box center [750, 255] width 111 height 8
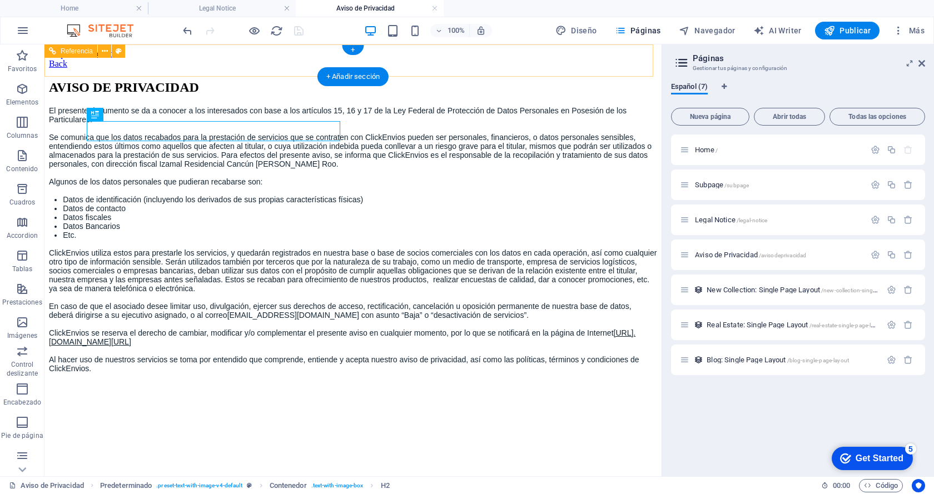
click at [111, 61] on div "Back" at bounding box center [353, 64] width 608 height 10
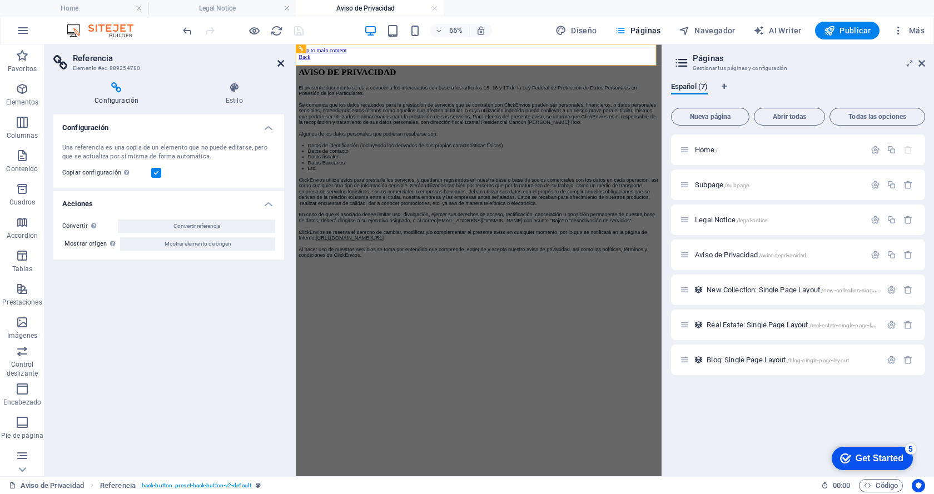
click at [282, 62] on icon at bounding box center [280, 63] width 7 height 9
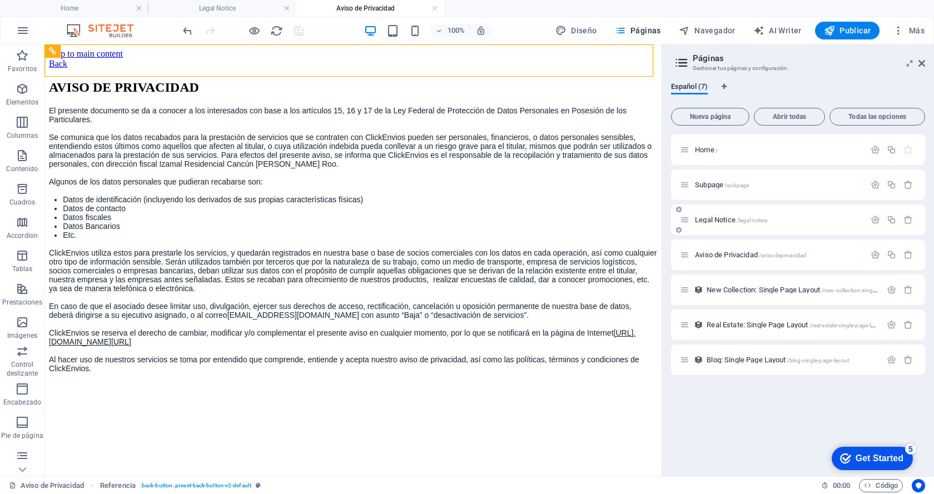
click at [723, 221] on span "Legal Notice /legal-notice" at bounding box center [731, 220] width 72 height 8
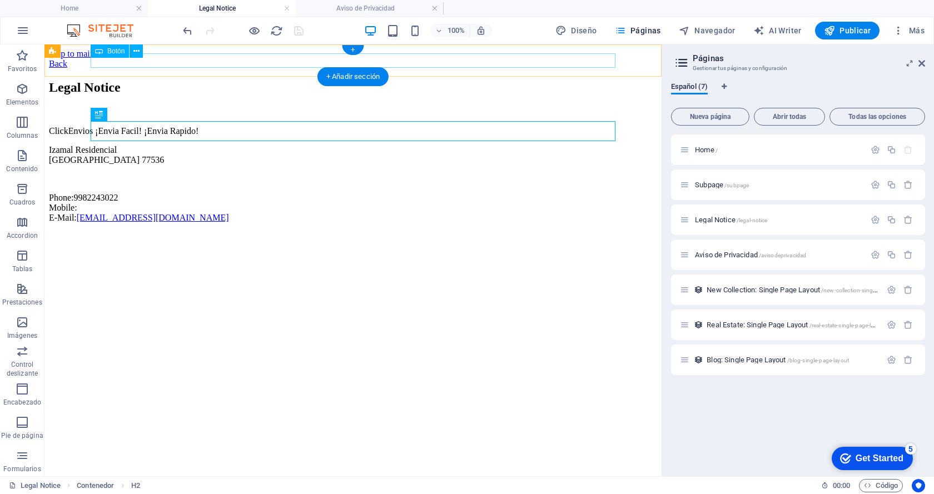
click at [112, 61] on div "Back" at bounding box center [353, 64] width 608 height 10
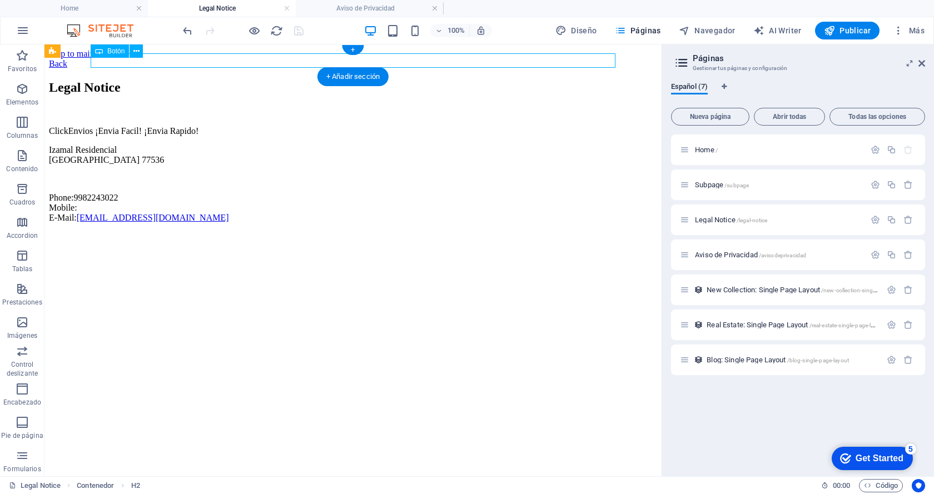
click at [112, 61] on div "Back" at bounding box center [353, 64] width 608 height 10
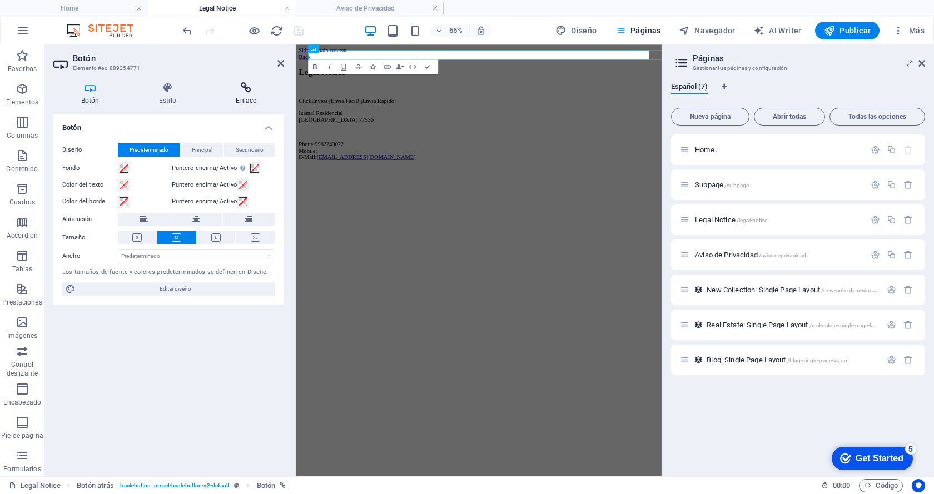
click at [262, 93] on icon at bounding box center [246, 87] width 76 height 11
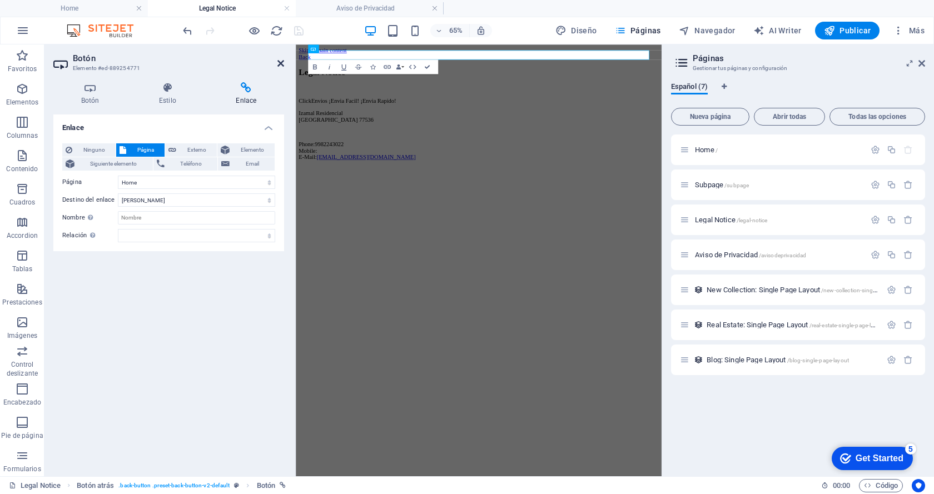
click at [281, 62] on icon at bounding box center [280, 63] width 7 height 9
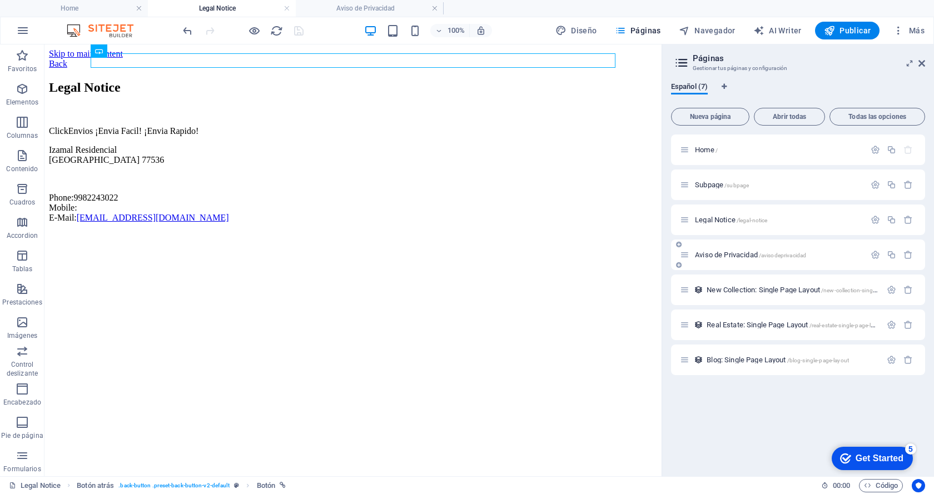
click at [723, 255] on span "Aviso de Privacidad /avisodeprivacidad" at bounding box center [750, 255] width 111 height 8
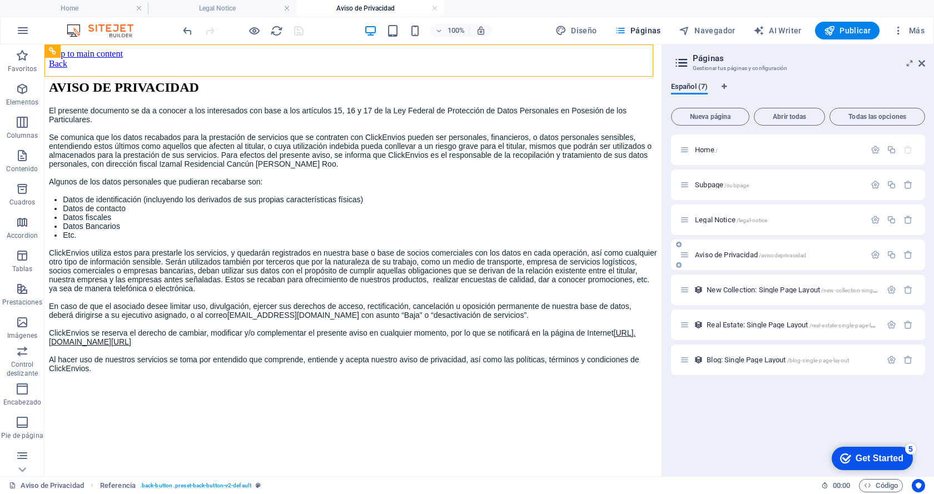
click at [723, 254] on span "Aviso de Privacidad /avisodeprivacidad" at bounding box center [750, 255] width 111 height 8
click at [840, 32] on span "Publicar" at bounding box center [847, 30] width 47 height 11
